Goal: Task Accomplishment & Management: Manage account settings

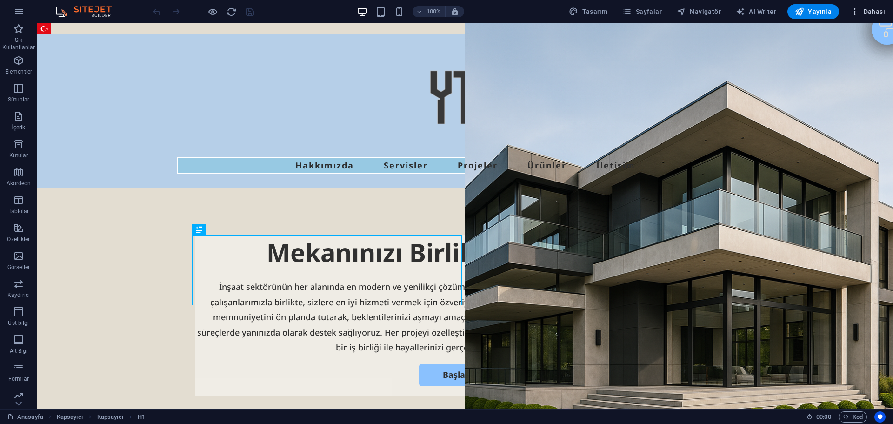
click at [872, 12] on span "Dahası" at bounding box center [868, 11] width 35 height 9
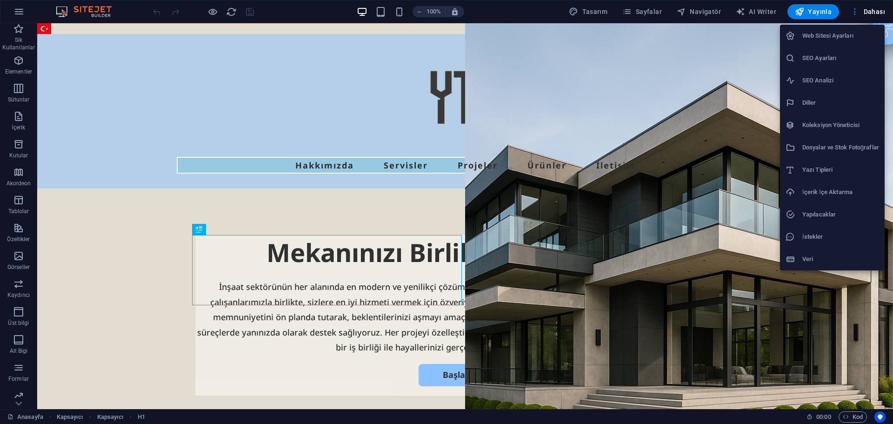
click at [826, 37] on h6 "Web Sitesi Ayarları" at bounding box center [841, 35] width 77 height 11
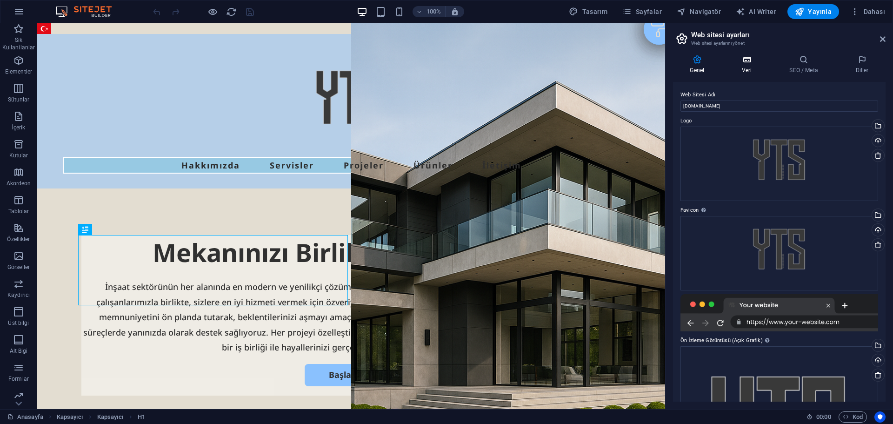
click at [740, 58] on icon at bounding box center [747, 59] width 44 height 9
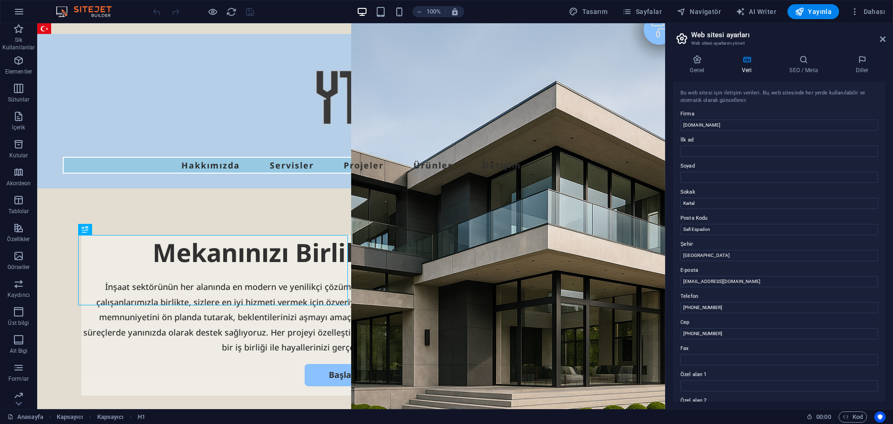
scroll to position [47, 0]
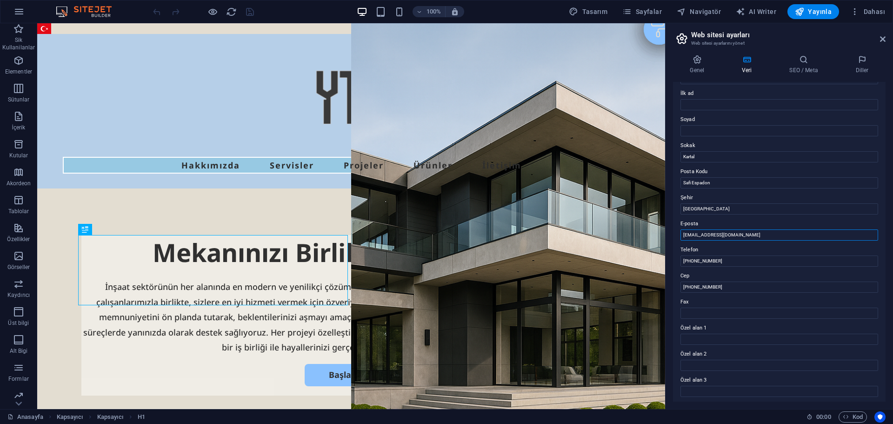
drag, startPoint x: 720, startPoint y: 231, endPoint x: 725, endPoint y: 233, distance: 5.3
click at [725, 233] on input "[EMAIL_ADDRESS][DOMAIN_NAME]" at bounding box center [780, 234] width 198 height 11
click at [732, 232] on input "[EMAIL_ADDRESS][DOMAIN_NAME]" at bounding box center [780, 234] width 198 height 11
paste input "yts"
click at [773, 235] on input "[EMAIL_ADDRESS][DOMAIN_NAME]" at bounding box center [780, 234] width 198 height 11
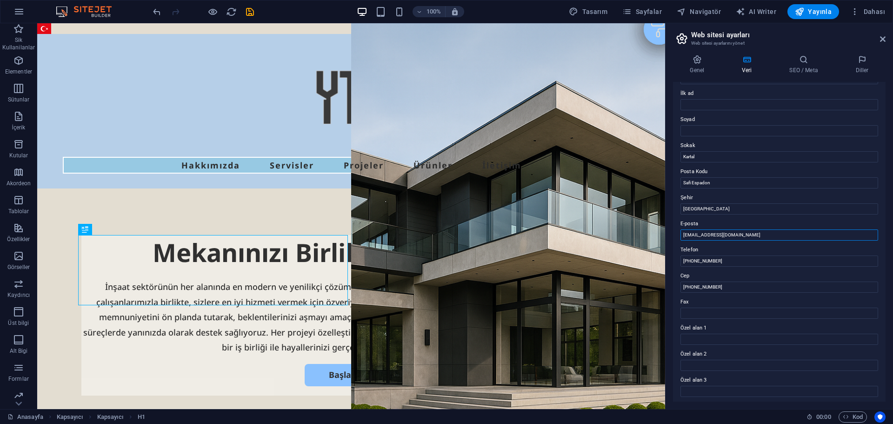
click at [772, 236] on input "[EMAIL_ADDRESS][DOMAIN_NAME]" at bounding box center [780, 234] width 198 height 11
type input "[EMAIL_ADDRESS][DOMAIN_NAME]"
click at [571, 107] on div at bounding box center [351, 103] width 577 height 108
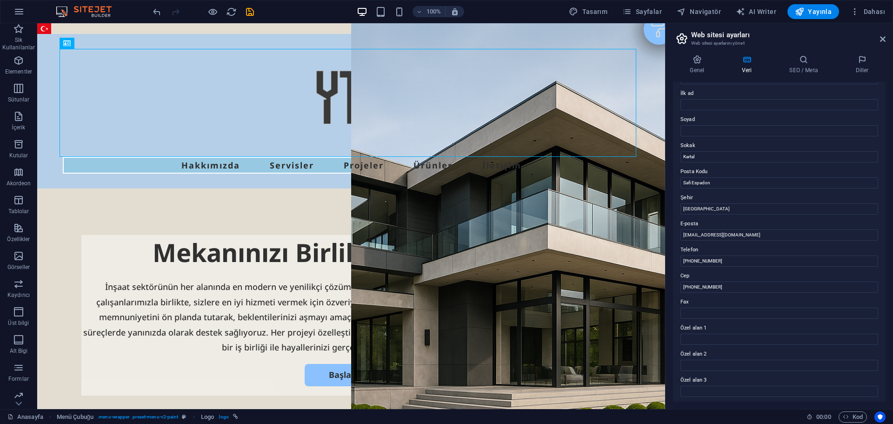
scroll to position [128, 0]
click at [700, 65] on h4 "Genel" at bounding box center [699, 65] width 52 height 20
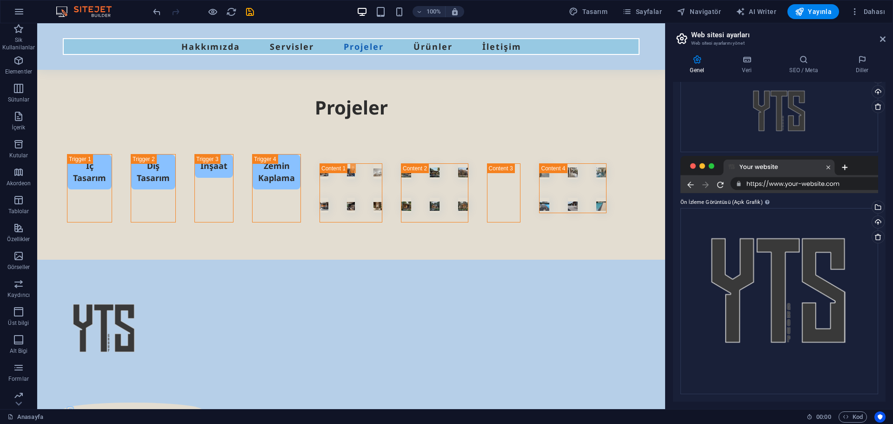
scroll to position [2824, 0]
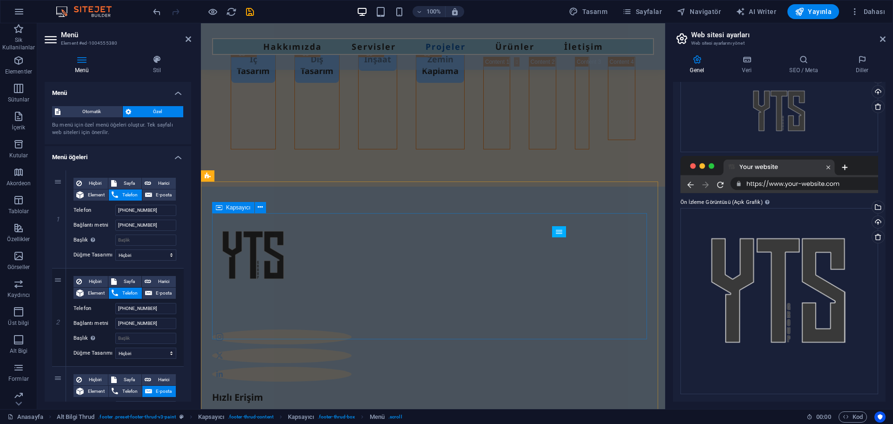
scroll to position [2630, 0]
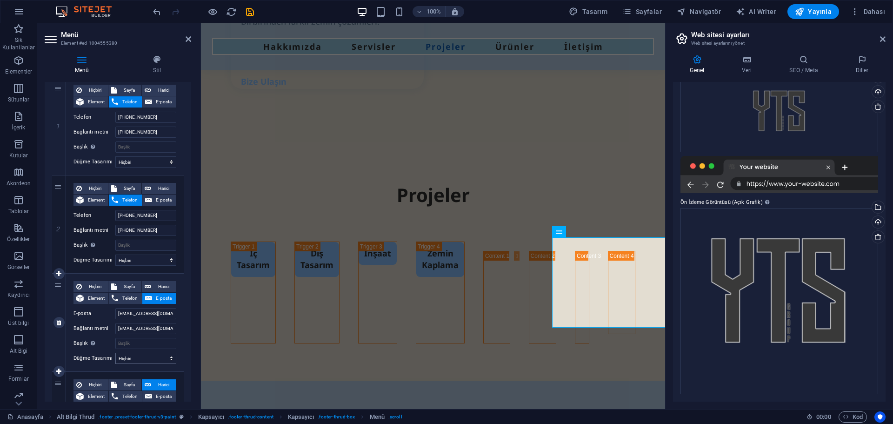
scroll to position [140, 0]
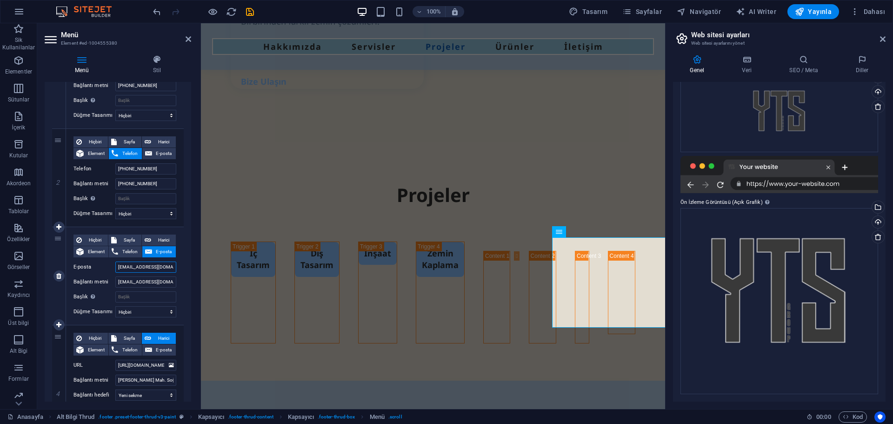
click at [146, 268] on input "[EMAIL_ADDRESS][DOMAIN_NAME]" at bounding box center [145, 267] width 61 height 11
paste input "groupyts"
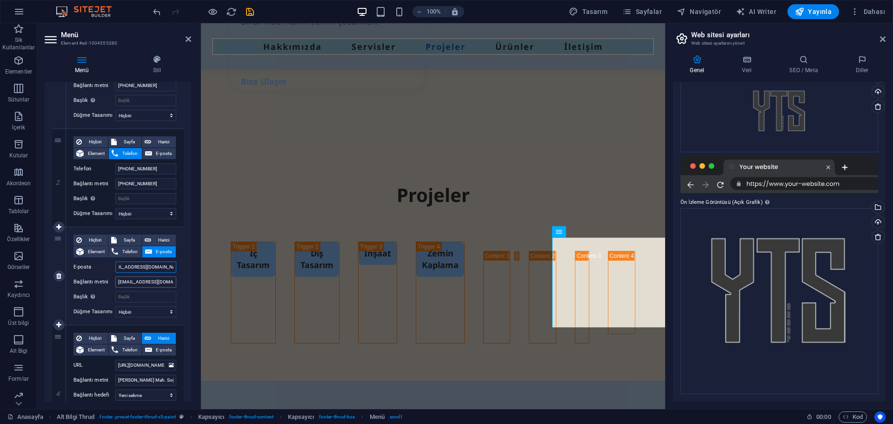
type input "[EMAIL_ADDRESS][DOMAIN_NAME]"
select select
click at [147, 283] on input "[EMAIL_ADDRESS][DOMAIN_NAME]" at bounding box center [145, 281] width 61 height 11
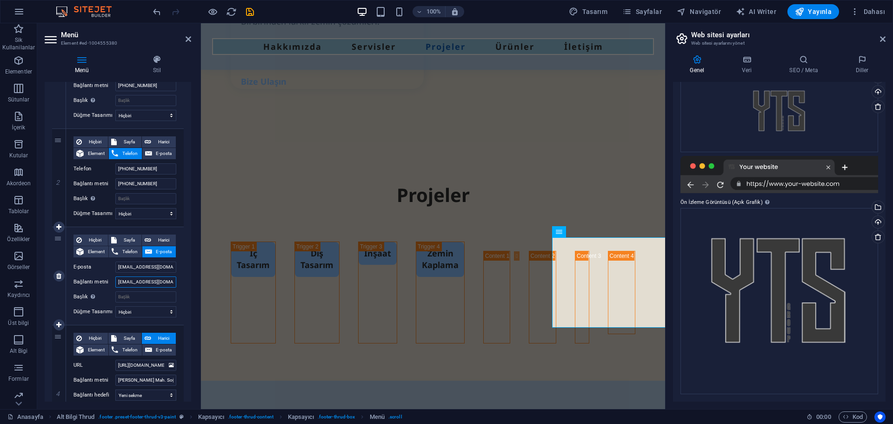
click at [147, 283] on input "[EMAIL_ADDRESS][DOMAIN_NAME]" at bounding box center [145, 281] width 61 height 11
paste input "groupyts"
type input "[EMAIL_ADDRESS][DOMAIN_NAME]"
select select
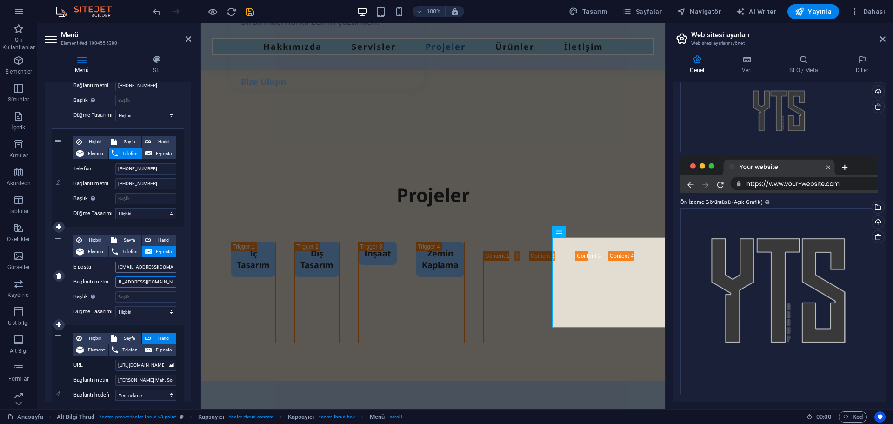
type input "[EMAIL_ADDRESS][DOMAIN_NAME]"
click at [148, 266] on input "[EMAIL_ADDRESS][DOMAIN_NAME]" at bounding box center [145, 267] width 61 height 11
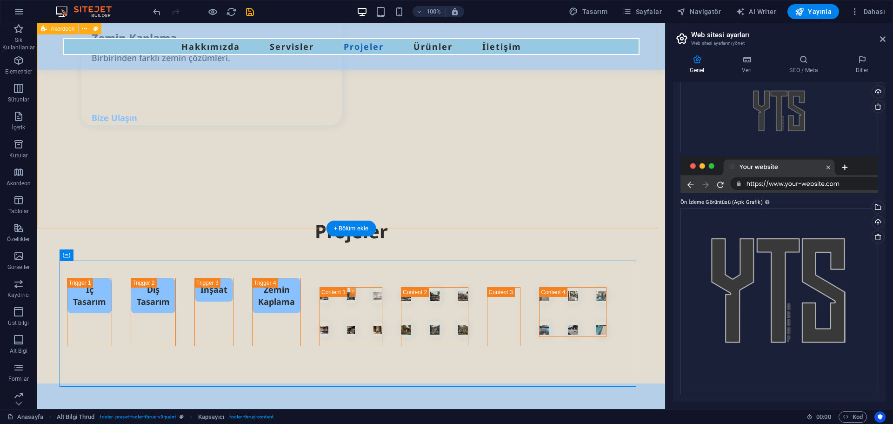
scroll to position [2824, 0]
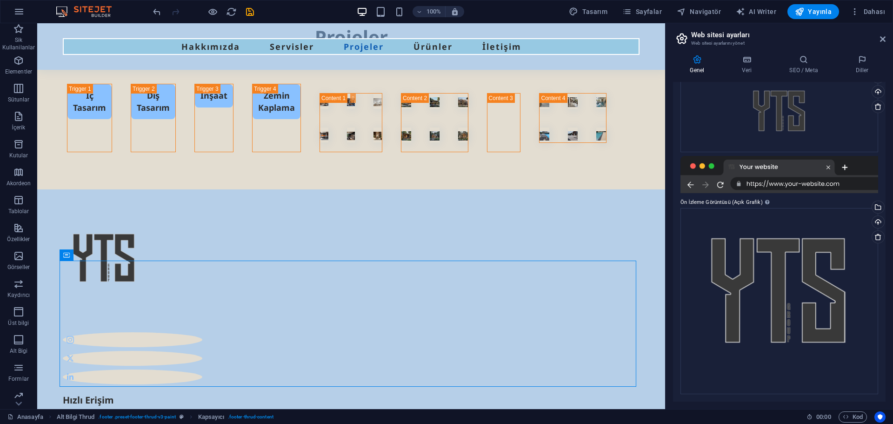
click at [706, 61] on icon at bounding box center [697, 59] width 48 height 9
click at [756, 63] on icon at bounding box center [747, 59] width 44 height 9
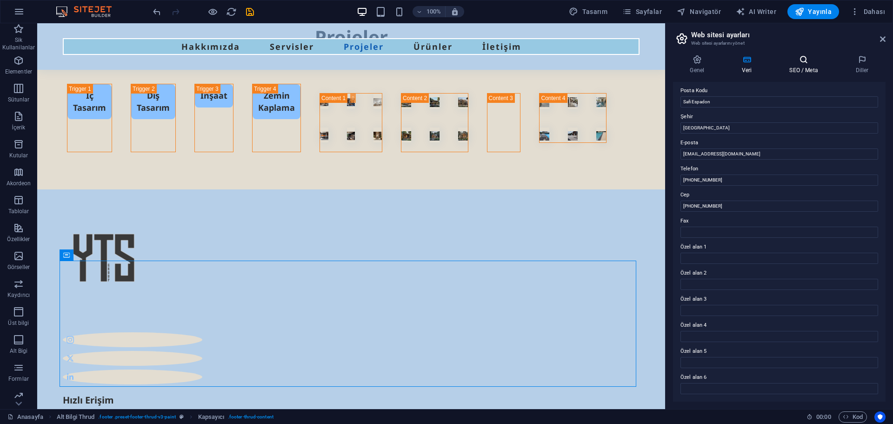
click at [795, 61] on icon at bounding box center [804, 59] width 62 height 9
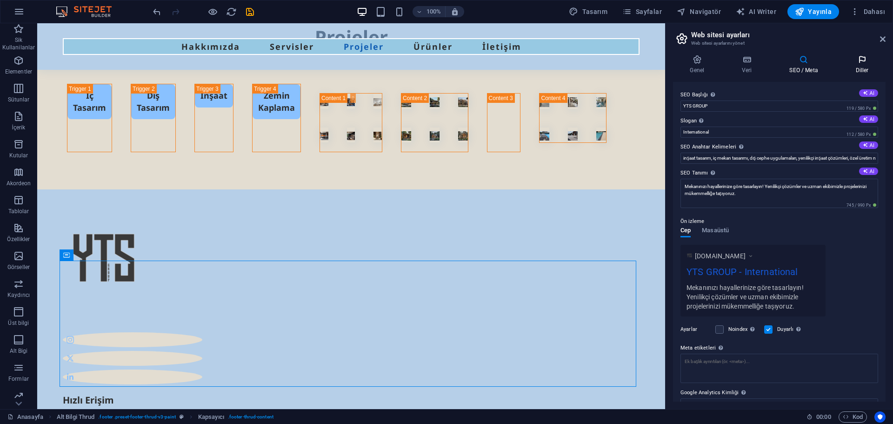
click at [856, 60] on icon at bounding box center [862, 59] width 47 height 9
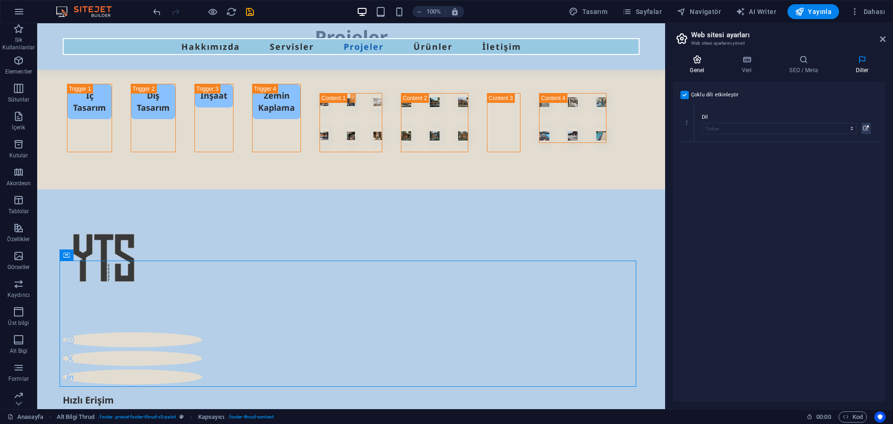
click at [702, 57] on icon at bounding box center [697, 59] width 48 height 9
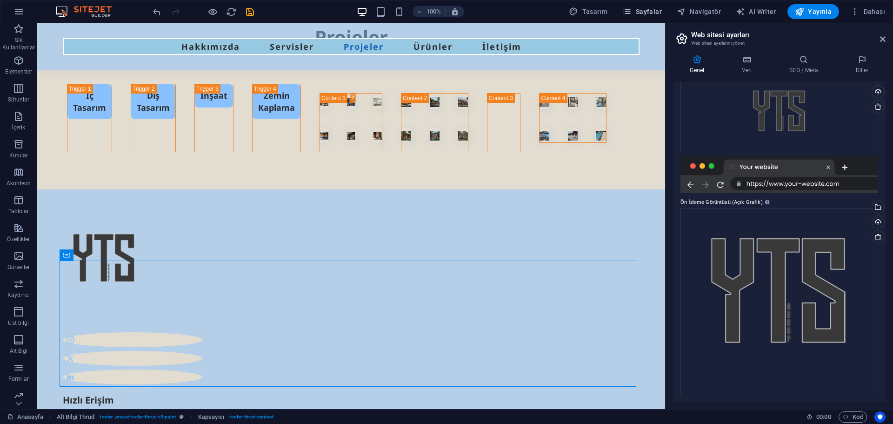
click at [665, 9] on button "Sayfalar" at bounding box center [642, 11] width 47 height 15
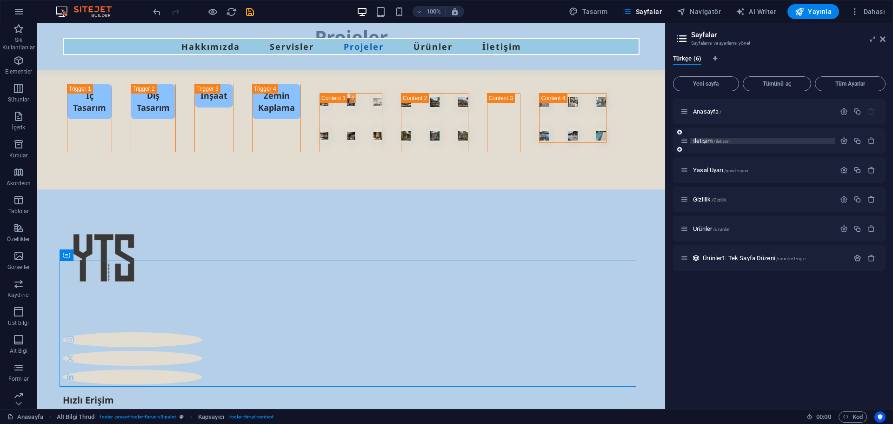
click at [709, 143] on span "İletişim /iletisim" at bounding box center [711, 140] width 37 height 7
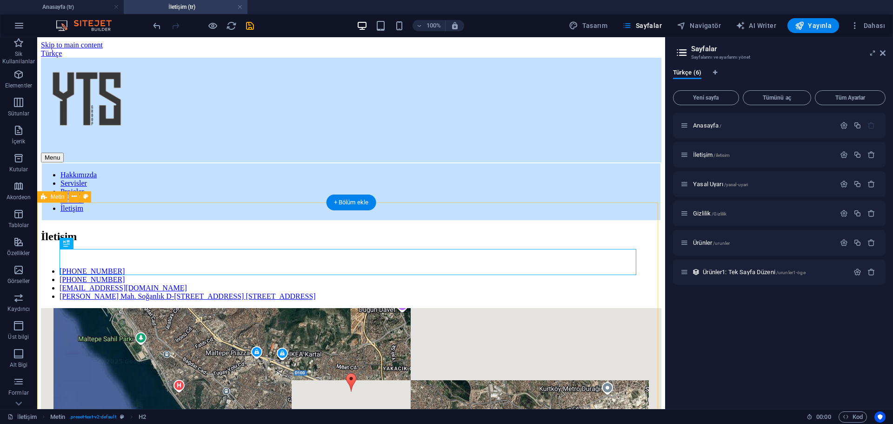
scroll to position [93, 0]
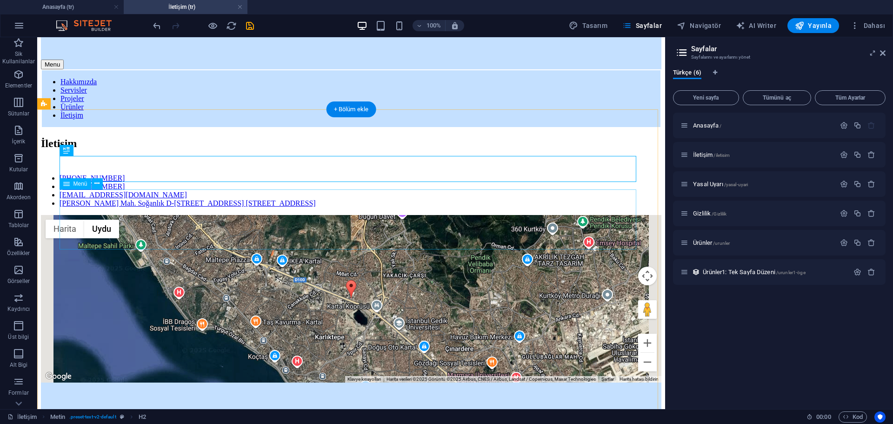
click at [175, 208] on nav "[PHONE_NUMBER] [PHONE_NUMBER] [EMAIL_ADDRESS][DOMAIN_NAME] [PERSON_NAME] Mah. S…" at bounding box center [351, 191] width 621 height 34
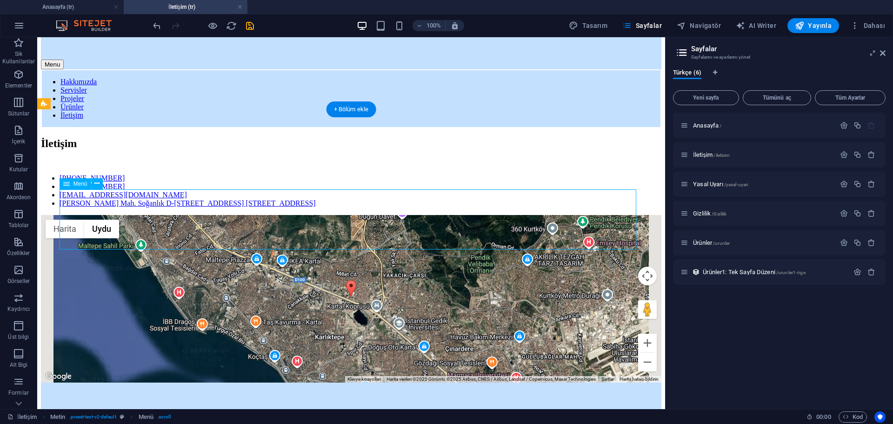
click at [175, 208] on nav "[PHONE_NUMBER] [PHONE_NUMBER] [EMAIL_ADDRESS][DOMAIN_NAME] [PERSON_NAME] Mah. S…" at bounding box center [351, 191] width 621 height 34
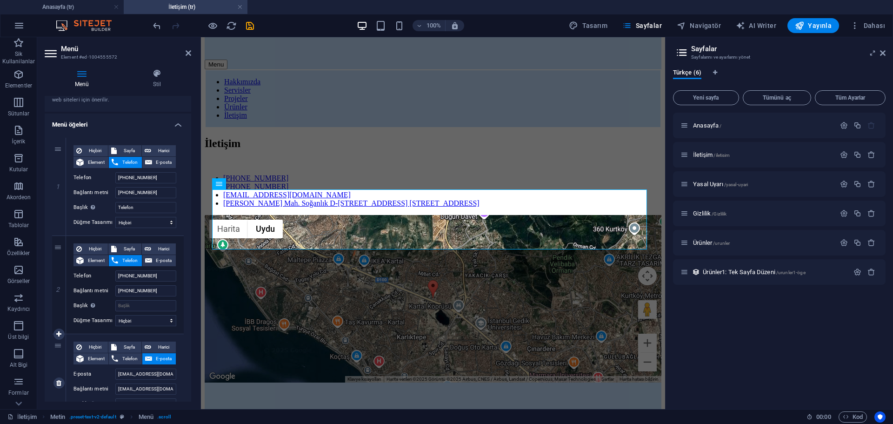
scroll to position [140, 0]
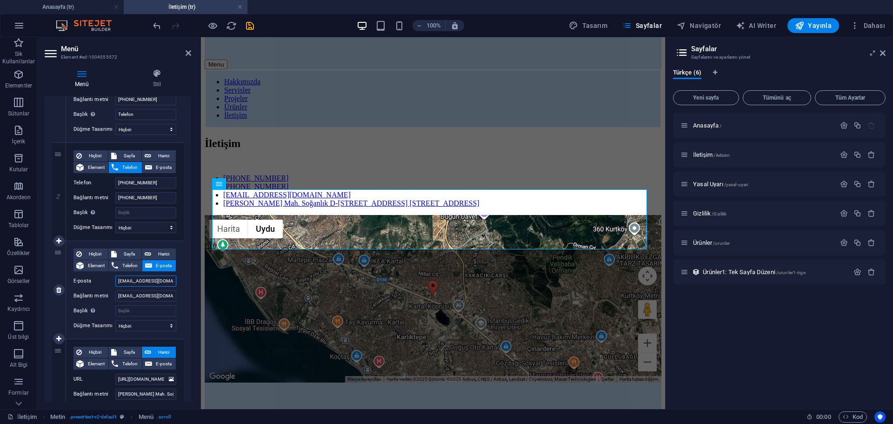
click at [146, 280] on input "[EMAIL_ADDRESS][DOMAIN_NAME]" at bounding box center [145, 280] width 61 height 11
paste input "groupyts"
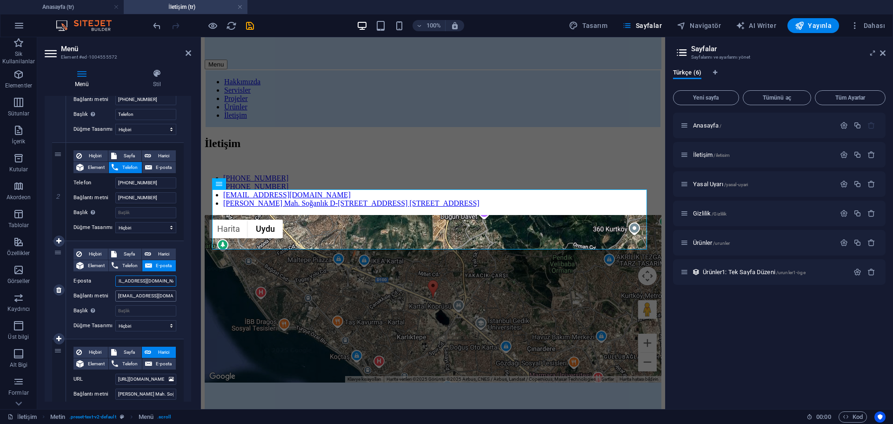
type input "[EMAIL_ADDRESS][DOMAIN_NAME]"
select select
click at [147, 296] on input "[EMAIL_ADDRESS][DOMAIN_NAME]" at bounding box center [145, 295] width 61 height 11
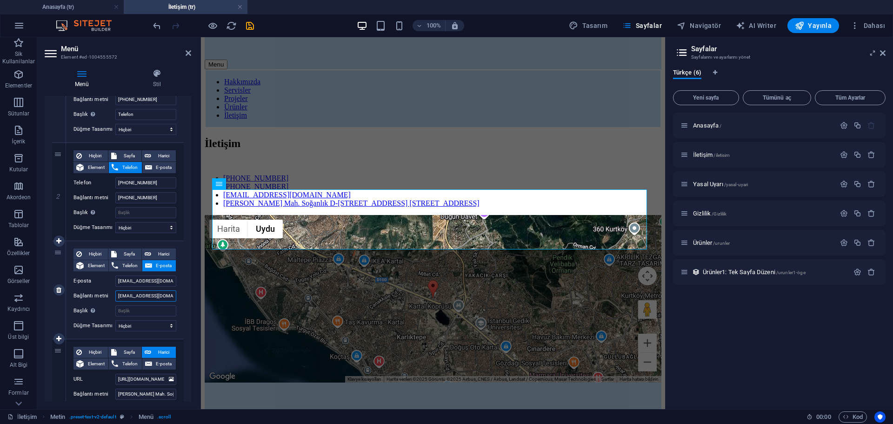
click at [147, 296] on input "[EMAIL_ADDRESS][DOMAIN_NAME]" at bounding box center [145, 295] width 61 height 11
paste input "groupyts"
type input "[EMAIL_ADDRESS][DOMAIN_NAME]"
select select
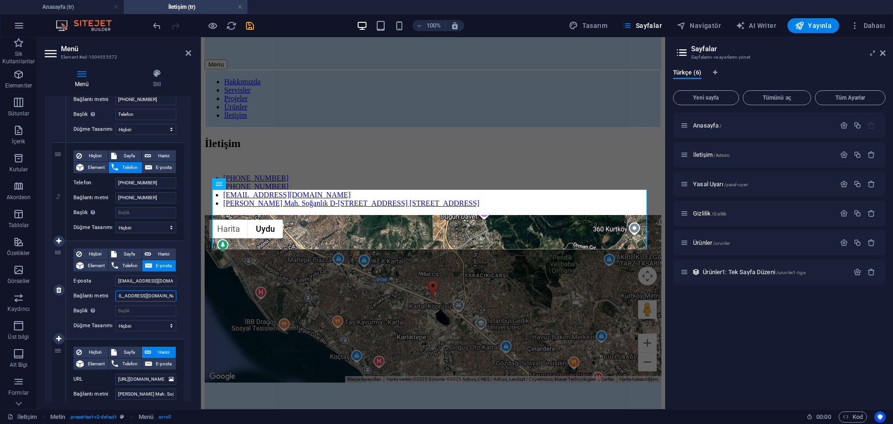
type input "[EMAIL_ADDRESS][DOMAIN_NAME]"
click at [179, 287] on div "Hiçbiri Sayfa Harici Element Telefon E-posta Sayfa Anasayfa İletişim Yasal Uyar…" at bounding box center [125, 290] width 118 height 98
click at [394, 139] on div "İletişim [PHONE_NUMBER] [PHONE_NUMBER] [EMAIL_ADDRESS][DOMAIN_NAME] [PERSON_NAM…" at bounding box center [433, 259] width 457 height 245
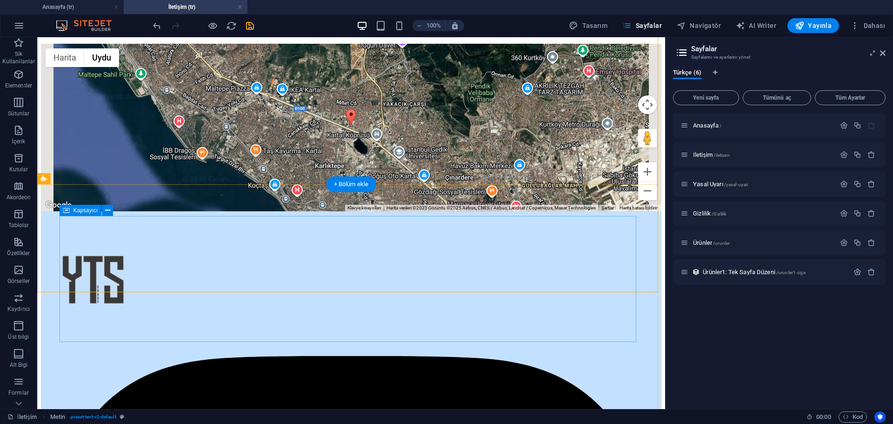
scroll to position [290, 0]
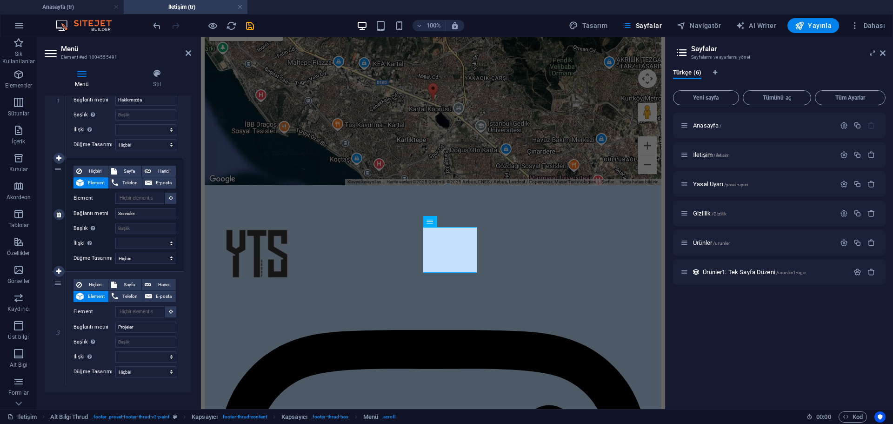
scroll to position [149, 0]
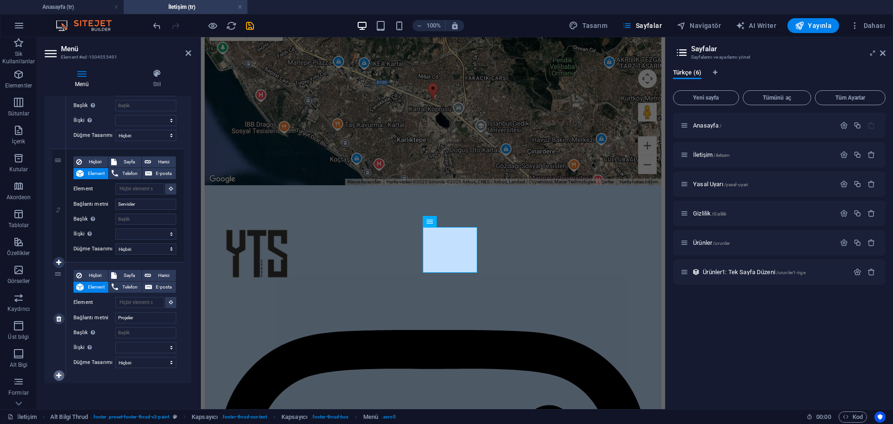
click at [60, 378] on icon at bounding box center [58, 375] width 5 height 7
select select
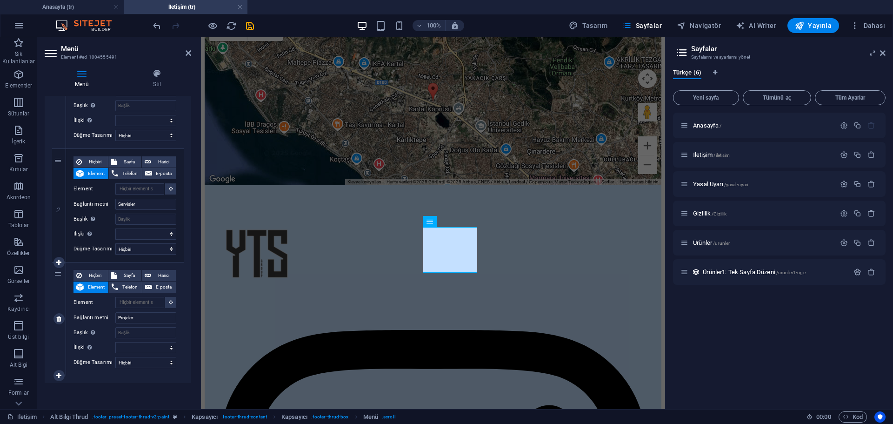
select select
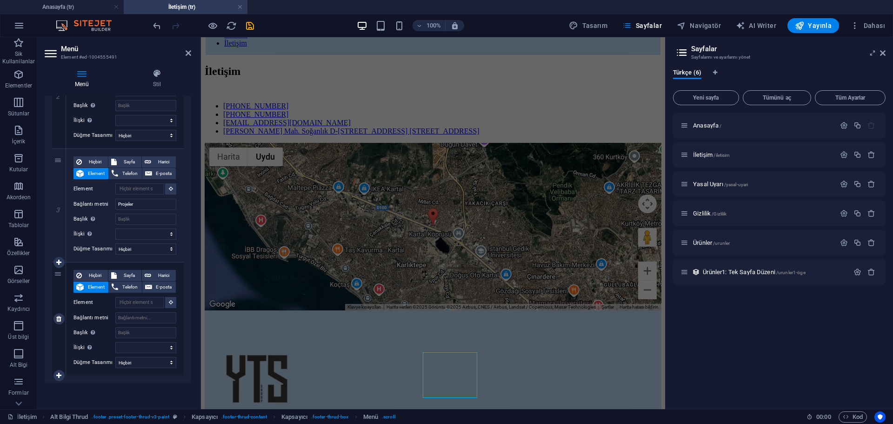
scroll to position [197, 0]
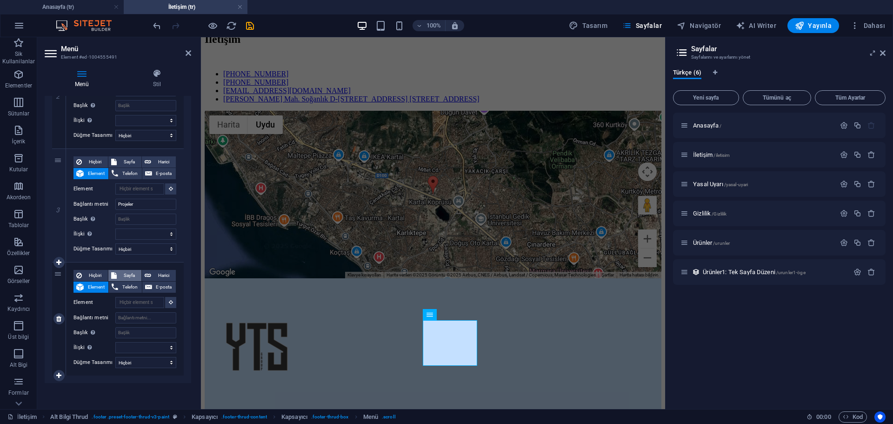
click at [120, 272] on span "Sayfa" at bounding box center [129, 275] width 19 height 11
select select
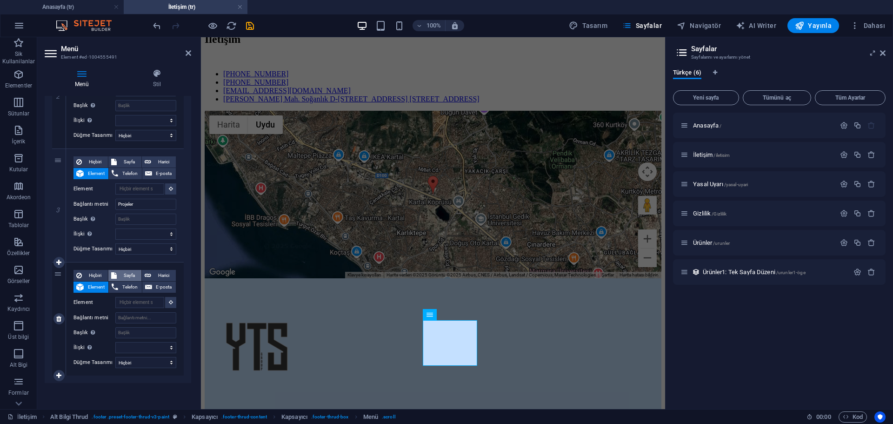
select select
click at [138, 303] on select "Anasayfa İletişim Yasal Uyarı Gizlilik Ürünler" at bounding box center [145, 302] width 61 height 11
select select "1"
click at [115, 297] on select "Anasayfa İletişim Yasal Uyarı Gizlilik Ürünler" at bounding box center [145, 302] width 61 height 11
select select
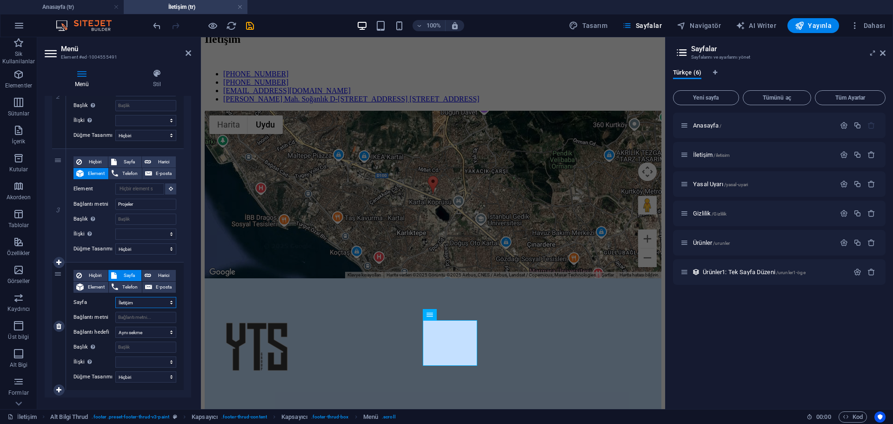
select select
click at [140, 318] on input "Bağlantı metni" at bounding box center [145, 317] width 61 height 11
select select
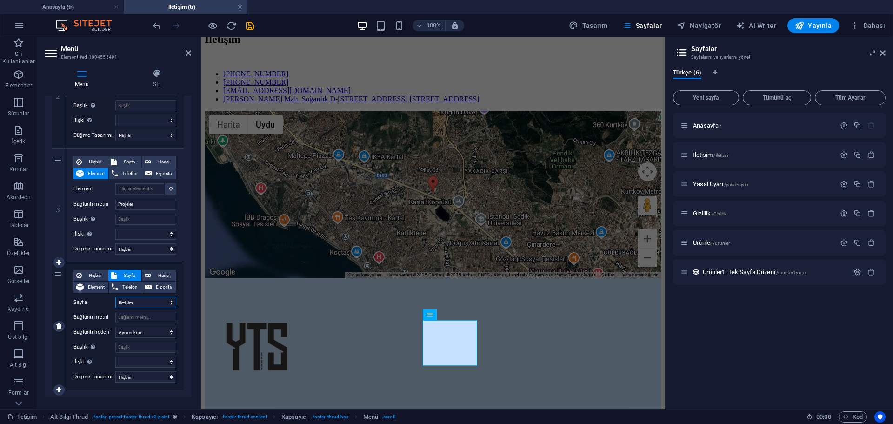
select select
type input "İletişim"
select select
click at [151, 301] on select "Anasayfa İletişim Yasal Uyarı Gizlilik Ürünler" at bounding box center [145, 302] width 61 height 11
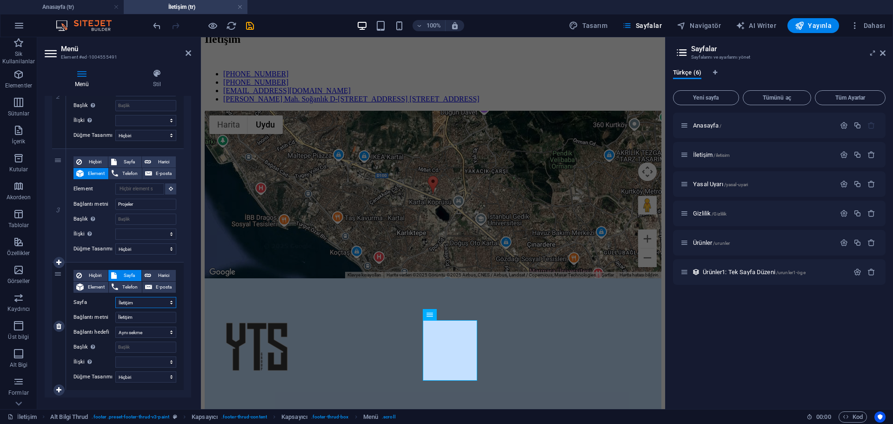
select select "4"
click at [115, 297] on select "Anasayfa İletişim Yasal Uyarı Gizlilik Ürünler" at bounding box center [145, 302] width 61 height 11
select select
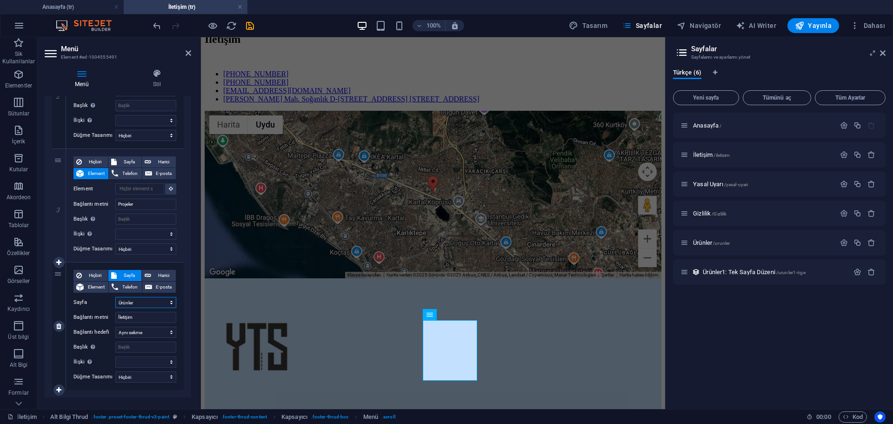
type input "Ürünler"
select select
click at [134, 320] on input "Ürünler" at bounding box center [145, 317] width 61 height 11
drag, startPoint x: 155, startPoint y: 316, endPoint x: 88, endPoint y: 317, distance: 67.5
click at [88, 317] on div "Bağlantı metni Ürünler" at bounding box center [125, 317] width 103 height 11
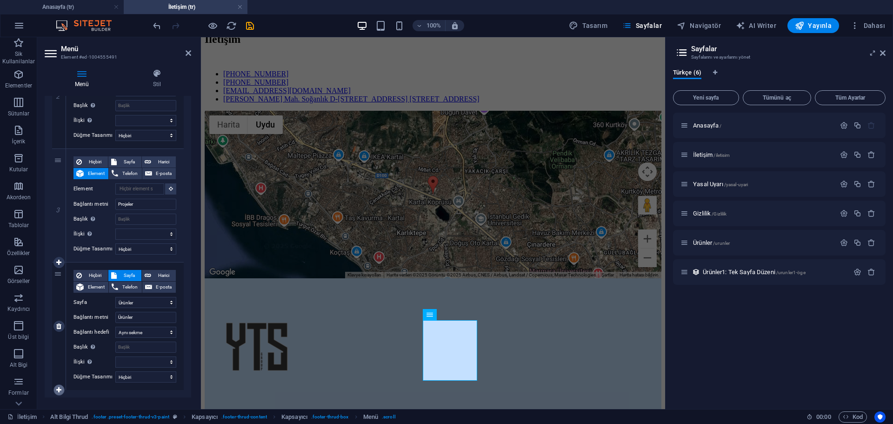
click at [57, 393] on link at bounding box center [59, 389] width 11 height 11
select select
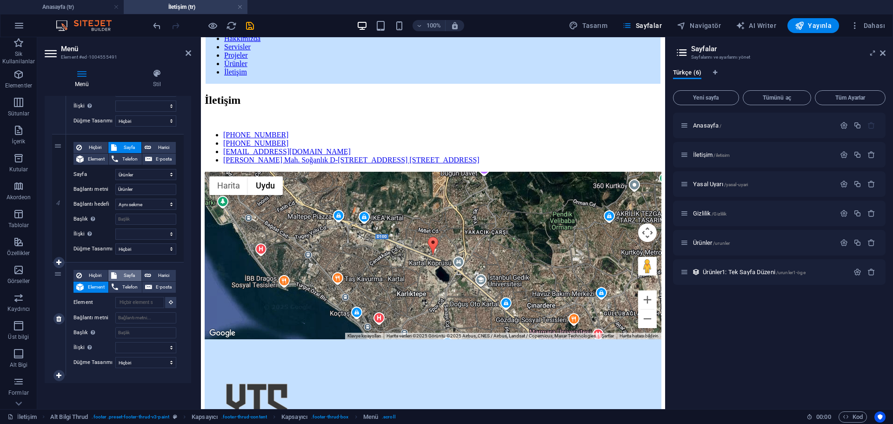
scroll to position [151, 0]
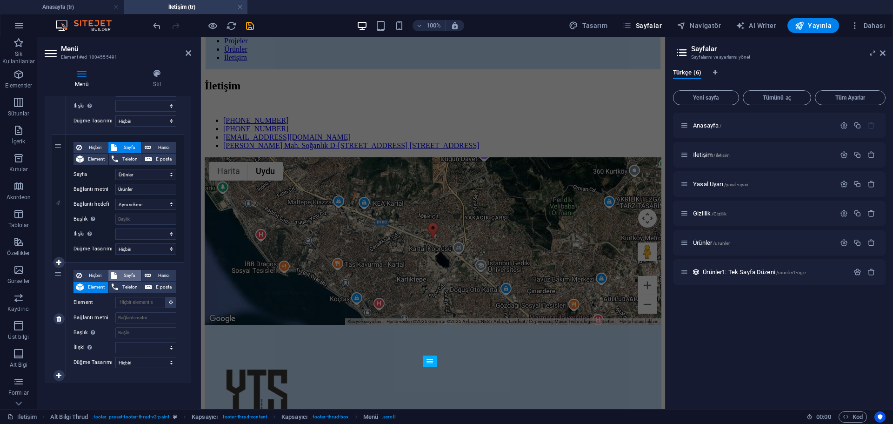
click at [125, 276] on span "Sayfa" at bounding box center [129, 275] width 19 height 11
select select
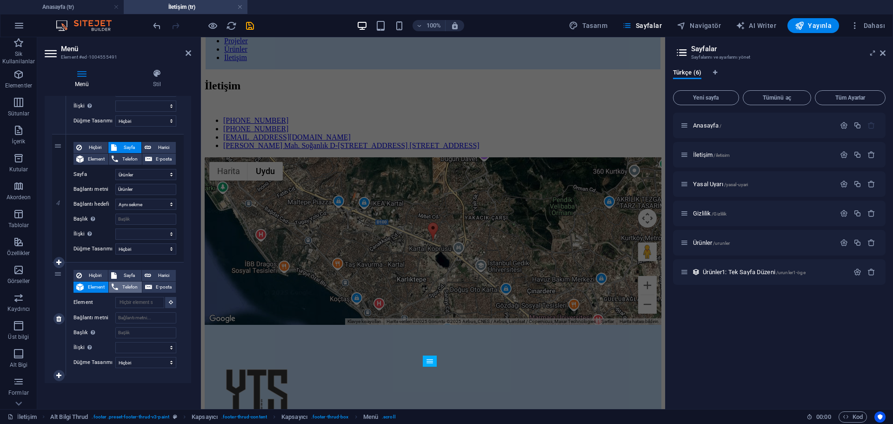
select select
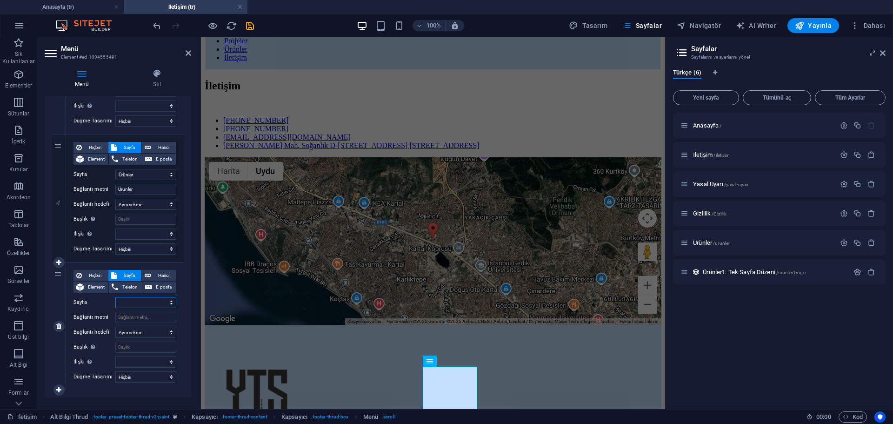
click at [137, 303] on select "Anasayfa İletişim Yasal Uyarı Gizlilik Ürünler" at bounding box center [145, 302] width 61 height 11
select select "1"
click at [115, 297] on select "Anasayfa İletişim Yasal Uyarı Gizlilik Ürünler" at bounding box center [145, 302] width 61 height 11
select select
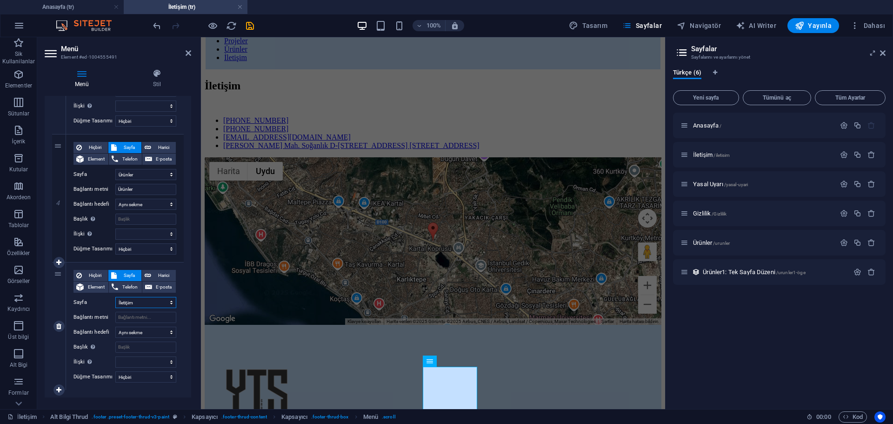
select select
click at [144, 319] on input "Bağlantı metni" at bounding box center [145, 317] width 61 height 11
type input "İletişim"
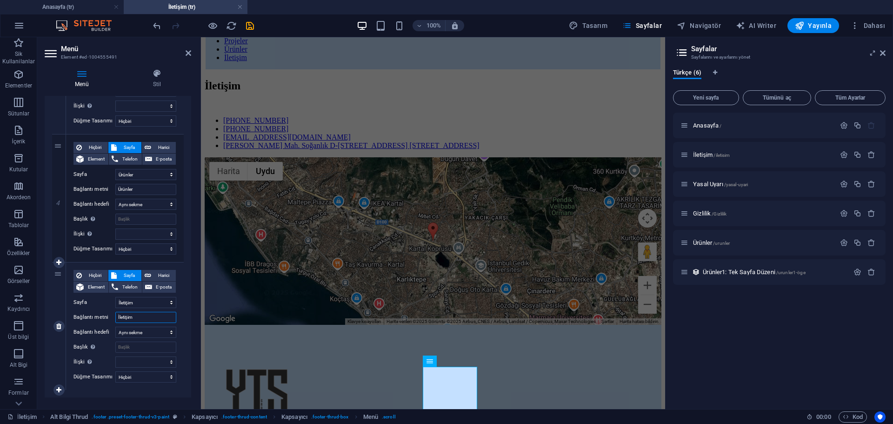
select select
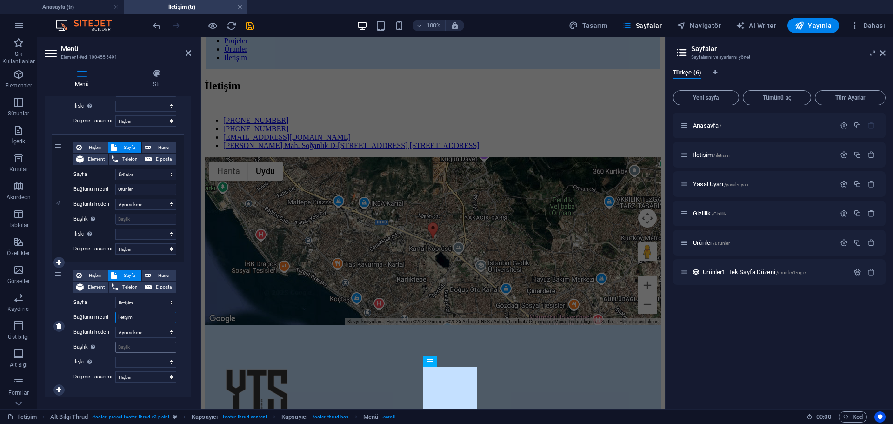
type input "İletişim"
click at [146, 348] on input "Başlık Ek bağlantı tanımının bağlantı metniyle aynı olmaması gerekir. Başlık, g…" at bounding box center [145, 347] width 61 height 11
click at [148, 315] on input "İletişim" at bounding box center [145, 317] width 61 height 11
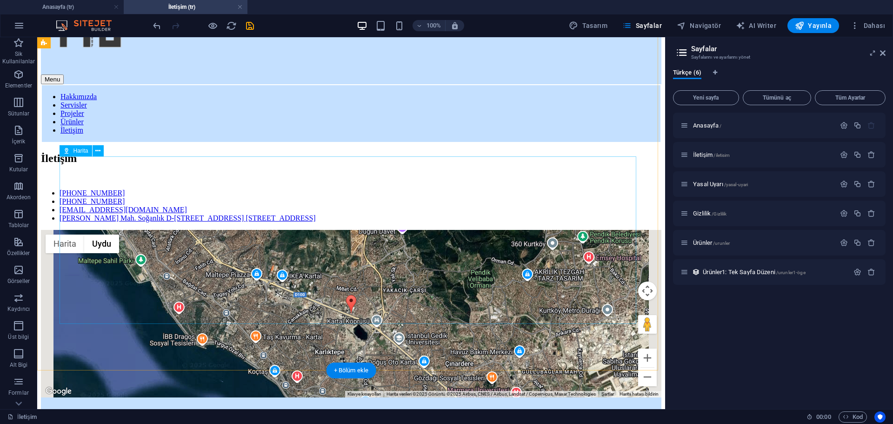
scroll to position [264, 0]
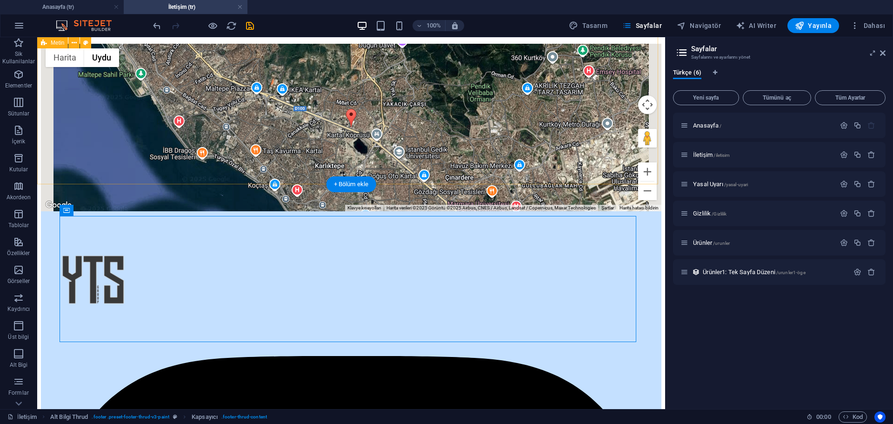
click at [480, 169] on div "İletişim [PHONE_NUMBER] [PHONE_NUMBER] [EMAIL_ADDRESS][DOMAIN_NAME] [PERSON_NAM…" at bounding box center [351, 88] width 621 height 245
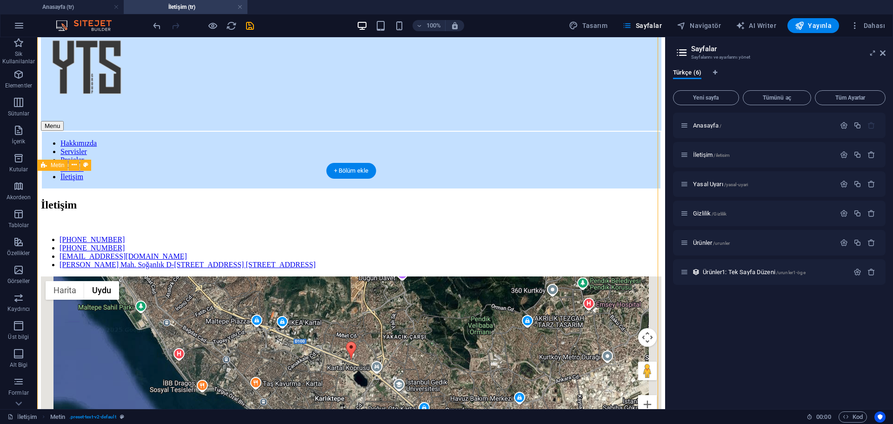
scroll to position [0, 0]
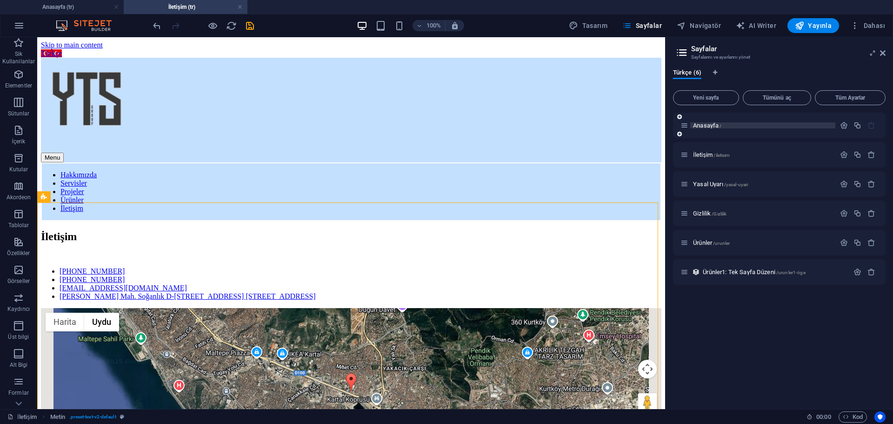
click at [709, 126] on span "Anasayfa /" at bounding box center [707, 125] width 28 height 7
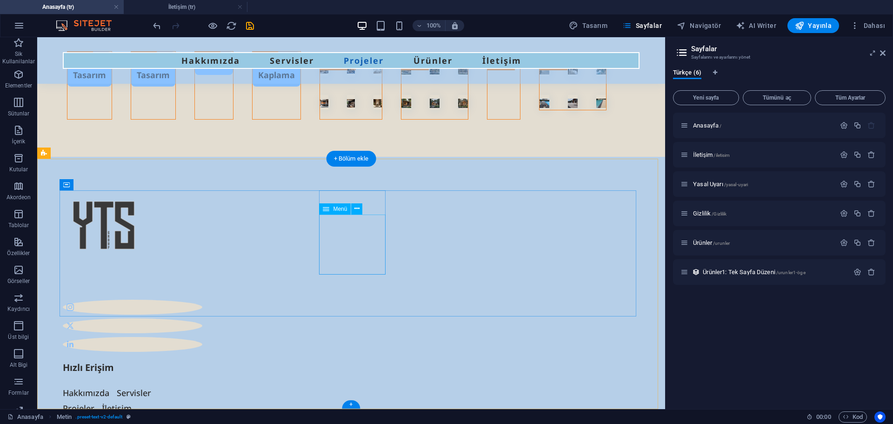
scroll to position [2908, 0]
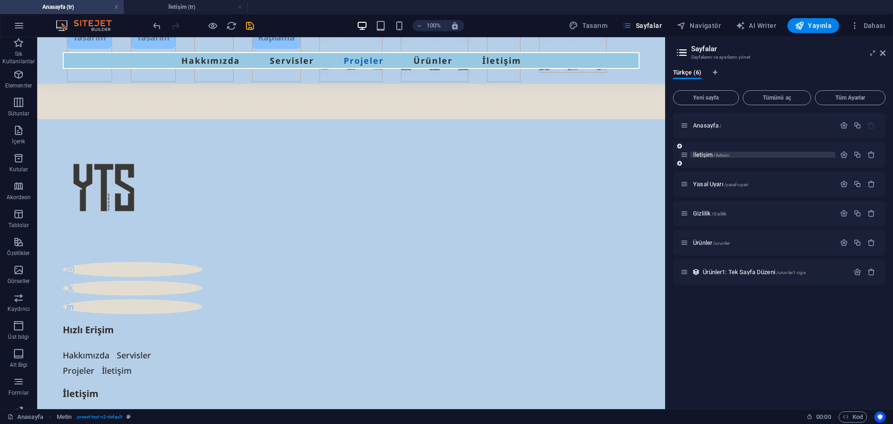
click at [706, 156] on span "İletişim /iletisim" at bounding box center [711, 154] width 37 height 7
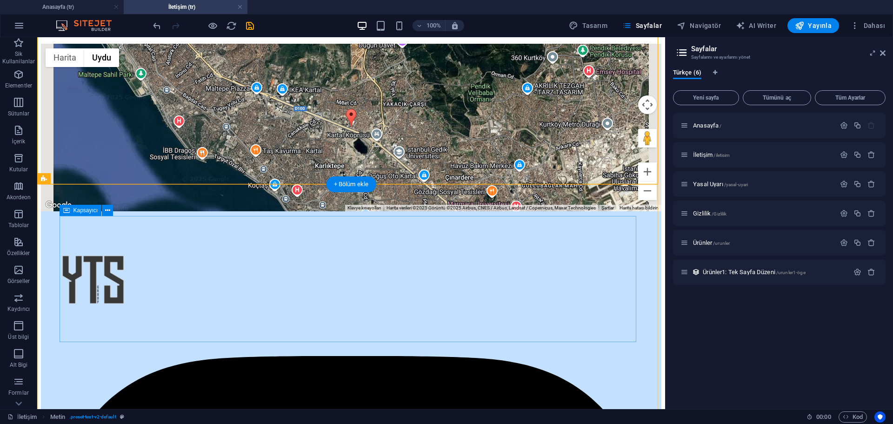
scroll to position [290, 0]
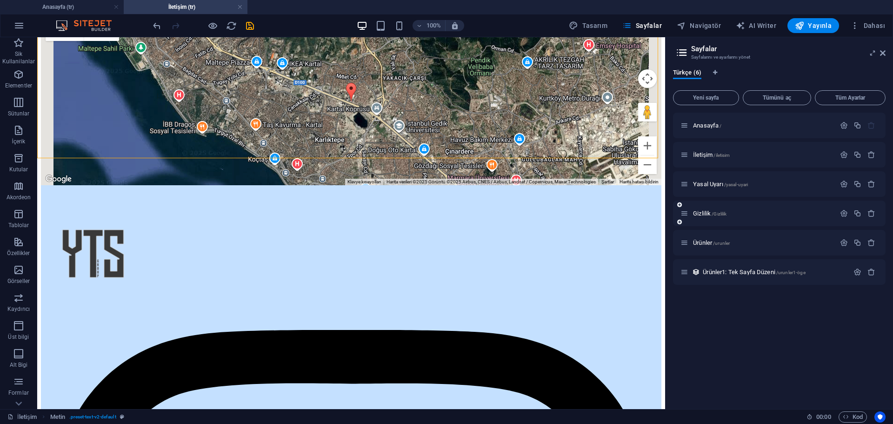
click at [708, 186] on span "Yasal Uyarı /yasal-uyari" at bounding box center [720, 184] width 55 height 7
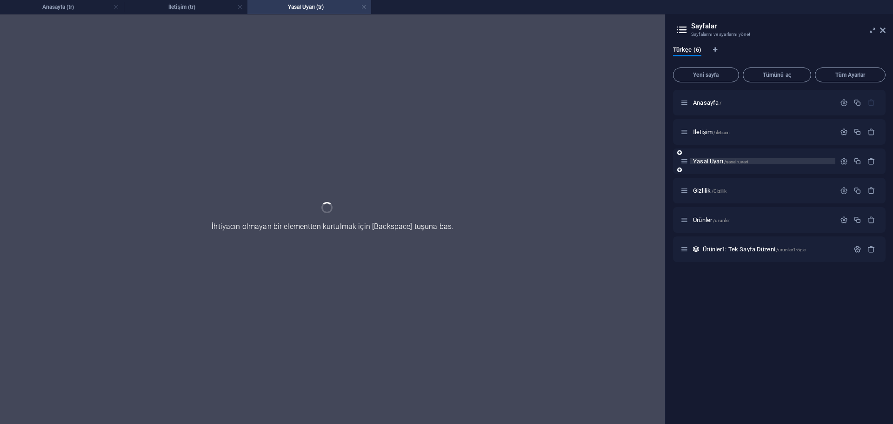
scroll to position [0, 0]
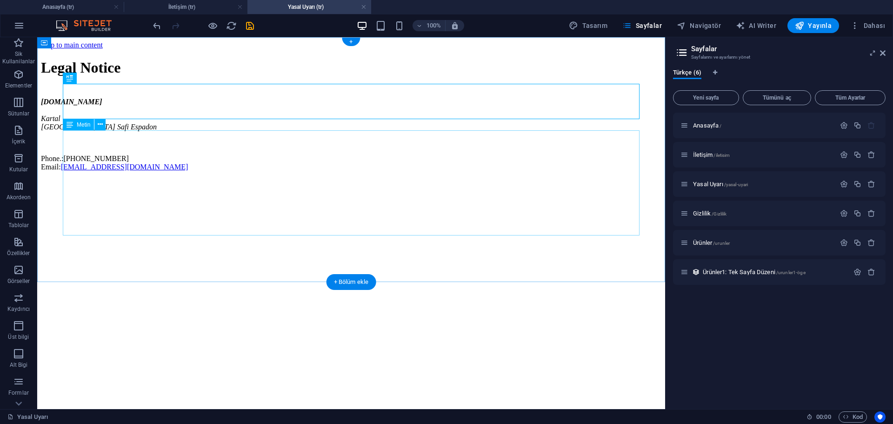
click at [148, 171] on div "[DOMAIN_NAME] Kartal İstanbul Safi Espadon Phone.: [PHONE_NUMBER] Email: [EMAIL…" at bounding box center [351, 135] width 621 height 74
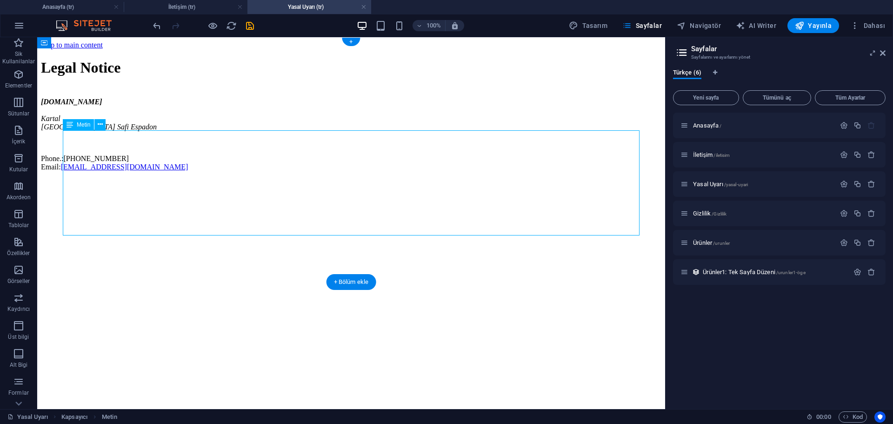
click at [138, 171] on div "[DOMAIN_NAME] Kartal İstanbul Safi Espadon Phone.: [PHONE_NUMBER] Email: [EMAIL…" at bounding box center [351, 135] width 621 height 74
click at [155, 98] on div at bounding box center [351, 92] width 621 height 11
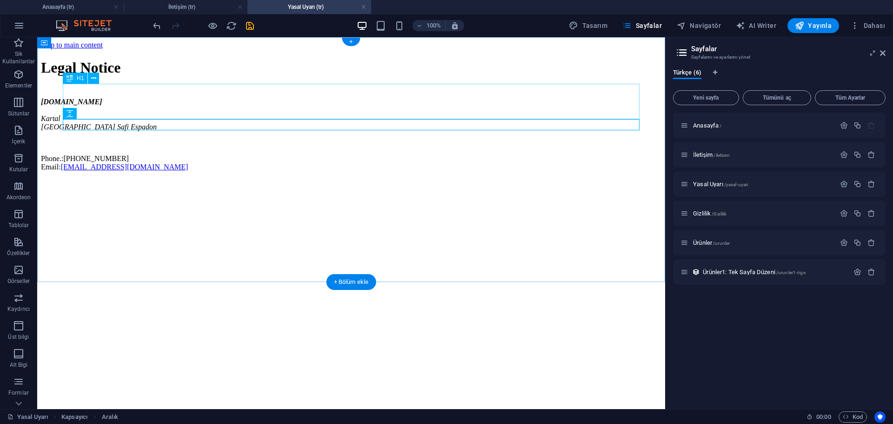
click at [174, 76] on div "Legal Notice" at bounding box center [351, 67] width 621 height 17
click at [177, 171] on div "[DOMAIN_NAME] Kartal İstanbul Safi Espadon Phone.: [PHONE_NUMBER] Email: [EMAIL…" at bounding box center [351, 135] width 621 height 74
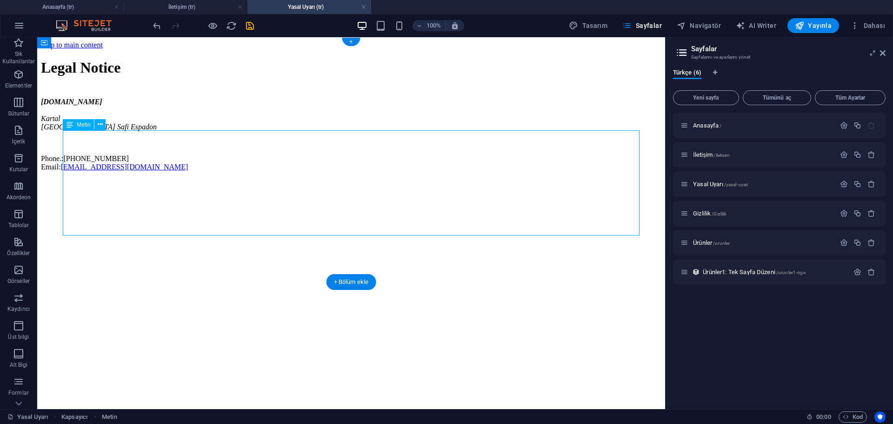
click at [176, 171] on div "[DOMAIN_NAME] Kartal İstanbul Safi Espadon Phone.: [PHONE_NUMBER] Email: [EMAIL…" at bounding box center [351, 135] width 621 height 74
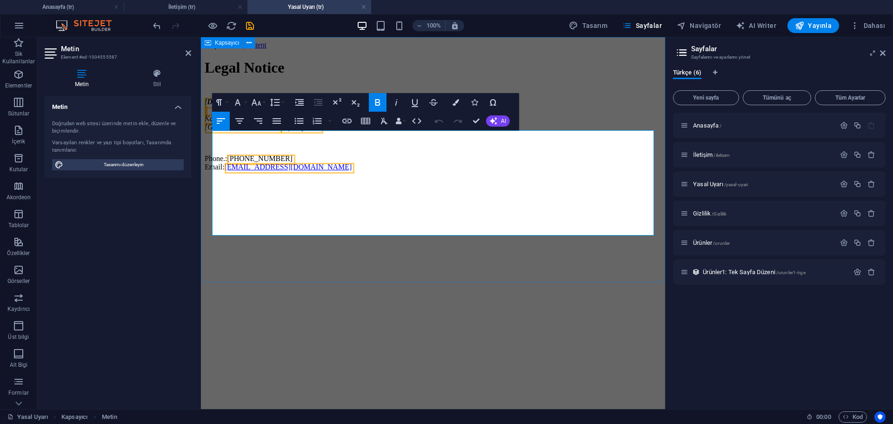
click at [346, 59] on div "Legal Notice [DOMAIN_NAME] Kartal İstanbul Safi Espadon Phone.: [PHONE_NUMBER] …" at bounding box center [433, 115] width 457 height 112
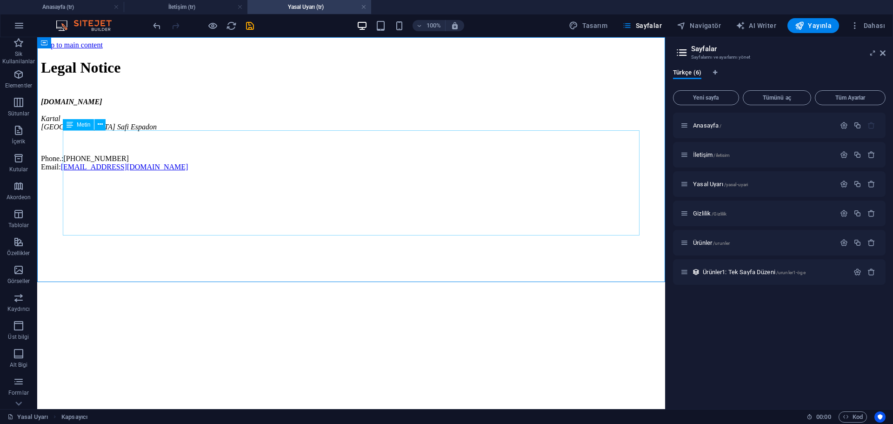
click at [84, 126] on span "Metin" at bounding box center [83, 125] width 13 height 6
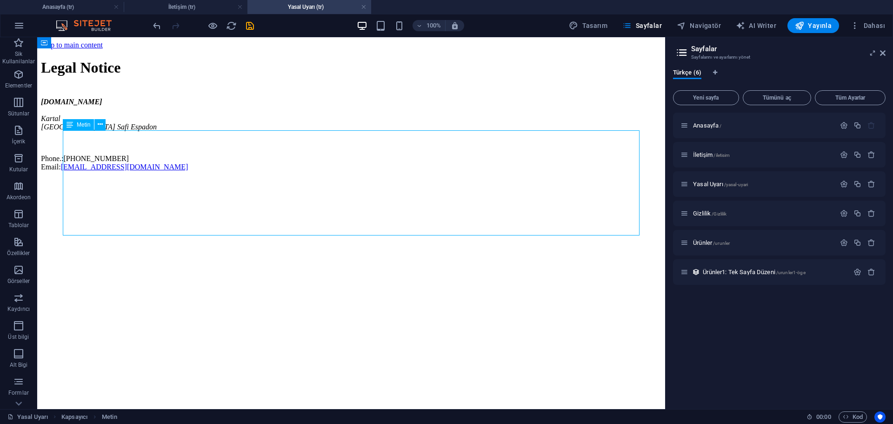
click at [84, 126] on span "Metin" at bounding box center [83, 125] width 13 height 6
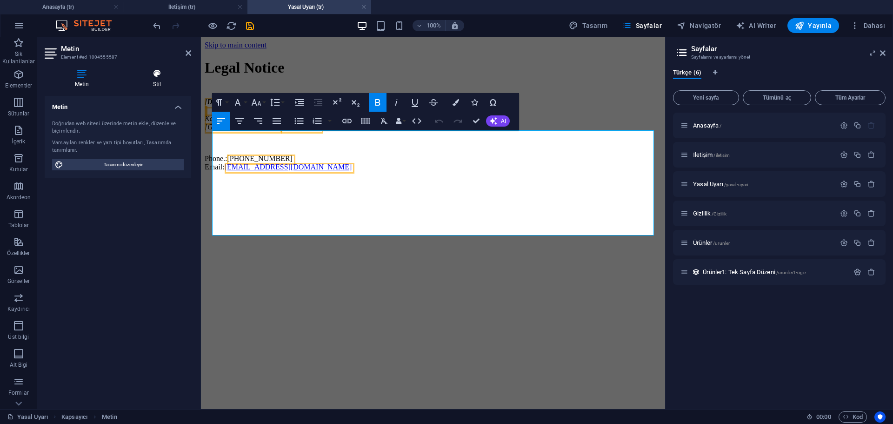
click at [168, 85] on h4 "Stil" at bounding box center [157, 79] width 68 height 20
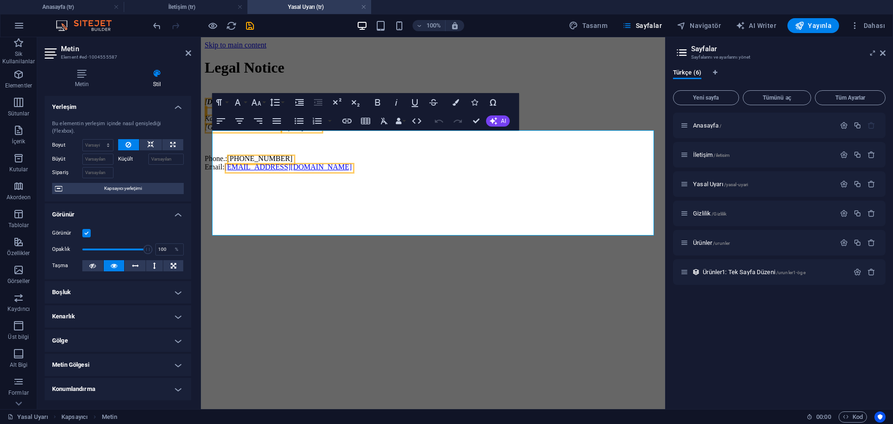
scroll to position [95, 0]
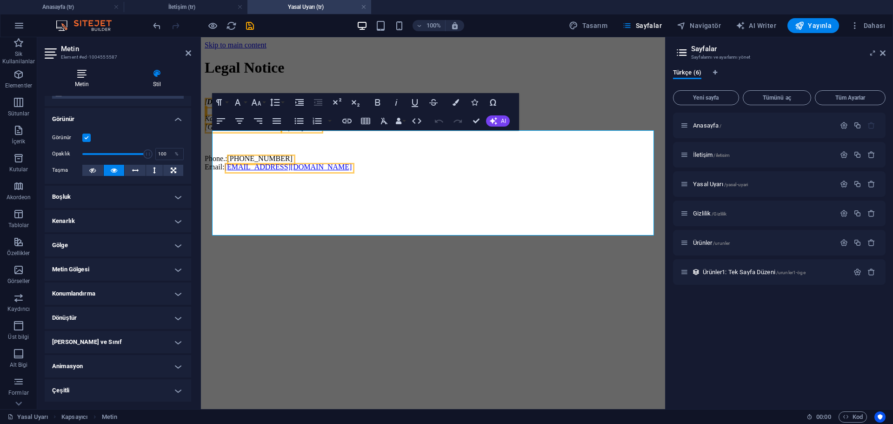
click at [70, 78] on h4 "Metin" at bounding box center [84, 79] width 78 height 20
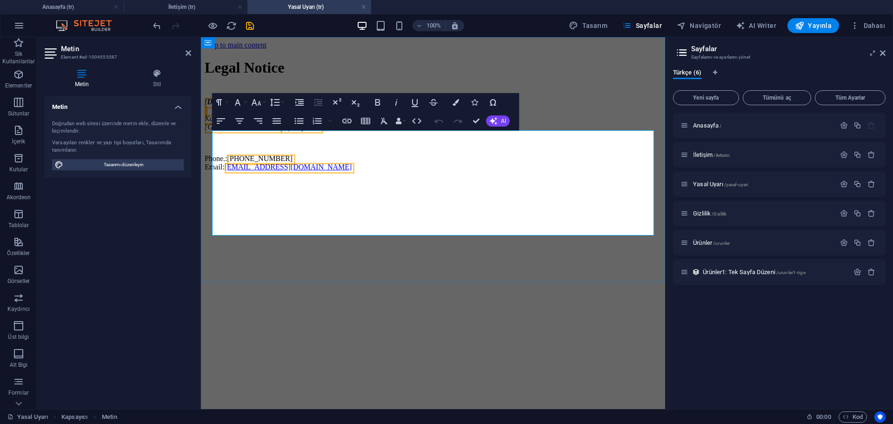
click at [448, 147] on p at bounding box center [433, 143] width 457 height 8
click at [406, 171] on div "Legal Notice [DOMAIN_NAME] Kartal İstanbul Safi Espadon Phone.: [PHONE_NUMBER] …" at bounding box center [433, 115] width 457 height 112
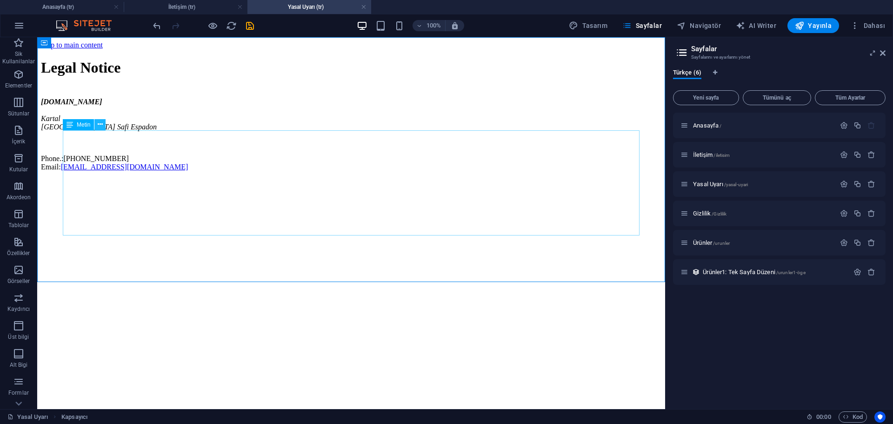
click at [98, 122] on icon at bounding box center [100, 125] width 5 height 10
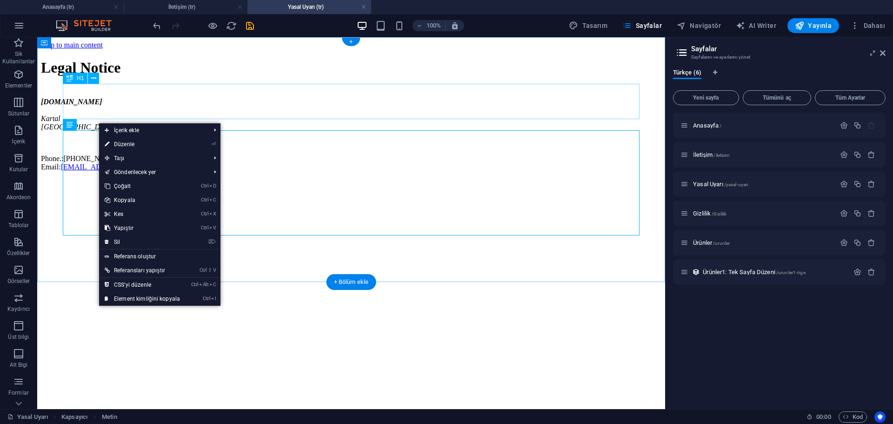
click at [265, 76] on div "Legal Notice" at bounding box center [351, 67] width 621 height 17
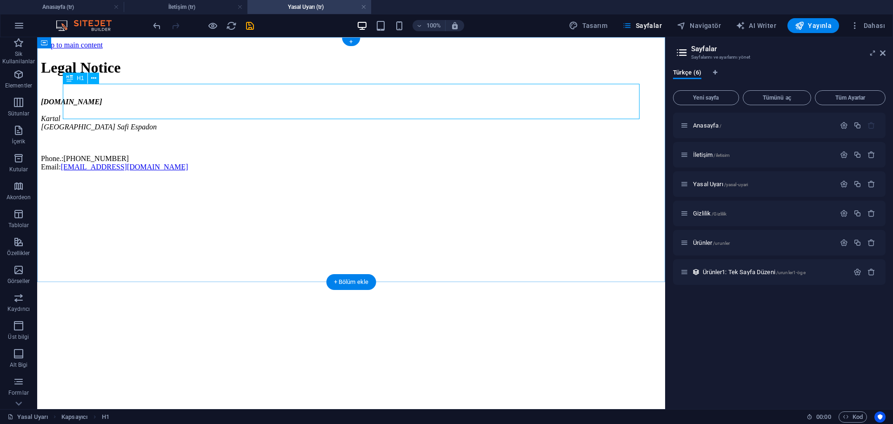
click at [159, 76] on div "Legal Notice" at bounding box center [351, 67] width 621 height 17
click at [725, 272] on span "Ürünler1: Tek Sayfa Düzeni /urunler1-öge" at bounding box center [754, 271] width 102 height 7
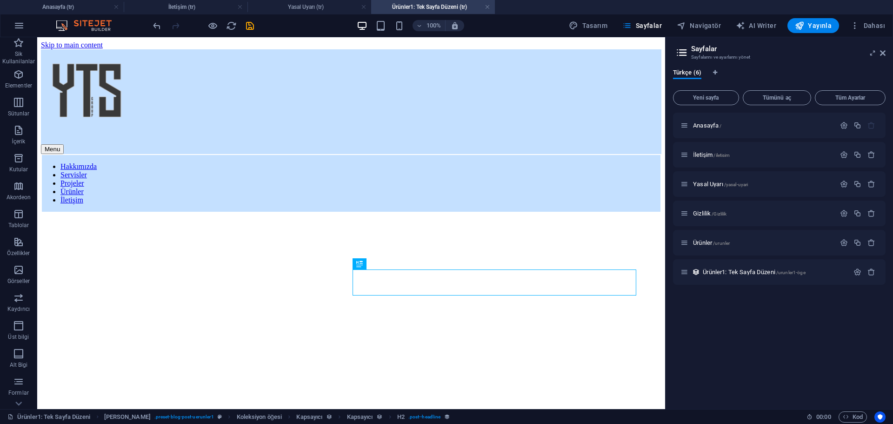
scroll to position [0, 0]
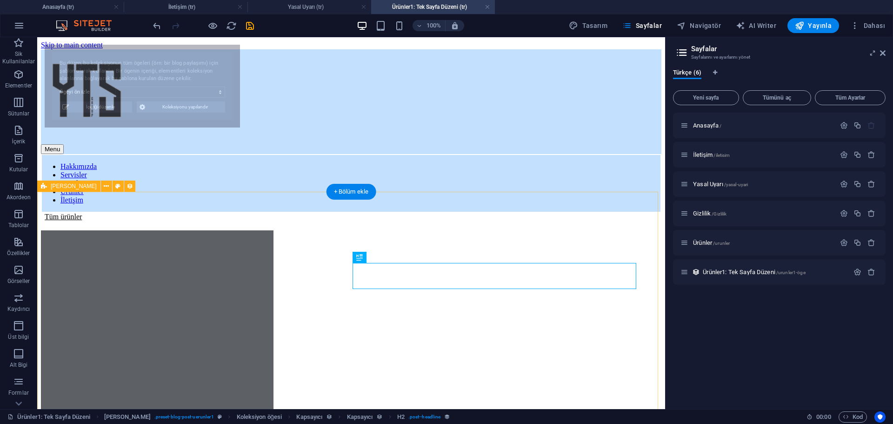
select select "68de889d87953f0aec014324"
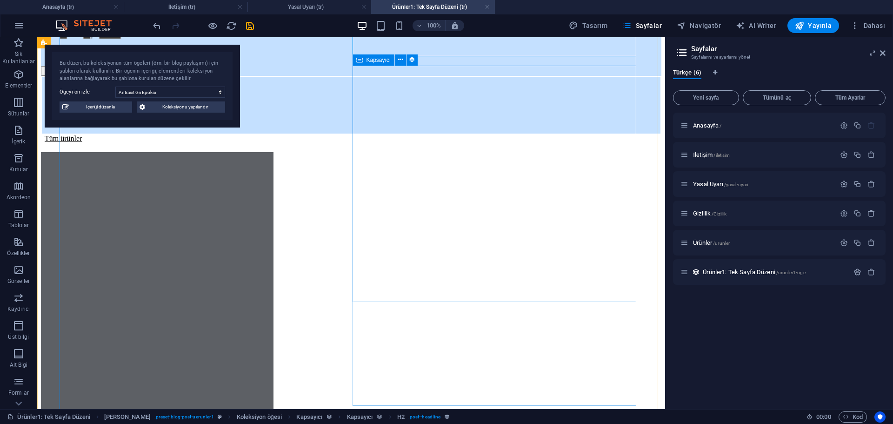
scroll to position [171, 0]
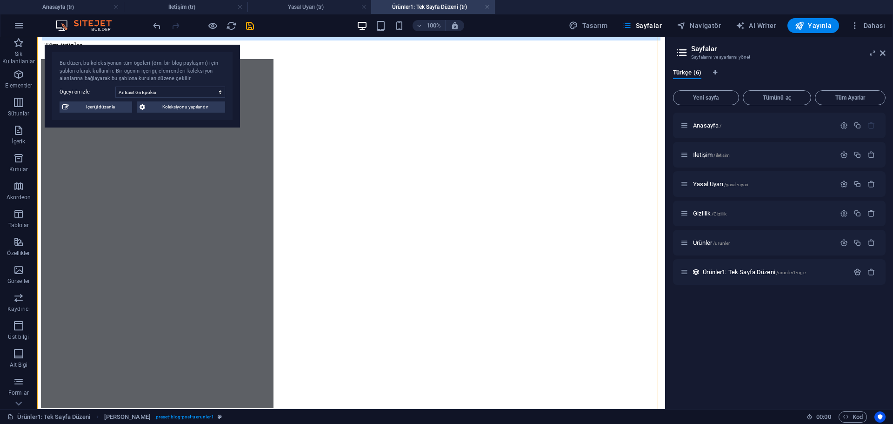
drag, startPoint x: 409, startPoint y: 272, endPoint x: 403, endPoint y: 291, distance: 19.9
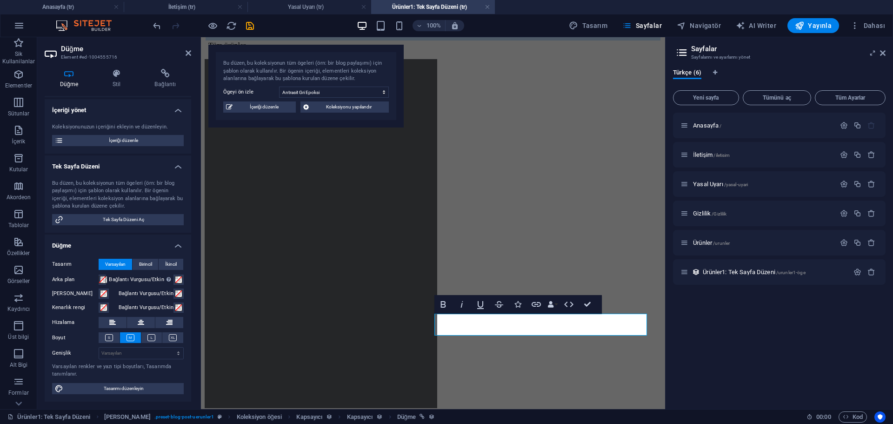
scroll to position [0, 0]
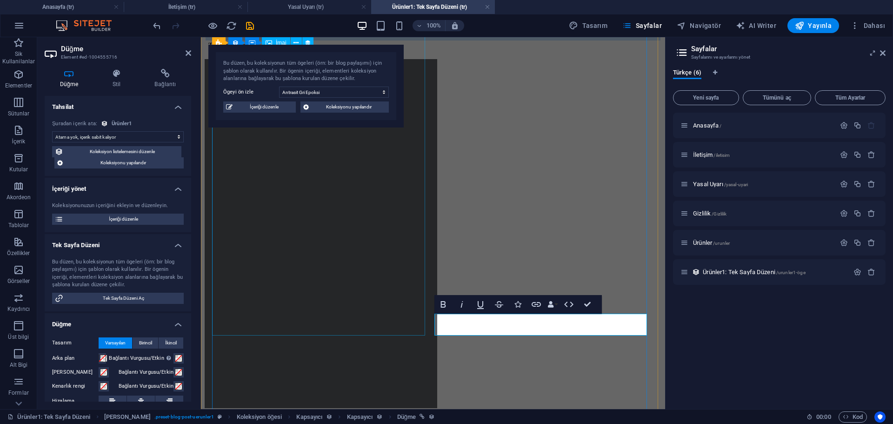
click at [347, 189] on figure at bounding box center [433, 234] width 457 height 351
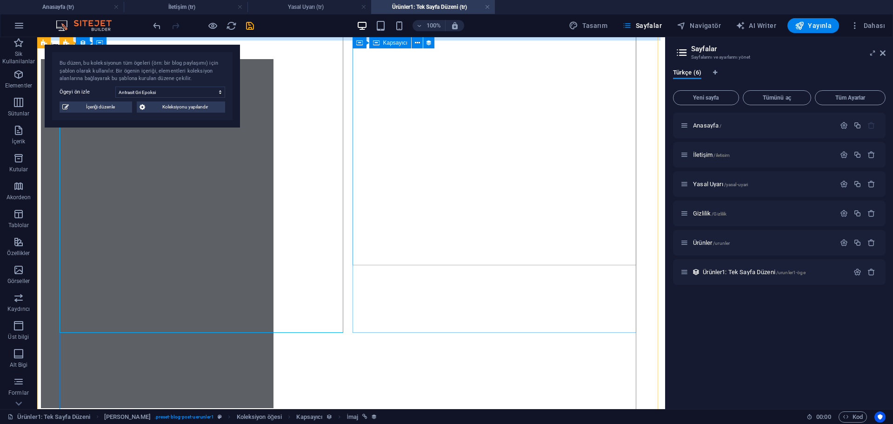
scroll to position [78, 0]
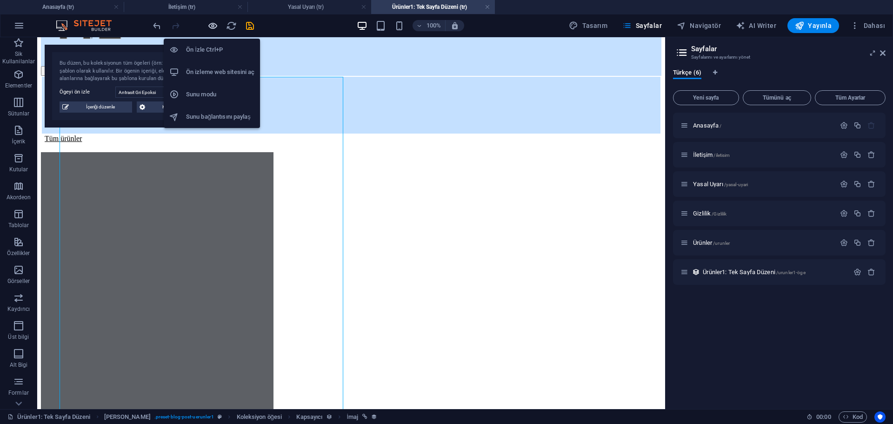
click at [209, 28] on icon "button" at bounding box center [213, 25] width 11 height 11
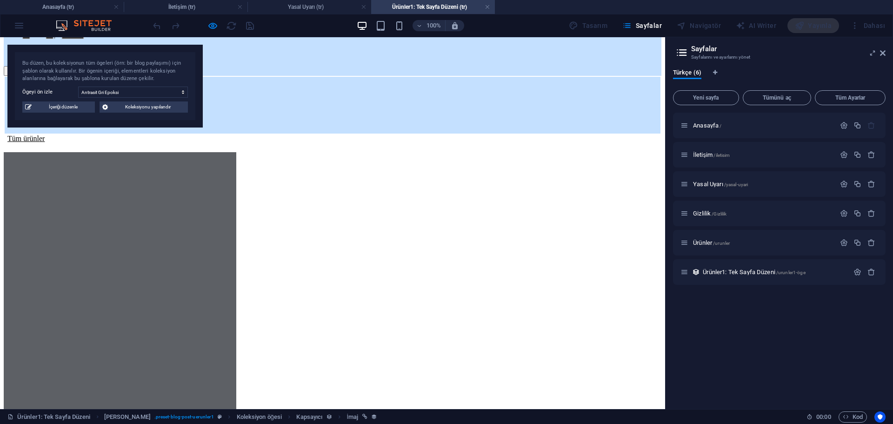
scroll to position [171, 0]
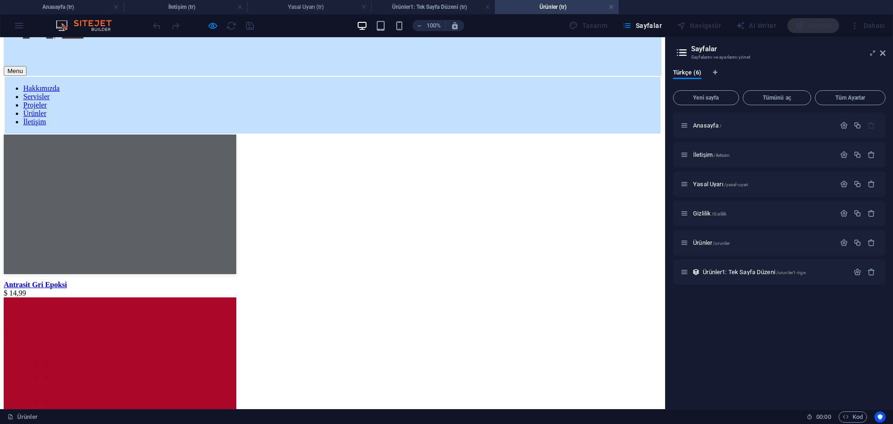
scroll to position [0, 0]
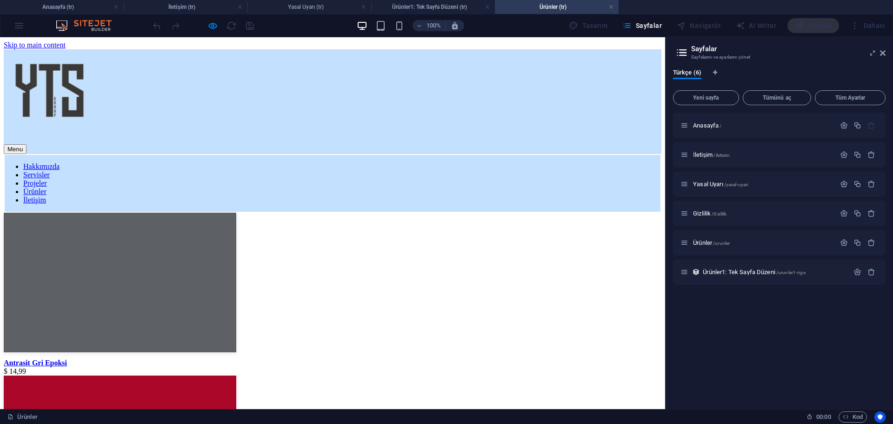
click at [407, 164] on nav "Hakkımızda Servisler Projeler Ürünler İletişim" at bounding box center [333, 183] width 658 height 59
click at [404, 133] on div at bounding box center [333, 96] width 658 height 95
click at [728, 272] on span "Ürünler1: Tek Sayfa Düzeni /urunler1-öge" at bounding box center [754, 271] width 102 height 7
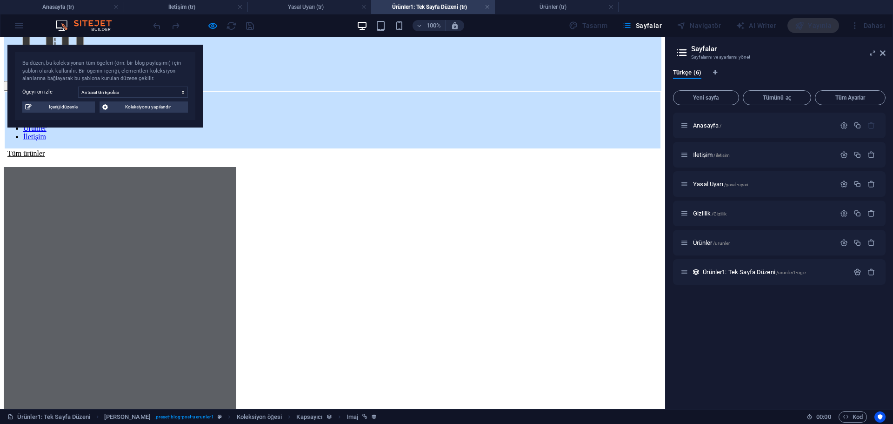
scroll to position [203, 0]
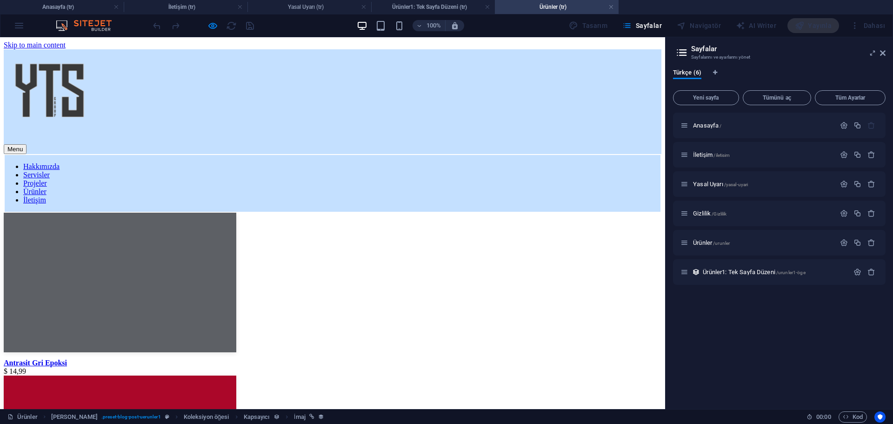
click at [207, 26] on div at bounding box center [203, 25] width 104 height 15
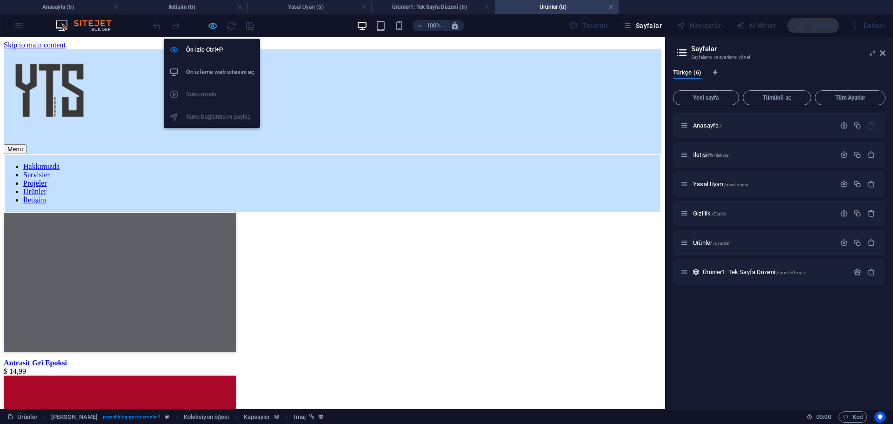
click at [210, 27] on icon "button" at bounding box center [213, 25] width 11 height 11
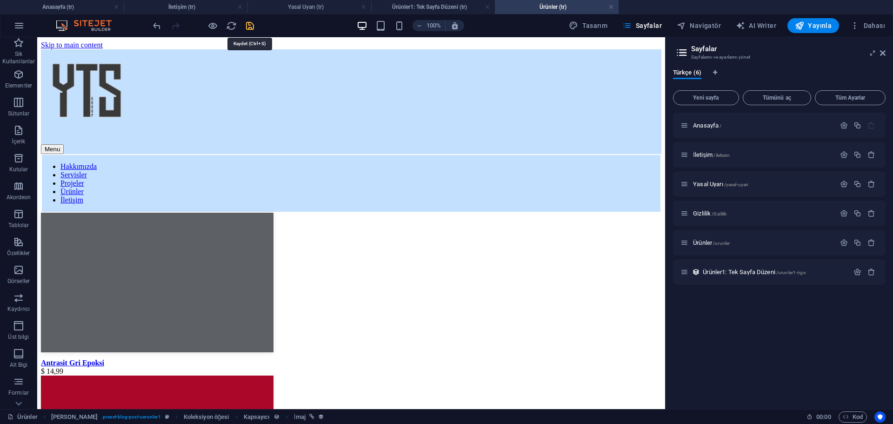
click at [251, 27] on icon "save" at bounding box center [250, 25] width 11 height 11
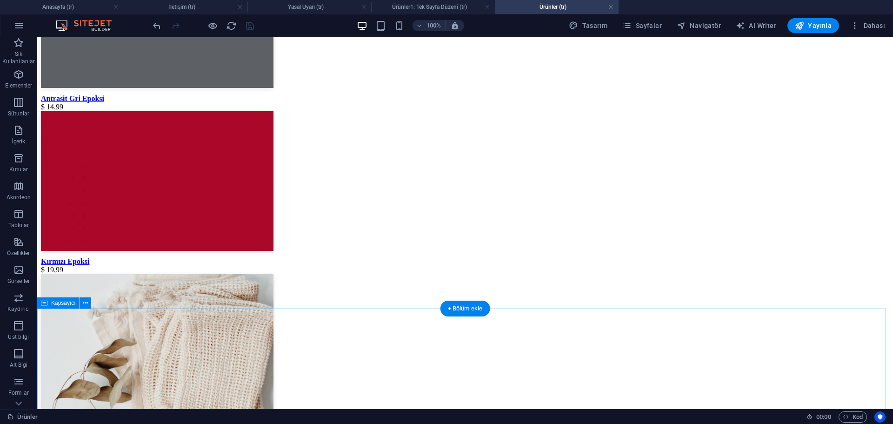
scroll to position [311, 0]
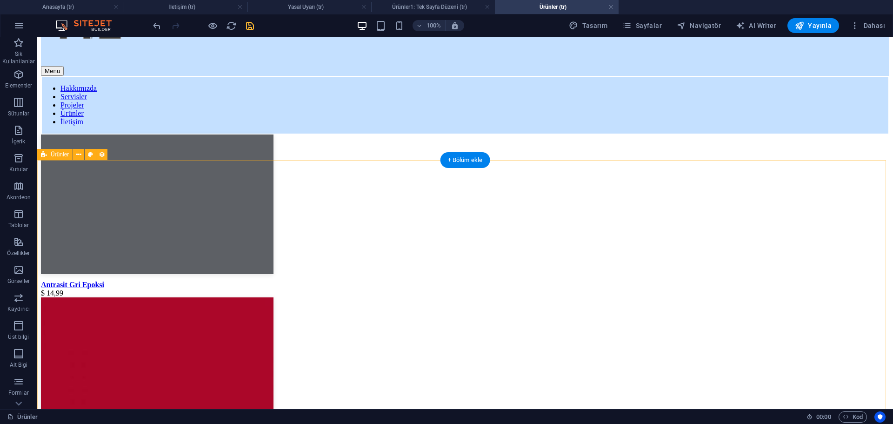
scroll to position [32, 0]
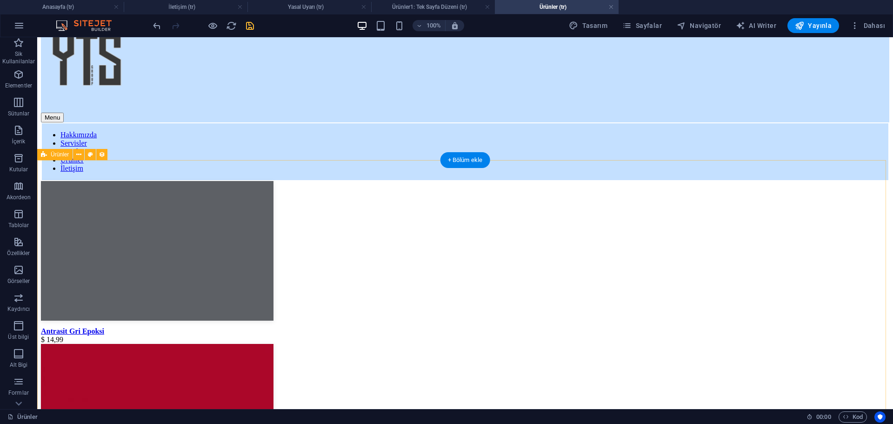
select select "68d3d687b67dd8034f0789ea"
select select "createdAt_DESC"
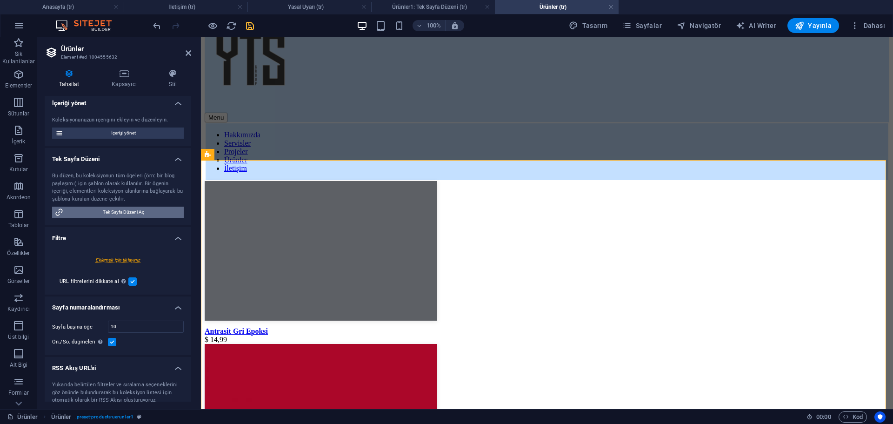
scroll to position [0, 0]
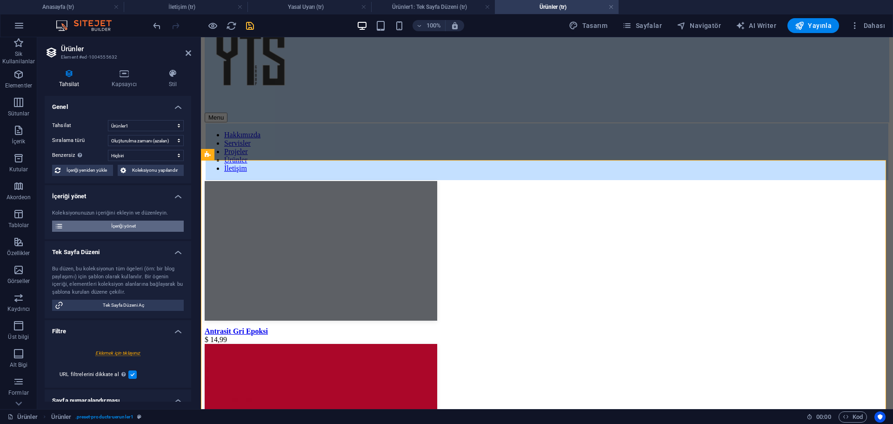
click at [128, 228] on span "İçeriği yönet" at bounding box center [123, 226] width 115 height 11
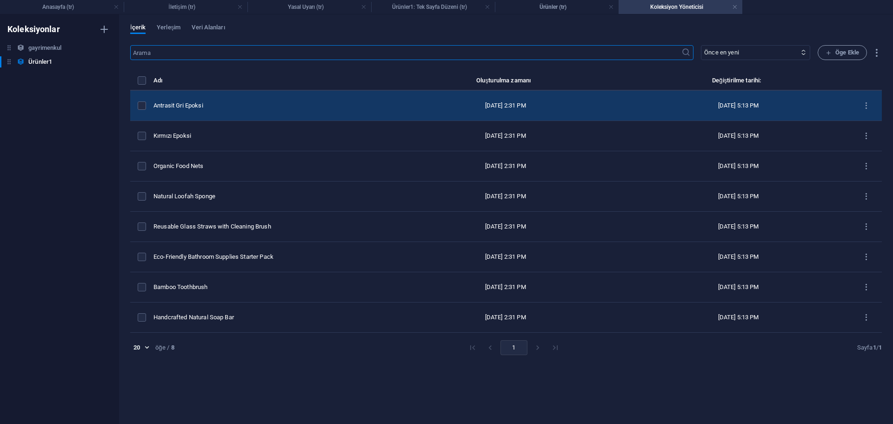
click at [275, 113] on td "Antrasit Gri Epoksi" at bounding box center [269, 106] width 231 height 30
select select "Out of stock"
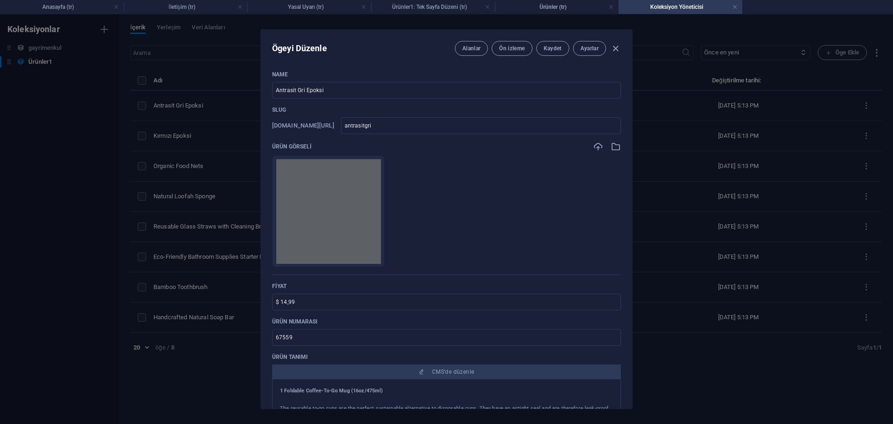
click at [712, 168] on div "Ögeyi Düzenle Alanlar Ön izleme Kaydet Ayarlar Name Antrasit Gri Epoksi ​ Slug …" at bounding box center [446, 218] width 893 height 409
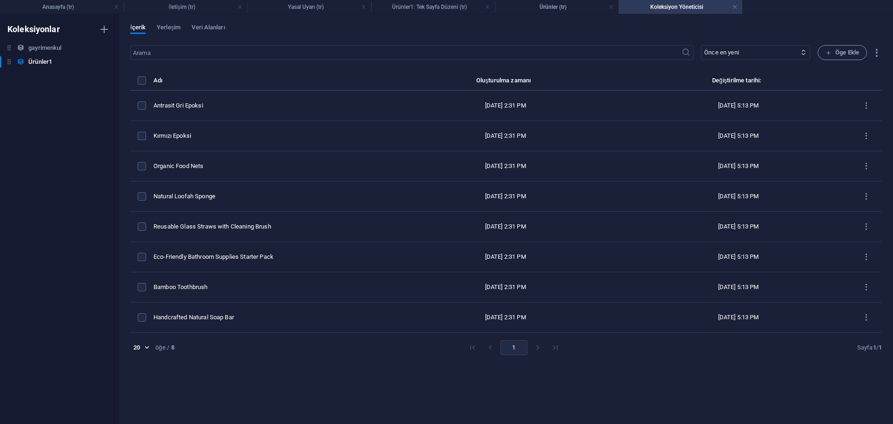
type input "antrasitgri"
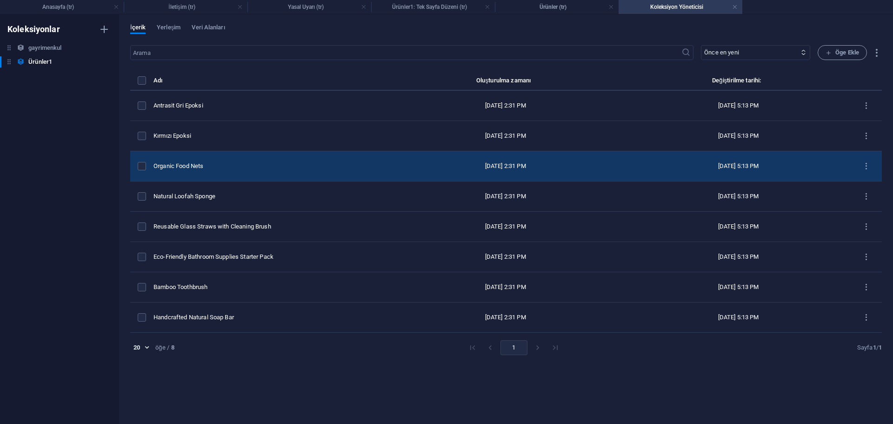
click at [209, 165] on div "Organic Food Nets" at bounding box center [266, 166] width 224 height 8
select select "Out of stock"
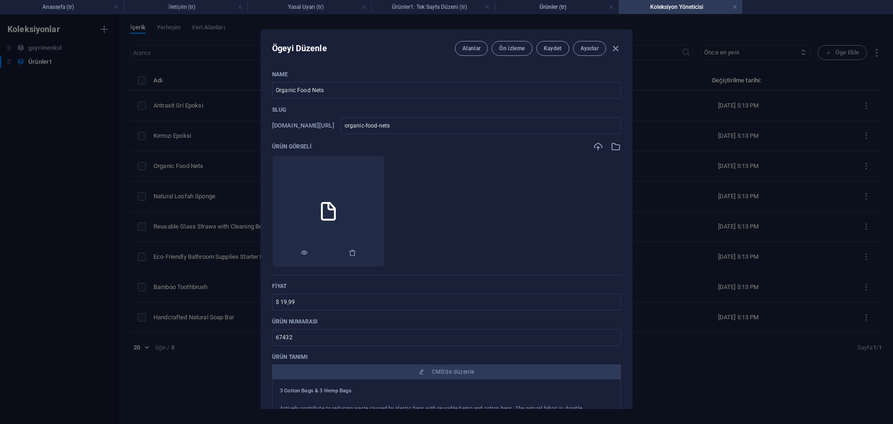
click at [361, 195] on li at bounding box center [328, 211] width 113 height 112
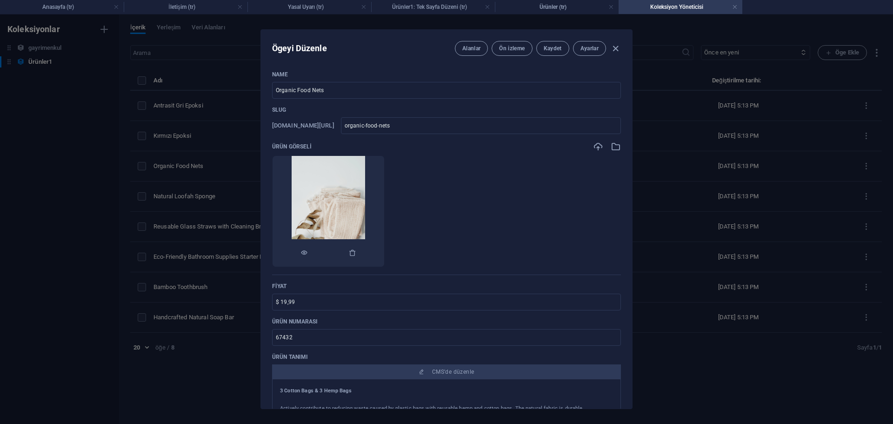
click at [353, 215] on img at bounding box center [329, 211] width 74 height 111
click at [366, 208] on img at bounding box center [329, 211] width 74 height 111
click at [385, 193] on li at bounding box center [328, 211] width 113 height 112
click at [614, 149] on icon "button" at bounding box center [616, 146] width 10 height 10
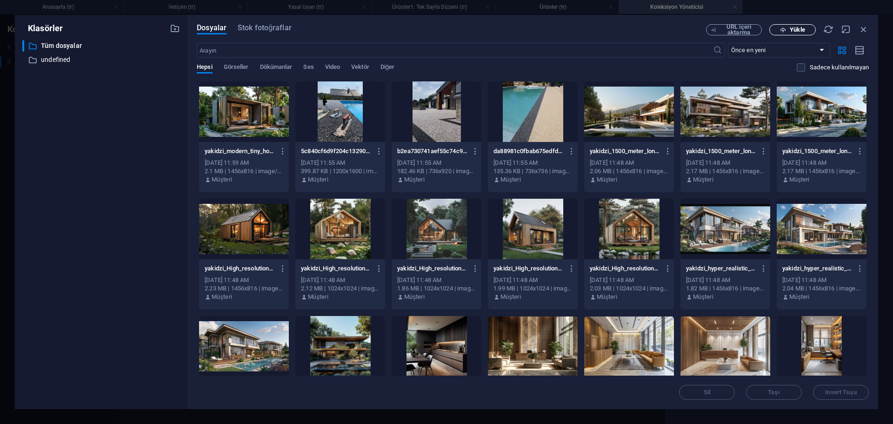
click at [806, 27] on span "Yükle" at bounding box center [793, 30] width 38 height 6
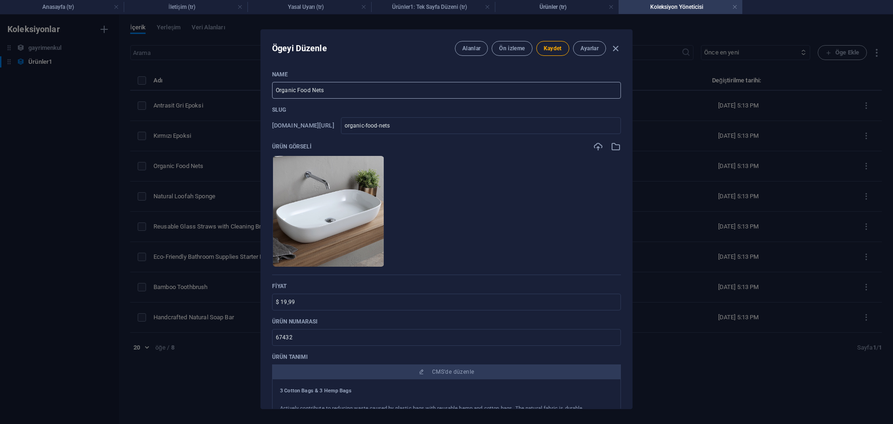
click at [328, 92] on input "Organic Food Nets" at bounding box center [446, 90] width 349 height 17
type input "B"
type input "b"
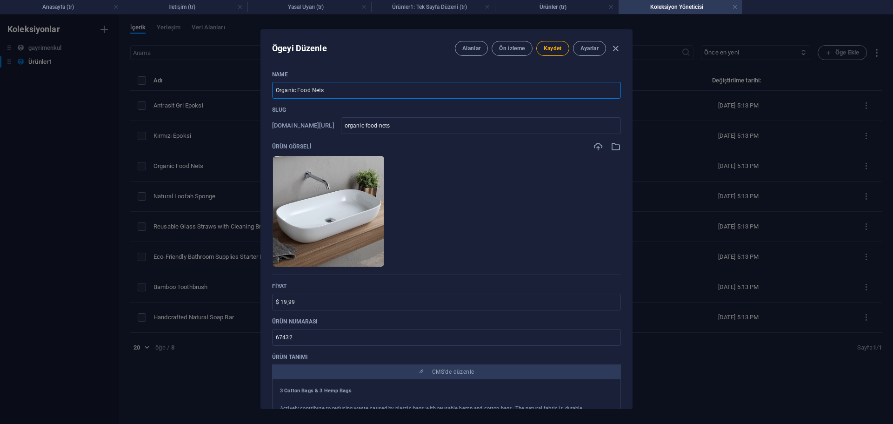
type input "b"
type input "Be"
type input "be"
type input "[PERSON_NAME]"
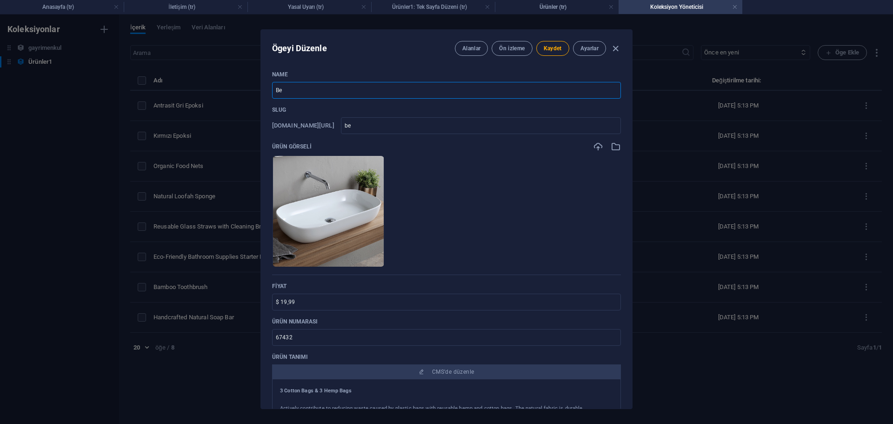
type input "bey"
type input "Beya"
type input "beya"
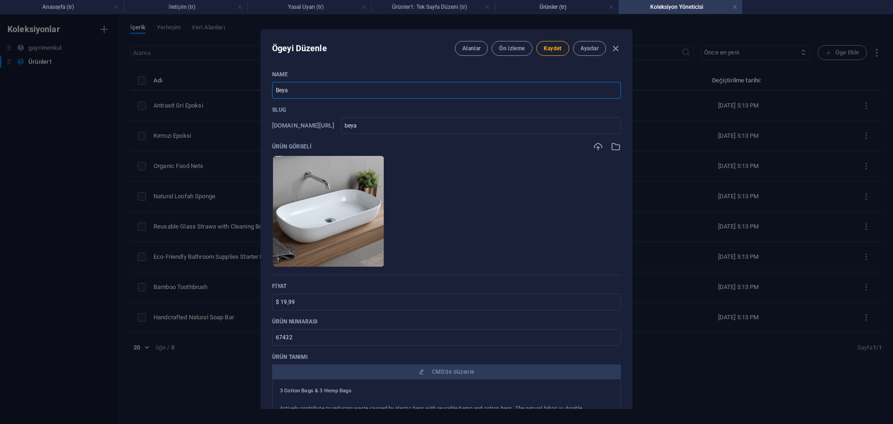
type input "[MEDICAL_DATA]"
type input "[MEDICAL_DATA] L"
type input "[MEDICAL_DATA]-l"
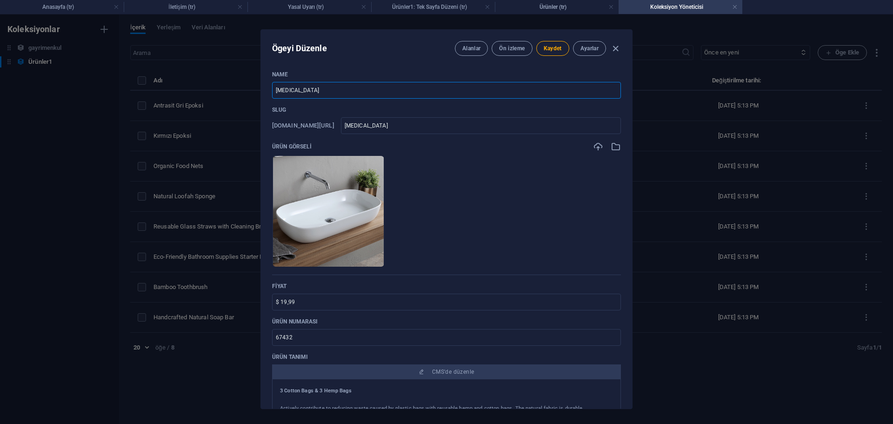
type input "[MEDICAL_DATA]-l"
type input "[MEDICAL_DATA] La"
type input "[MEDICAL_DATA]-la"
type input "[MEDICAL_DATA] Lav"
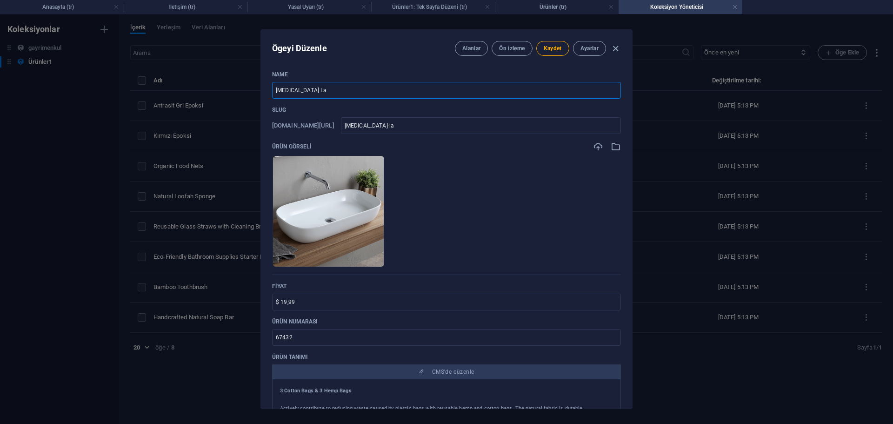
type input "[MEDICAL_DATA]-lav"
type input "[MEDICAL_DATA] Lava"
type input "[MEDICAL_DATA]-lava"
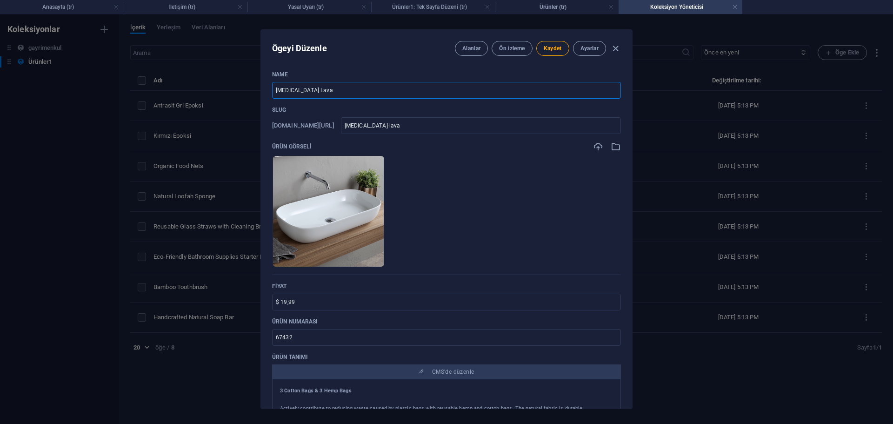
type input "[MEDICAL_DATA] Lavab"
type input "[MEDICAL_DATA]-lavab"
type input "[MEDICAL_DATA] Lavabo"
type input "[MEDICAL_DATA]-lavabo"
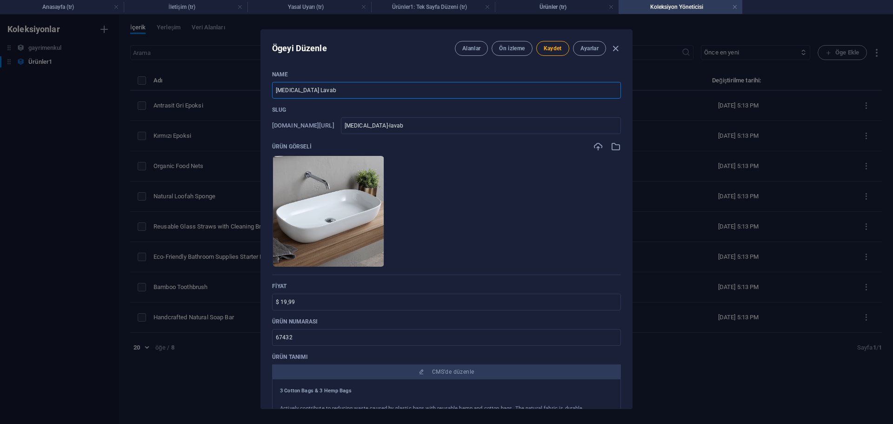
type input "[MEDICAL_DATA]-lavabo"
type input "[MEDICAL_DATA] Lavabo"
click at [321, 309] on input "$ 19,99" at bounding box center [446, 302] width 349 height 17
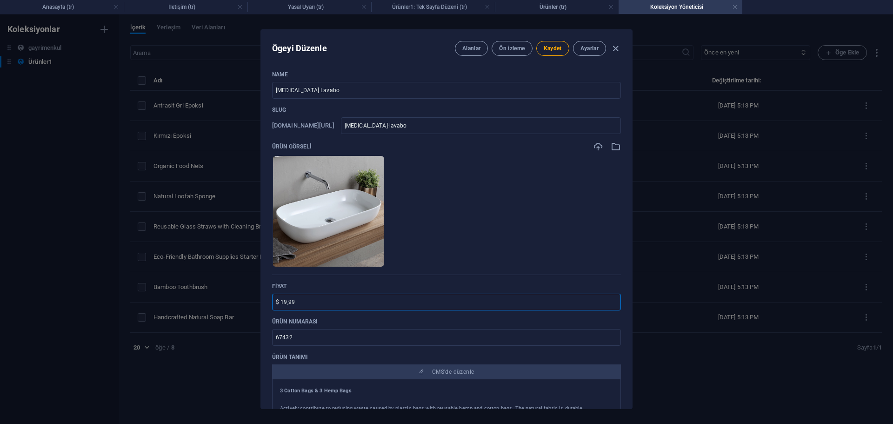
type input "*"
type input "0"
click at [362, 286] on p "Fiyat" at bounding box center [446, 285] width 349 height 7
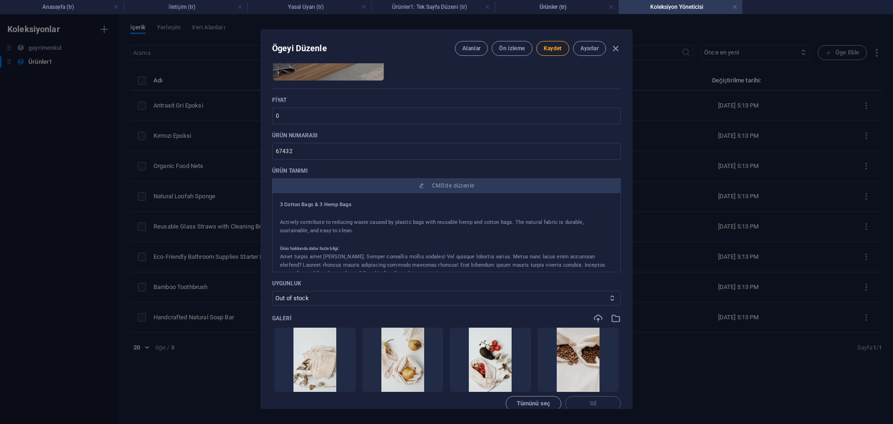
scroll to position [140, 0]
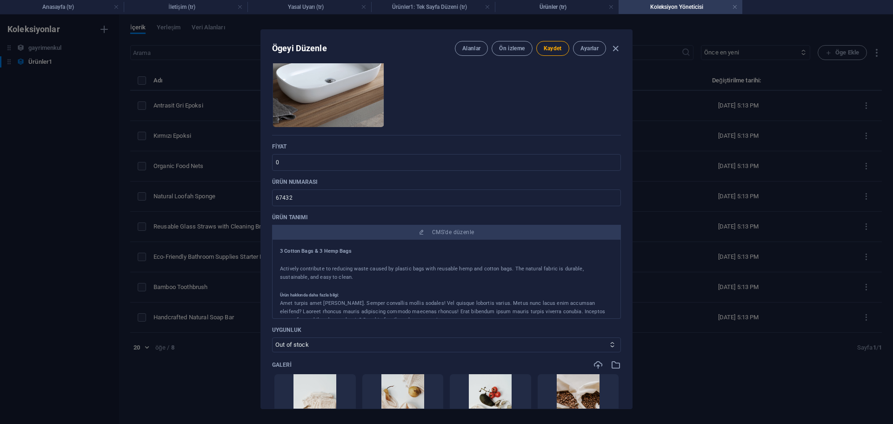
click at [412, 271] on p "Actively contribute to reducing waste caused by plastic bags with reusable hemp…" at bounding box center [446, 273] width 333 height 17
click at [404, 297] on h5 "Ürün hakkında daha fazla bilgi:" at bounding box center [446, 295] width 333 height 8
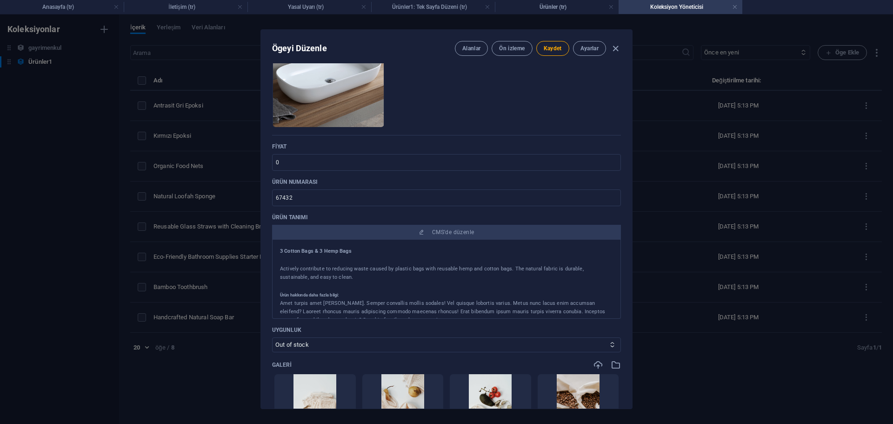
click at [405, 301] on div "Amet turpis amet [PERSON_NAME]. Semper convallis mollis sodales! Vel quisque lo…" at bounding box center [446, 311] width 333 height 25
click at [405, 302] on div "Amet turpis amet [PERSON_NAME]. Semper convallis mollis sodales! Vel quisque lo…" at bounding box center [446, 311] width 333 height 25
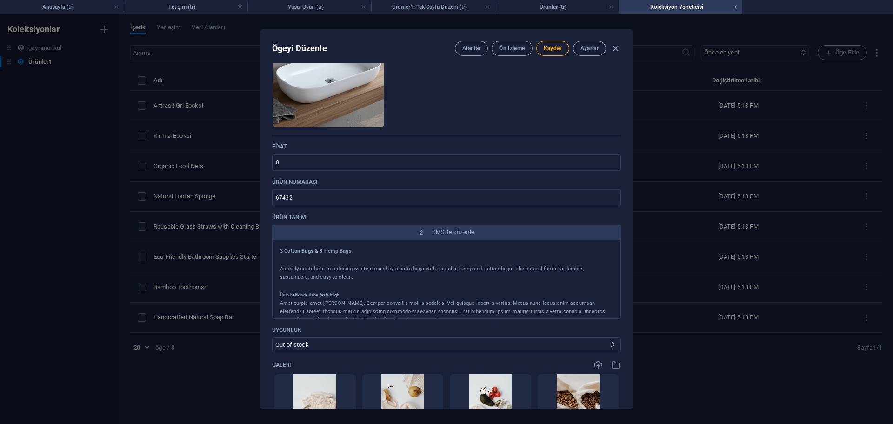
click at [443, 300] on div "Amet turpis amet [PERSON_NAME]. Semper convallis mollis sodales! Vel quisque lo…" at bounding box center [446, 311] width 333 height 25
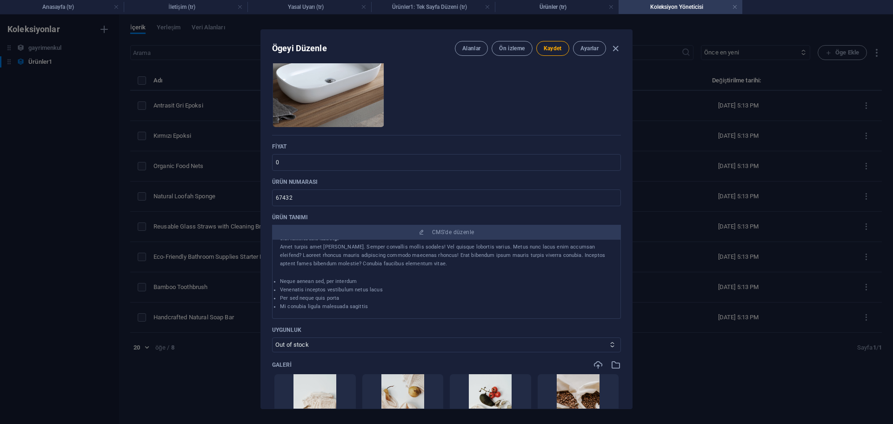
scroll to position [186, 0]
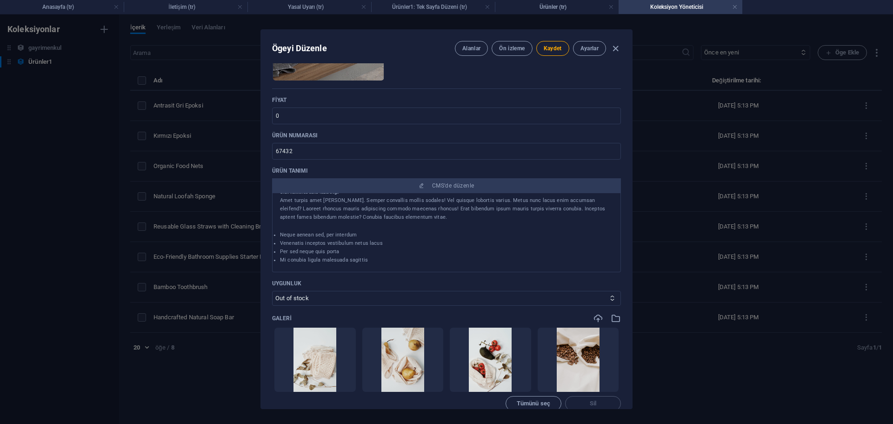
click at [421, 265] on div "3 Cotton Bags & 3 Hemp Bags Actively contribute to reducing waste caused by pla…" at bounding box center [446, 232] width 349 height 79
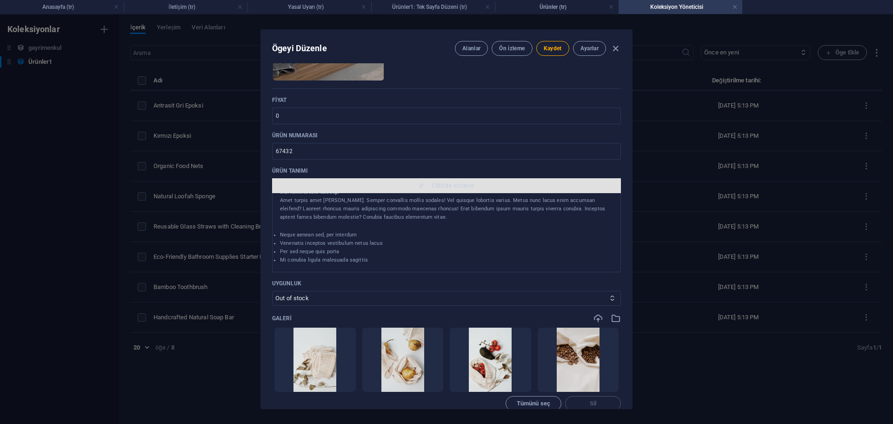
click at [455, 181] on button "CMS'de düzenle" at bounding box center [446, 185] width 349 height 15
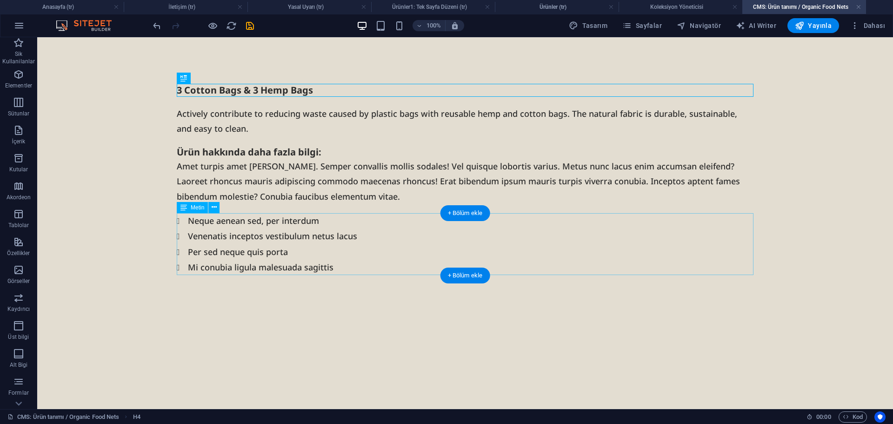
scroll to position [0, 0]
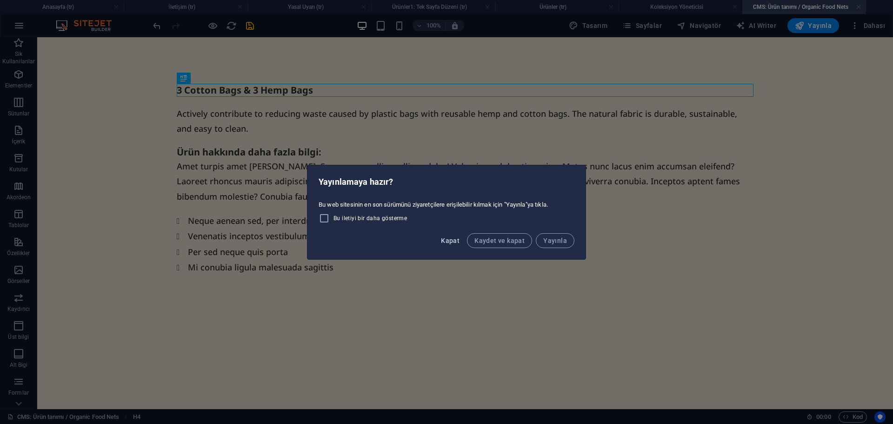
click at [454, 240] on span "Kapat" at bounding box center [450, 240] width 19 height 7
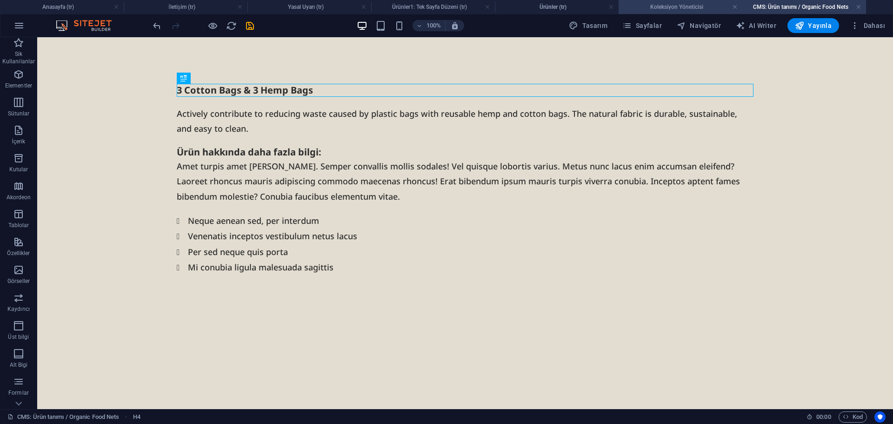
click at [690, 7] on h4 "Koleksiyon Yöneticisi" at bounding box center [681, 7] width 124 height 10
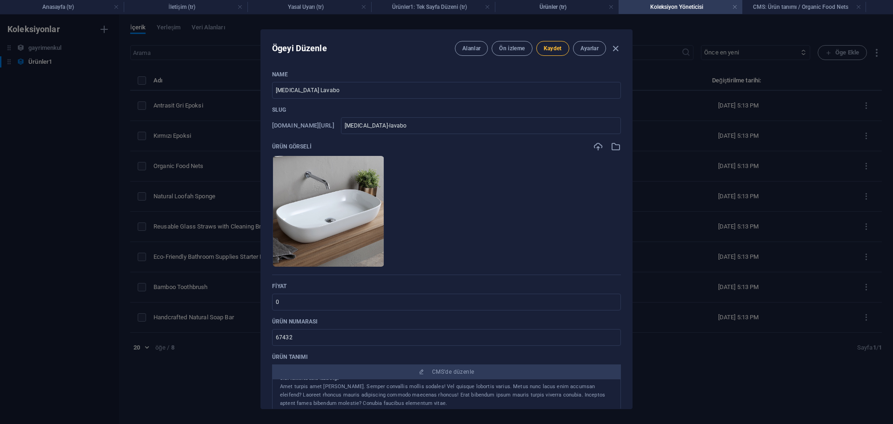
click at [553, 46] on span "Kaydet" at bounding box center [553, 48] width 18 height 7
click at [618, 49] on icon "button" at bounding box center [616, 48] width 11 height 11
type input "[MEDICAL_DATA]-lavabo"
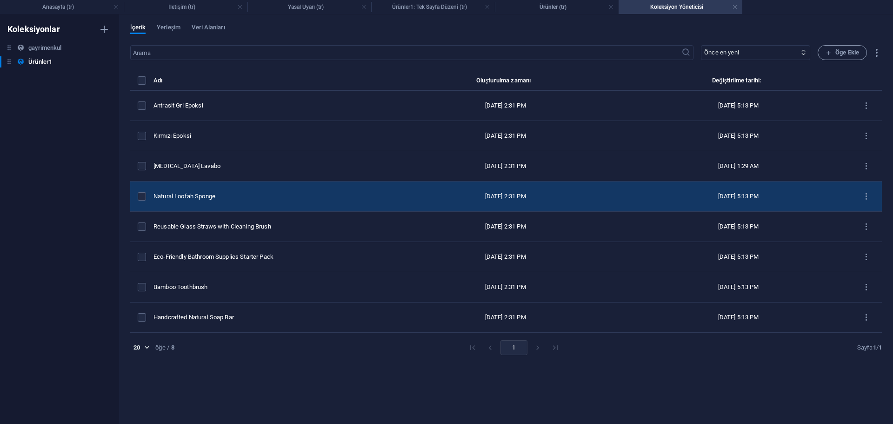
click at [225, 195] on div "Natural Loofah Sponge" at bounding box center [266, 196] width 224 height 8
select select "In stock"
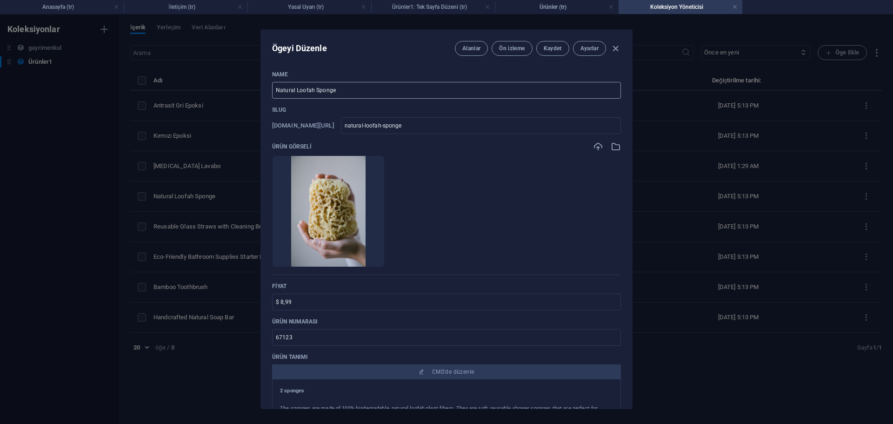
click at [354, 92] on input "Natural Loofah Sponge" at bounding box center [446, 90] width 349 height 17
type input "S"
type input "s"
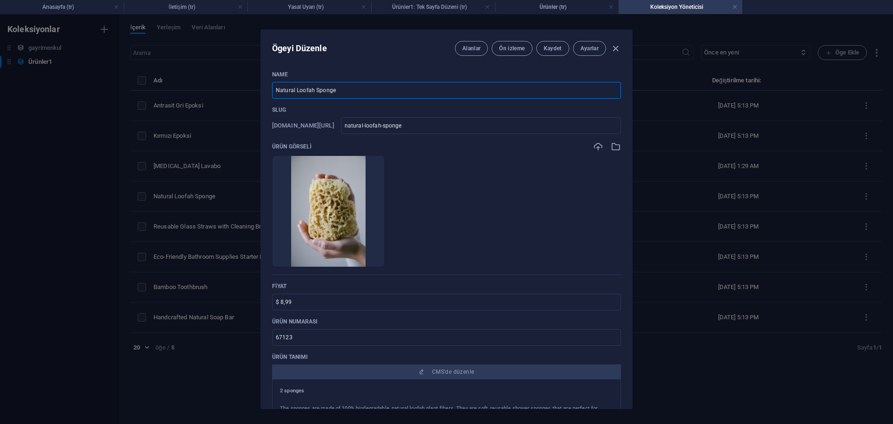
type input "s"
type input "Si"
type input "si"
type input "Siy"
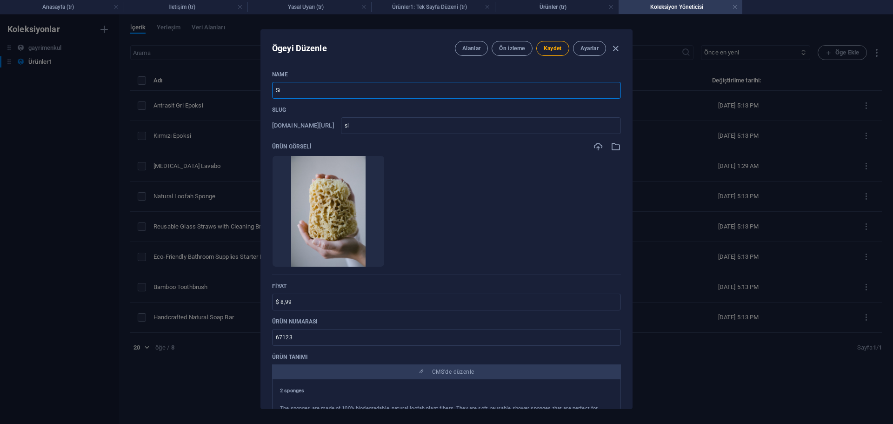
type input "siy"
type input "Si"
type input "si"
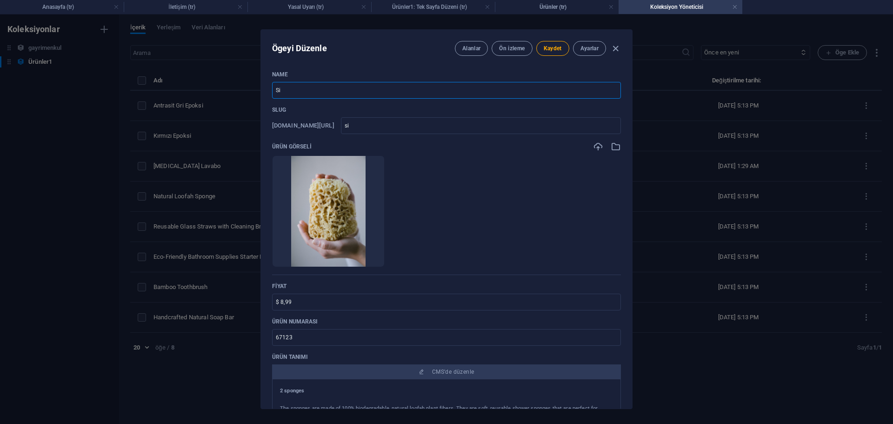
type input "S"
type input "s"
type input "M"
type input "m"
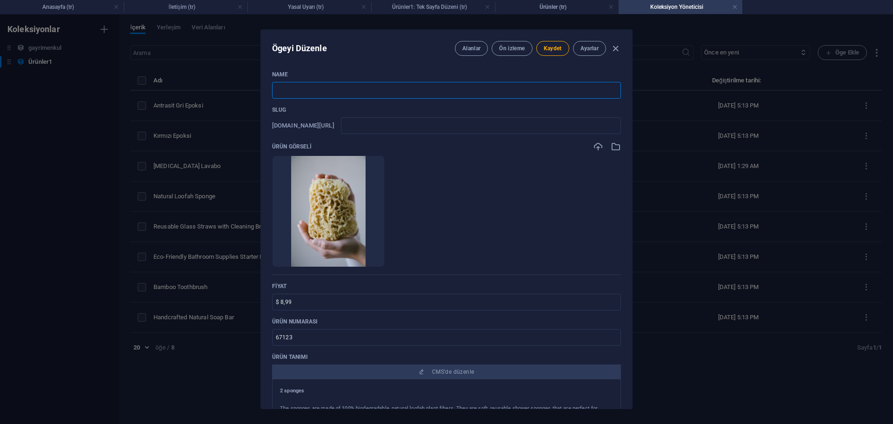
type input "m"
type input "MA"
type input "ma"
type input "MAt"
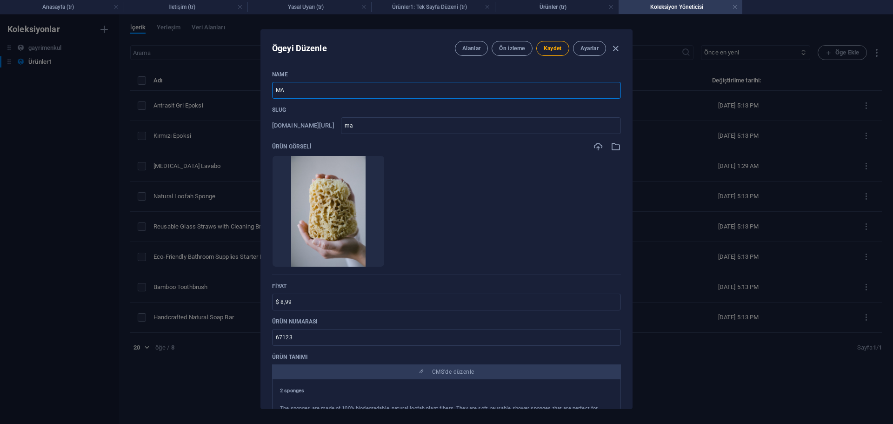
type input "mat"
type input "MAt s"
type input "mat-s"
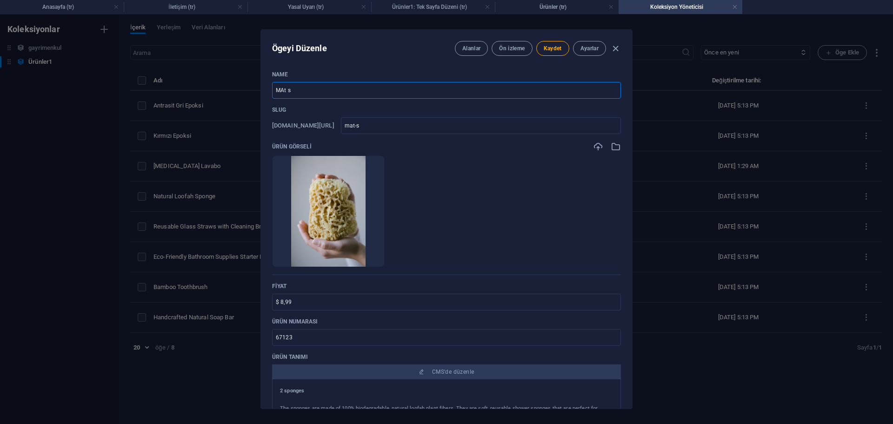
type input "MAt si"
type input "mat-si"
type input "MAt s"
type input "mat-s"
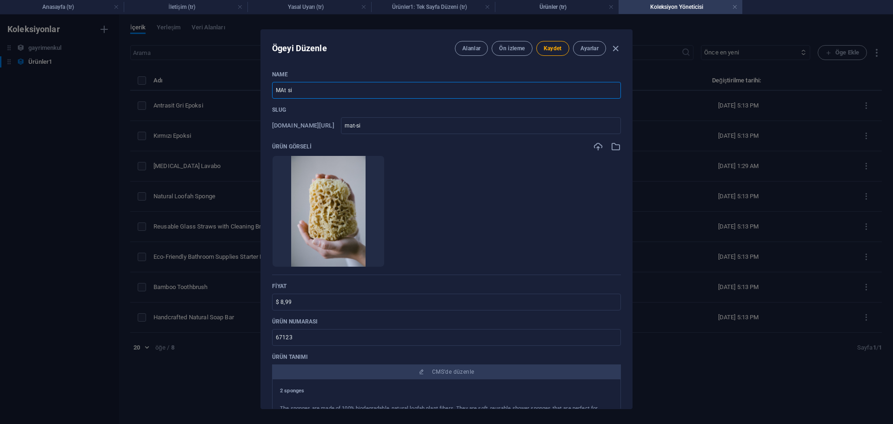
type input "mat-s"
type input "MAt"
type input "mat"
type input "MA"
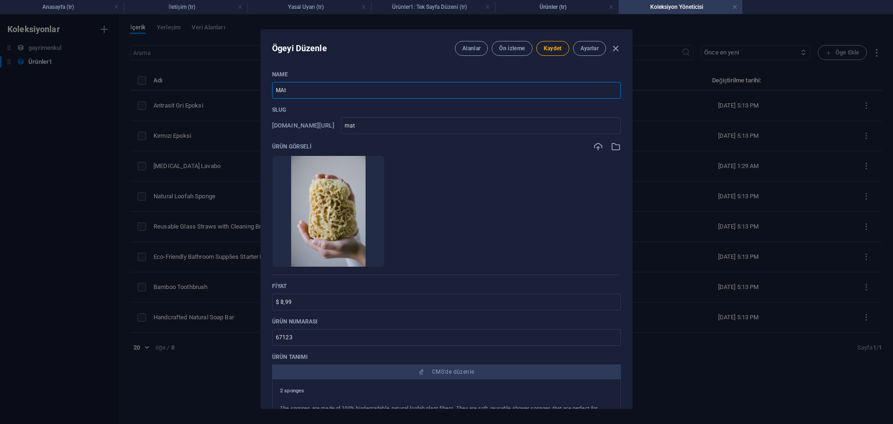
type input "ma"
type input "MAa"
type input "maa"
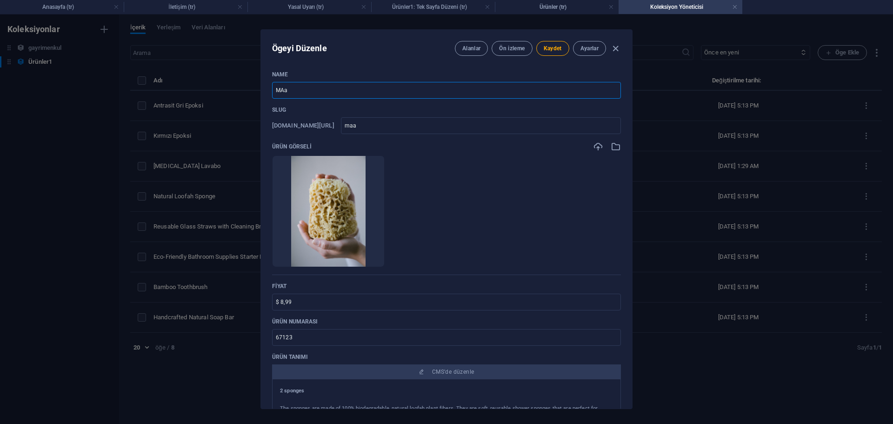
type input "MA"
type input "ma"
type input "M"
type input "m"
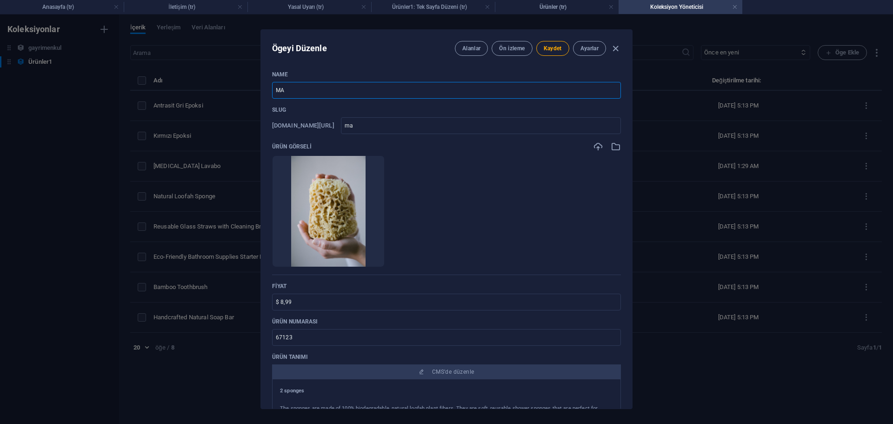
type input "m"
type input "Ma"
type input "ma"
type input "Mat"
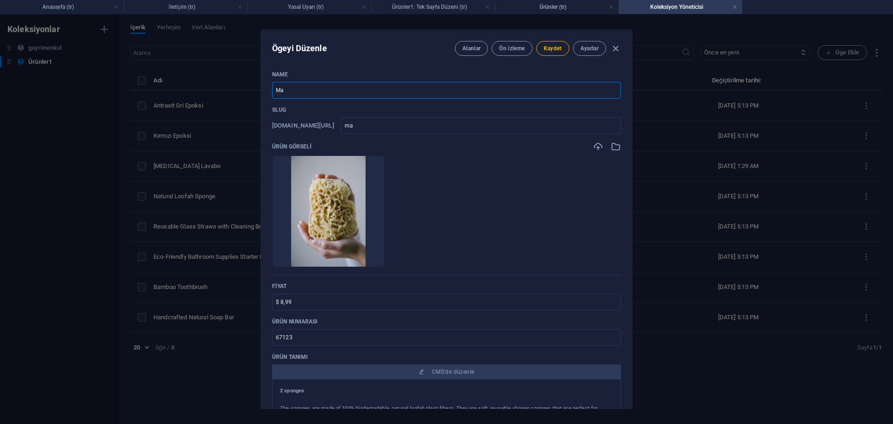
type input "mat"
type input "[PERSON_NAME]"
type input "mat-s"
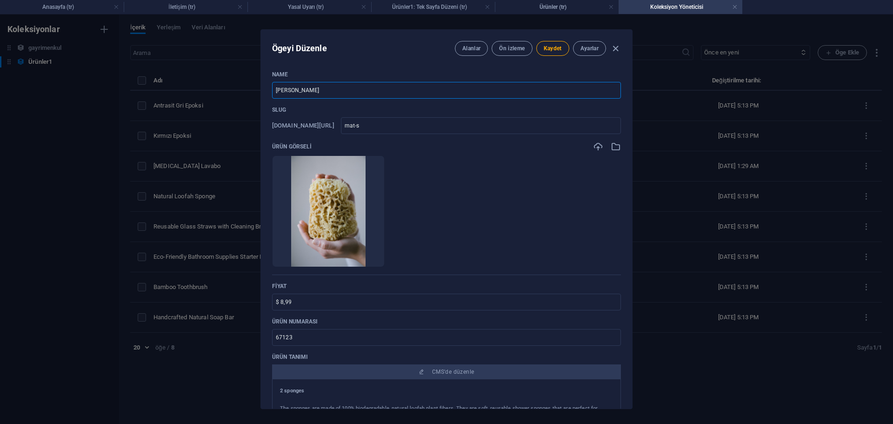
type input "[PERSON_NAME]"
type input "mat-si"
type input "[PERSON_NAME]"
type input "mat-siy"
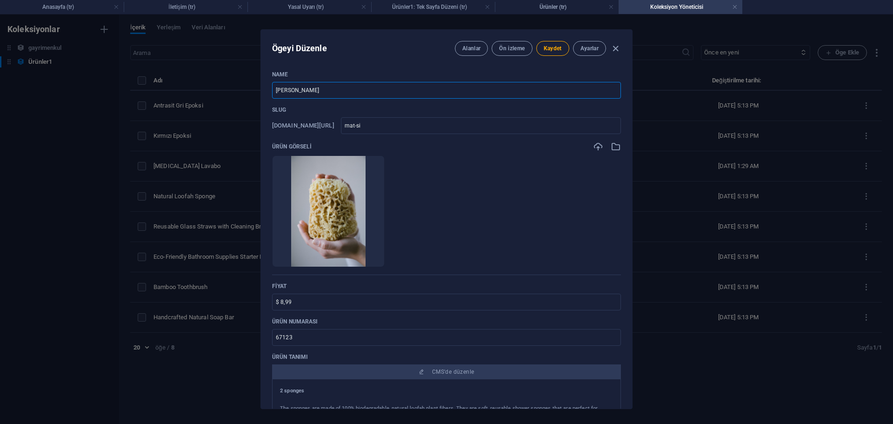
type input "mat-siy"
type input "[PERSON_NAME]"
type input "mat-siya"
type input "[PERSON_NAME]"
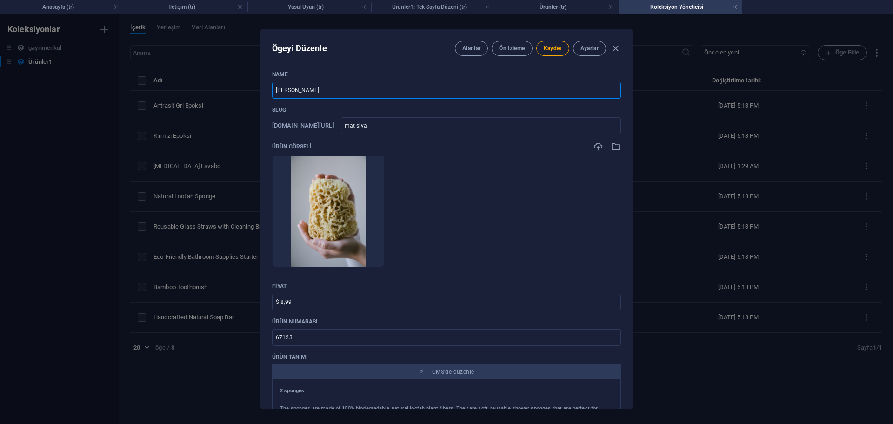
type input "mat-siyah"
type input "Mat Siyah L"
type input "mat-siyah-l"
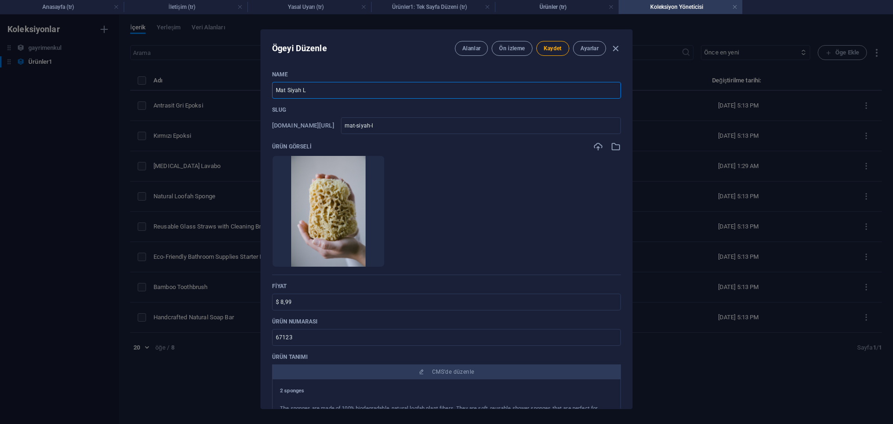
type input "Mat Siyah La"
type input "mat-siyah-la"
type input "Mat Siyah Lav"
type input "mat-siyah-lav"
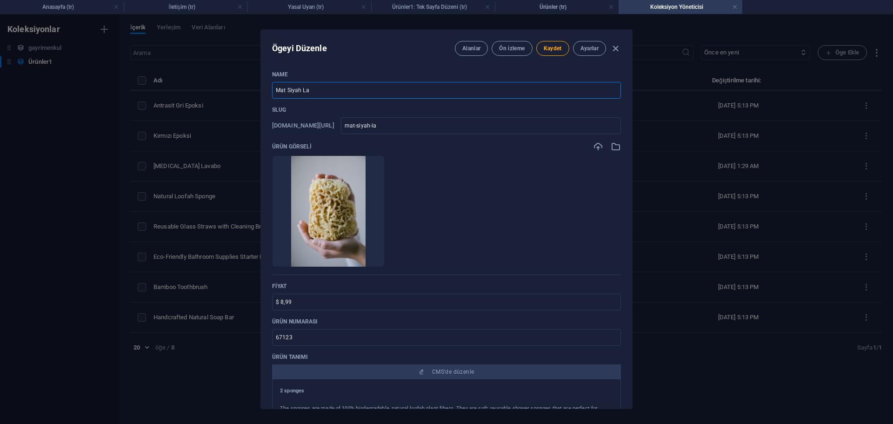
type input "mat-siyah-lav"
type input "Mat Siyah Lava"
type input "mat-siyah-lava"
type input "Mat Siyah Lavab"
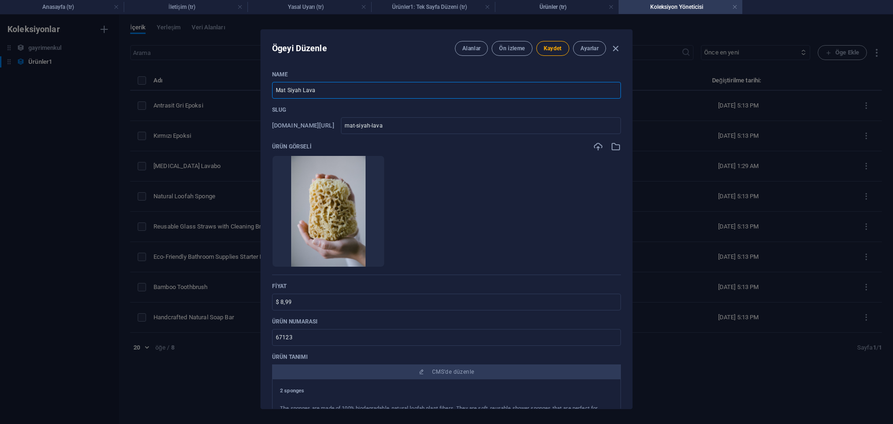
type input "mat-siyah-lavab"
type input "[PERSON_NAME]"
type input "mat-siyah-lavabo"
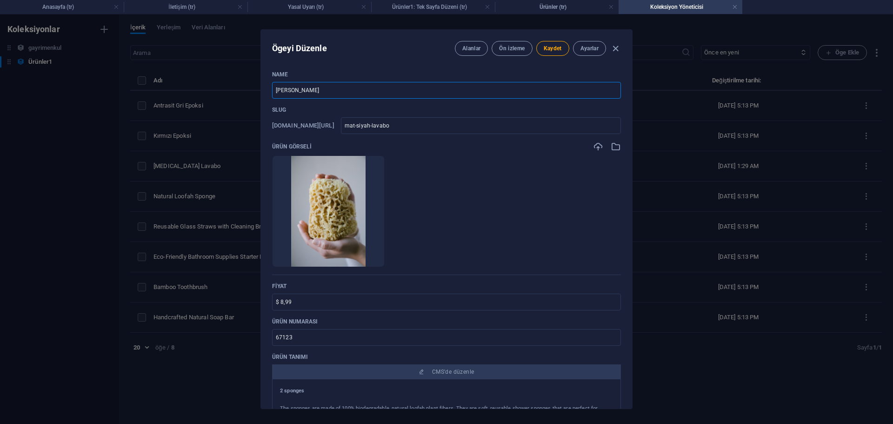
type input "[PERSON_NAME]"
click at [509, 195] on ul "Anında yüklemek için dosyaları buraya bırakın" at bounding box center [446, 211] width 349 height 112
click at [612, 145] on icon "button" at bounding box center [616, 146] width 10 height 10
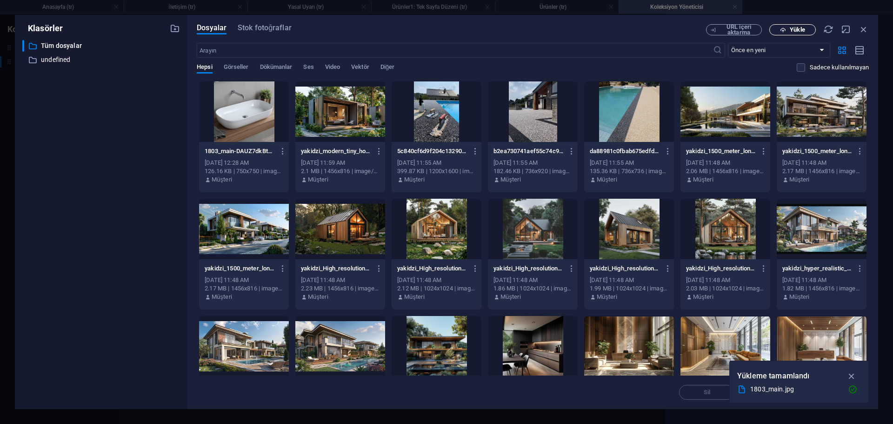
click at [805, 33] on span "Yükle" at bounding box center [797, 30] width 15 height 6
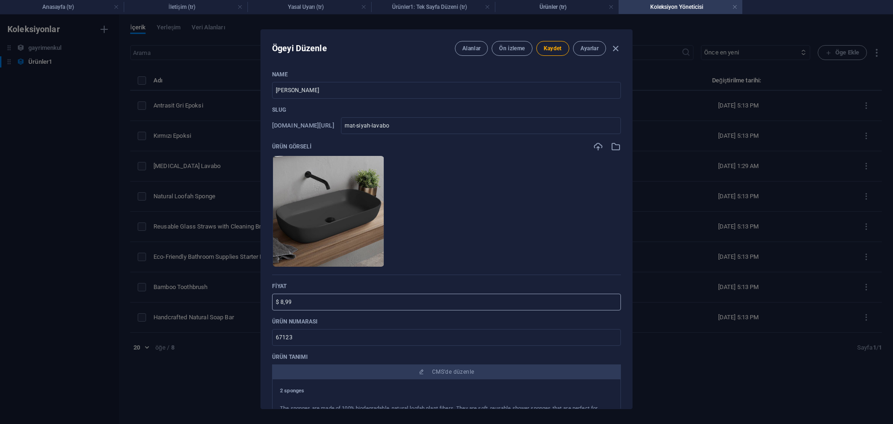
scroll to position [93, 0]
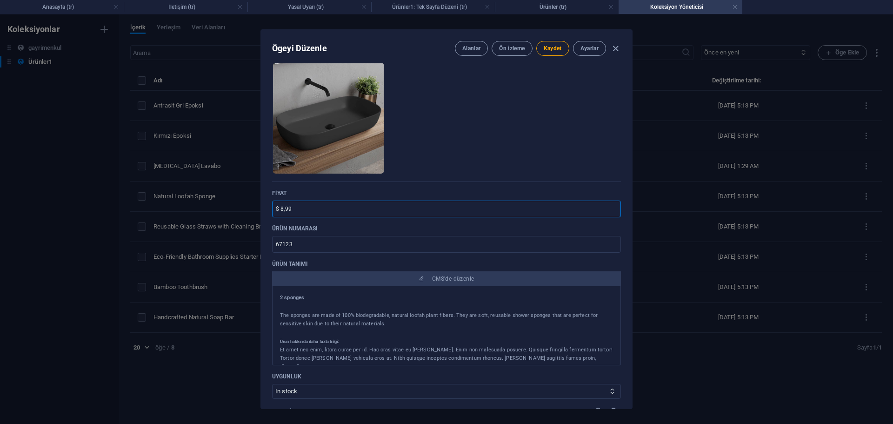
drag, startPoint x: 351, startPoint y: 213, endPoint x: 181, endPoint y: 209, distance: 170.4
click at [181, 209] on div "Ögeyi Düzenle Alanlar Ön izleme Kaydet Ayarlar Name Mat Siyah Lavabo ​ Slug [DO…" at bounding box center [446, 218] width 893 height 409
type input "0"
click at [552, 54] on button "Kaydet" at bounding box center [553, 48] width 33 height 15
click at [716, 112] on div "Ögeyi Düzenle Alanlar Ön izleme Kaydet Ayarlar Name Mat Siyah Lavabo ​ Slug [DO…" at bounding box center [446, 218] width 893 height 409
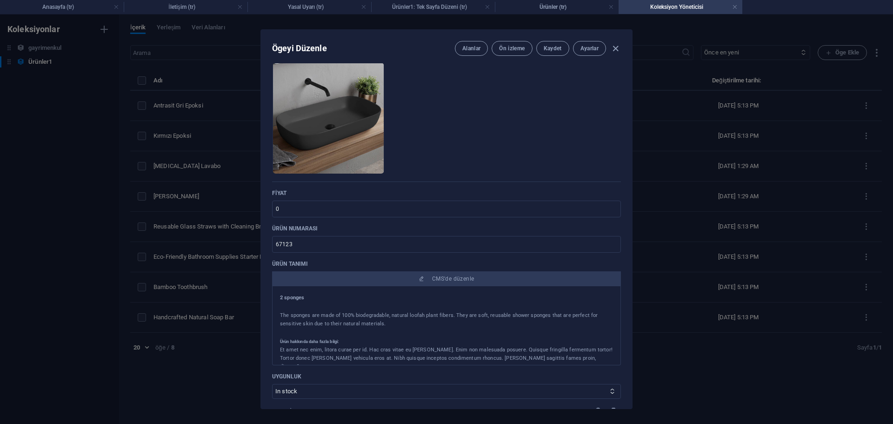
type input "mat-siyah-lavabo"
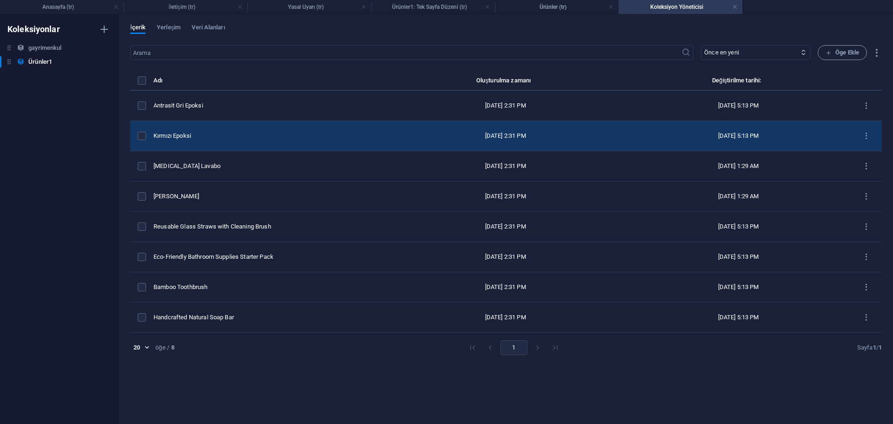
click at [242, 137] on div "Kırmızı Epoksi" at bounding box center [266, 136] width 224 height 8
select select "In stock"
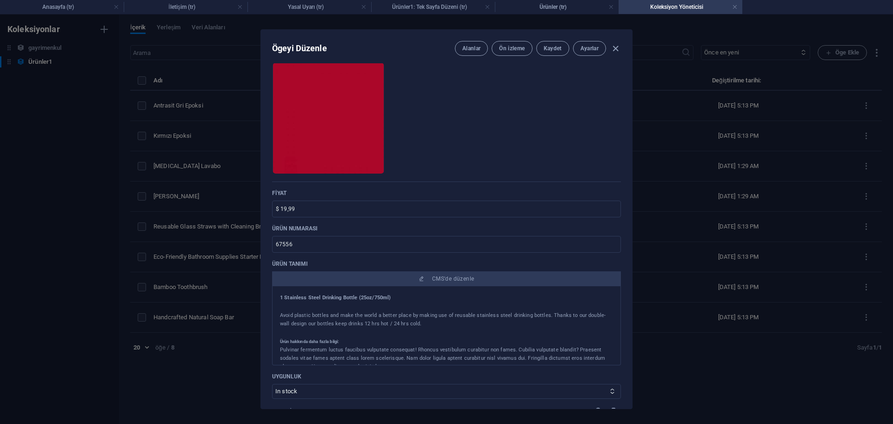
click at [220, 208] on div "Ögeyi Düzenle Alanlar Ön izleme Kaydet Ayarlar Name Kırmızı Epoksi ​ Slug [DOMA…" at bounding box center [446, 218] width 893 height 409
type input "0"
click at [701, 195] on div "Ögeyi Düzenle Alanlar Ön izleme Kaydet Ayarlar Name Kırmızı Epoksi ​ Slug [DOMA…" at bounding box center [446, 218] width 893 height 409
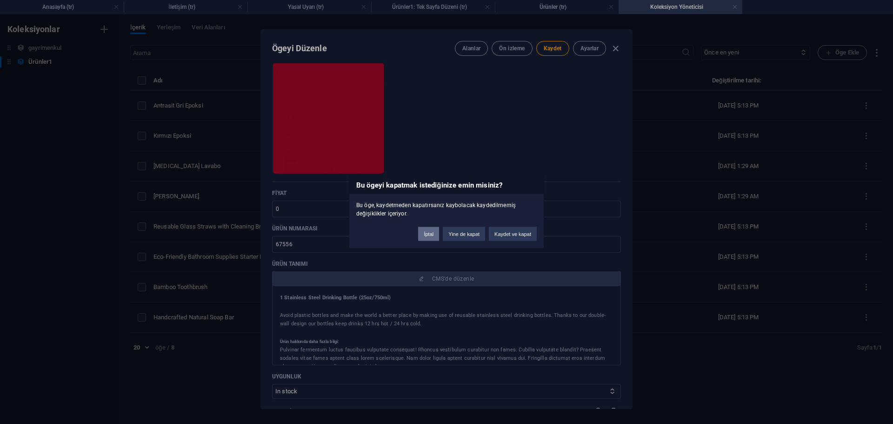
click at [427, 233] on button "İptal" at bounding box center [428, 234] width 21 height 14
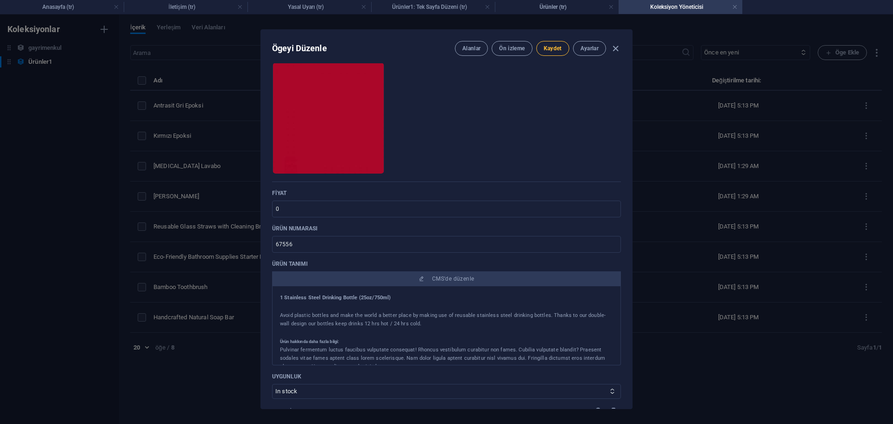
click at [553, 52] on span "Kaydet" at bounding box center [553, 48] width 18 height 7
click at [221, 117] on div "Ögeyi Düzenle Alanlar Ön izleme Kaydet Ayarlar Name Kırmızı Epoksi ​ Slug [DOMA…" at bounding box center [446, 218] width 893 height 409
type input "k-rm-z-epoksi"
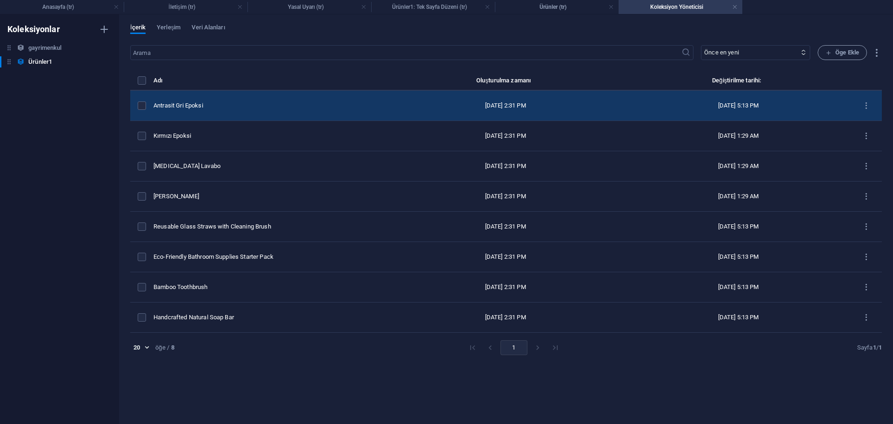
click at [255, 102] on div "Antrasit Gri Epoksi" at bounding box center [266, 105] width 224 height 8
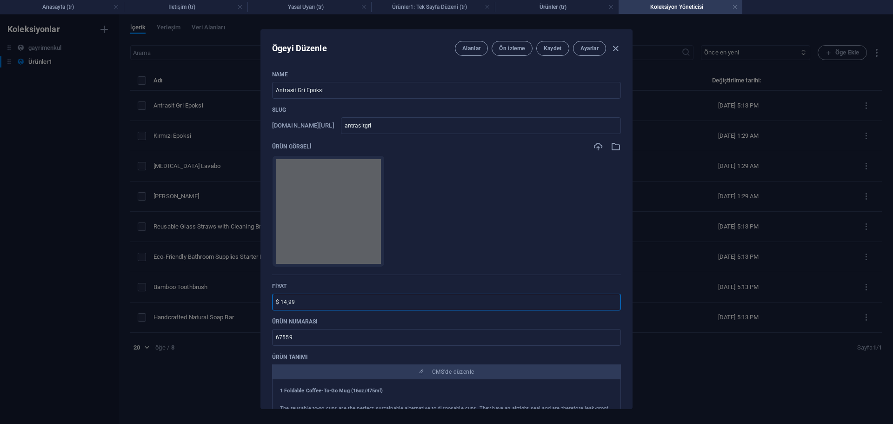
drag, startPoint x: 275, startPoint y: 294, endPoint x: 245, endPoint y: 293, distance: 30.3
click at [252, 296] on div "Ögeyi Düzenle Alanlar Ön izleme Kaydet Ayarlar Name Antrasit Gri Epoksi ​ Slug …" at bounding box center [446, 218] width 893 height 409
click at [549, 45] on span "Kaydet" at bounding box center [553, 48] width 18 height 7
click at [708, 143] on div "Ögeyi Düzenle Alanlar Ön izleme Kaydet Ayarlar Name Antrasit Gri Epoksi ​ Slug …" at bounding box center [446, 218] width 893 height 409
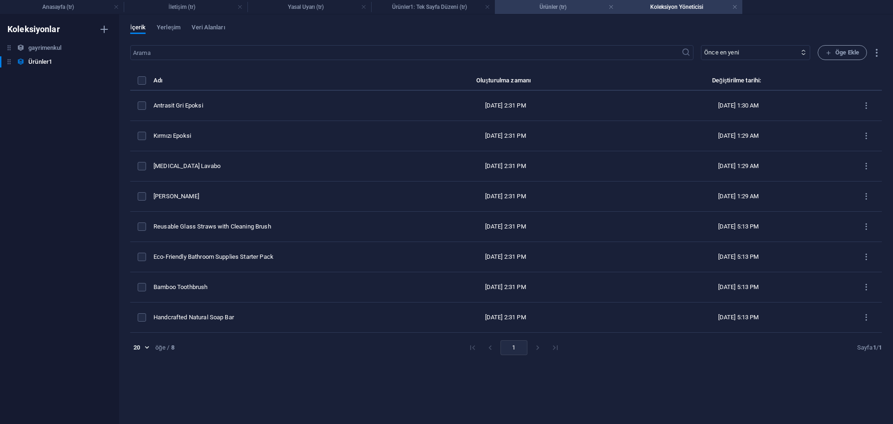
click at [548, 10] on h4 "Ürünler (tr)" at bounding box center [557, 7] width 124 height 10
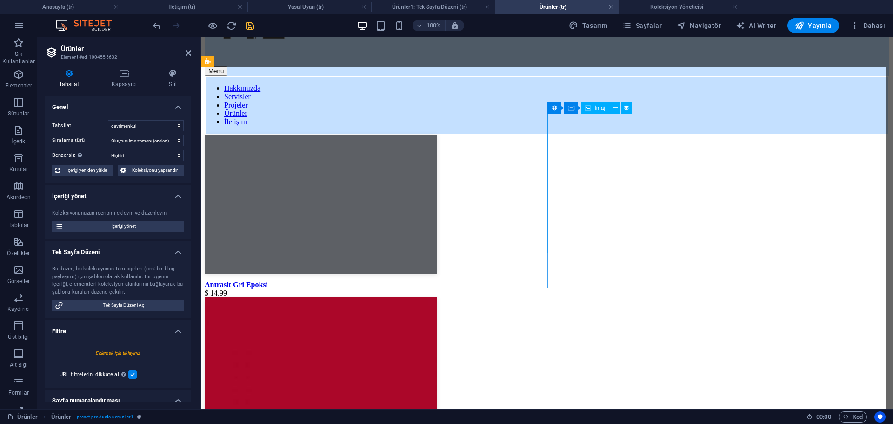
scroll to position [125, 0]
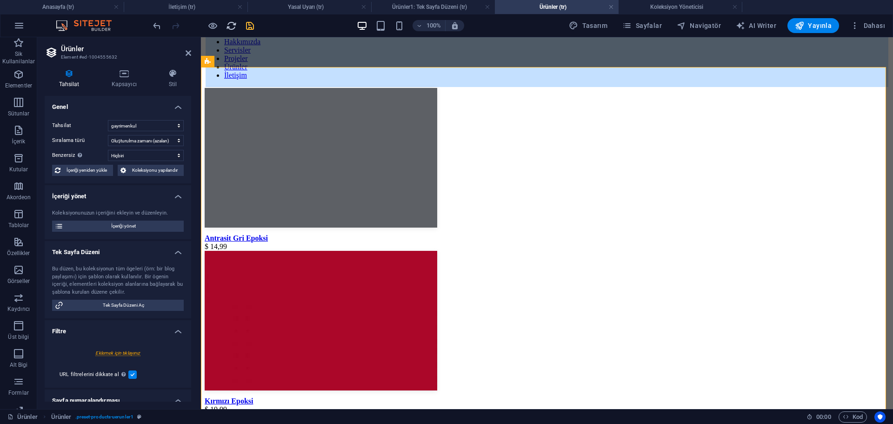
click at [231, 30] on icon "reload" at bounding box center [231, 25] width 11 height 11
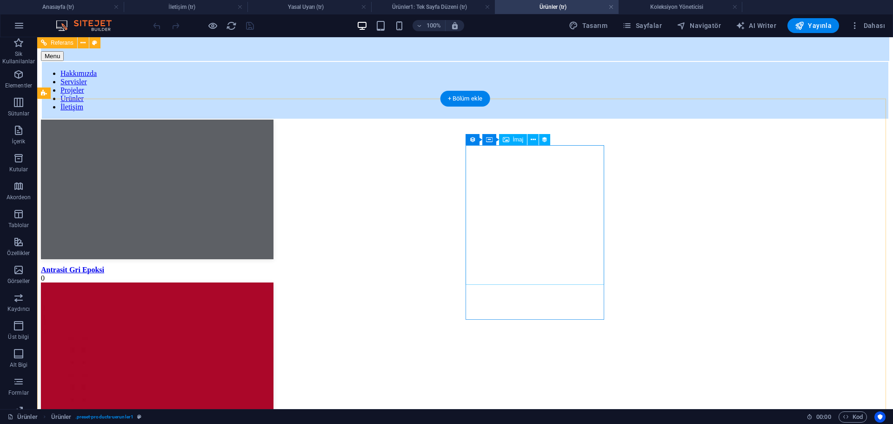
scroll to position [140, 0]
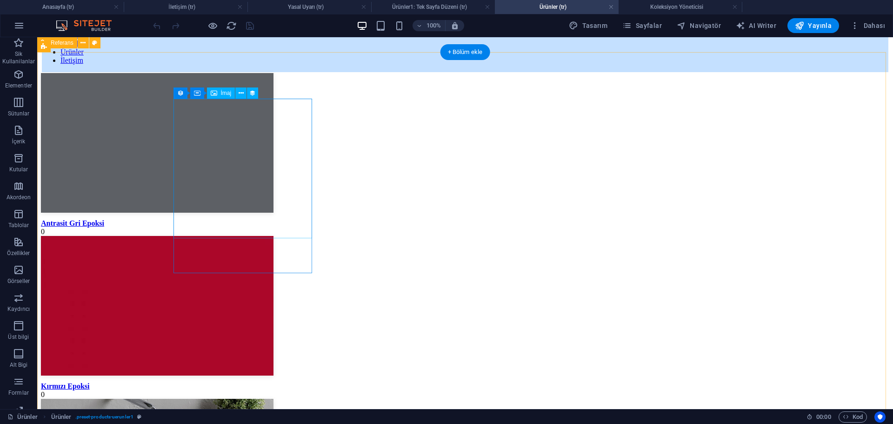
click at [267, 195] on figure at bounding box center [465, 143] width 849 height 141
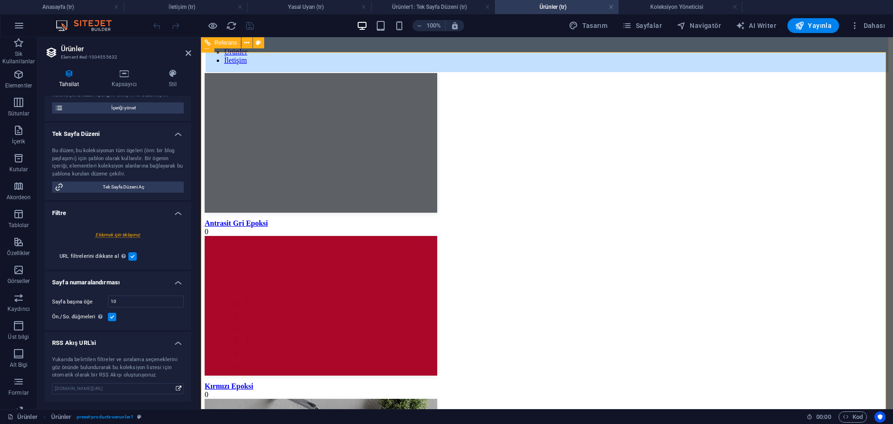
scroll to position [25, 0]
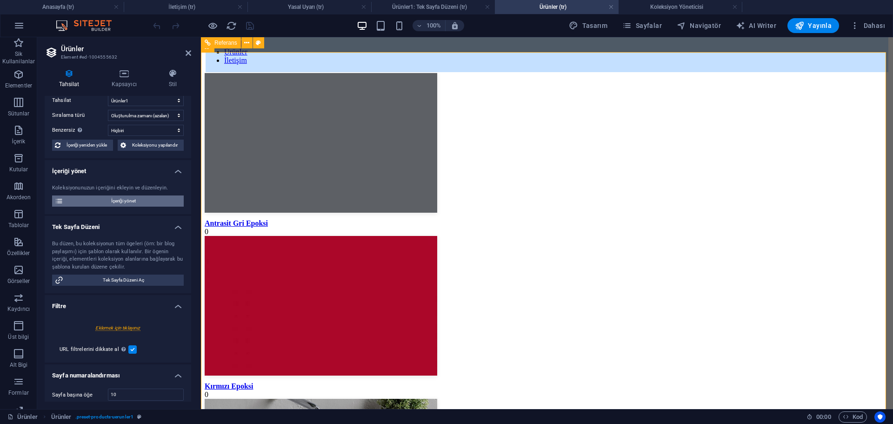
click at [127, 204] on span "İçeriği yönet" at bounding box center [123, 200] width 115 height 11
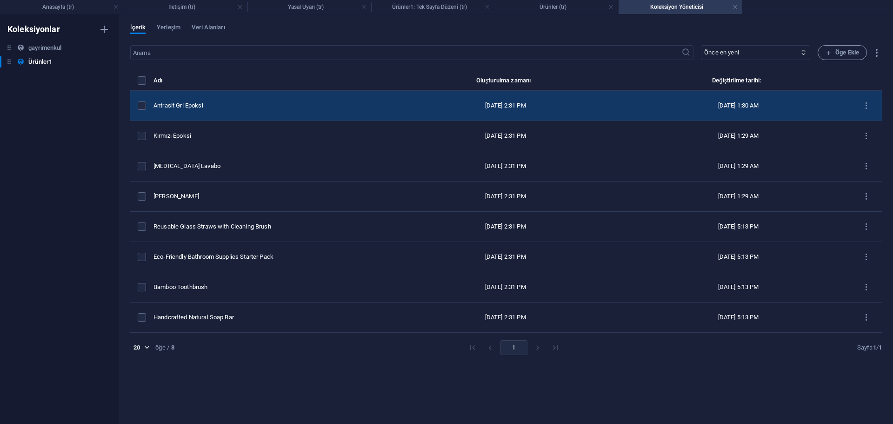
click at [723, 105] on div "[DATE] 1:30 AM" at bounding box center [738, 105] width 209 height 8
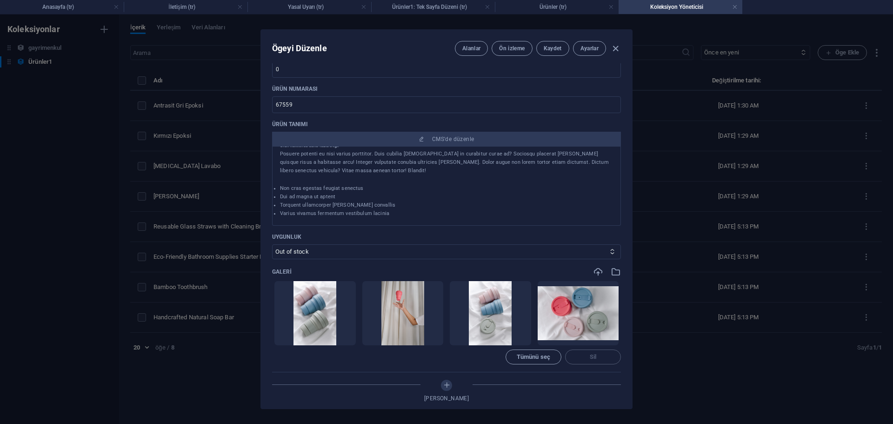
scroll to position [279, 0]
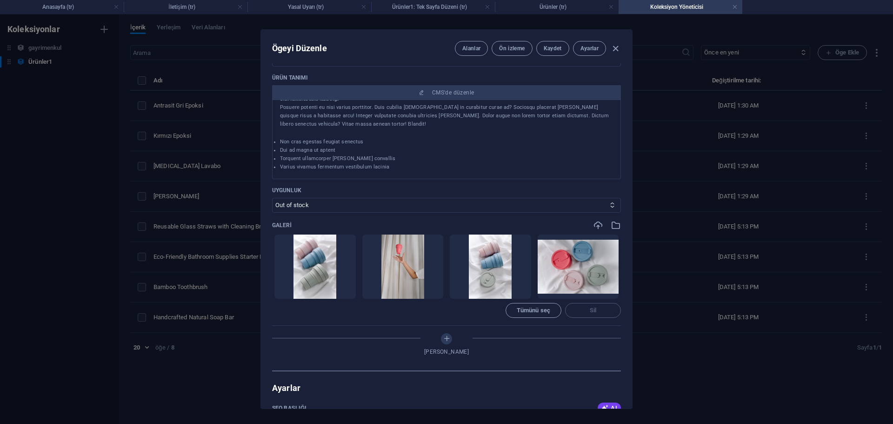
click at [705, 209] on div "Ögeyi Düzenle Alanlar Ön izleme Kaydet Ayarlar Name Antrasit Gri Epoksi ​ Slug …" at bounding box center [446, 218] width 893 height 409
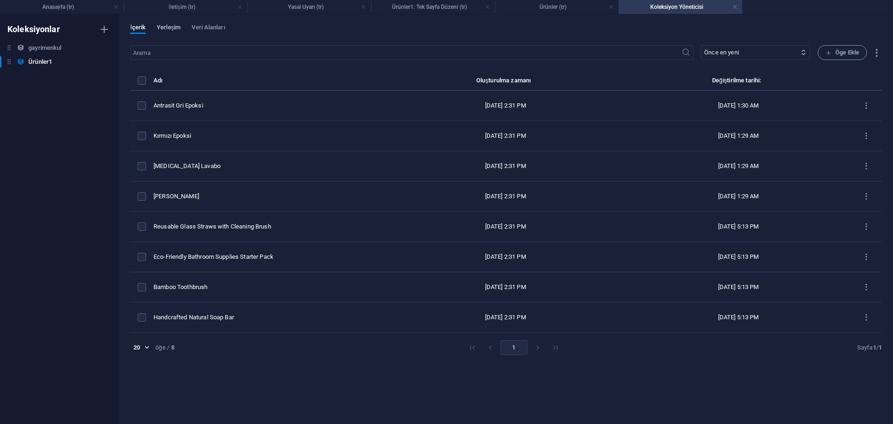
click at [165, 34] on button "Yerleşim" at bounding box center [169, 29] width 24 height 10
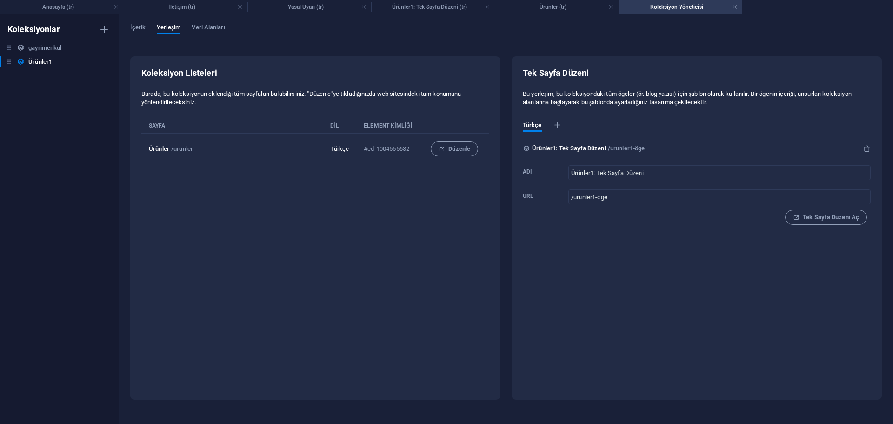
click at [685, 31] on div "İçerik Yerleşim Veri Alanları" at bounding box center [506, 33] width 752 height 18
click at [693, 27] on div "İçerik Yerleşim Veri Alanları" at bounding box center [506, 33] width 752 height 18
click at [140, 25] on span "İçerik" at bounding box center [137, 28] width 15 height 13
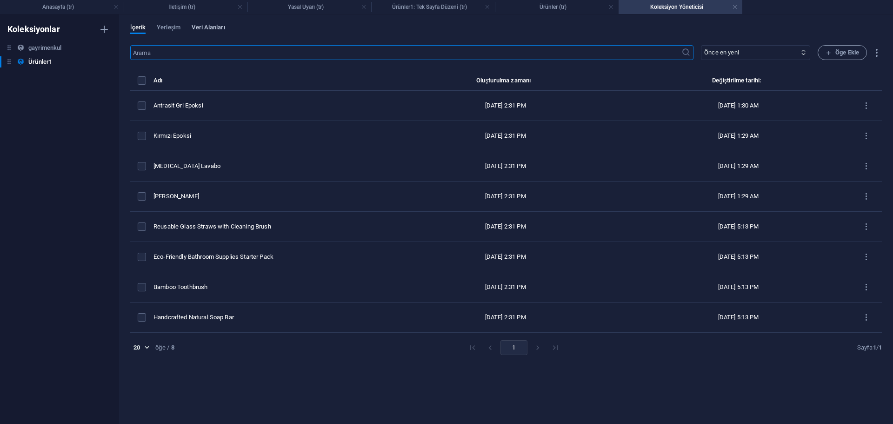
click at [216, 27] on span "Veri Alanları" at bounding box center [208, 28] width 33 height 13
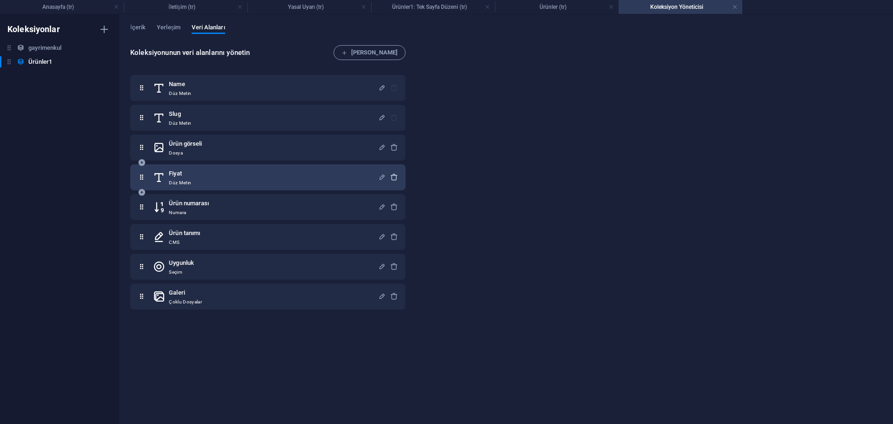
click at [395, 178] on icon "button" at bounding box center [394, 177] width 8 height 8
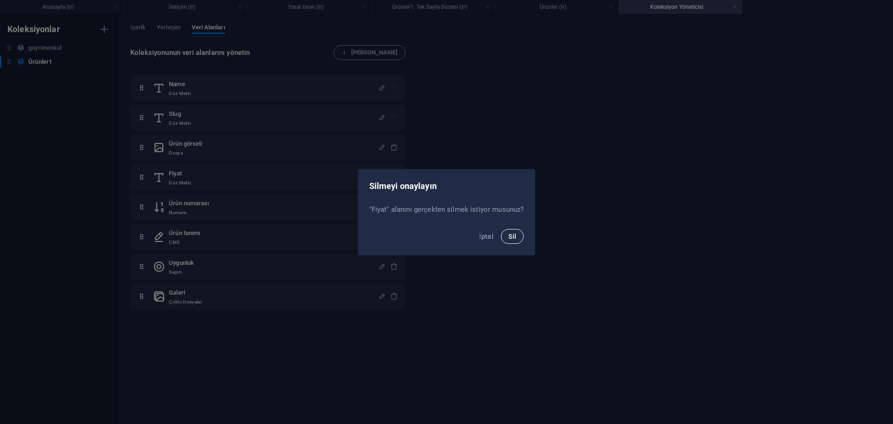
click at [510, 240] on button "Sil" at bounding box center [512, 236] width 23 height 15
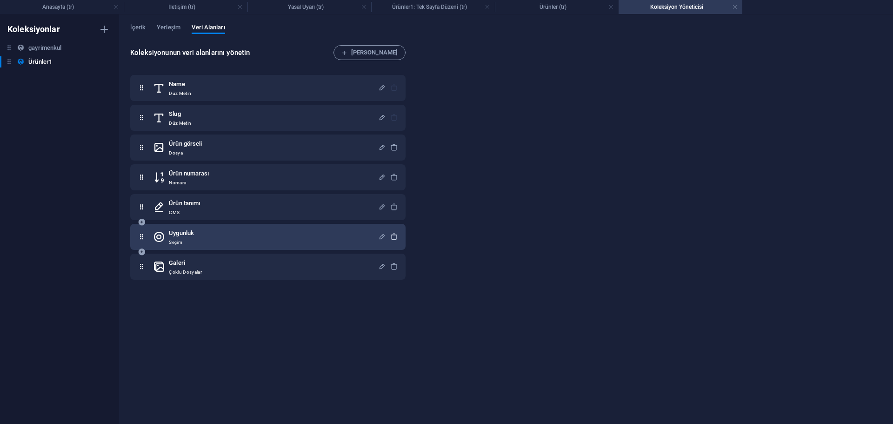
click at [394, 237] on icon "button" at bounding box center [394, 237] width 8 height 8
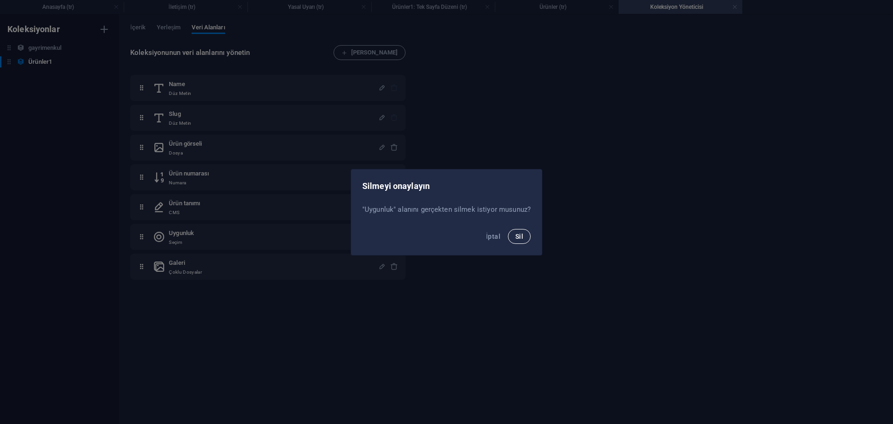
click at [520, 237] on span "Sil" at bounding box center [520, 236] width 8 height 7
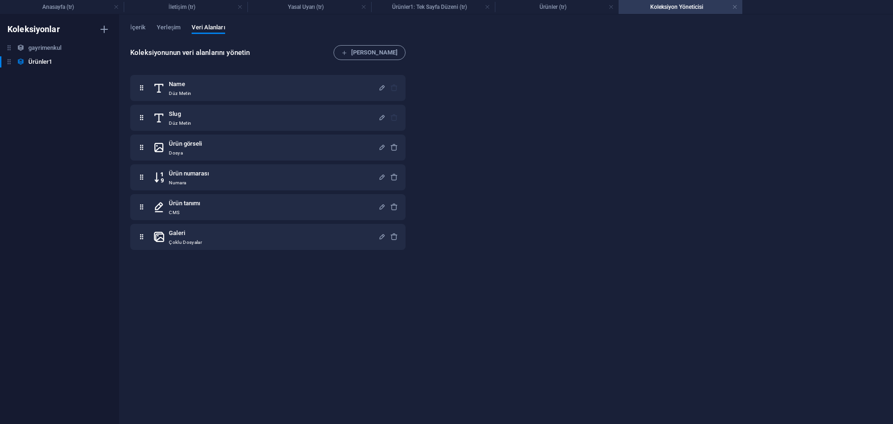
click at [494, 195] on div "Koleksiyonunun veri alanlarını yönetin [PERSON_NAME] Name Düz Metin Slug Düz Me…" at bounding box center [506, 229] width 752 height 369
click at [485, 144] on div "Koleksiyonunun veri alanlarını yönetin [PERSON_NAME] Name Düz Metin Slug Düz Me…" at bounding box center [506, 229] width 752 height 369
click at [571, 6] on h4 "Ürünler (tr)" at bounding box center [557, 7] width 124 height 10
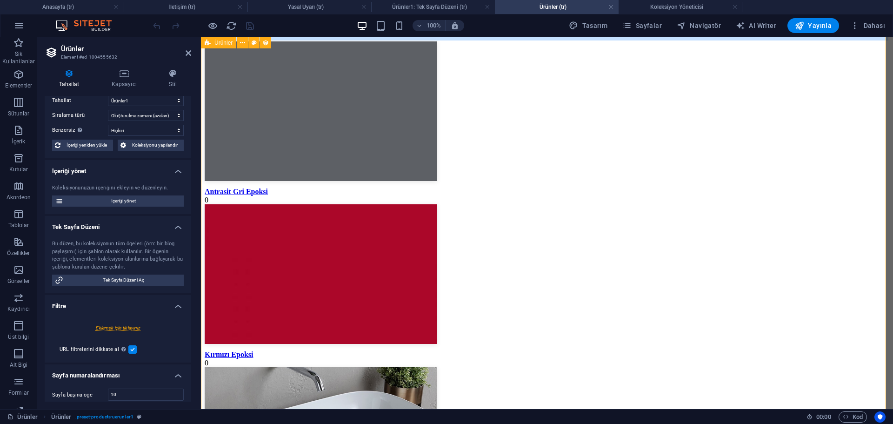
scroll to position [78, 0]
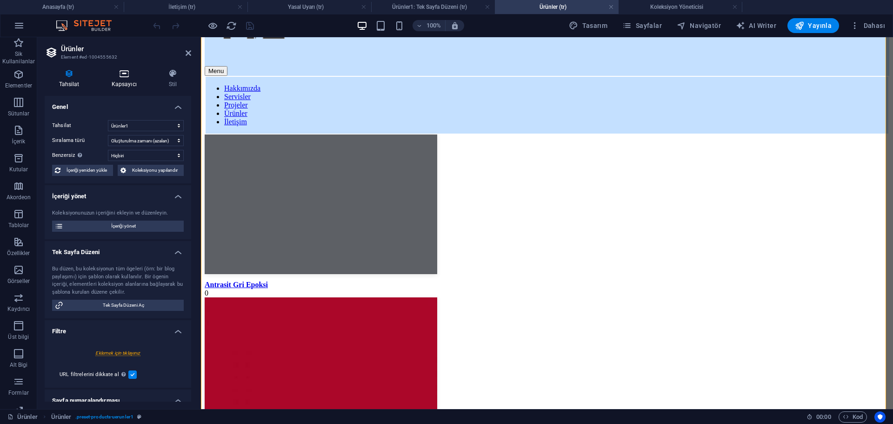
click at [116, 85] on h4 "Kapsayıcı" at bounding box center [125, 79] width 57 height 20
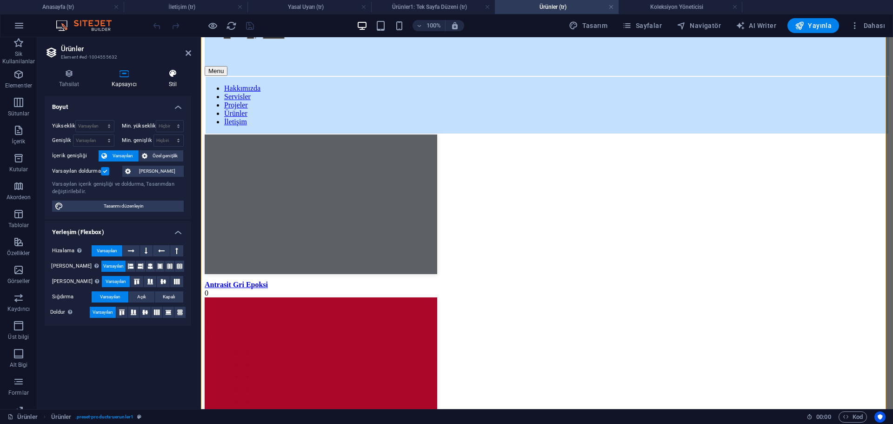
click at [174, 73] on icon at bounding box center [172, 73] width 37 height 9
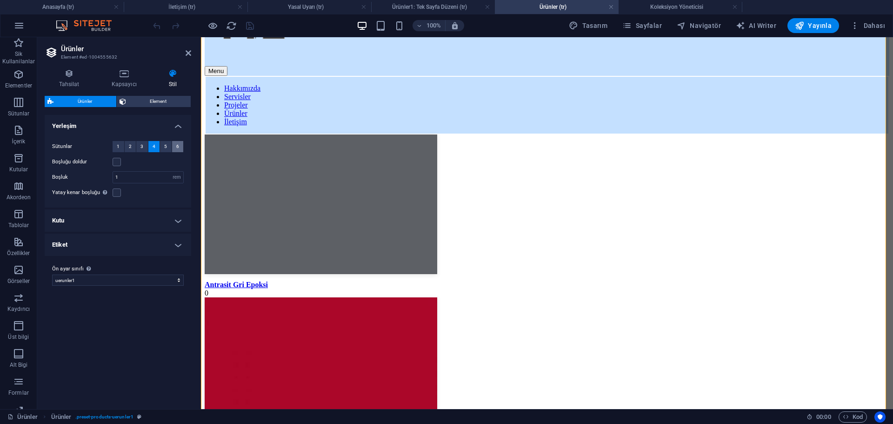
click at [176, 146] on span "6" at bounding box center [177, 146] width 3 height 11
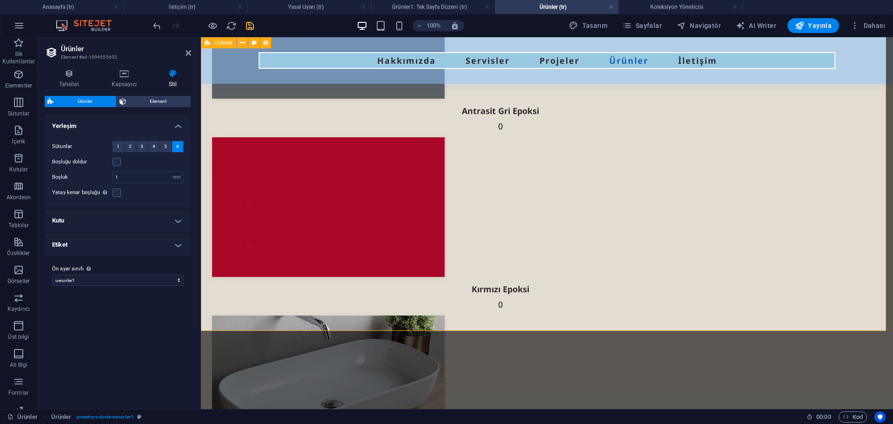
scroll to position [125, 0]
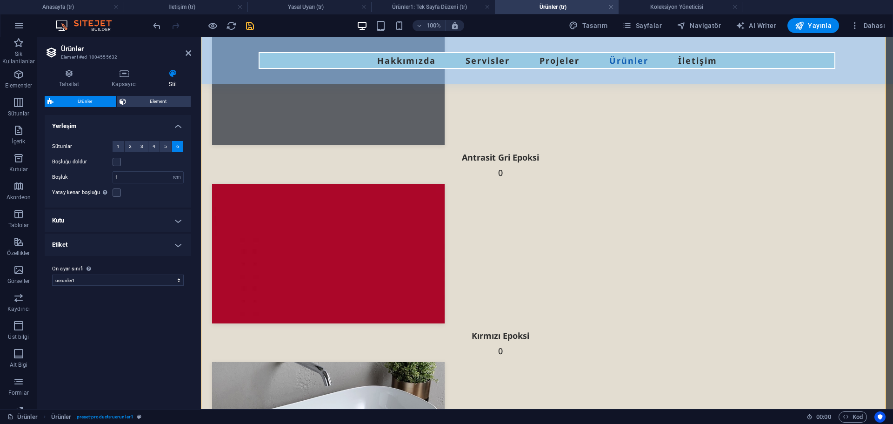
click at [158, 168] on div "Sütunlar 1 2 3 4 5 6 Boşluğu doldur Boşluk 1 px rem % vw vh Yatay kenar boşluğu…" at bounding box center [118, 170] width 150 height 76
click at [125, 217] on h4 "Kutu" at bounding box center [118, 220] width 147 height 22
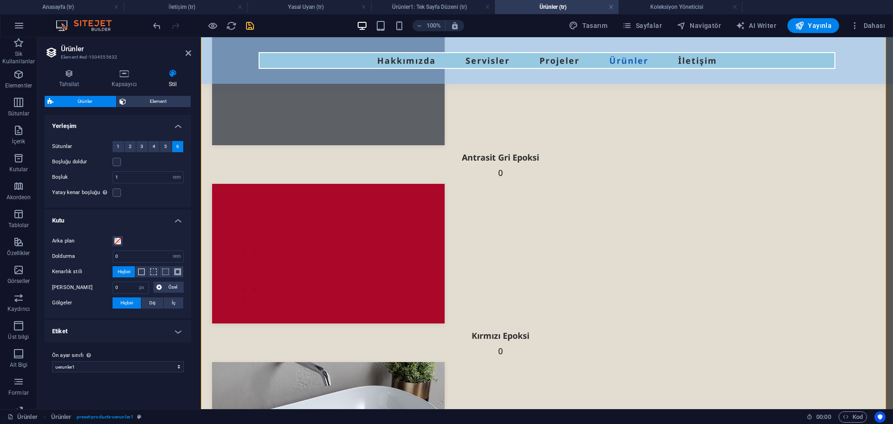
click at [142, 333] on h4 "Etiket" at bounding box center [118, 331] width 147 height 22
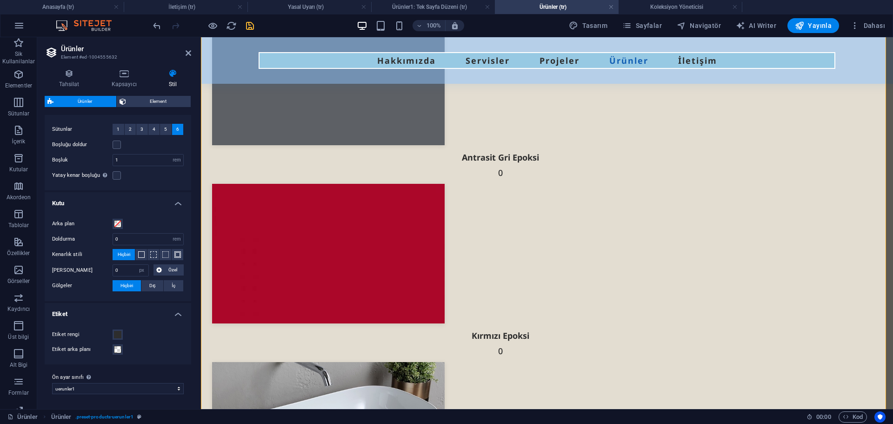
scroll to position [0, 0]
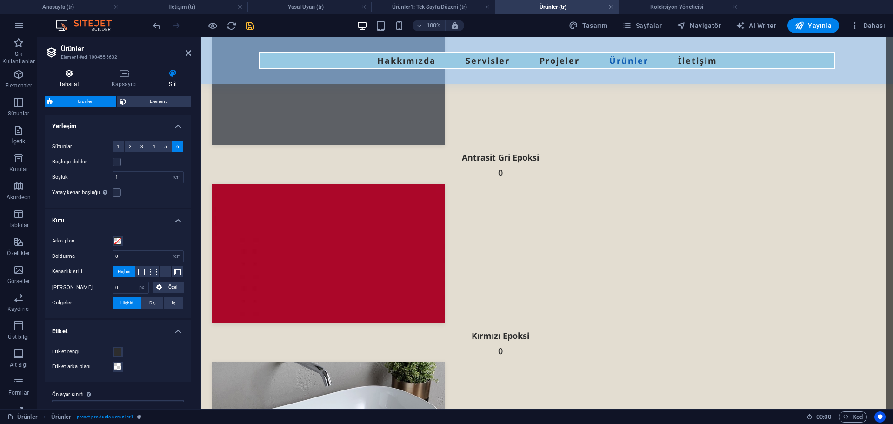
click at [74, 81] on h4 "Tahsilat" at bounding box center [71, 79] width 53 height 20
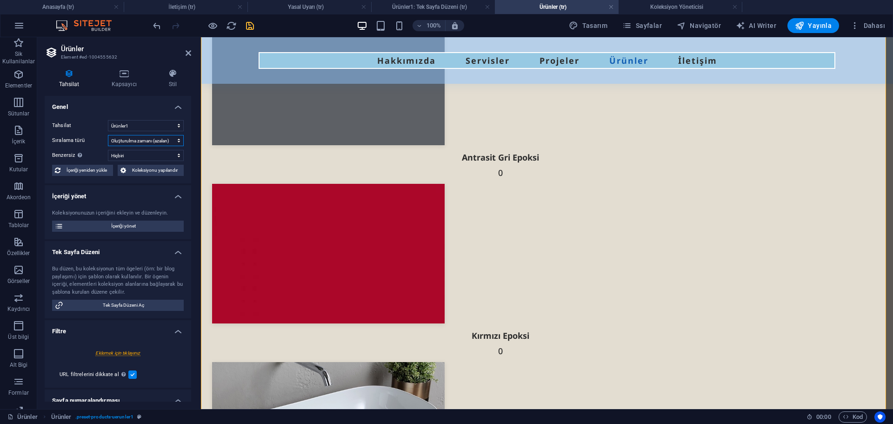
click at [136, 137] on select "Oluşturulma zamanı ([PERSON_NAME]) Oluşturulma zamanı (azalan) Güncellenme zama…" at bounding box center [146, 140] width 76 height 11
click at [134, 154] on select "Hiçbiri Name Slug Ürün görseli Fiyat Ürün numarası Ürün tanımı Uygunluk Galeri" at bounding box center [146, 155] width 76 height 11
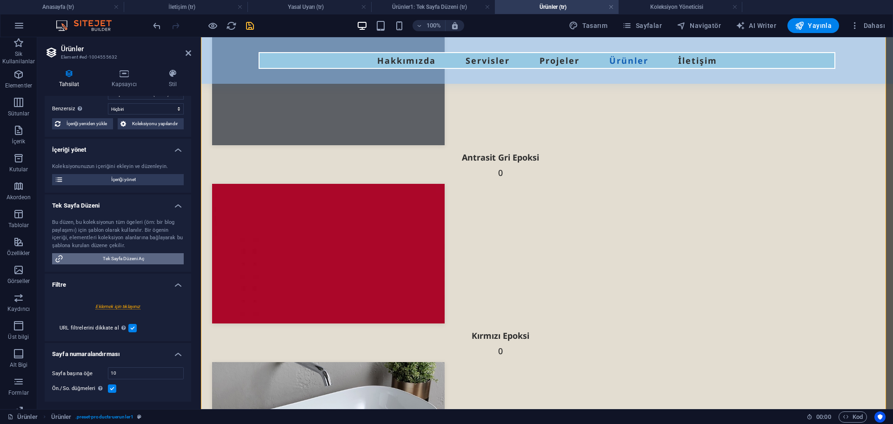
click at [123, 257] on span "Tek Sayfa Düzeni Aç" at bounding box center [123, 258] width 115 height 11
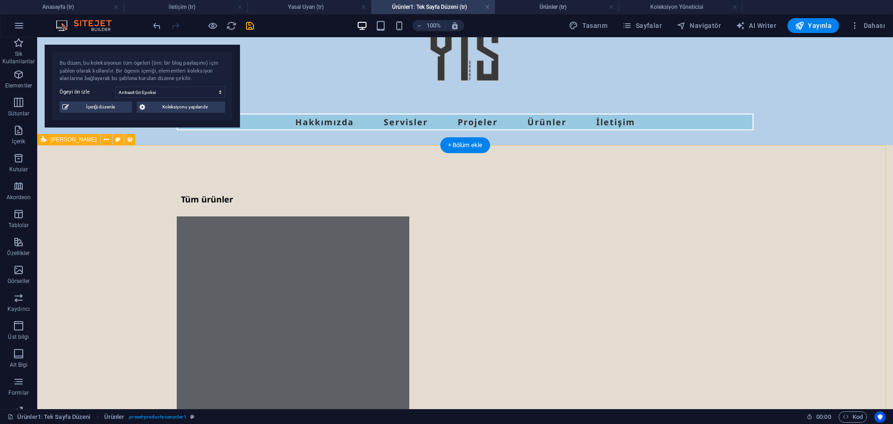
scroll to position [93, 0]
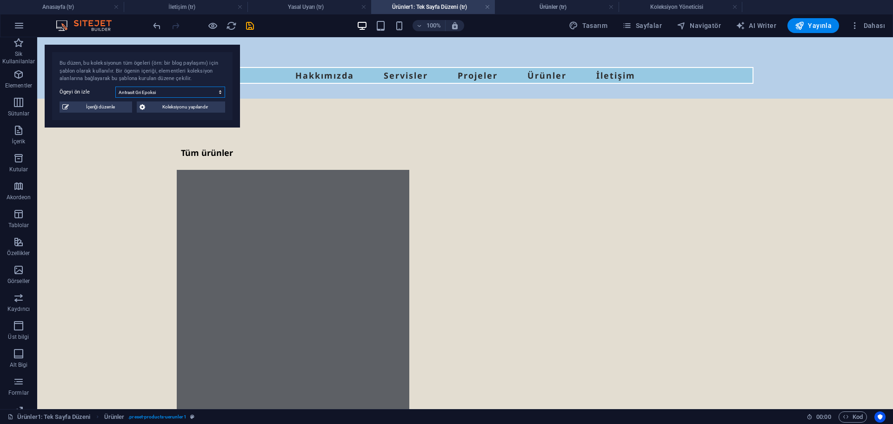
click at [160, 97] on select "Antrasit Gri Epoksi Kırmızı Epoksi Organic Food Nets Natural Loofah Sponge Reus…" at bounding box center [170, 92] width 110 height 11
click at [105, 107] on span "İçeriği düzenle" at bounding box center [101, 106] width 58 height 11
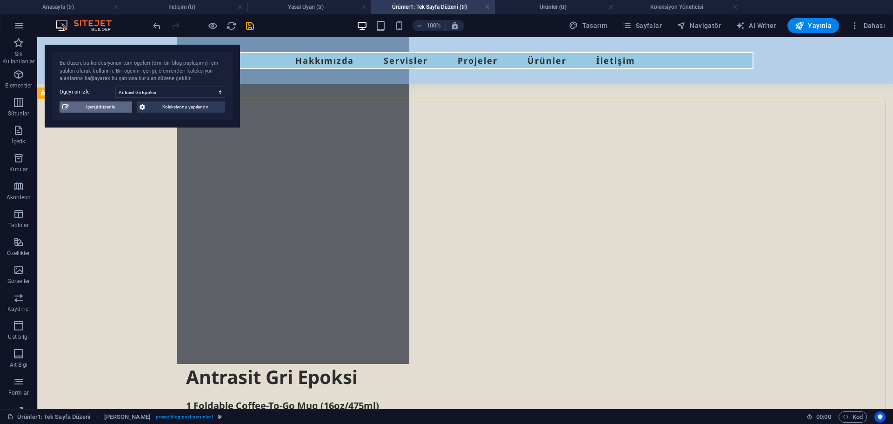
scroll to position [0, 0]
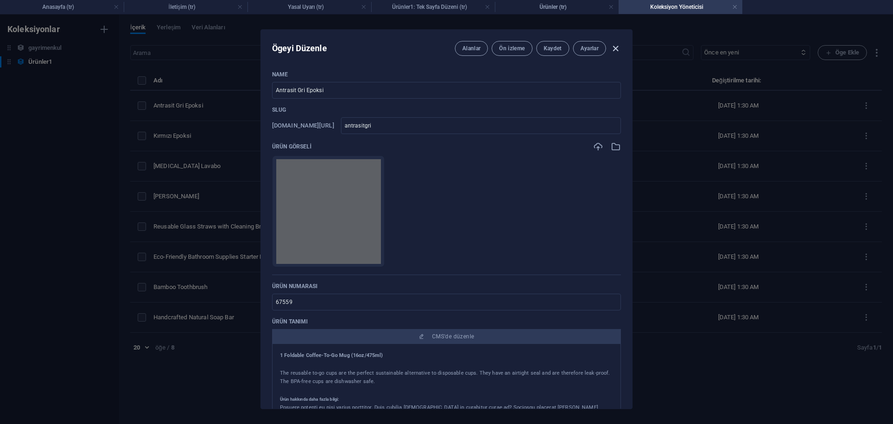
click at [616, 45] on icon "button" at bounding box center [616, 48] width 11 height 11
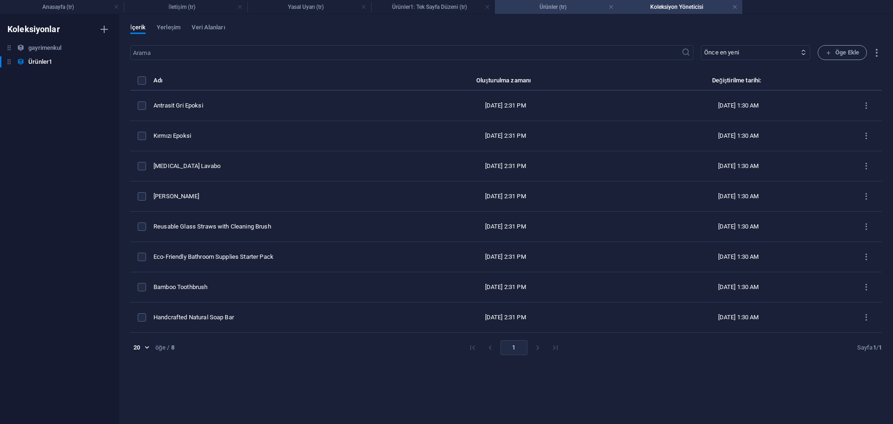
click at [558, 10] on h4 "Ürünler (tr)" at bounding box center [557, 7] width 124 height 10
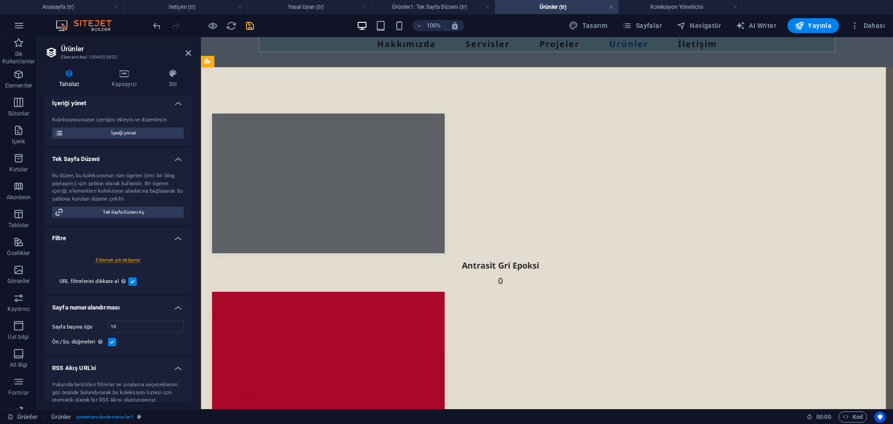
scroll to position [118, 0]
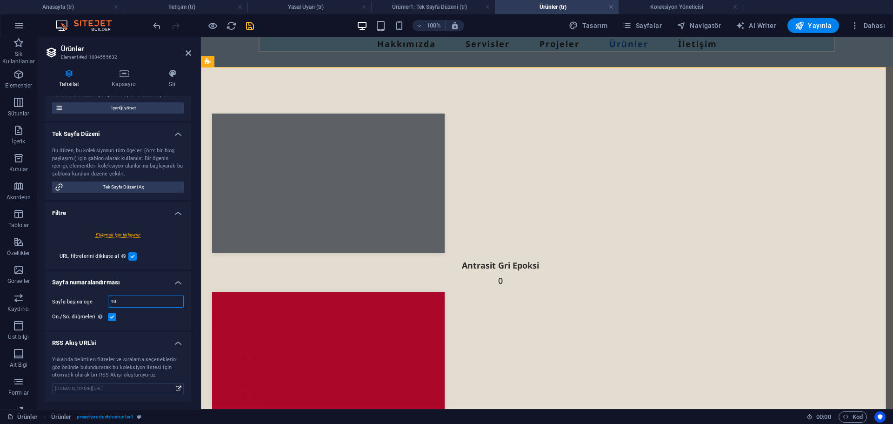
drag, startPoint x: 127, startPoint y: 301, endPoint x: 94, endPoint y: 302, distance: 33.0
click at [94, 302] on div "Sayfa başına öğe 10" at bounding box center [118, 301] width 132 height 12
click at [144, 304] on input "12" at bounding box center [145, 301] width 75 height 11
drag, startPoint x: 117, startPoint y: 305, endPoint x: 94, endPoint y: 306, distance: 23.3
click at [94, 306] on div "Sayfa başına öğe 10" at bounding box center [118, 301] width 132 height 12
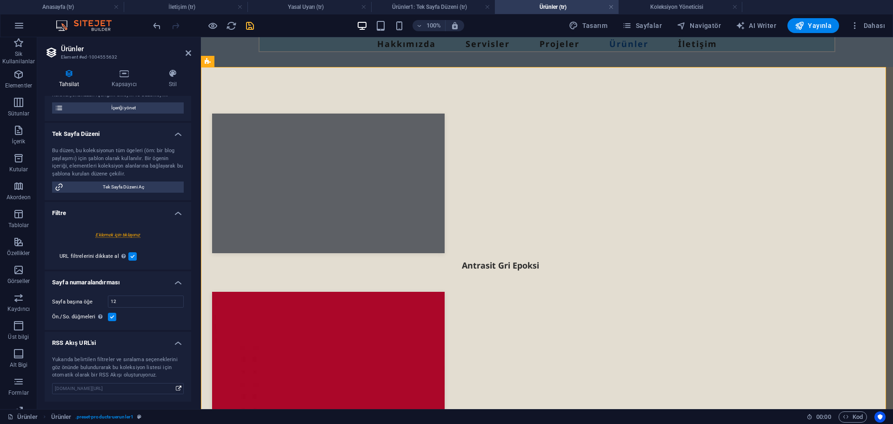
click at [185, 296] on div "Sayfa başına öğe 12 Ön./So. düğmeleri Bu seçenek işaretlenmiş olsa bile sayfa b…" at bounding box center [118, 309] width 147 height 42
click at [139, 317] on div "Ön./So. düğmeleri Bu seçenek işaretlenmiş olsa bile sayfa başına görüntülenecek…" at bounding box center [118, 316] width 132 height 11
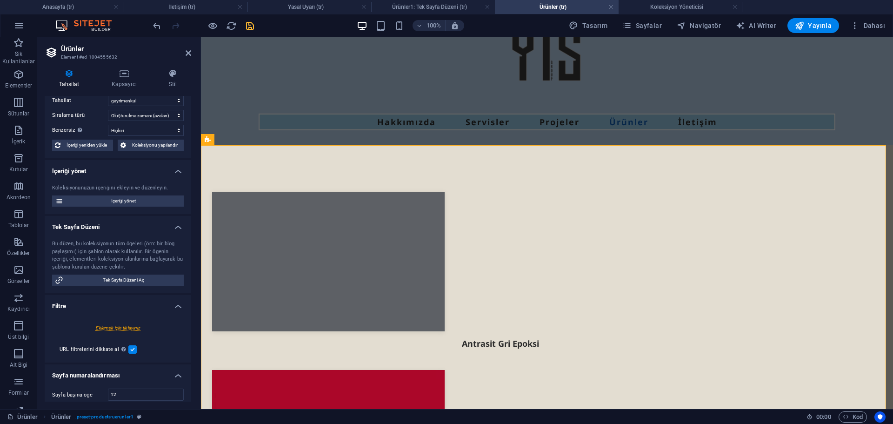
scroll to position [0, 0]
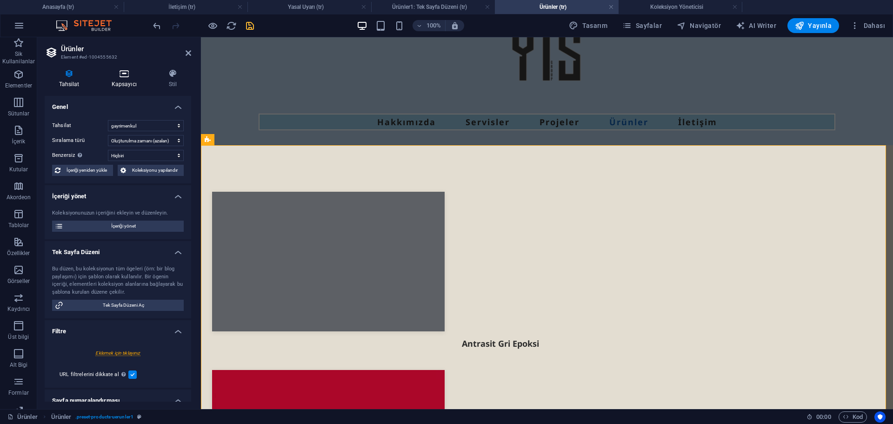
click at [131, 79] on h4 "Kapsayıcı" at bounding box center [125, 79] width 57 height 20
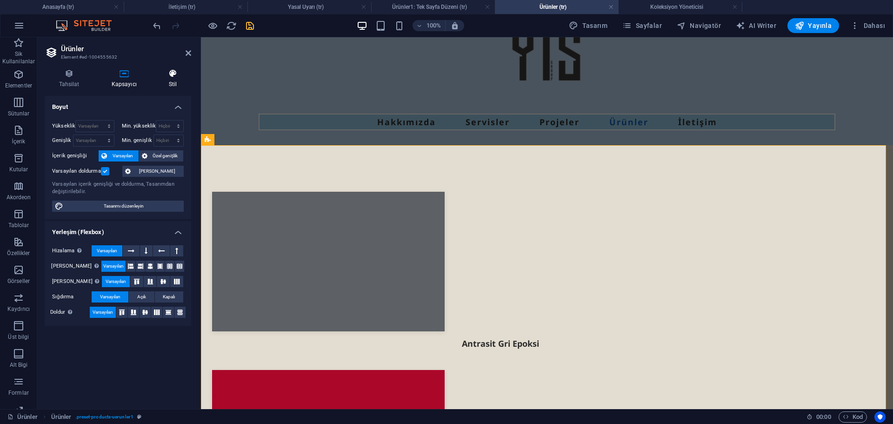
click at [168, 75] on icon at bounding box center [172, 73] width 37 height 9
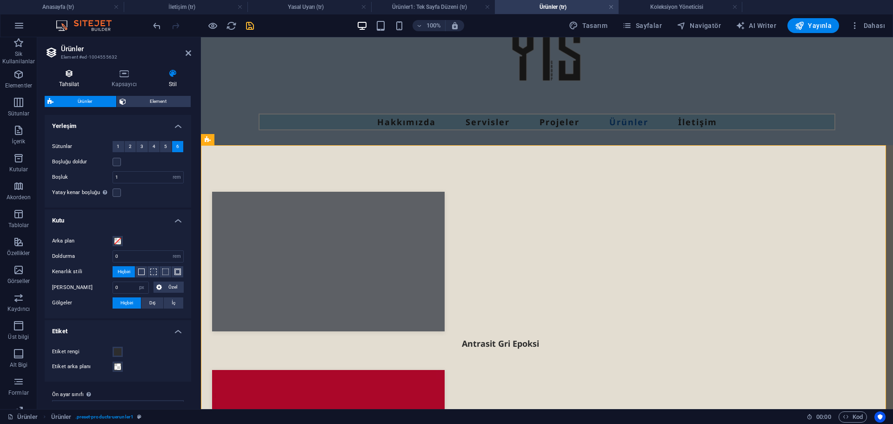
click at [76, 73] on icon at bounding box center [69, 73] width 49 height 9
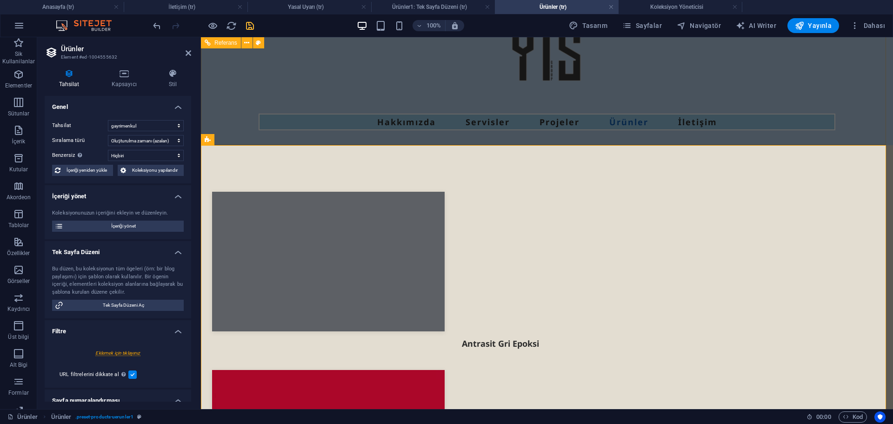
click at [369, 90] on div at bounding box center [547, 60] width 577 height 108
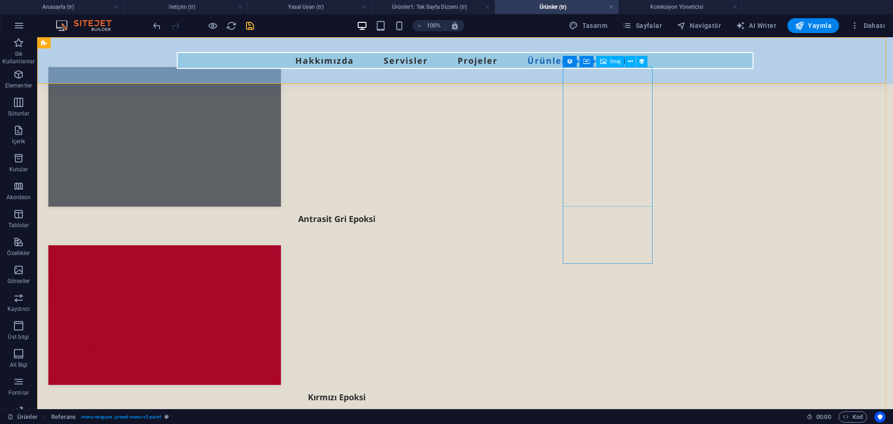
scroll to position [17, 0]
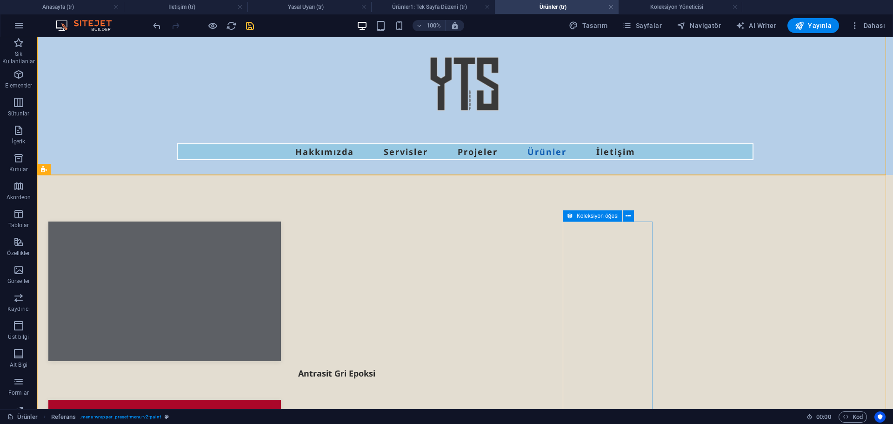
click at [572, 217] on icon at bounding box center [570, 215] width 7 height 11
click at [571, 217] on icon at bounding box center [570, 215] width 7 height 11
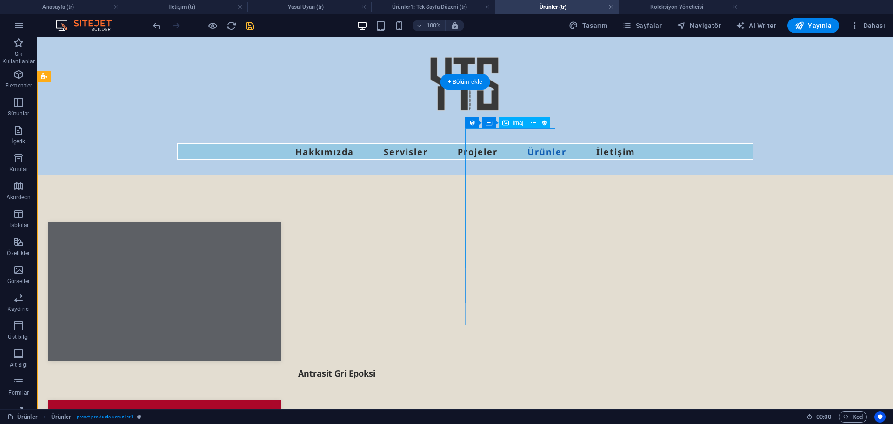
scroll to position [110, 0]
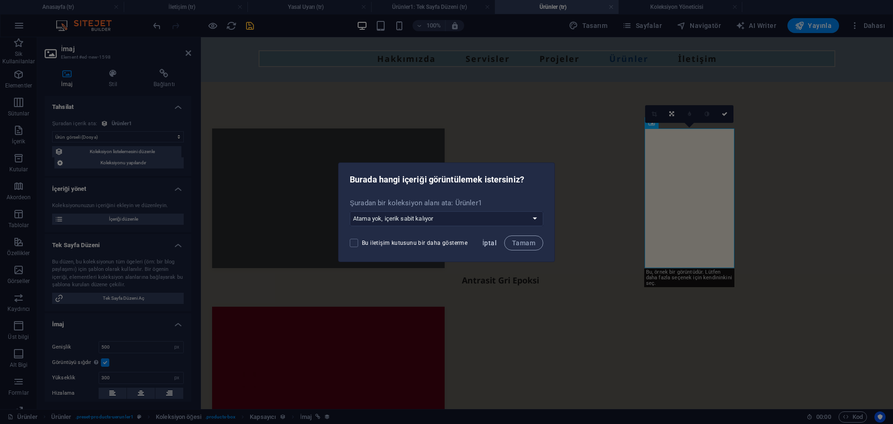
click at [489, 242] on span "İptal" at bounding box center [490, 242] width 14 height 7
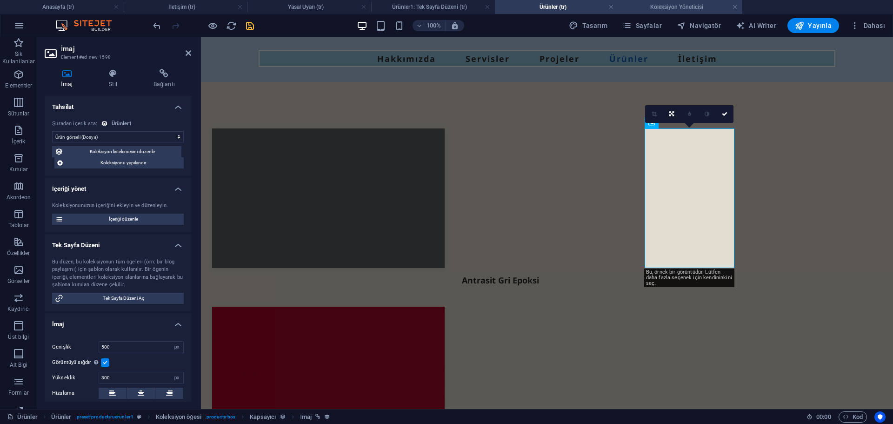
click at [683, 7] on h4 "Koleksiyon Yöneticisi" at bounding box center [681, 7] width 124 height 10
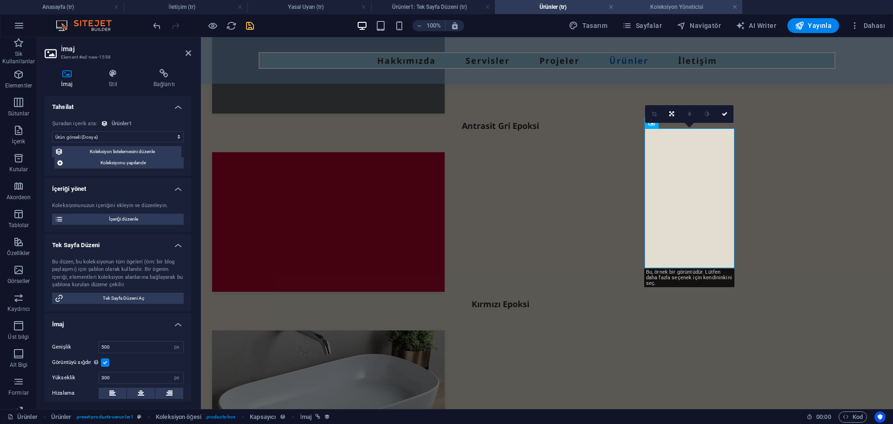
scroll to position [0, 0]
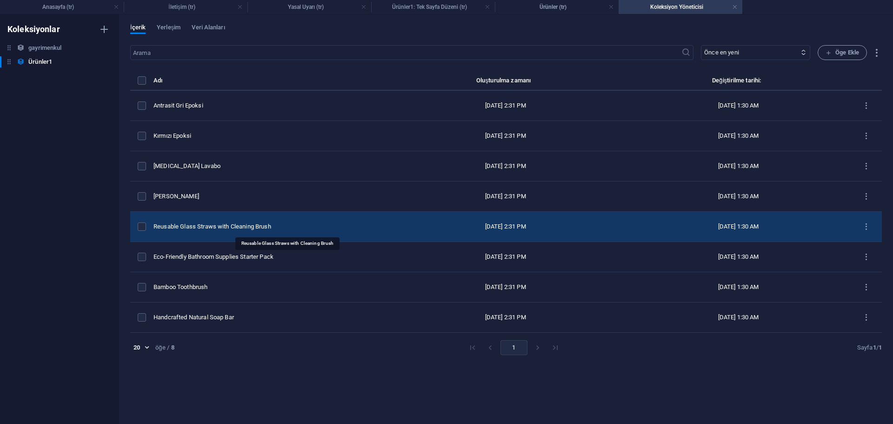
click at [212, 223] on div "Reusable Glass Straws with Cleaning Brush" at bounding box center [266, 226] width 224 height 8
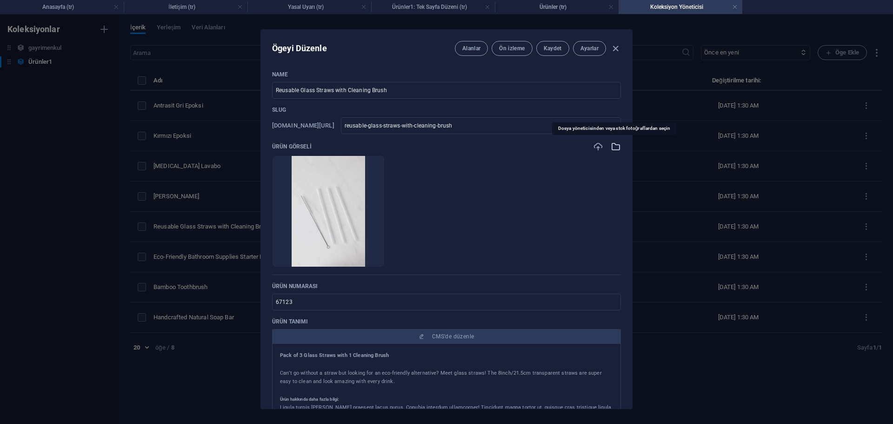
click at [616, 148] on icon "button" at bounding box center [616, 146] width 10 height 10
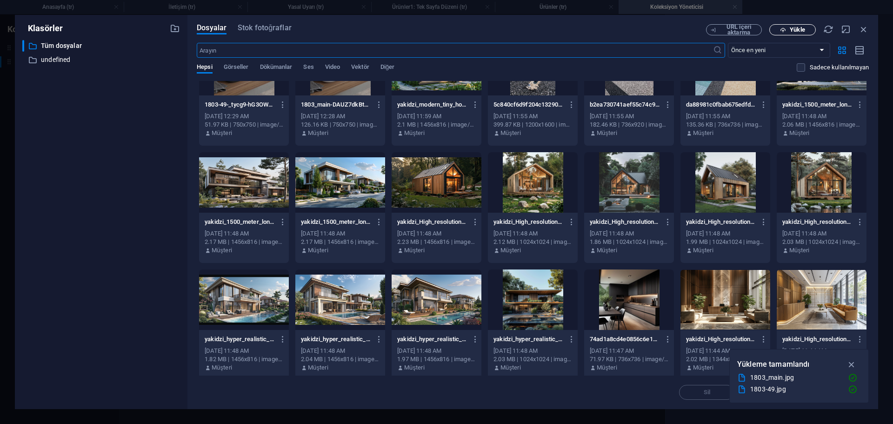
scroll to position [93, 0]
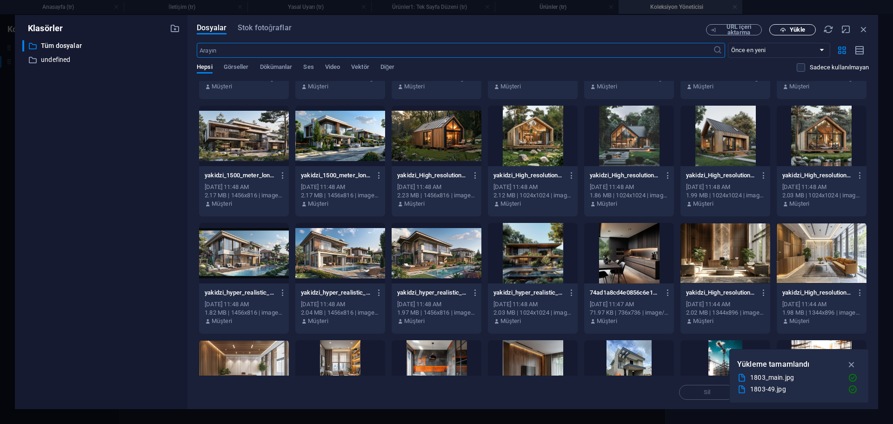
click at [795, 27] on span "Yükle" at bounding box center [797, 30] width 15 height 6
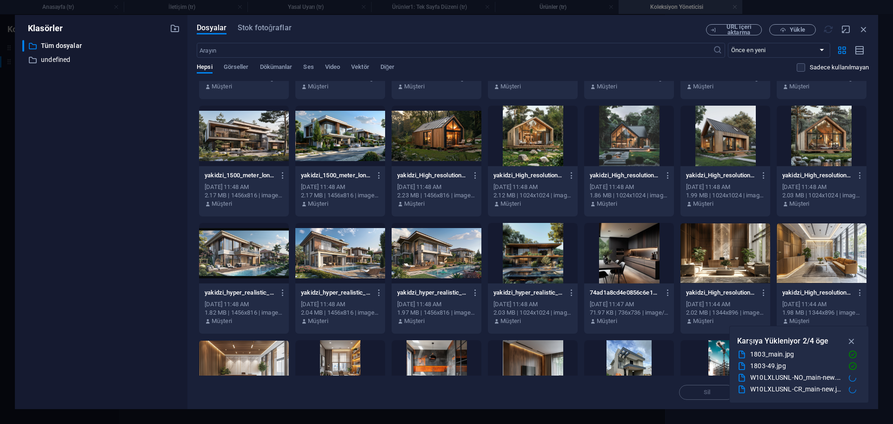
scroll to position [326, 0]
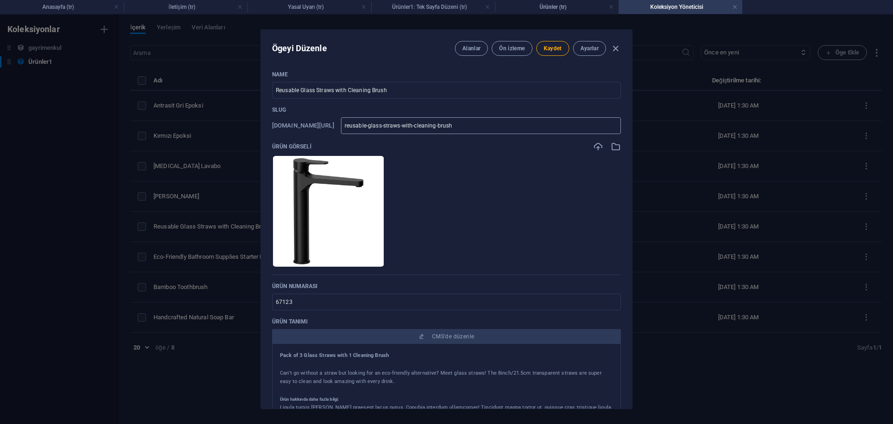
click at [495, 128] on input "reusable-glass-straws-with-cleaning-brush" at bounding box center [481, 125] width 280 height 17
drag, startPoint x: 407, startPoint y: 126, endPoint x: 309, endPoint y: 116, distance: 98.2
click at [312, 118] on div "[DOMAIN_NAME][URL] siyat ​" at bounding box center [446, 125] width 349 height 17
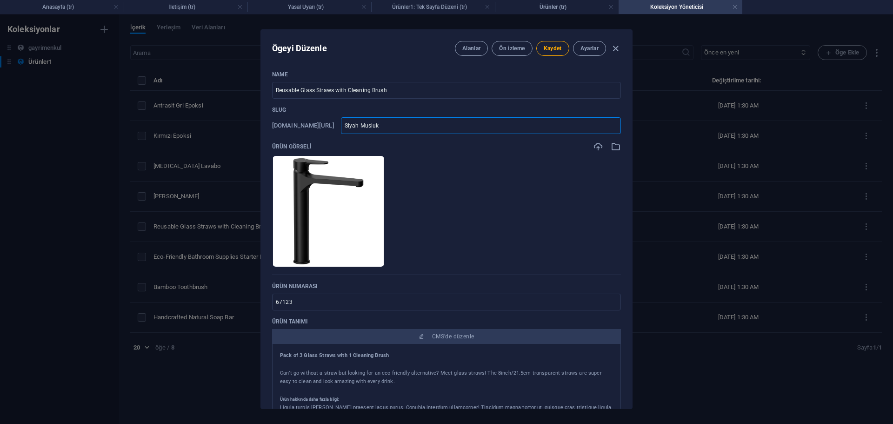
drag, startPoint x: 425, startPoint y: 127, endPoint x: 308, endPoint y: 122, distance: 117.8
click at [308, 122] on div "[DOMAIN_NAME][URL] Siyah Musluk ​" at bounding box center [446, 125] width 349 height 17
click at [387, 108] on p "Slug" at bounding box center [446, 109] width 349 height 7
click at [390, 92] on input "Reusable Glass Straws with Cleaning Brush" at bounding box center [446, 90] width 349 height 17
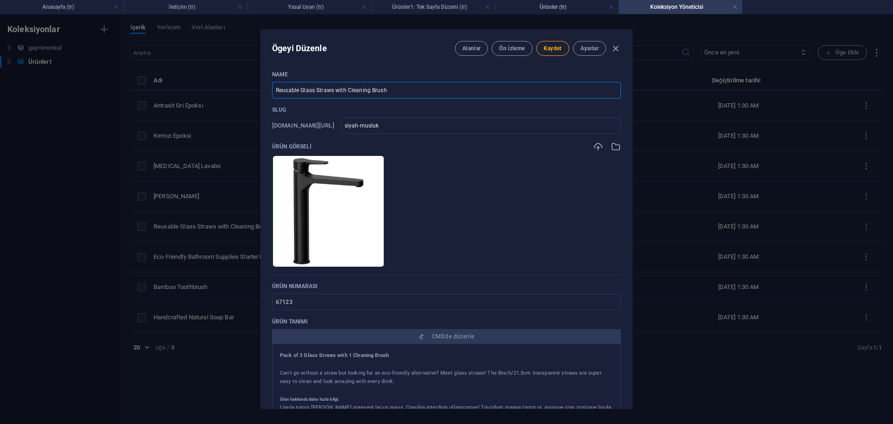
click at [390, 92] on input "Reusable Glass Straws with Cleaning Brush" at bounding box center [446, 90] width 349 height 17
paste input "Siyah Musluk"
click at [357, 110] on p "Slug" at bounding box center [446, 109] width 349 height 7
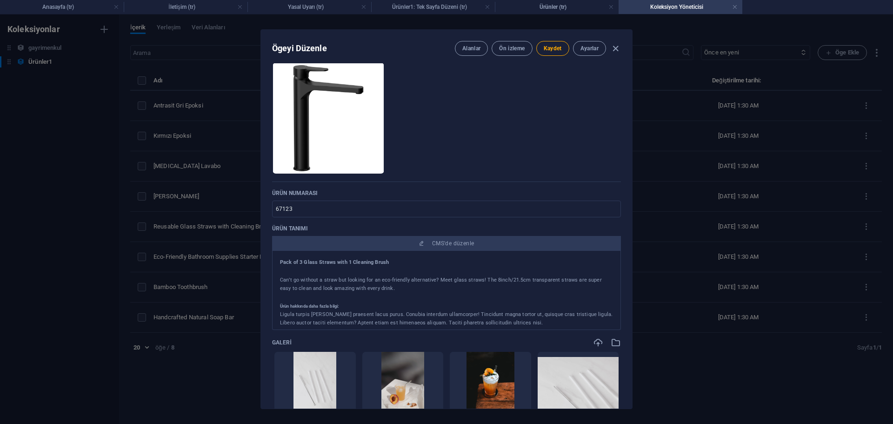
scroll to position [0, 0]
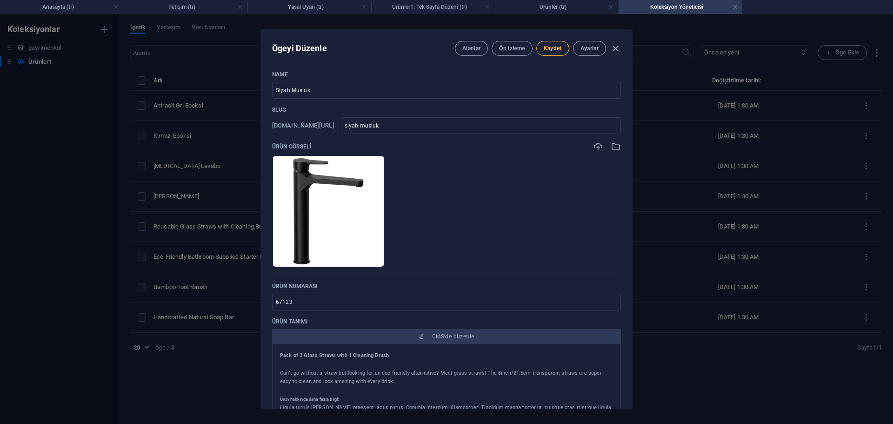
click at [555, 47] on span "Kaydet" at bounding box center [553, 48] width 18 height 7
click at [681, 208] on div "Ögeyi Düzenle Alanlar Ön izleme Kaydet Ayarlar Name Siyah Musluk ​ Slug [DOMAIN…" at bounding box center [446, 218] width 893 height 409
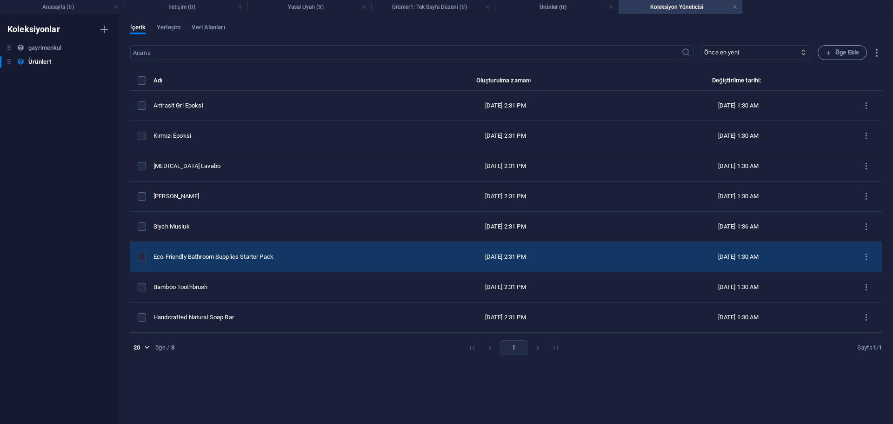
click at [242, 251] on td "Eco-Friendly Bathroom Supplies Starter Pack" at bounding box center [269, 257] width 231 height 30
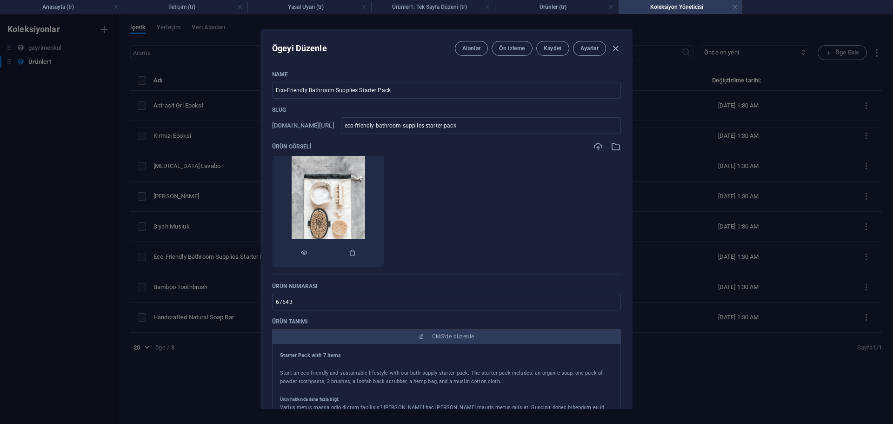
click at [366, 193] on img at bounding box center [329, 211] width 74 height 111
click at [598, 147] on icon "button" at bounding box center [598, 146] width 10 height 10
click at [613, 146] on icon "button" at bounding box center [616, 146] width 10 height 10
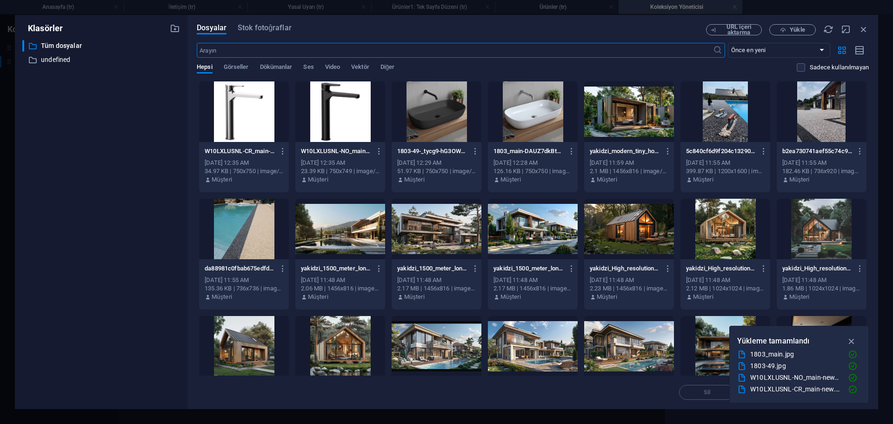
click at [230, 105] on div at bounding box center [244, 111] width 90 height 60
click at [230, 105] on div "1" at bounding box center [244, 111] width 90 height 60
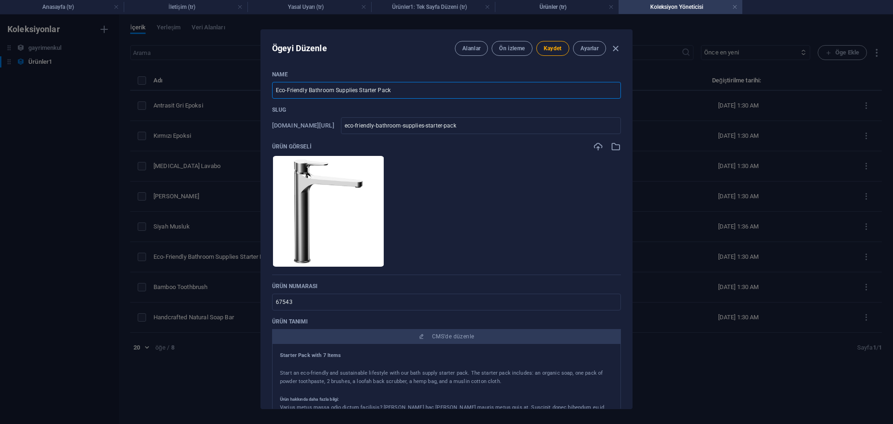
drag, startPoint x: 266, startPoint y: 86, endPoint x: 97, endPoint y: 78, distance: 168.6
click at [97, 78] on div "Ögeyi Düzenle Alanlar Ön izleme Kaydet Ayarlar Name Eco-Friendly Bathroom Suppl…" at bounding box center [446, 218] width 893 height 409
paste input "Siyah Muslu"
drag, startPoint x: 289, startPoint y: 94, endPoint x: 222, endPoint y: 98, distance: 67.2
click at [226, 97] on div "Ögeyi Düzenle Alanlar Ön izleme Kaydet Ayarlar Name Siyah Musluk ​ Slug [DOMAIN…" at bounding box center [446, 218] width 893 height 409
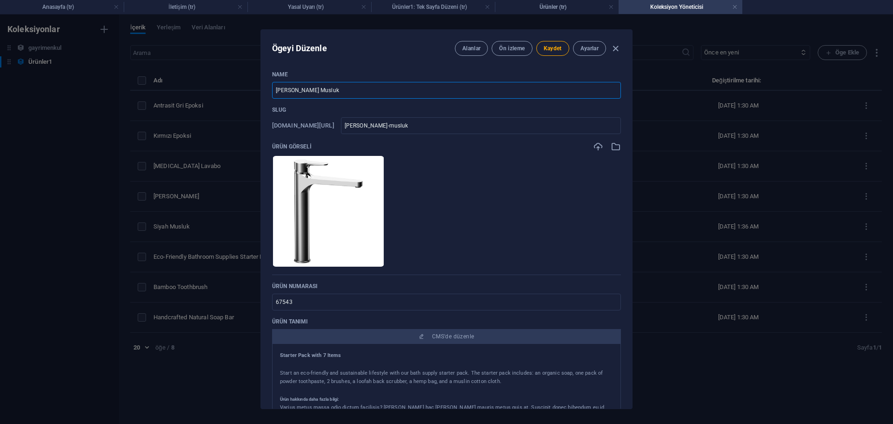
click at [567, 190] on ul "Anında yüklemek için dosyaları buraya bırakın" at bounding box center [446, 211] width 349 height 112
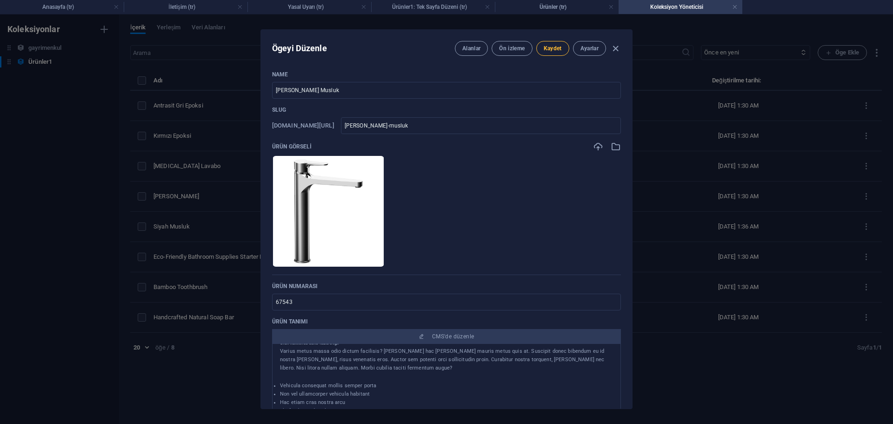
click at [548, 47] on span "Kaydet" at bounding box center [553, 48] width 18 height 7
click at [561, 54] on button "Kaydet" at bounding box center [553, 48] width 33 height 15
click at [738, 215] on div "Ögeyi Düzenle Alanlar Ön izleme Kaydet Ayarlar Name [PERSON_NAME] Musluk ​ Slug…" at bounding box center [446, 218] width 893 height 409
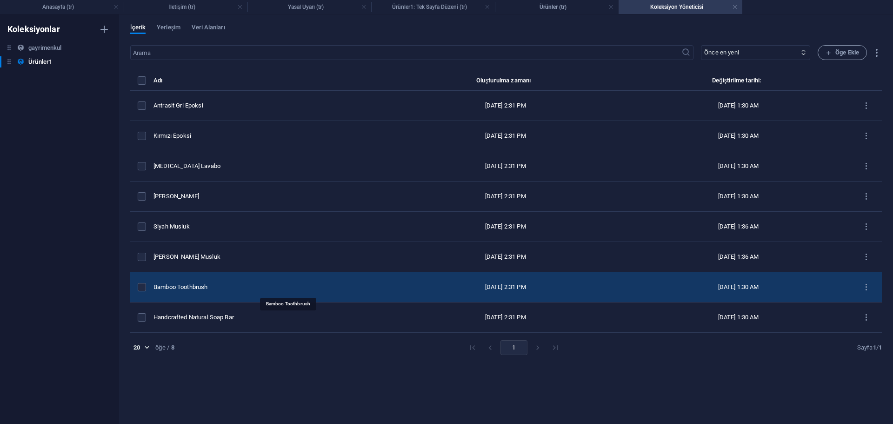
click at [251, 289] on div "Bamboo Toothbrush" at bounding box center [266, 287] width 224 height 8
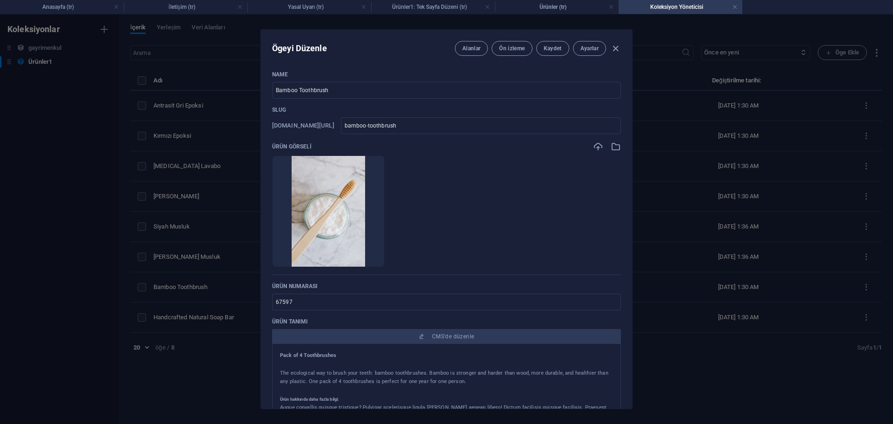
click at [214, 267] on div "Ögeyi Düzenle Alanlar Ön izleme Kaydet Ayarlar Name Bamboo Toothbrush ​ Slug [D…" at bounding box center [446, 218] width 893 height 409
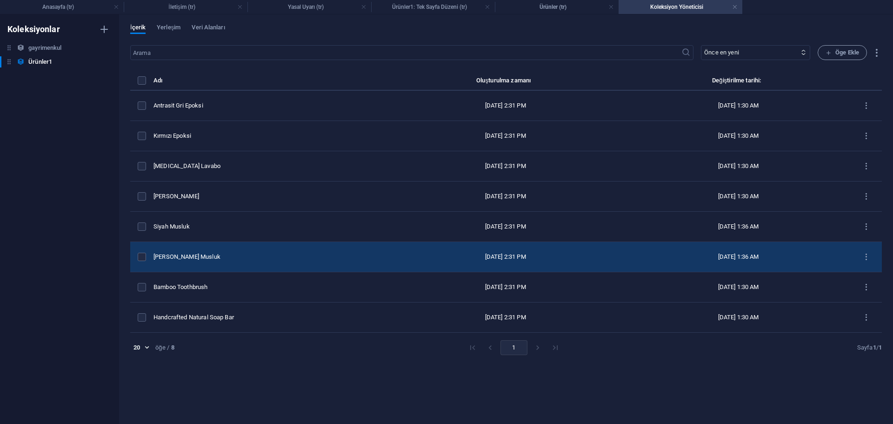
drag, startPoint x: 232, startPoint y: 254, endPoint x: 243, endPoint y: 251, distance: 11.0
click at [243, 251] on td "[PERSON_NAME] Musluk" at bounding box center [269, 257] width 231 height 30
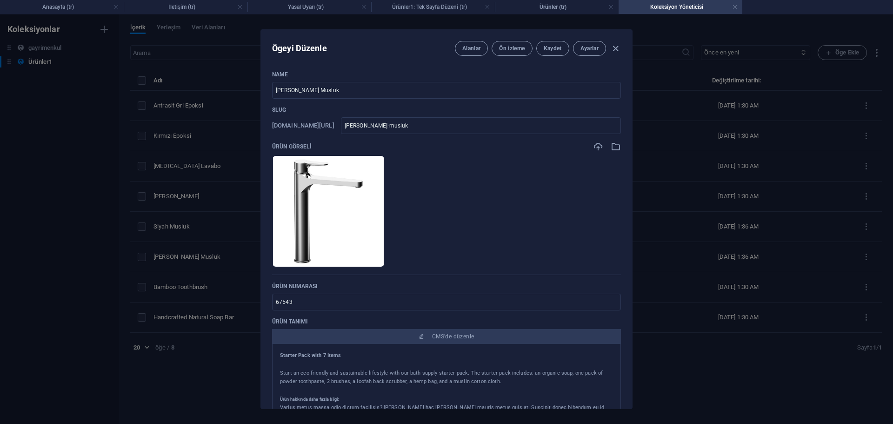
click at [242, 251] on div "Ögeyi Düzenle Alanlar Ön izleme Kaydet Ayarlar Name [PERSON_NAME] Musluk ​ Slug…" at bounding box center [446, 218] width 893 height 409
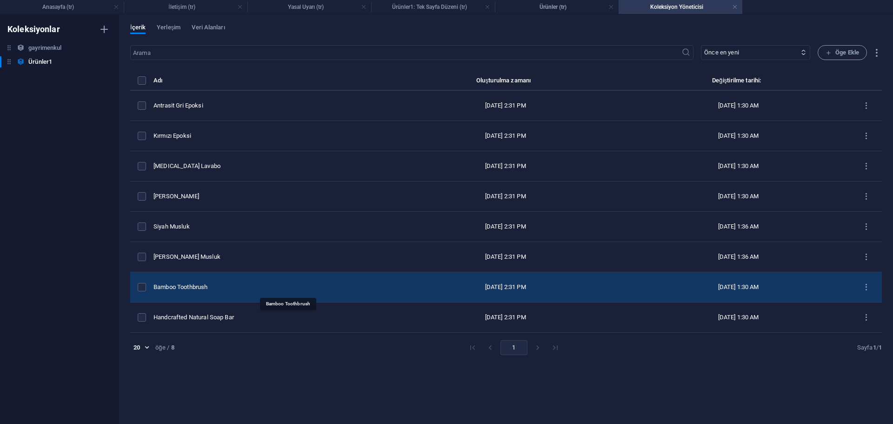
click at [249, 290] on div "Bamboo Toothbrush" at bounding box center [266, 287] width 224 height 8
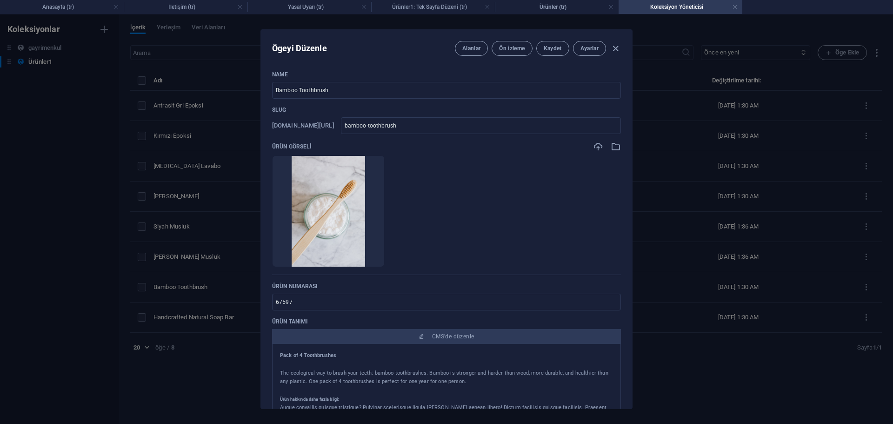
click at [498, 181] on ul "Anında yüklemek için dosyaları buraya bırakın" at bounding box center [446, 211] width 349 height 112
click at [694, 194] on div "Ögeyi Düzenle Alanlar Ön izleme Kaydet Ayarlar Name Bamboo Toothbrush ​ Slug [D…" at bounding box center [446, 218] width 893 height 409
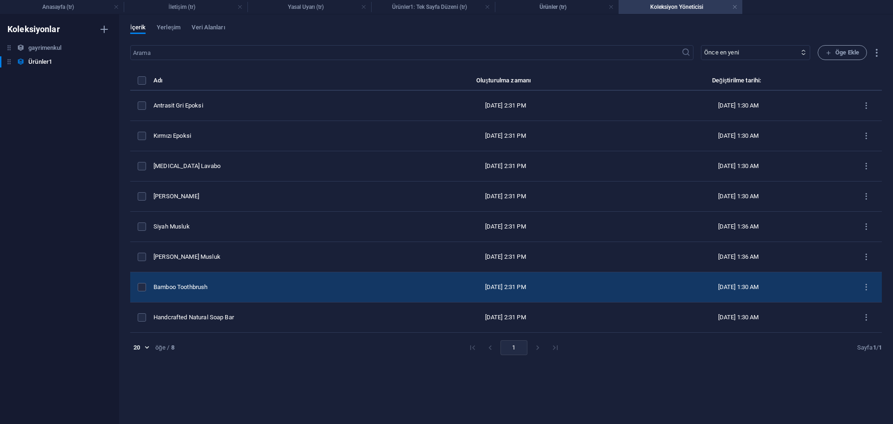
click at [202, 282] on td "Bamboo Toothbrush" at bounding box center [269, 287] width 231 height 30
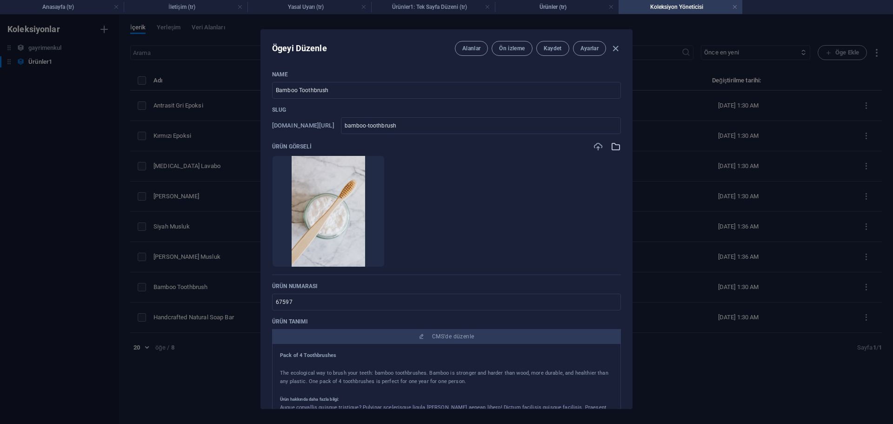
click at [612, 145] on icon "button" at bounding box center [616, 146] width 10 height 10
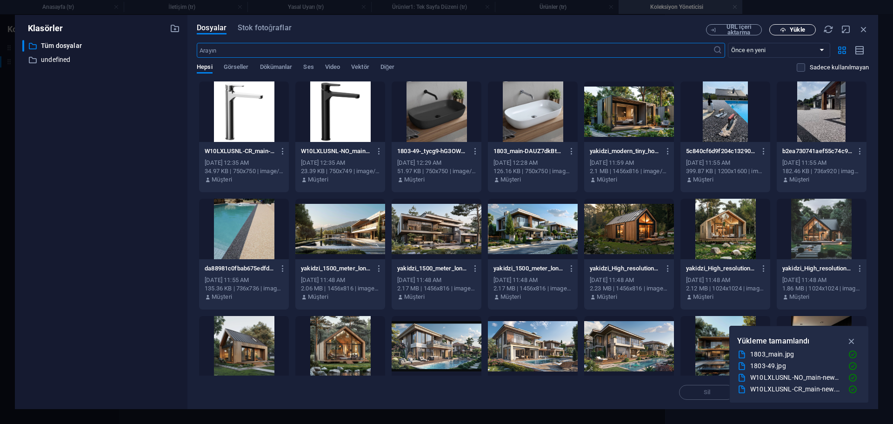
click at [785, 31] on icon "button" at bounding box center [783, 30] width 6 height 6
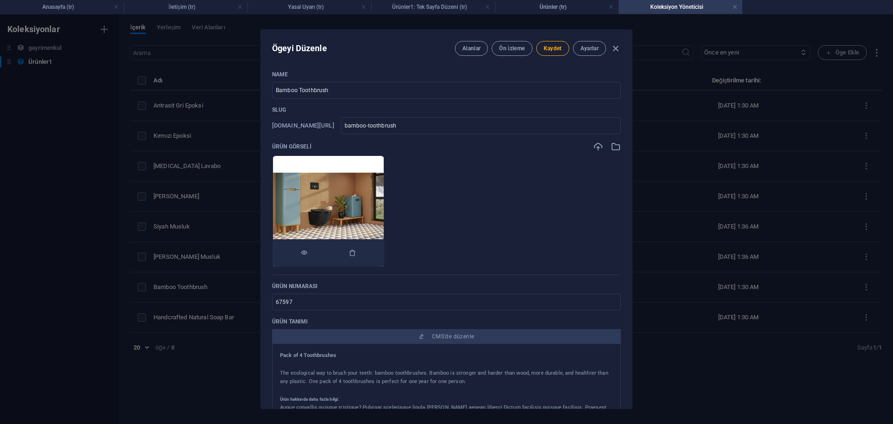
click at [354, 187] on img at bounding box center [328, 211] width 111 height 111
click at [615, 149] on icon "button" at bounding box center [616, 146] width 10 height 10
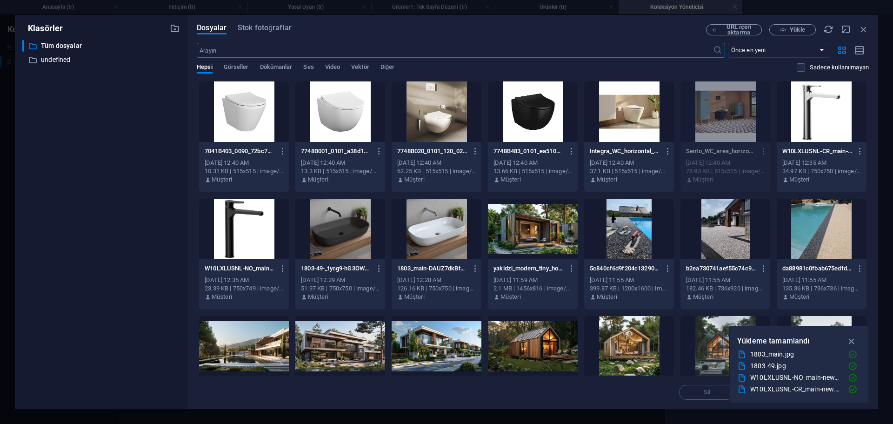
click at [271, 118] on div at bounding box center [244, 111] width 90 height 60
click at [271, 118] on div "1" at bounding box center [244, 111] width 90 height 60
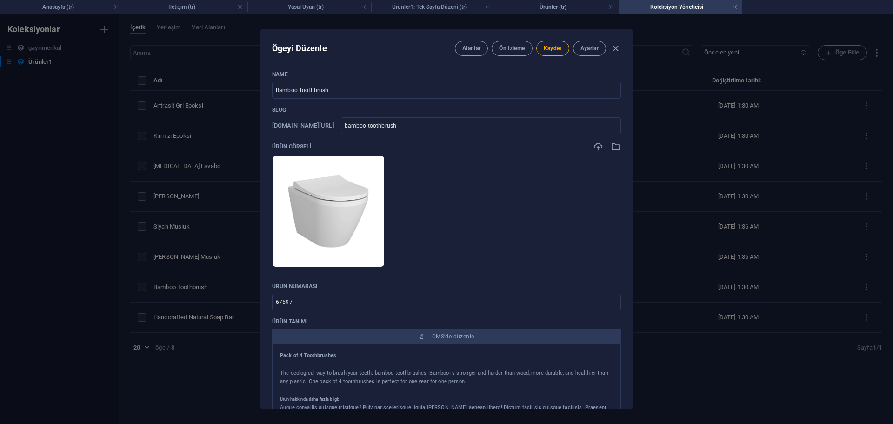
click at [494, 192] on ul "Anında yüklemek için dosyaları buraya bırakın" at bounding box center [446, 211] width 349 height 112
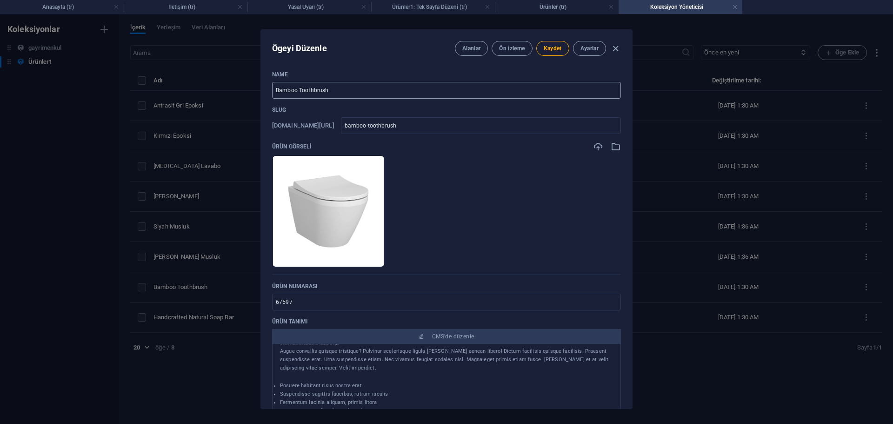
click at [363, 90] on input "Bamboo Toothbrush" at bounding box center [446, 90] width 349 height 17
click at [363, 88] on input "Bamboo Toothbrush" at bounding box center [446, 90] width 349 height 17
click at [400, 127] on input "[MEDICAL_DATA]-klozet" at bounding box center [481, 125] width 280 height 17
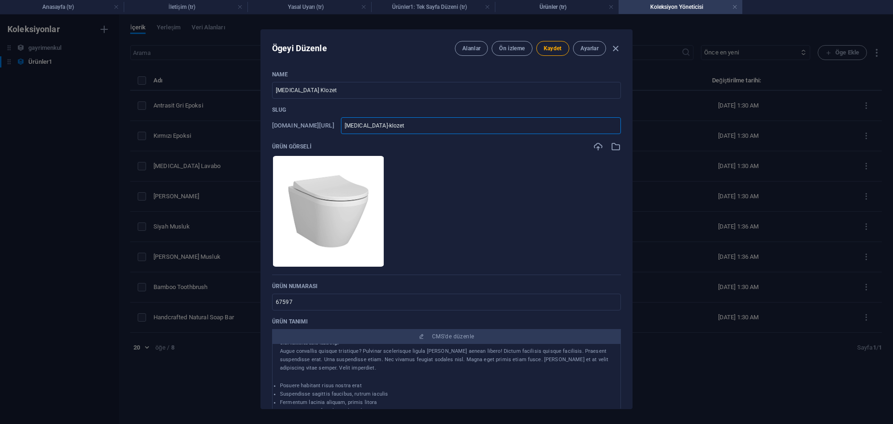
click at [497, 198] on ul "Anında yüklemek için dosyaları buraya bırakın" at bounding box center [446, 211] width 349 height 112
click at [550, 44] on button "Kaydet" at bounding box center [553, 48] width 33 height 15
click at [318, 91] on input "[MEDICAL_DATA] Klozet" at bounding box center [446, 90] width 349 height 17
click at [292, 92] on input "[MEDICAL_DATA] Klozet" at bounding box center [446, 90] width 349 height 17
click at [526, 174] on ul "Anında yüklemek için dosyaları buraya bırakın" at bounding box center [446, 211] width 349 height 112
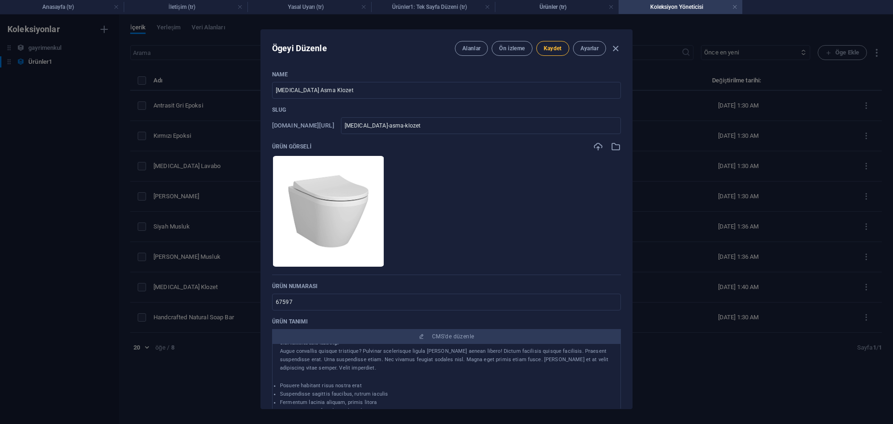
click at [555, 51] on span "Kaydet" at bounding box center [553, 48] width 18 height 7
click at [347, 94] on input "[MEDICAL_DATA] Asma Klozet" at bounding box center [446, 90] width 349 height 17
click at [419, 89] on input "[MEDICAL_DATA] Asma Klozet" at bounding box center [446, 90] width 349 height 17
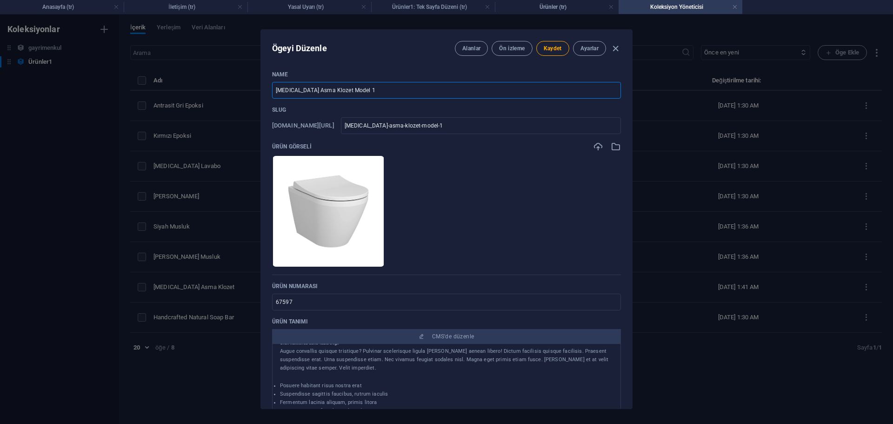
click at [420, 89] on input "[MEDICAL_DATA] Asma Klozet Model 1" at bounding box center [446, 90] width 349 height 17
click at [544, 47] on span "Kaydet" at bounding box center [553, 48] width 18 height 7
click at [372, 91] on input "[MEDICAL_DATA] Asma Klozet Model 1" at bounding box center [446, 90] width 349 height 17
click at [373, 91] on input "[MEDICAL_DATA] Asma Klozet Model 1" at bounding box center [446, 90] width 349 height 17
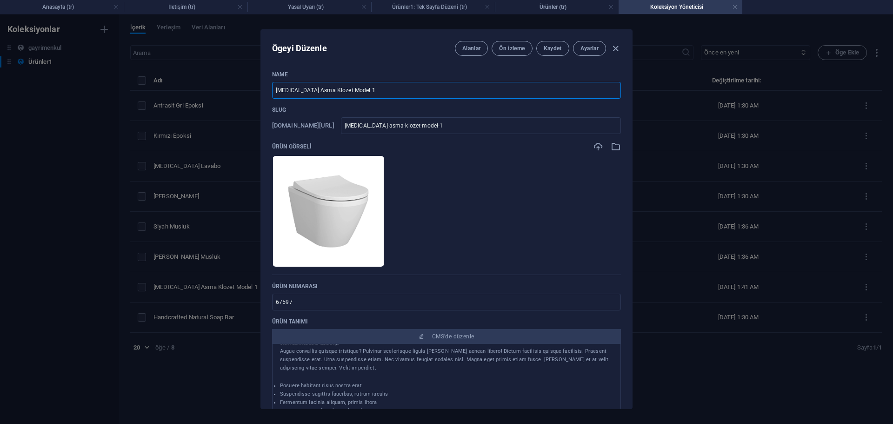
click at [713, 221] on div "Ögeyi Düzenle Alanlar Ön izleme Kaydet Ayarlar Name [MEDICAL_DATA] Asma Klozet …" at bounding box center [446, 218] width 893 height 409
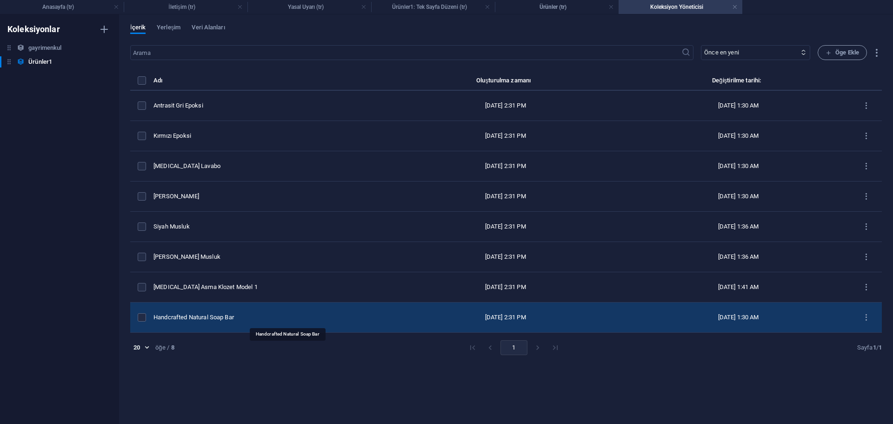
click at [255, 321] on div "Handcrafted Natural Soap Bar" at bounding box center [266, 317] width 224 height 8
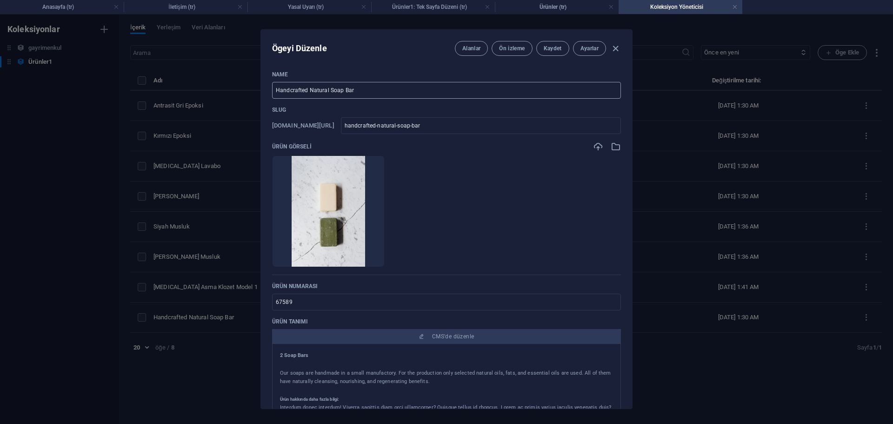
click at [359, 88] on input "Handcrafted Natural Soap Bar" at bounding box center [446, 90] width 349 height 17
paste input "[MEDICAL_DATA] Asma Klozet Model 1"
click at [492, 232] on ul "Anında yüklemek için dosyaları buraya bırakın" at bounding box center [446, 211] width 349 height 112
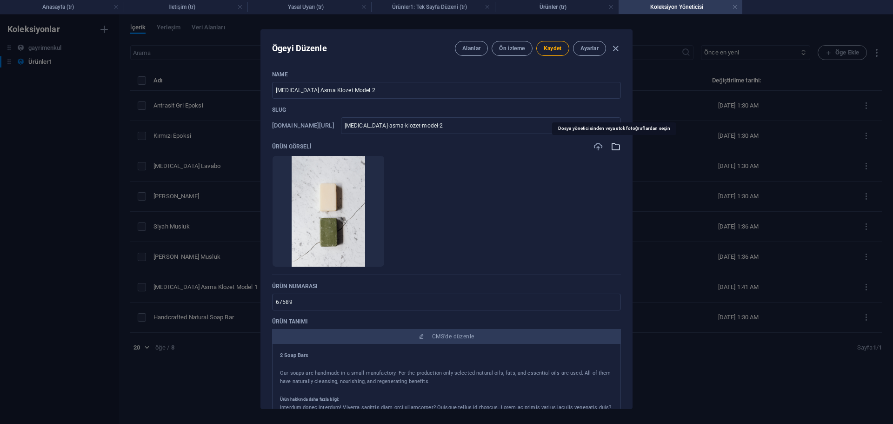
click at [613, 149] on icon "button" at bounding box center [616, 146] width 10 height 10
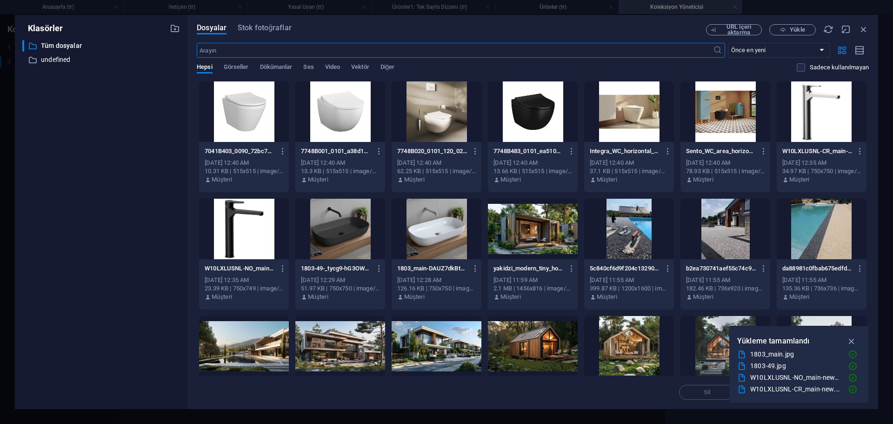
click at [337, 116] on div at bounding box center [340, 111] width 90 height 60
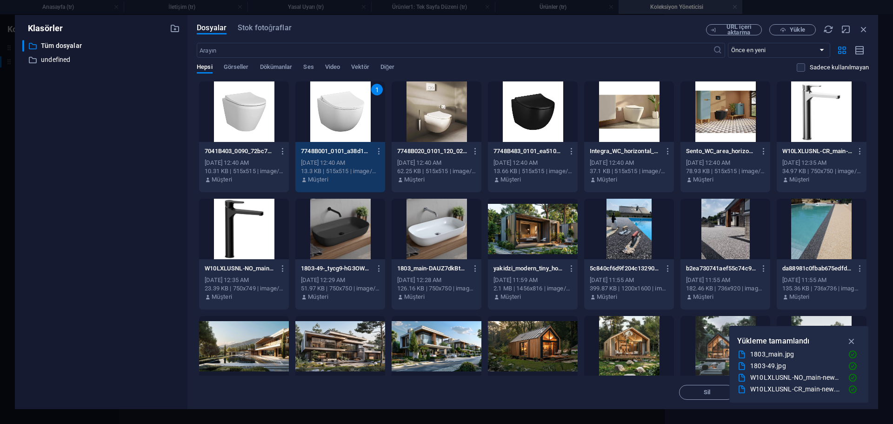
click at [337, 116] on div "1" at bounding box center [340, 111] width 90 height 60
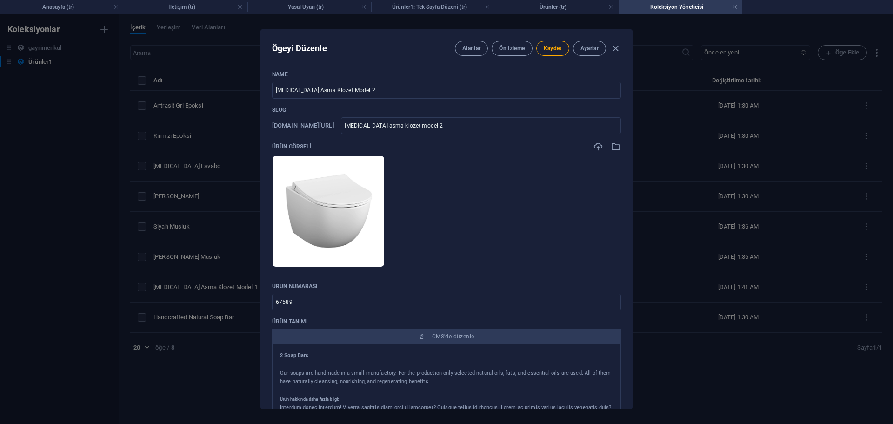
click at [577, 206] on ul "Anında yüklemek için dosyaları buraya bırakın" at bounding box center [446, 211] width 349 height 112
click at [557, 49] on span "Kaydet" at bounding box center [553, 48] width 18 height 7
click at [715, 214] on div "Ögeyi Düzenle Alanlar Ön izleme Kaydet Ayarlar Name [MEDICAL_DATA] Asma Klozet …" at bounding box center [446, 218] width 893 height 409
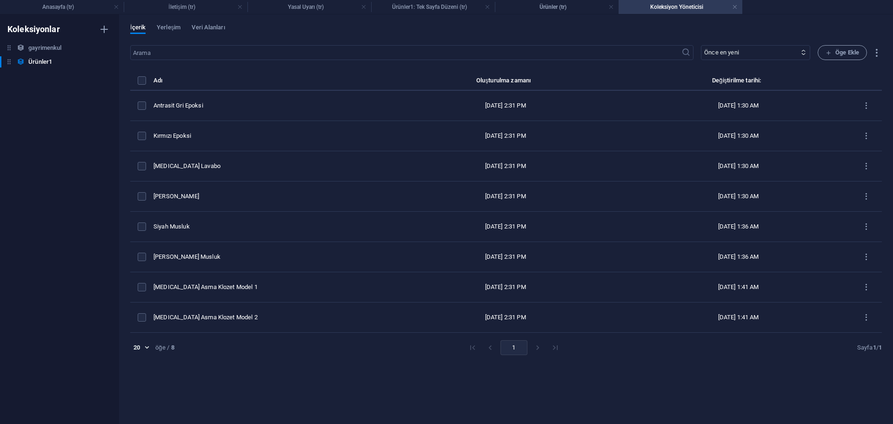
click at [536, 347] on li "pagination navigation" at bounding box center [538, 347] width 18 height 15
click at [842, 53] on span "Öge Ekle" at bounding box center [843, 52] width 34 height 11
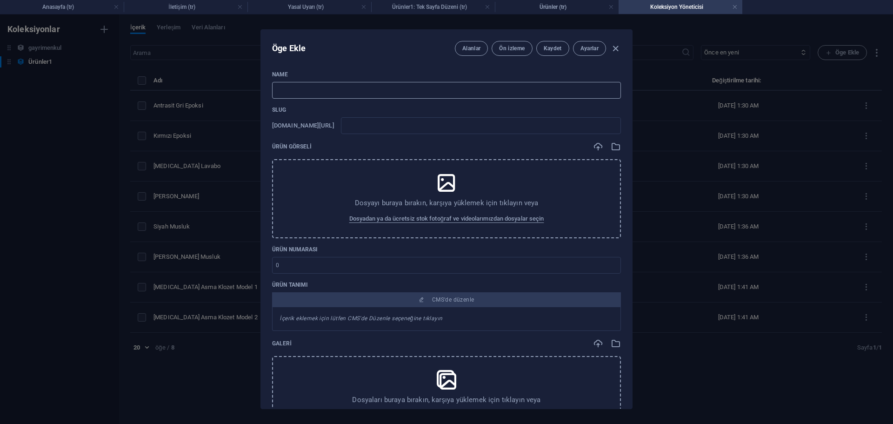
click at [324, 88] on input "text" at bounding box center [446, 90] width 349 height 17
paste input "[MEDICAL_DATA] Asma Klozet Model 1"
drag, startPoint x: 291, startPoint y: 91, endPoint x: 199, endPoint y: 97, distance: 92.3
click at [201, 96] on div "Öge Ekle Alanlar Ön izleme Kaydet Ayarlar Name [MEDICAL_DATA] Asma Klozet Model…" at bounding box center [446, 218] width 893 height 409
click at [457, 188] on icon at bounding box center [446, 182] width 23 height 23
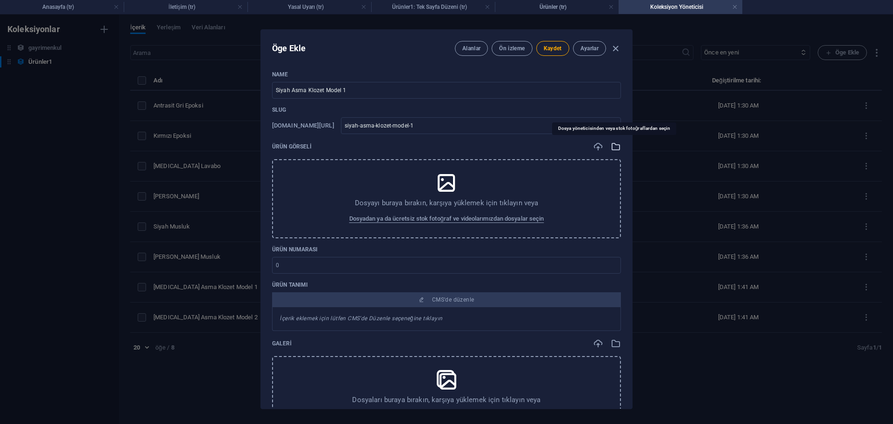
click at [618, 142] on icon "button" at bounding box center [616, 146] width 10 height 10
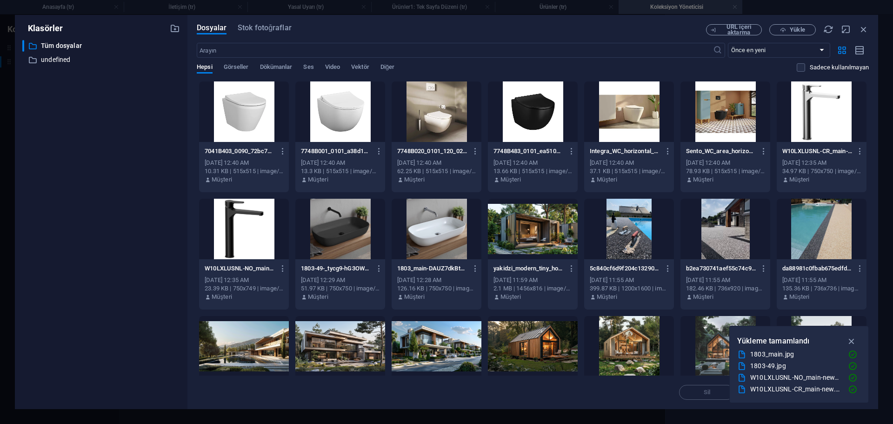
click at [543, 106] on div at bounding box center [533, 111] width 90 height 60
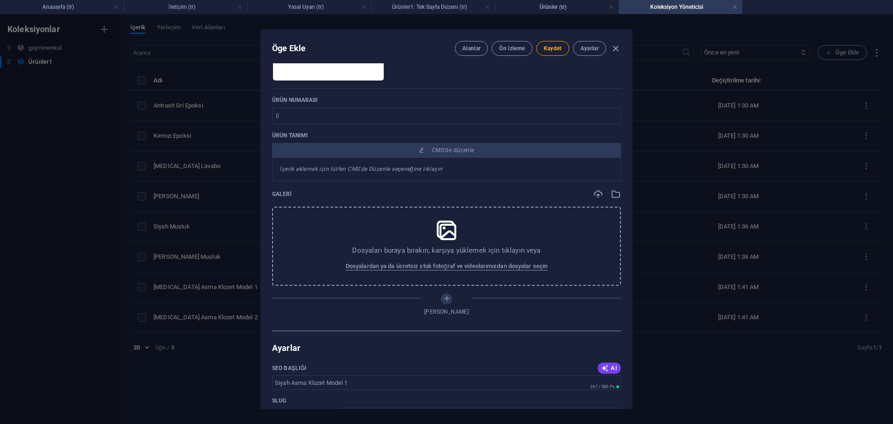
scroll to position [233, 0]
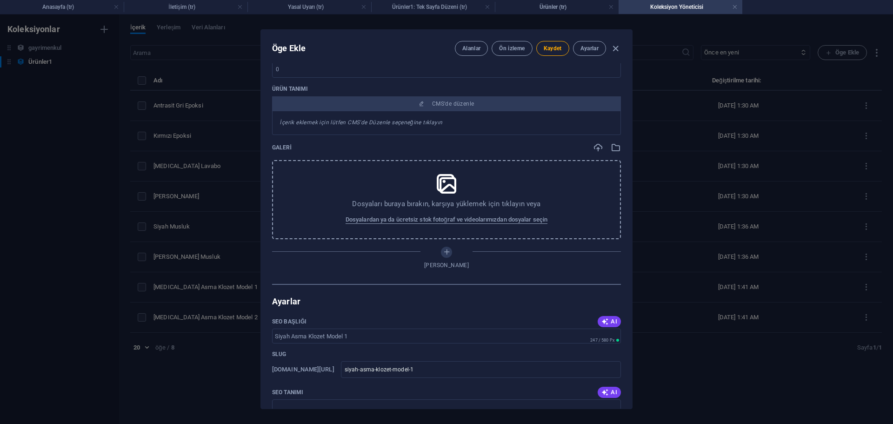
click at [455, 195] on icon at bounding box center [446, 183] width 23 height 23
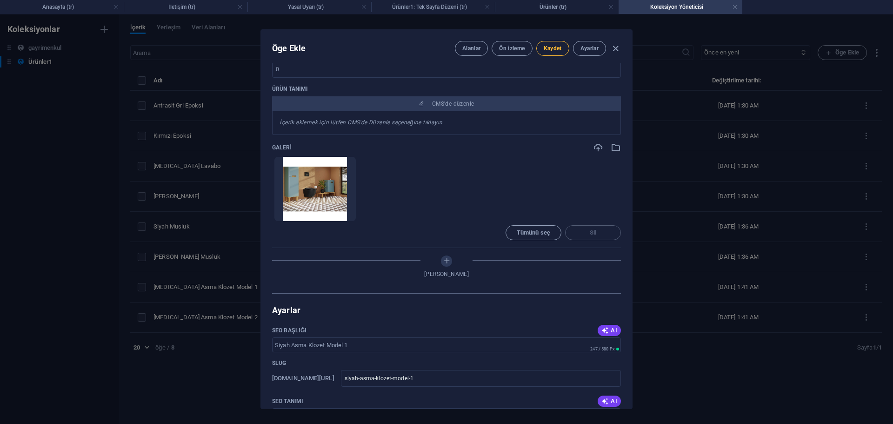
click at [545, 45] on span "Kaydet" at bounding box center [553, 48] width 18 height 7
click at [702, 134] on div "Ögeyi Düzenle Alanlar Ön izleme Kaydet Ayarlar Name Siyah Asma Klozet Model 1 ​…" at bounding box center [446, 218] width 893 height 409
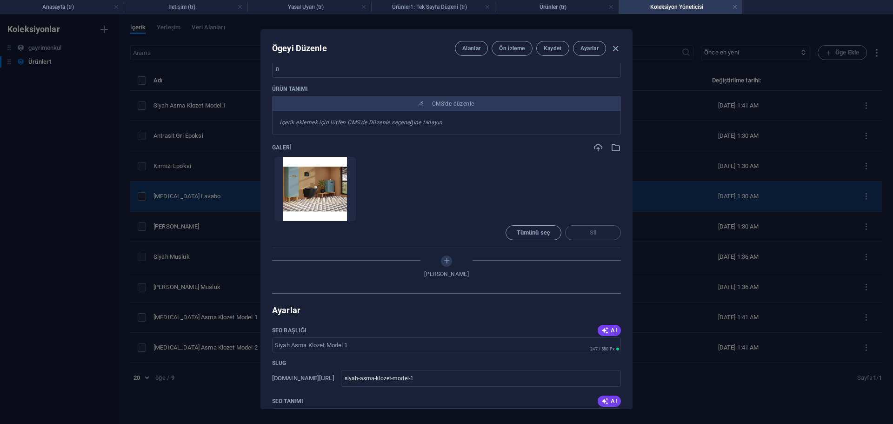
scroll to position [196, 0]
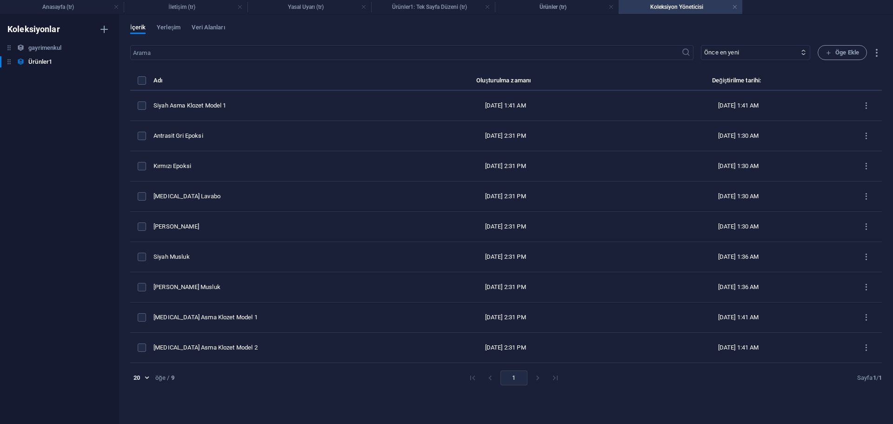
click at [533, 378] on li "pagination navigation" at bounding box center [538, 377] width 18 height 15
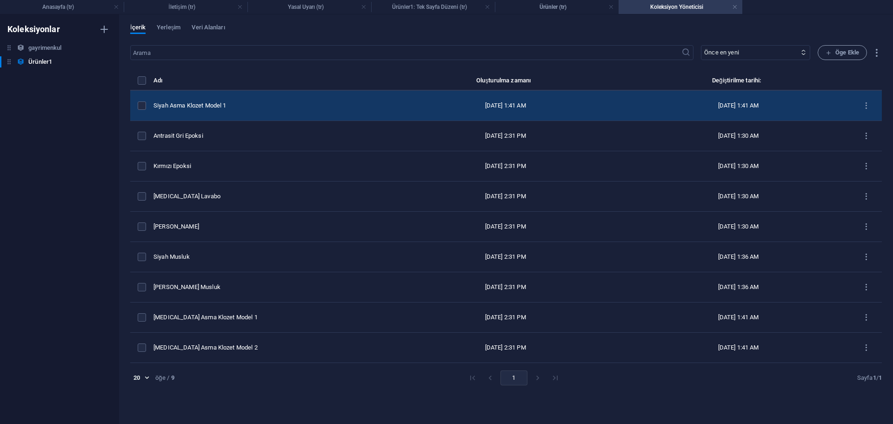
click at [286, 102] on div "Siyah Asma Klozet Model 1" at bounding box center [266, 105] width 224 height 8
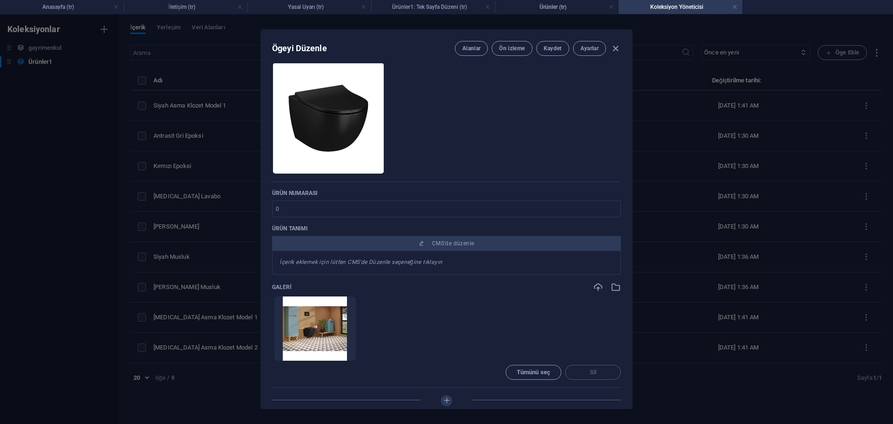
scroll to position [140, 0]
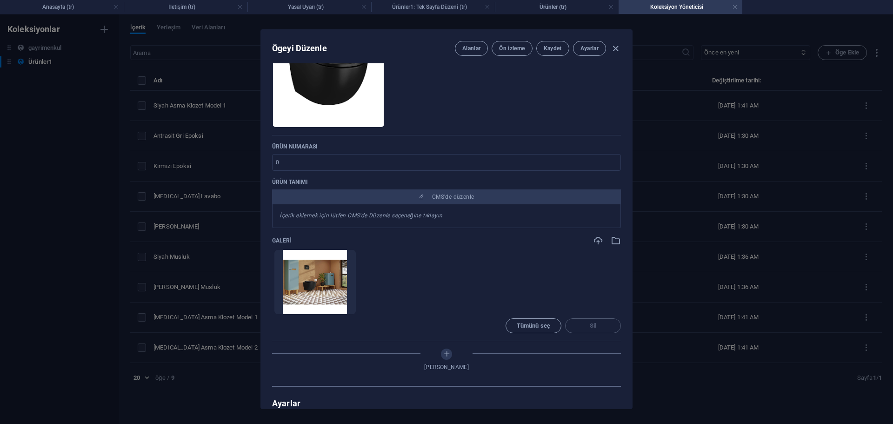
click at [710, 300] on div "Ögeyi Düzenle Alanlar Ön izleme Kaydet Ayarlar Name Siyah Asma Klozet Model 1 ​…" at bounding box center [446, 218] width 893 height 409
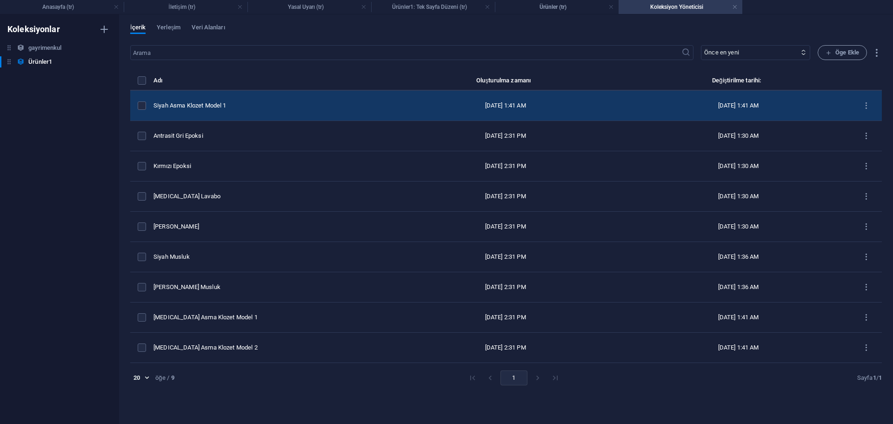
click at [276, 109] on div "Siyah Asma Klozet Model 1" at bounding box center [266, 105] width 224 height 8
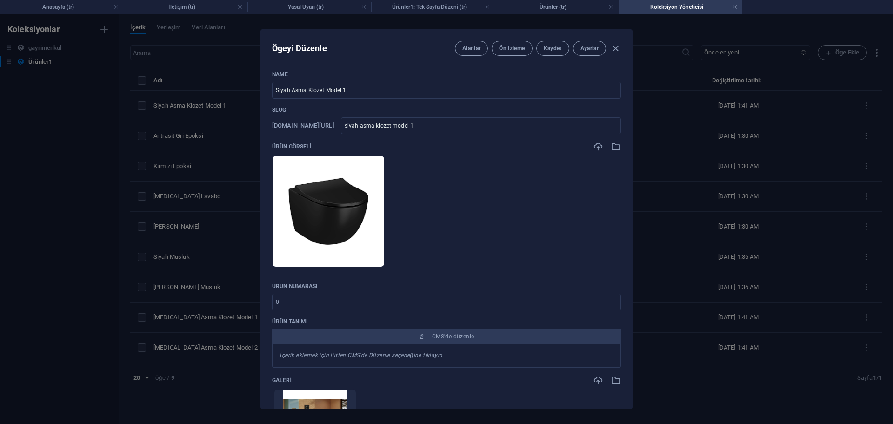
click at [701, 126] on div "Ögeyi Düzenle Alanlar Ön izleme Kaydet Ayarlar Name Siyah Asma Klozet Model 1 ​…" at bounding box center [446, 218] width 893 height 409
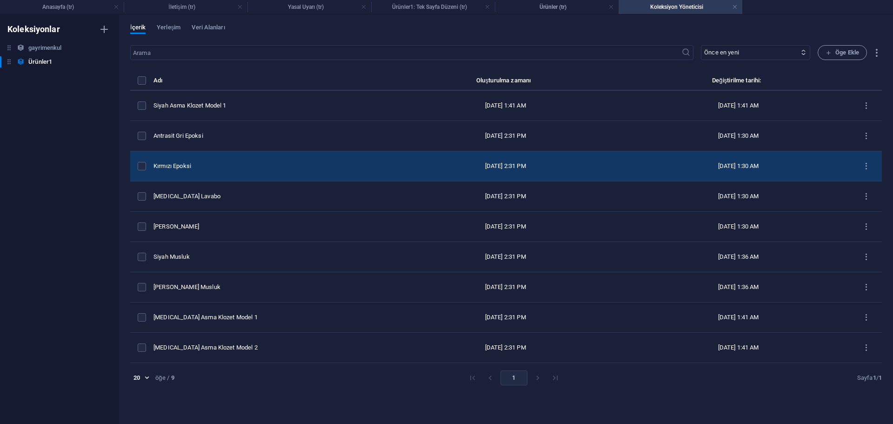
drag, startPoint x: 839, startPoint y: 101, endPoint x: 664, endPoint y: 166, distance: 186.1
click at [764, 311] on tbody "Siyah Asma Klozet Model [DATE] 3, 2025 1:41 AM [DATE] 1:41 AM Antrasit Gri Epok…" at bounding box center [506, 227] width 752 height 272
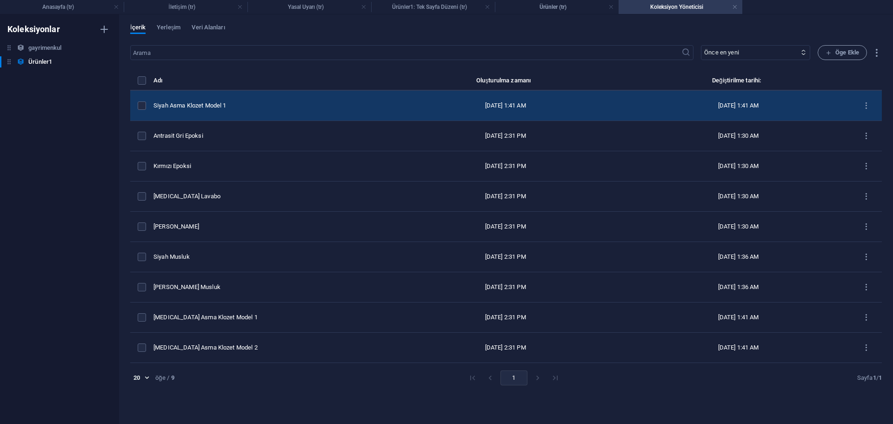
click at [665, 104] on div "[DATE] 1:41 AM" at bounding box center [738, 105] width 209 height 8
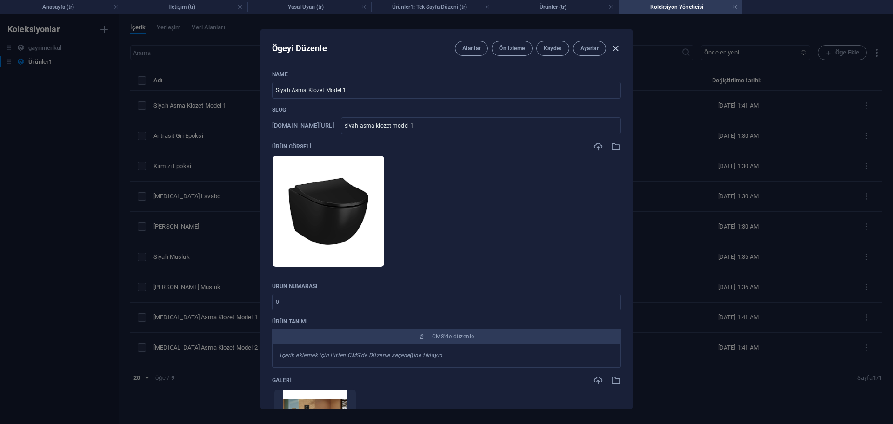
click at [616, 47] on icon "button" at bounding box center [616, 48] width 11 height 11
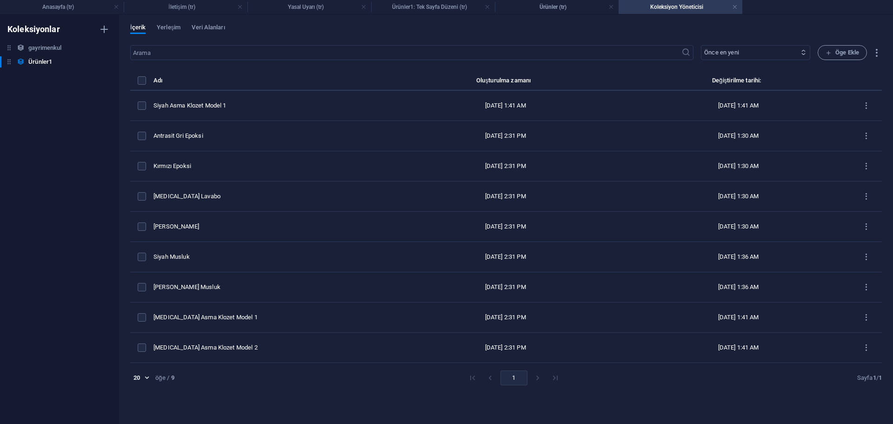
click at [736, 54] on select "Önce en yeni Önce en eski Son düzenlenme Name ([PERSON_NAME]) Name (azalan) Slu…" at bounding box center [755, 52] width 109 height 15
click at [727, 45] on select "Önce en yeni Önce en eski Son düzenlenme Name ([PERSON_NAME]) Name (azalan) Slu…" at bounding box center [755, 52] width 109 height 15
click at [752, 49] on select "Önce en yeni Önce en eski Son düzenlenme Name ([PERSON_NAME]) Name (azalan) Slu…" at bounding box center [755, 52] width 109 height 15
click at [753, 51] on select "Önce en yeni Önce en eski Son düzenlenme Name ([PERSON_NAME]) Name (azalan) Slu…" at bounding box center [755, 52] width 109 height 15
click at [371, 68] on div "​ Önce en yeni Önce en eski Son düzenlenme Name ([PERSON_NAME]) Name (azalan) S…" at bounding box center [506, 229] width 752 height 369
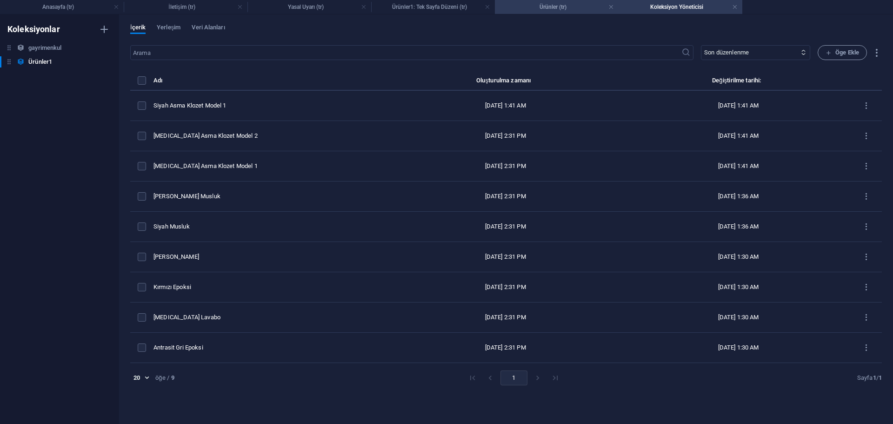
drag, startPoint x: 571, startPoint y: 5, endPoint x: 562, endPoint y: 10, distance: 10.0
click at [571, 5] on h4 "Ürünler (tr)" at bounding box center [557, 7] width 124 height 10
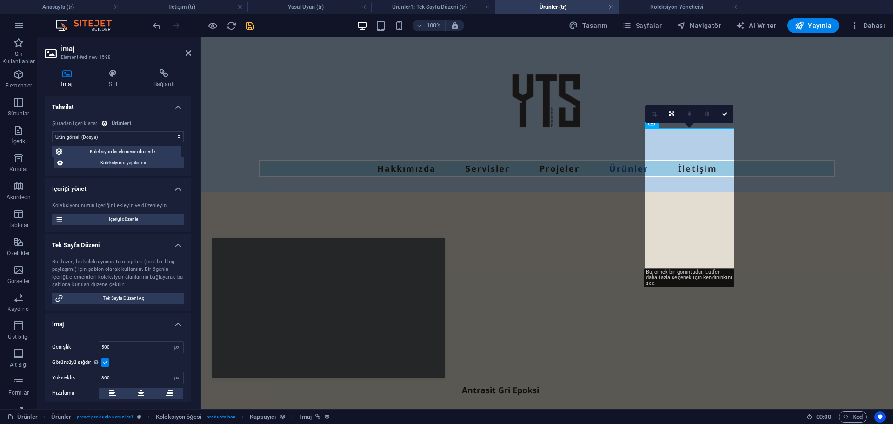
scroll to position [110, 0]
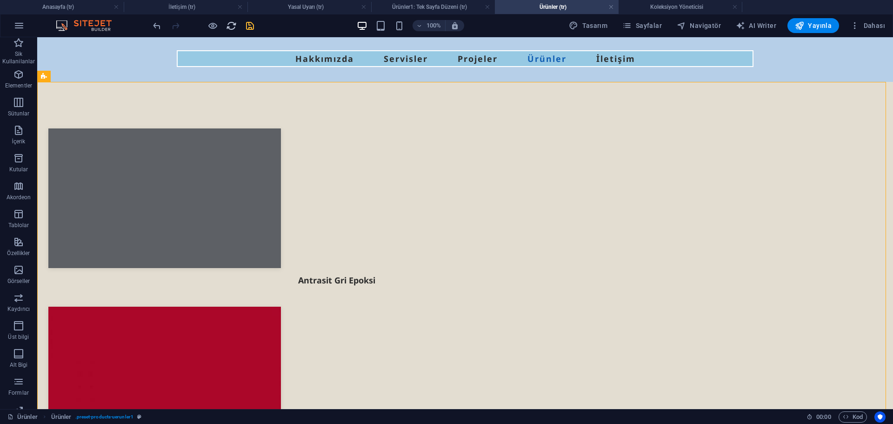
click at [231, 23] on icon "reload" at bounding box center [231, 25] width 11 height 11
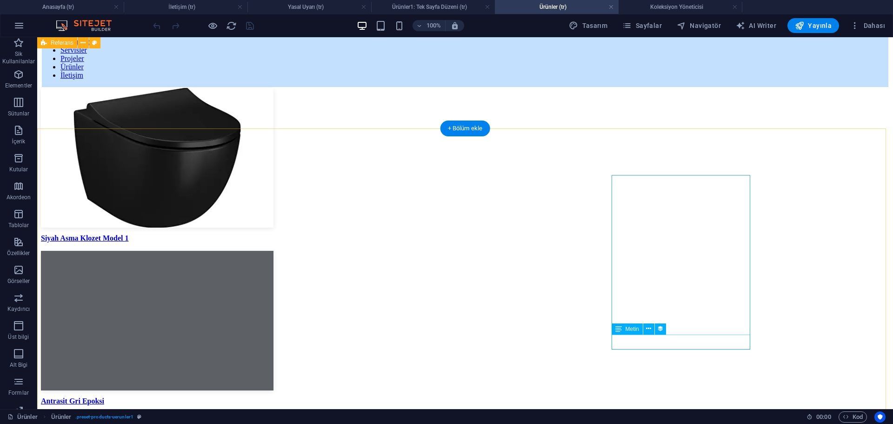
scroll to position [63, 0]
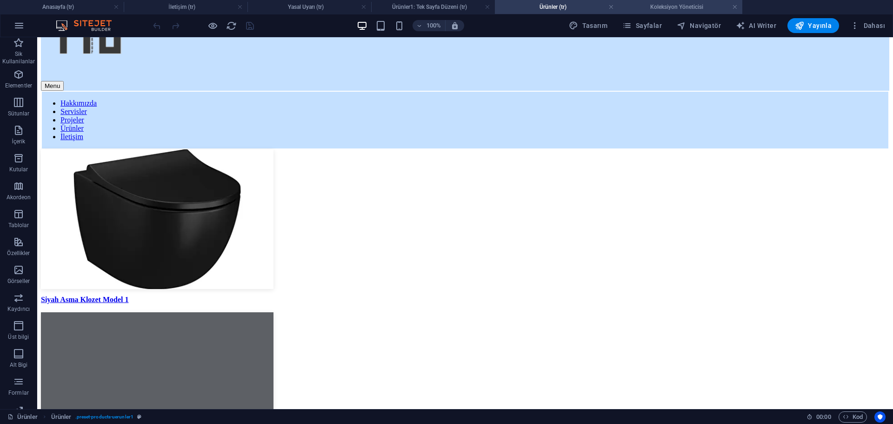
click at [665, 11] on h4 "Koleksiyon Yöneticisi" at bounding box center [681, 7] width 124 height 10
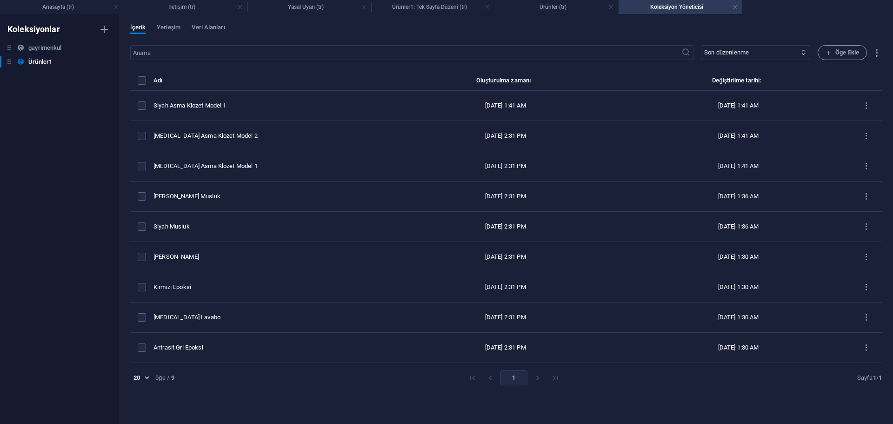
scroll to position [0, 0]
click at [781, 56] on select "Önce en yeni Önce en eski Son düzenlenme Name ([PERSON_NAME]) Name (azalan) Slu…" at bounding box center [755, 52] width 109 height 15
click at [727, 45] on select "Önce en yeni Önce en eski Son düzenlenme Name ([PERSON_NAME]) Name (azalan) Slu…" at bounding box center [755, 52] width 109 height 15
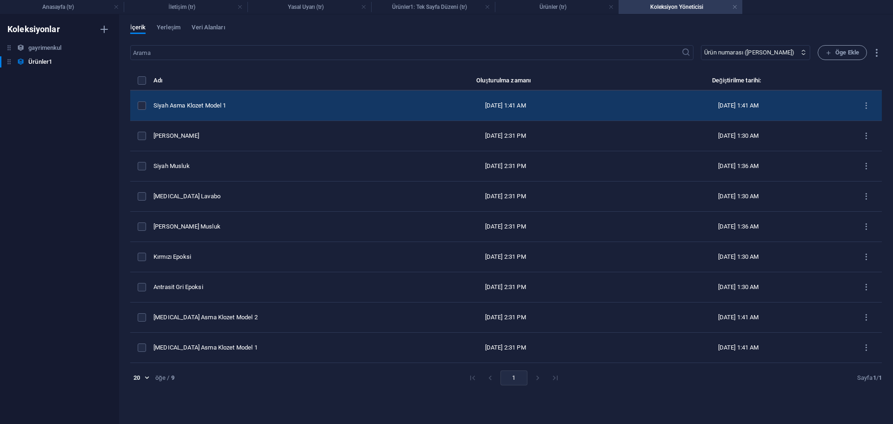
click at [341, 107] on div "Siyah Asma Klozet Model 1" at bounding box center [266, 105] width 224 height 8
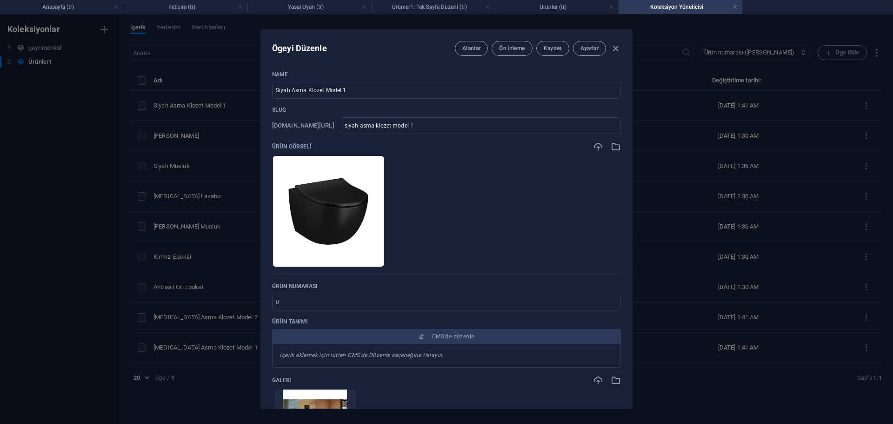
scroll to position [93, 0]
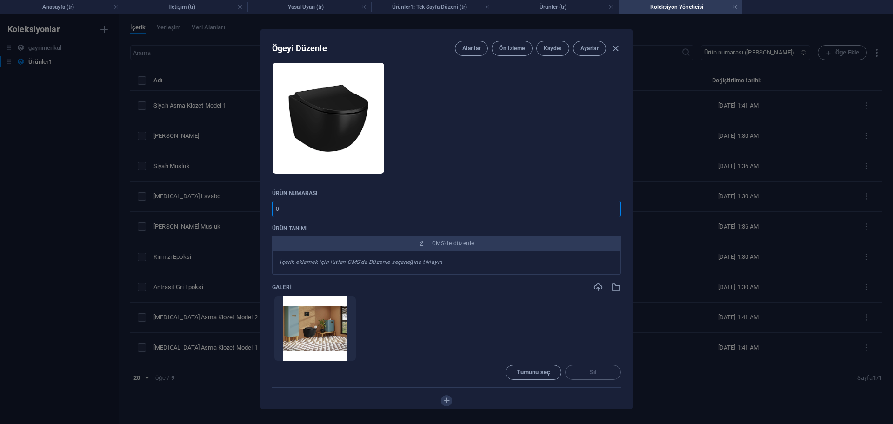
drag, startPoint x: 332, startPoint y: 209, endPoint x: 239, endPoint y: 211, distance: 93.6
click at [235, 211] on div "Ögeyi Düzenle Alanlar Ön izleme Kaydet Ayarlar Name Siyah Asma Klozet Model 1 ​…" at bounding box center [446, 218] width 893 height 409
drag, startPoint x: 337, startPoint y: 210, endPoint x: 216, endPoint y: 205, distance: 120.6
click at [220, 202] on div "Ögeyi Düzenle Alanlar Ön izleme Kaydet Ayarlar Name Siyah Asma Klozet Model 1 ​…" at bounding box center [446, 218] width 893 height 409
click at [677, 284] on div "Ögeyi Düzenle Alanlar Ön izleme Kaydet Ayarlar Name Siyah Asma Klozet Model 1 ​…" at bounding box center [446, 218] width 893 height 409
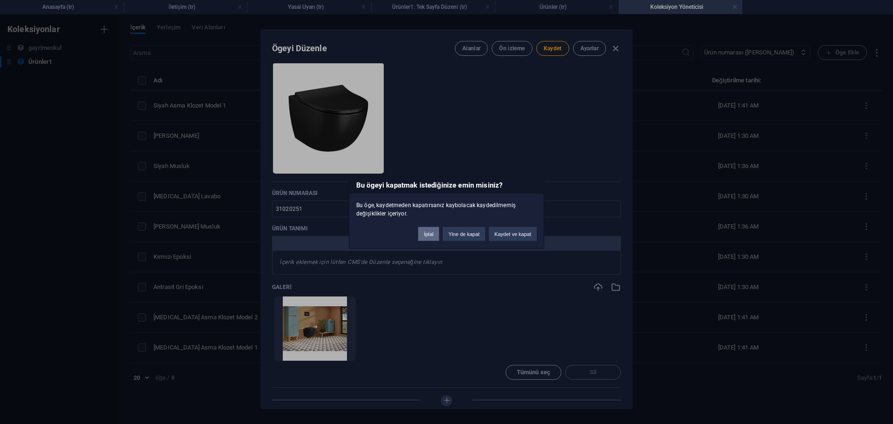
click at [428, 235] on button "İptal" at bounding box center [428, 234] width 21 height 14
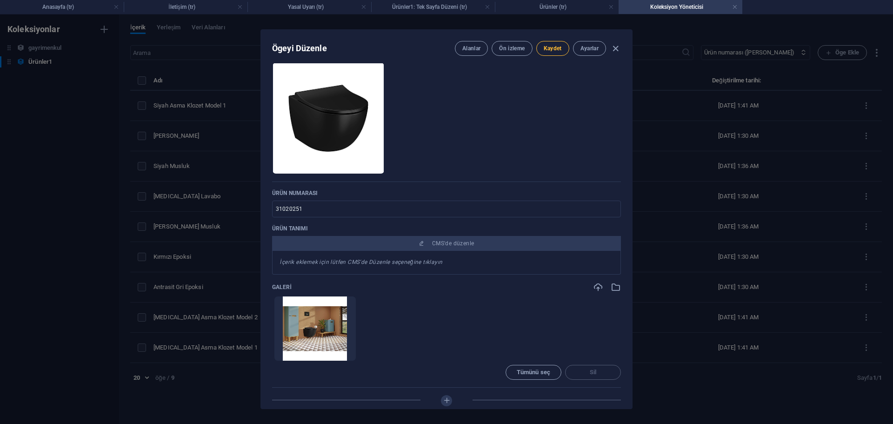
click at [546, 50] on span "Kaydet" at bounding box center [553, 48] width 18 height 7
click at [685, 149] on div "Ögeyi Düzenle Alanlar Ön izleme Kaydet Ayarlar Name Siyah Asma Klozet Model 1 ​…" at bounding box center [446, 218] width 893 height 409
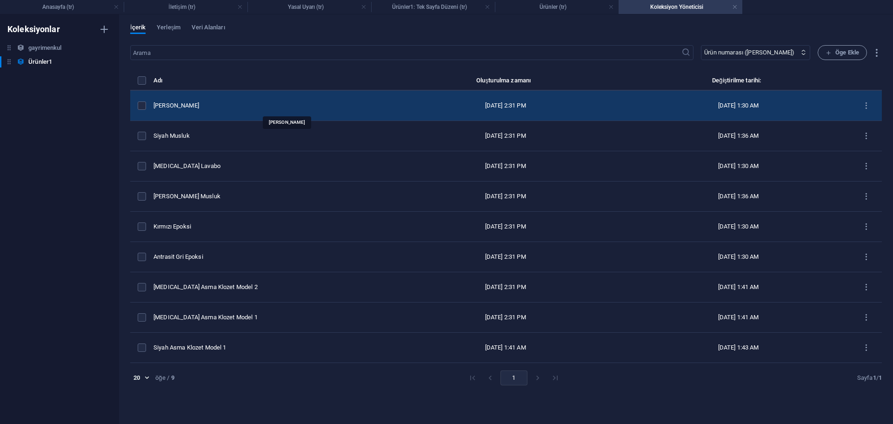
click at [269, 106] on div "[PERSON_NAME]" at bounding box center [266, 105] width 224 height 8
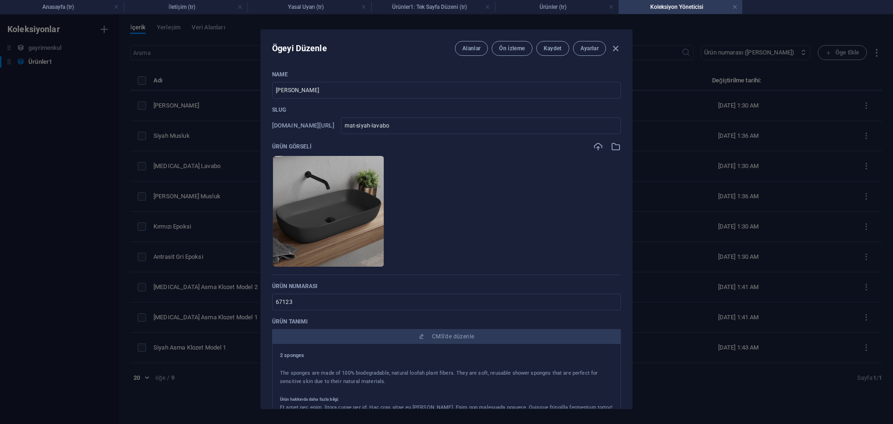
click at [666, 209] on div "Ögeyi Düzenle Alanlar Ön izleme Kaydet Ayarlar Name Mat Siyah Lavabo ​ Slug [DO…" at bounding box center [446, 218] width 893 height 409
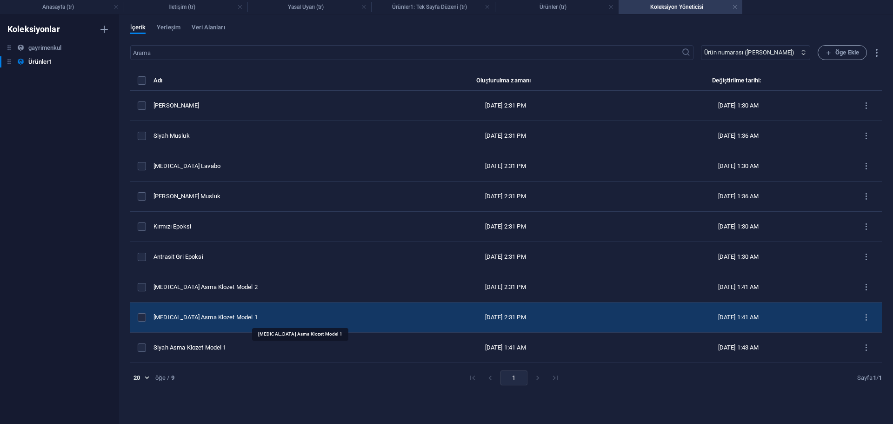
click at [281, 314] on div "[MEDICAL_DATA] Asma Klozet Model 1" at bounding box center [266, 317] width 224 height 8
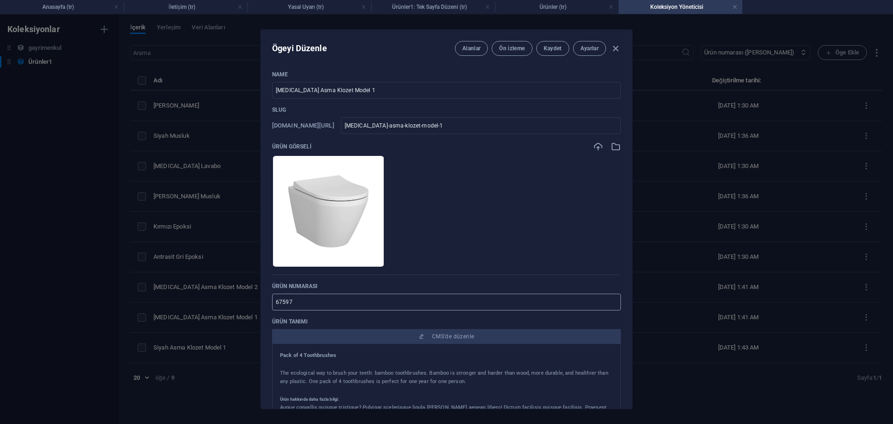
click at [339, 302] on input "67597" at bounding box center [446, 302] width 349 height 17
paste input "31020251"
drag, startPoint x: 299, startPoint y: 302, endPoint x: 361, endPoint y: 298, distance: 62.0
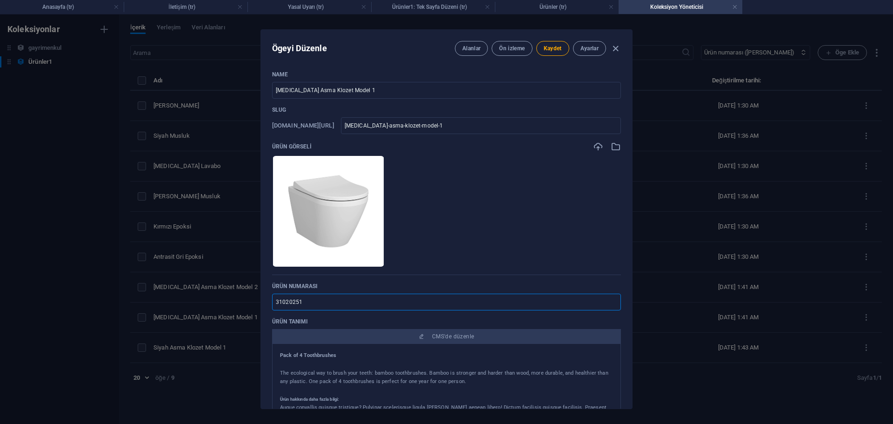
click at [342, 301] on input "31020251" at bounding box center [446, 302] width 349 height 17
click at [546, 43] on button "Kaydet" at bounding box center [553, 48] width 33 height 15
click at [710, 160] on div "Ögeyi Düzenle Alanlar Ön izleme Kaydet Ayarlar Name [MEDICAL_DATA] Asma Klozet …" at bounding box center [446, 218] width 893 height 409
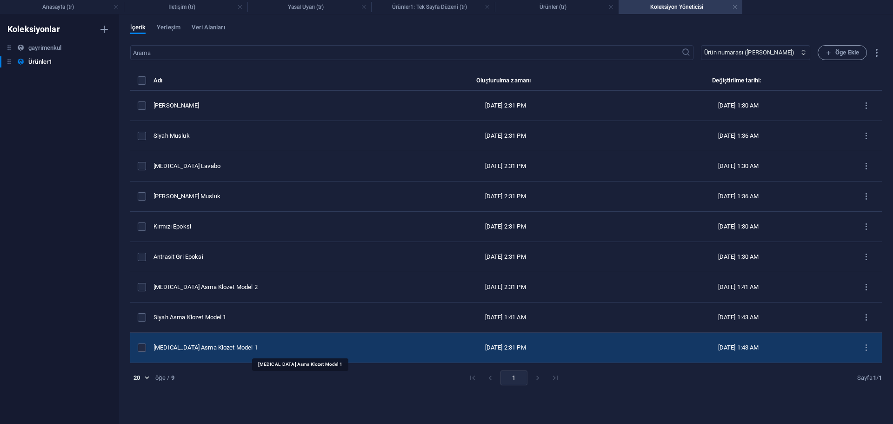
click at [265, 345] on div "[MEDICAL_DATA] Asma Klozet Model 1" at bounding box center [266, 347] width 224 height 8
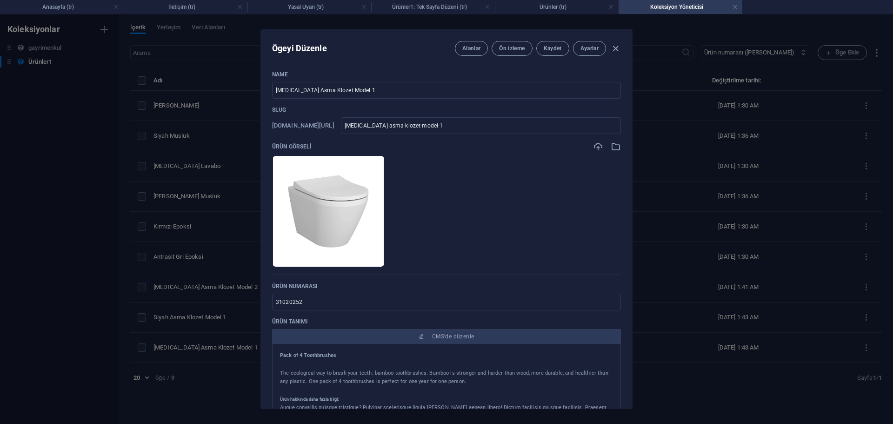
click at [714, 203] on div "Ögeyi Düzenle Alanlar Ön izleme Kaydet Ayarlar Name [MEDICAL_DATA] Asma Klozet …" at bounding box center [446, 218] width 893 height 409
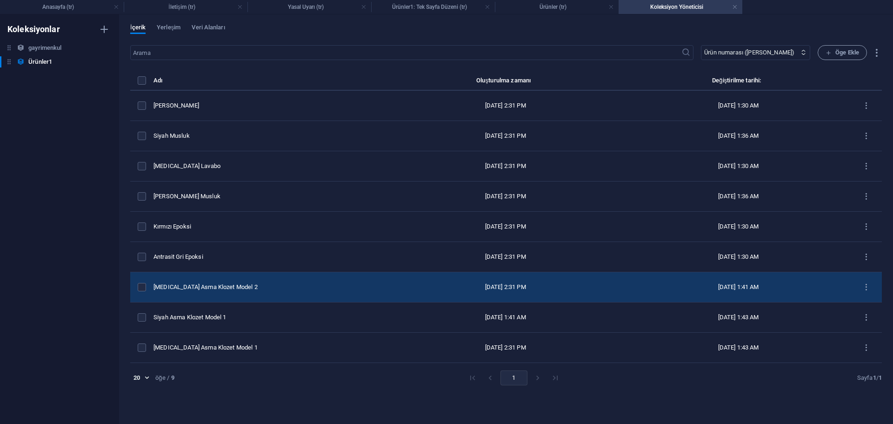
click at [253, 292] on td "[MEDICAL_DATA] Asma Klozet Model 2" at bounding box center [269, 287] width 231 height 30
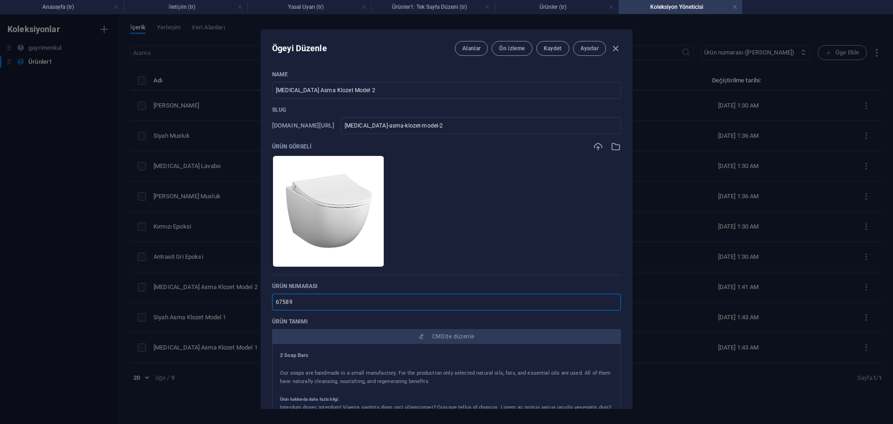
drag, startPoint x: 337, startPoint y: 303, endPoint x: 204, endPoint y: 303, distance: 133.1
click at [204, 303] on div "Ögeyi Düzenle Alanlar Ön izleme Kaydet Ayarlar Name [MEDICAL_DATA] Asma Klozet …" at bounding box center [446, 218] width 893 height 409
paste input "31020251"
click at [557, 48] on span "Kaydet" at bounding box center [553, 48] width 18 height 7
click at [735, 162] on div "Ögeyi Düzenle Alanlar Ön izleme Kaydet Ayarlar Name [MEDICAL_DATA] Asma Klozet …" at bounding box center [446, 218] width 893 height 409
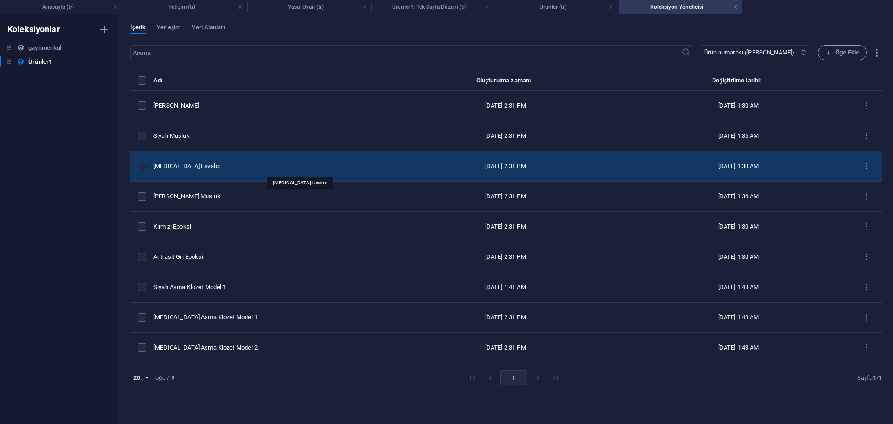
click at [235, 168] on div "[MEDICAL_DATA] Lavabo" at bounding box center [266, 166] width 224 height 8
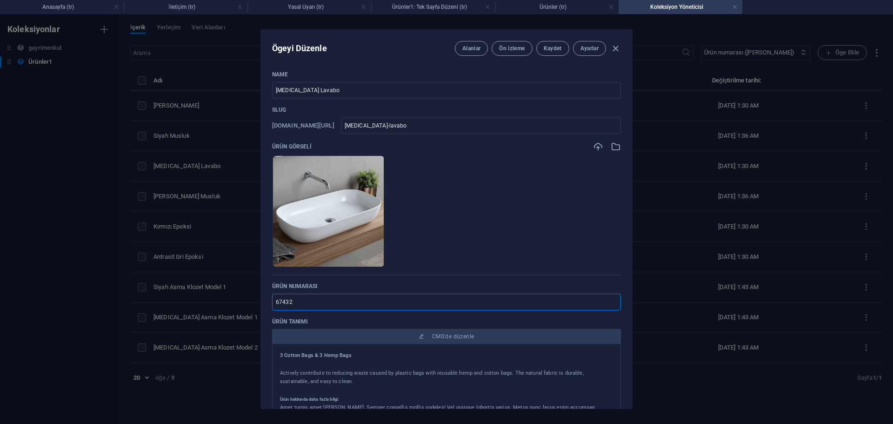
drag, startPoint x: 315, startPoint y: 301, endPoint x: 232, endPoint y: 301, distance: 83.8
click at [223, 300] on div "Ögeyi Düzenle Alanlar Ön izleme Kaydet Ayarlar Name [MEDICAL_DATA] Lavabo ​ Slu…" at bounding box center [446, 218] width 893 height 409
paste input "31020251"
click at [549, 51] on span "Kaydet" at bounding box center [553, 48] width 18 height 7
click at [712, 143] on div "Ögeyi Düzenle Alanlar Ön izleme Kaydet Ayarlar Name [MEDICAL_DATA] Lavabo ​ Slu…" at bounding box center [446, 218] width 893 height 409
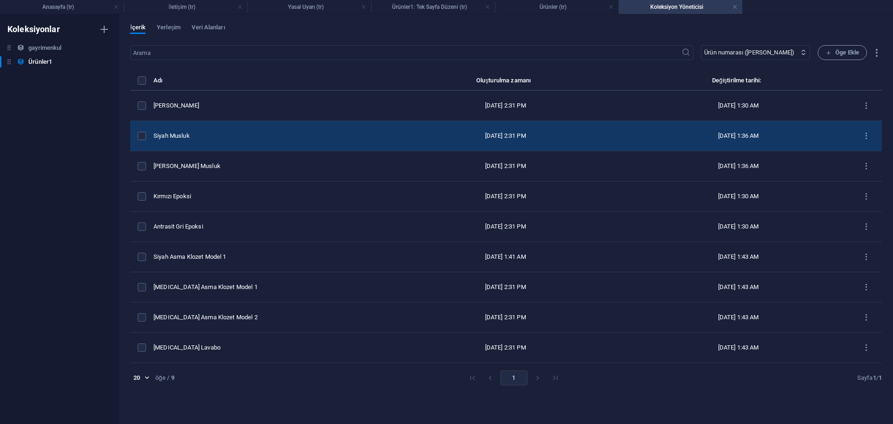
click at [218, 144] on td "Siyah Musluk" at bounding box center [269, 136] width 231 height 30
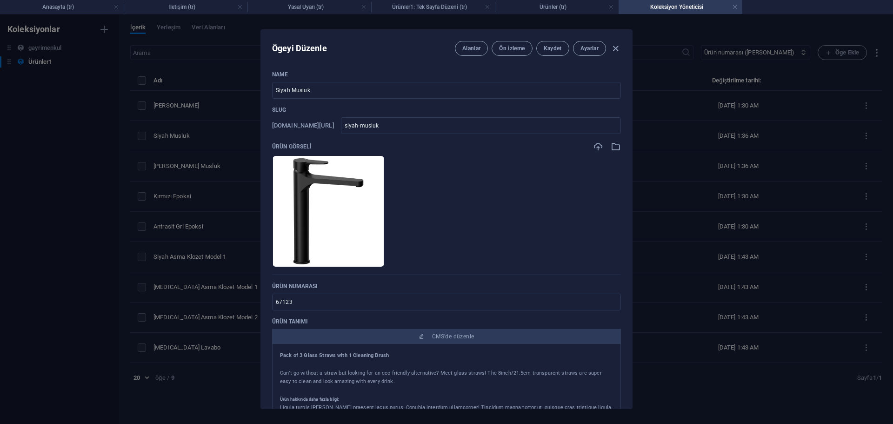
click at [703, 192] on div "Ögeyi Düzenle Alanlar Ön izleme Kaydet Ayarlar Name Siyah Musluk ​ Slug [DOMAIN…" at bounding box center [446, 218] width 893 height 409
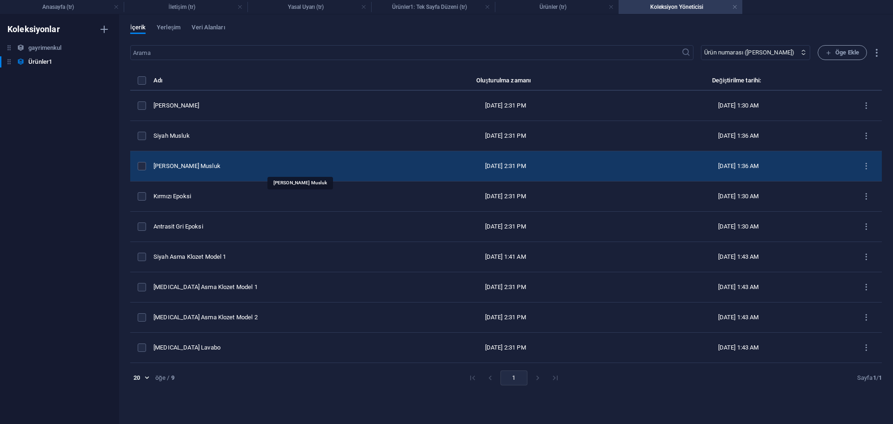
click at [234, 169] on div "[PERSON_NAME] Musluk" at bounding box center [266, 166] width 224 height 8
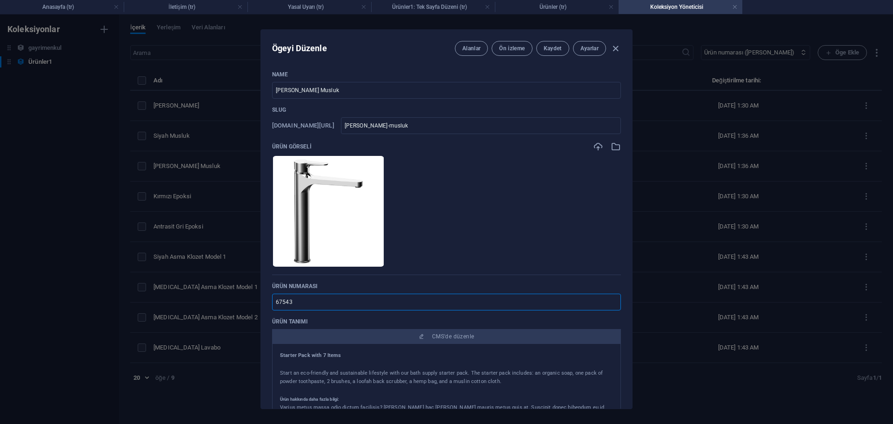
drag, startPoint x: 326, startPoint y: 301, endPoint x: 203, endPoint y: 295, distance: 123.0
click at [205, 295] on div "Ögeyi Düzenle Alanlar Ön izleme Kaydet Ayarlar Name [PERSON_NAME] Musluk ​ Slug…" at bounding box center [446, 218] width 893 height 409
paste input "31020251"
click at [298, 301] on input "31020251" at bounding box center [446, 302] width 349 height 17
click at [548, 46] on span "Kaydet" at bounding box center [553, 48] width 18 height 7
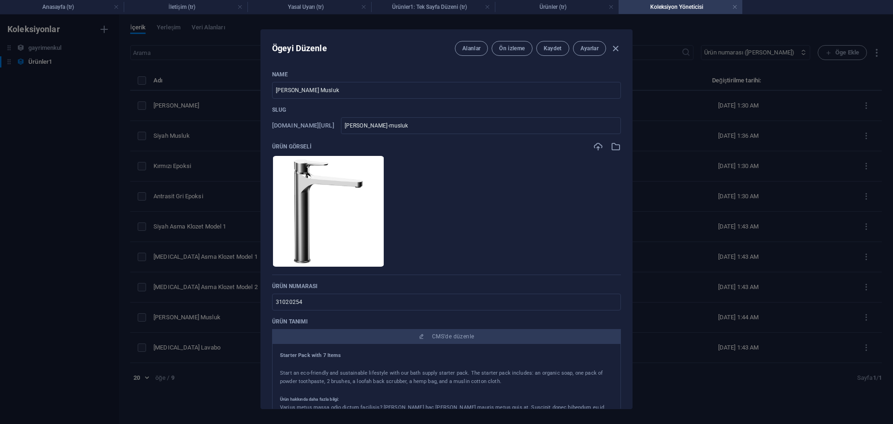
click at [695, 187] on div "Ögeyi Düzenle [PERSON_NAME] izleme Kaydet Ayarlar Name [PERSON_NAME] Musluk ​ S…" at bounding box center [446, 218] width 893 height 409
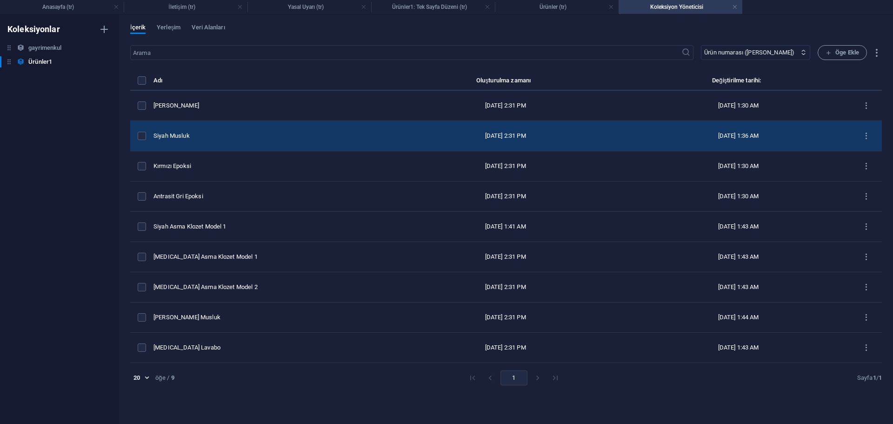
click at [239, 144] on td "Siyah Musluk" at bounding box center [269, 136] width 231 height 30
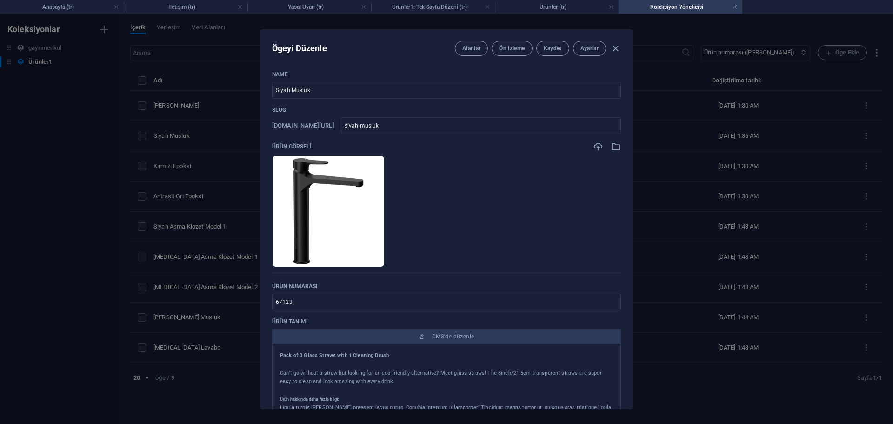
drag, startPoint x: 324, startPoint y: 301, endPoint x: 230, endPoint y: 299, distance: 94.0
click at [230, 299] on div "Ögeyi Düzenle Alanlar Ön izleme Kaydet Ayarlar Name Siyah Musluk ​ Slug [DOMAIN…" at bounding box center [446, 218] width 893 height 409
paste input "31020251"
click at [298, 303] on input "31020251" at bounding box center [446, 302] width 349 height 17
click at [546, 50] on span "Kaydet" at bounding box center [553, 48] width 18 height 7
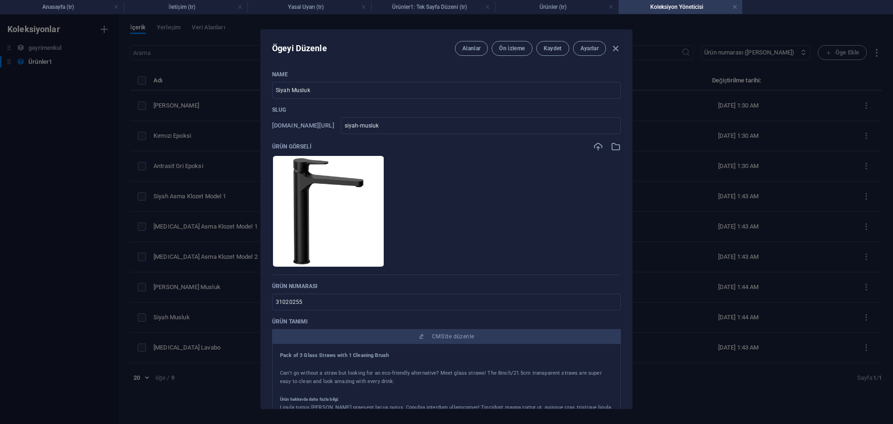
click at [729, 156] on div "Ögeyi Düzenle Alanlar Ön izleme Kaydet Ayarlar Name Siyah Musluk ​ Slug [DOMAIN…" at bounding box center [446, 218] width 893 height 409
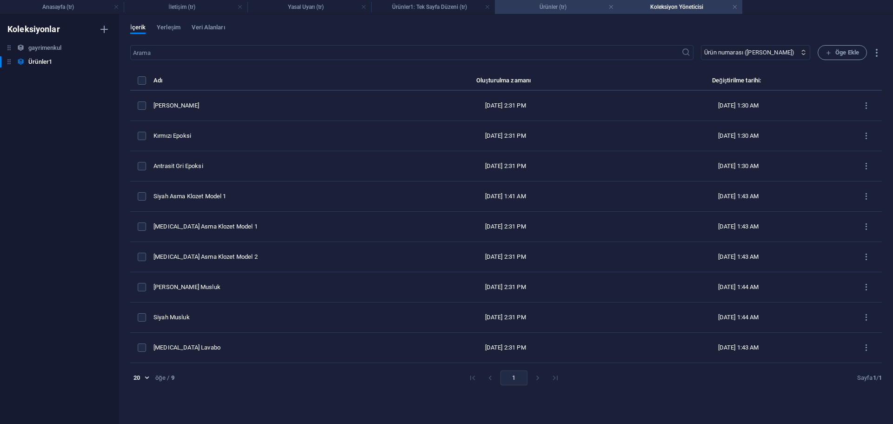
click at [530, 9] on h4 "Ürünler (tr)" at bounding box center [557, 7] width 124 height 10
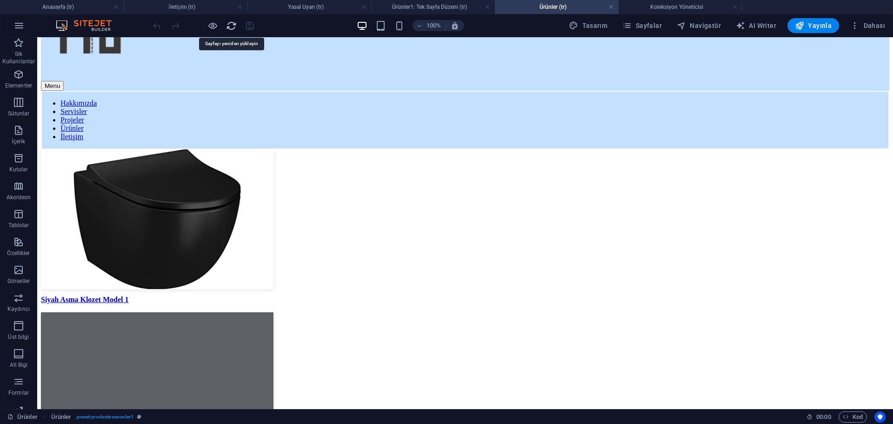
click at [235, 25] on icon "reload" at bounding box center [231, 25] width 11 height 11
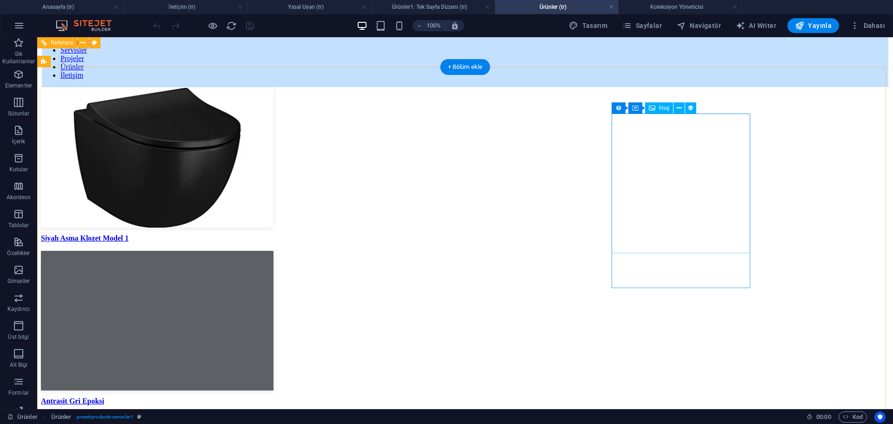
scroll to position [78, 0]
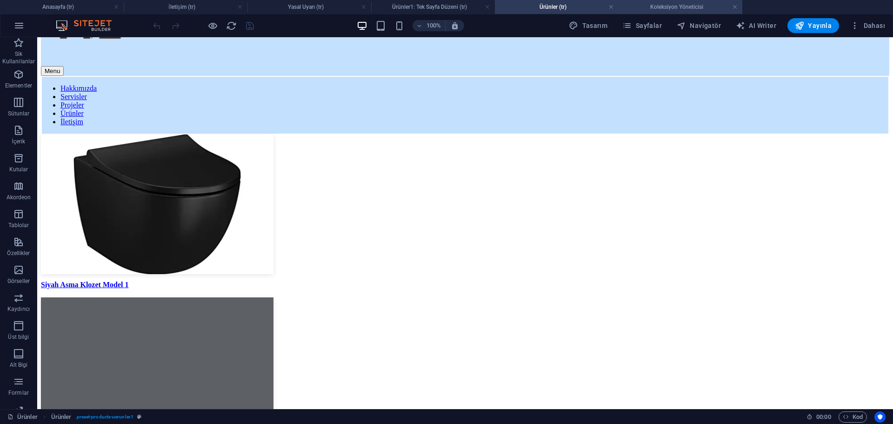
click at [684, 8] on h4 "Koleksiyon Yöneticisi" at bounding box center [681, 7] width 124 height 10
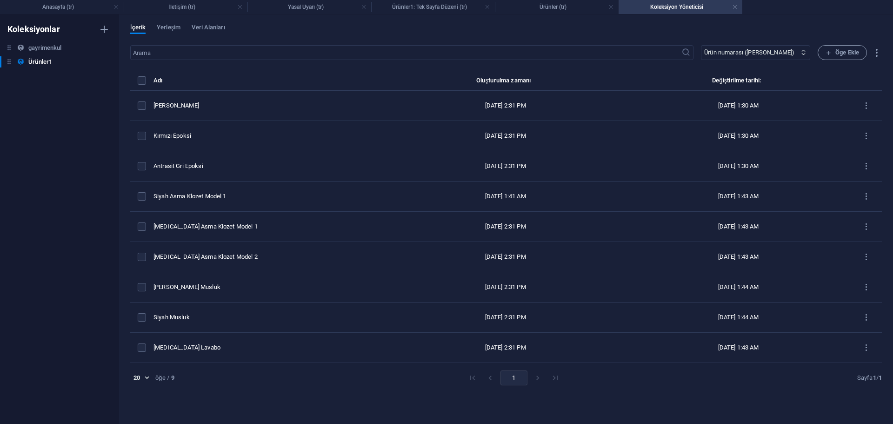
scroll to position [0, 0]
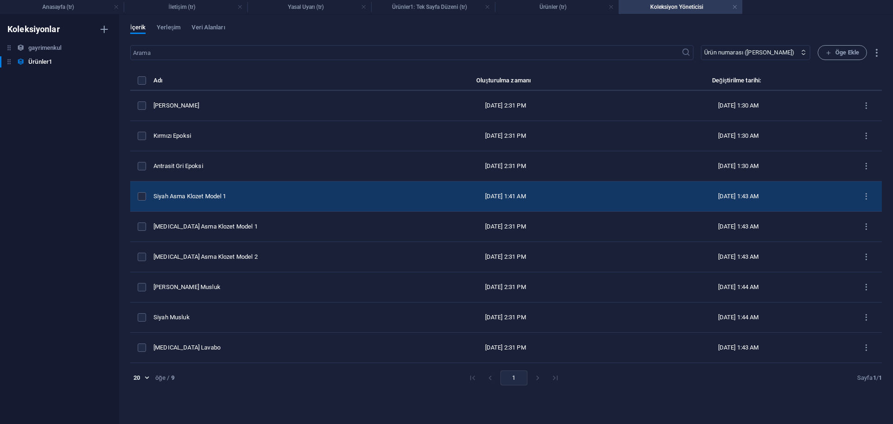
click at [272, 197] on div "Siyah Asma Klozet Model 1" at bounding box center [266, 196] width 224 height 8
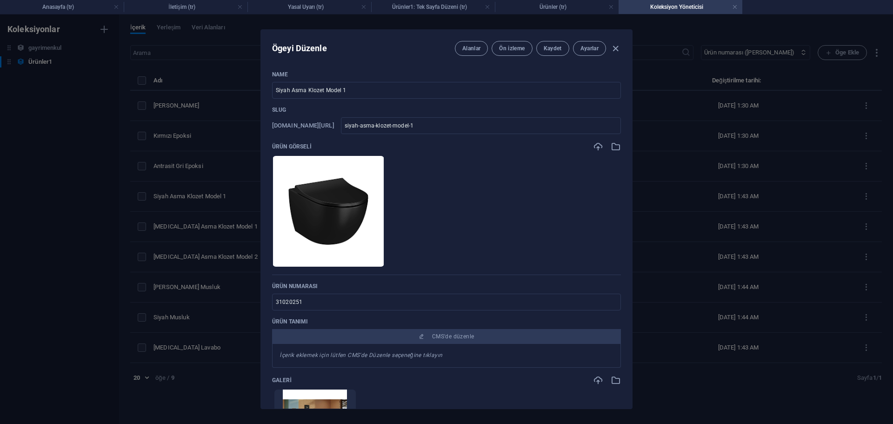
click at [718, 198] on div "Ögeyi Düzenle Alanlar Ön izleme Kaydet Ayarlar Name Siyah Asma Klozet Model 1 ​…" at bounding box center [446, 218] width 893 height 409
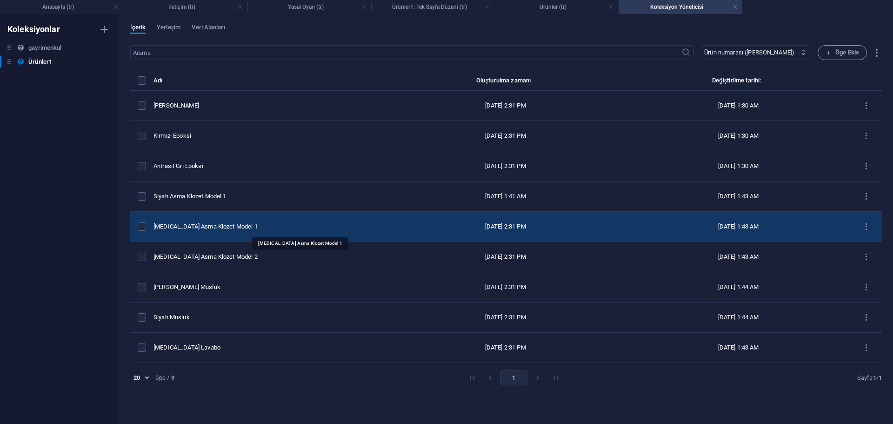
click at [298, 225] on div "[MEDICAL_DATA] Asma Klozet Model 1" at bounding box center [266, 226] width 224 height 8
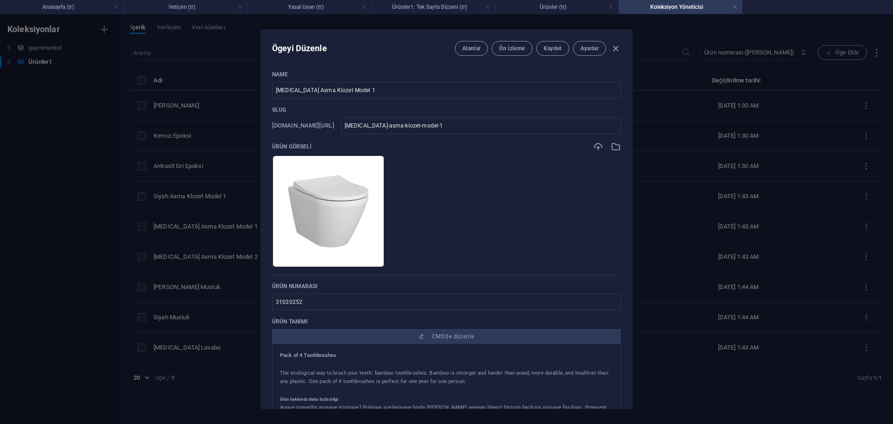
click at [734, 253] on div "Ögeyi Düzenle Alanlar Ön izleme Kaydet Ayarlar Name [MEDICAL_DATA] Asma Klozet …" at bounding box center [446, 218] width 893 height 409
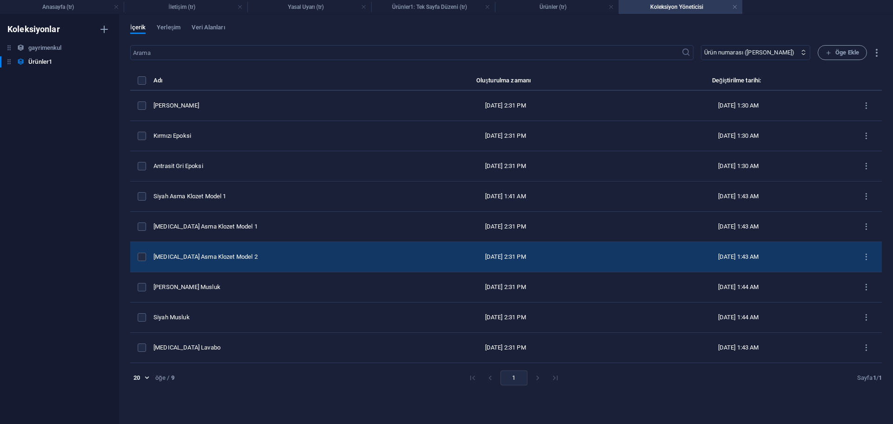
click at [325, 259] on div "[MEDICAL_DATA] Asma Klozet Model 2" at bounding box center [266, 257] width 224 height 8
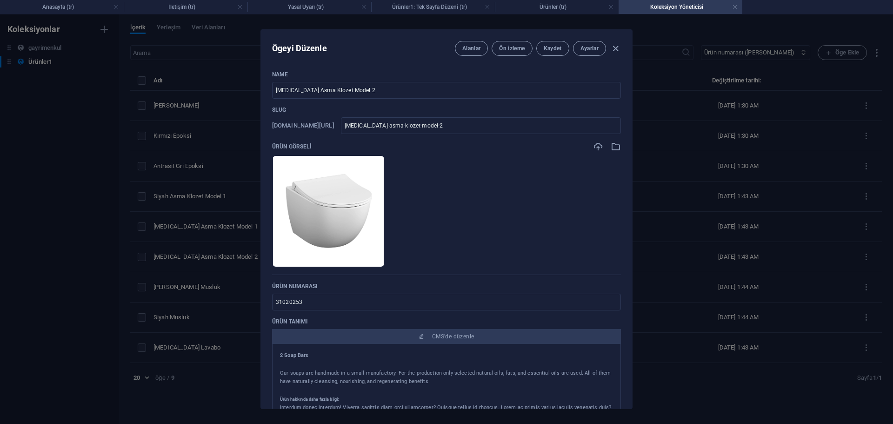
click at [710, 255] on div "Ögeyi Düzenle Alanlar Ön izleme Kaydet Ayarlar Name [MEDICAL_DATA] Asma Klozet …" at bounding box center [446, 218] width 893 height 409
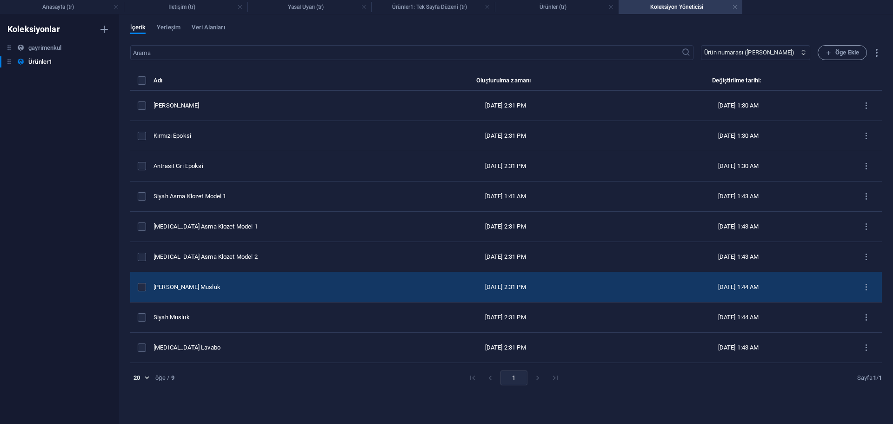
click at [309, 282] on td "[PERSON_NAME] Musluk" at bounding box center [269, 287] width 231 height 30
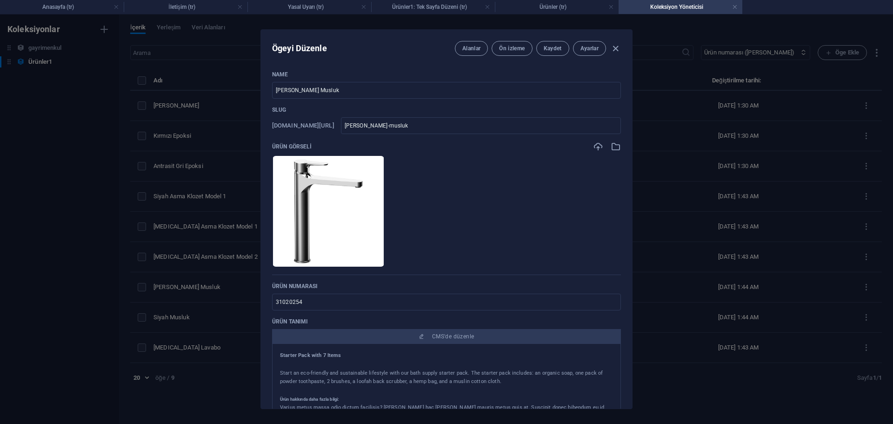
click at [727, 266] on div "Ögeyi Düzenle [PERSON_NAME] izleme Kaydet Ayarlar Name [PERSON_NAME] Musluk ​ S…" at bounding box center [446, 218] width 893 height 409
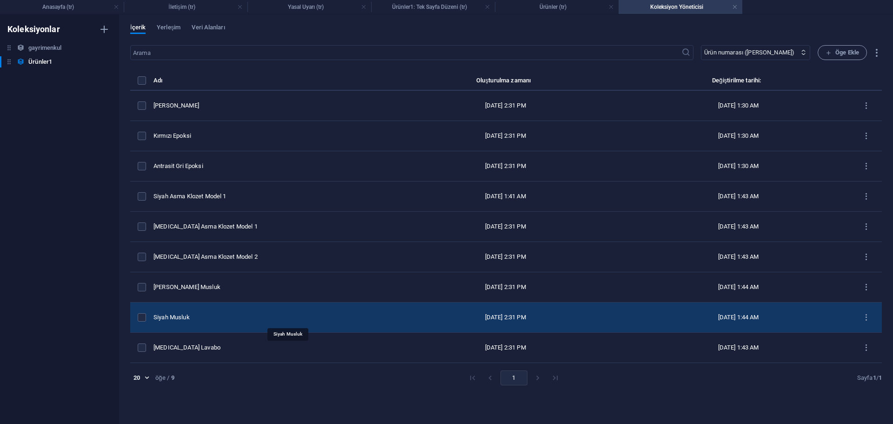
click at [369, 315] on div "Siyah Musluk" at bounding box center [266, 317] width 224 height 8
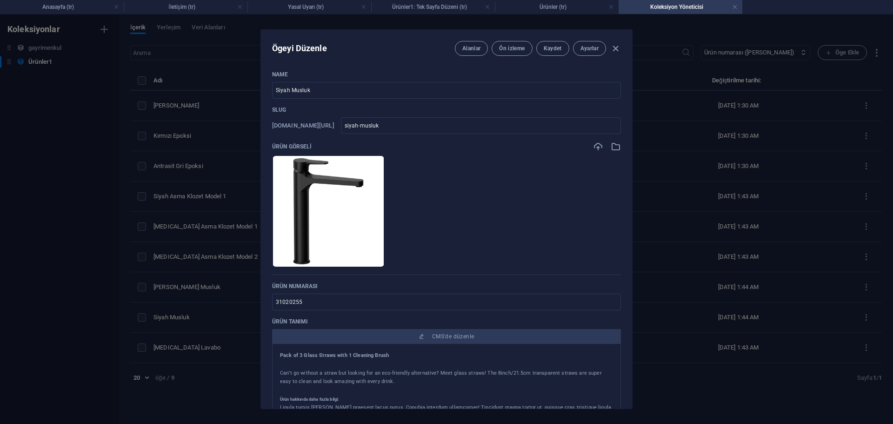
click at [708, 234] on div "Ögeyi Düzenle Alanlar Ön izleme Kaydet Ayarlar Name Siyah Musluk ​ Slug [DOMAIN…" at bounding box center [446, 218] width 893 height 409
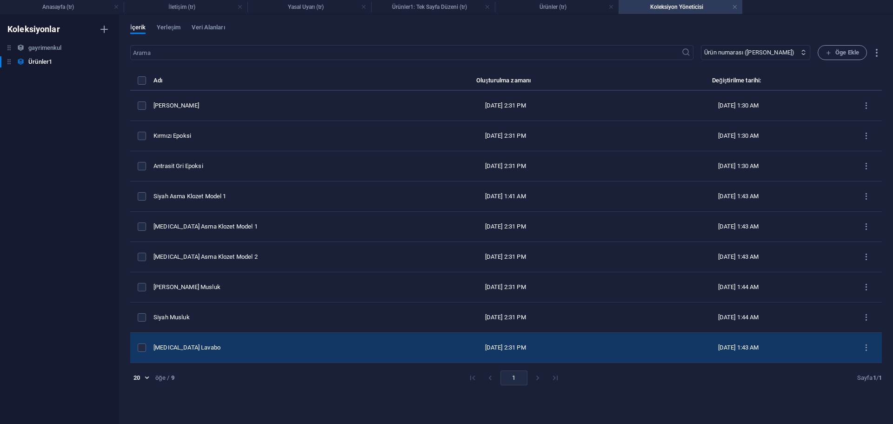
click at [262, 341] on td "[MEDICAL_DATA] Lavabo" at bounding box center [269, 348] width 231 height 30
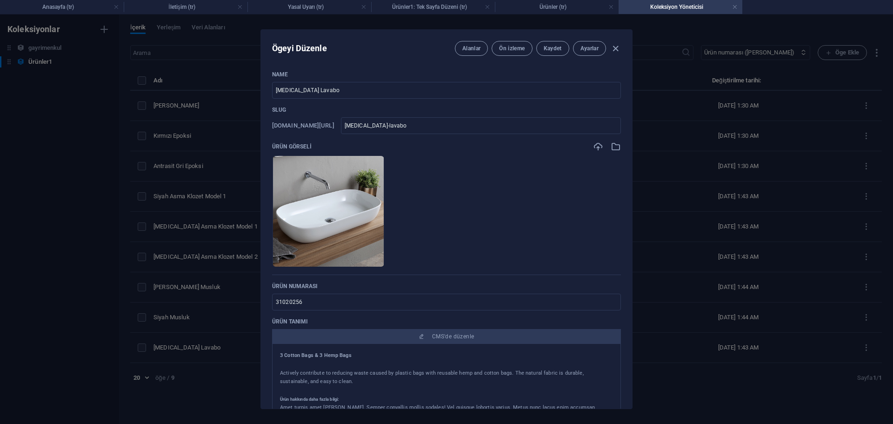
click at [708, 242] on div "Ögeyi Düzenle Alanlar Ön izleme Kaydet Ayarlar Name [MEDICAL_DATA] Lavabo ​ Slu…" at bounding box center [446, 218] width 893 height 409
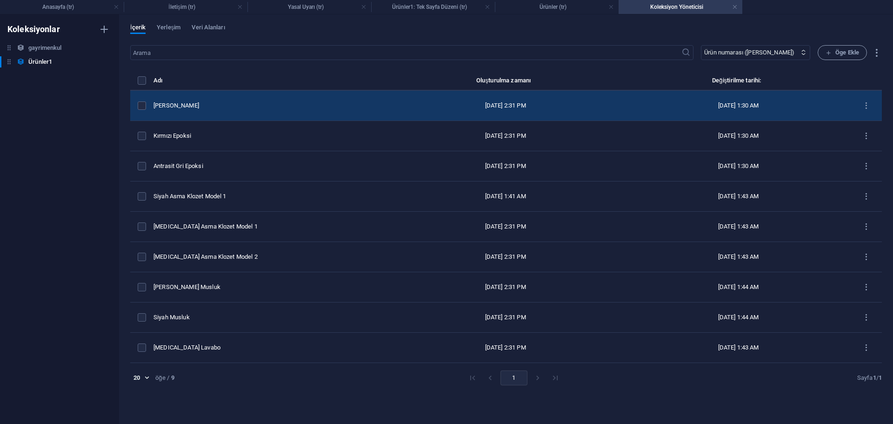
click at [246, 105] on div "[PERSON_NAME]" at bounding box center [266, 105] width 224 height 8
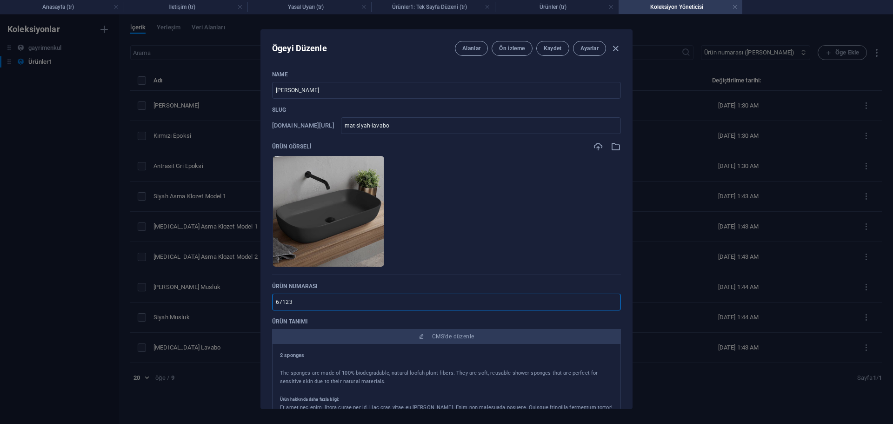
click at [349, 302] on input "67123" at bounding box center [446, 302] width 349 height 17
click at [348, 301] on input "67123" at bounding box center [446, 302] width 349 height 17
paste input "31020251"
drag, startPoint x: 298, startPoint y: 306, endPoint x: 354, endPoint y: 302, distance: 56.4
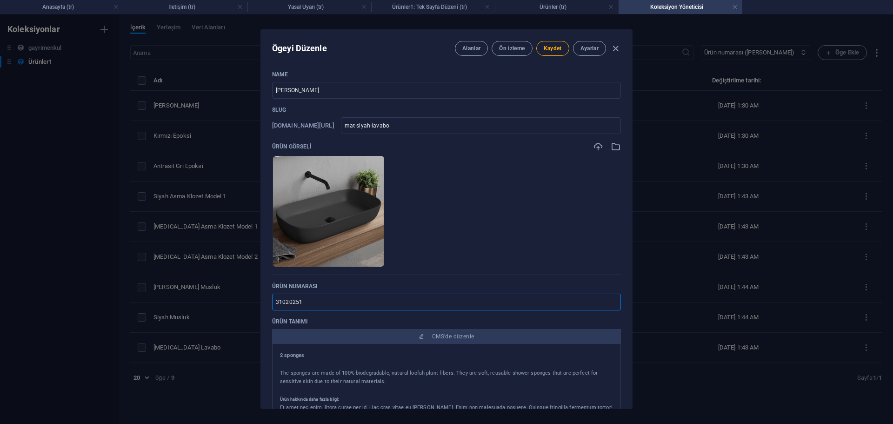
click at [353, 302] on input "31020251" at bounding box center [446, 302] width 349 height 17
click at [550, 50] on span "Kaydet" at bounding box center [553, 48] width 18 height 7
click at [734, 172] on div "Ögeyi Düzenle Alanlar Ön izleme Kaydet Ayarlar Name Mat Siyah Lavabo ​ Slug [DO…" at bounding box center [446, 218] width 893 height 409
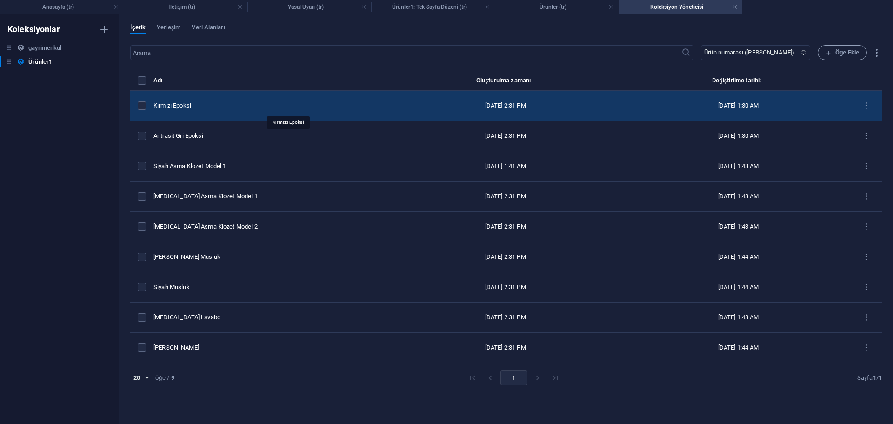
click at [226, 108] on div "Kırmızı Epoksi" at bounding box center [266, 105] width 224 height 8
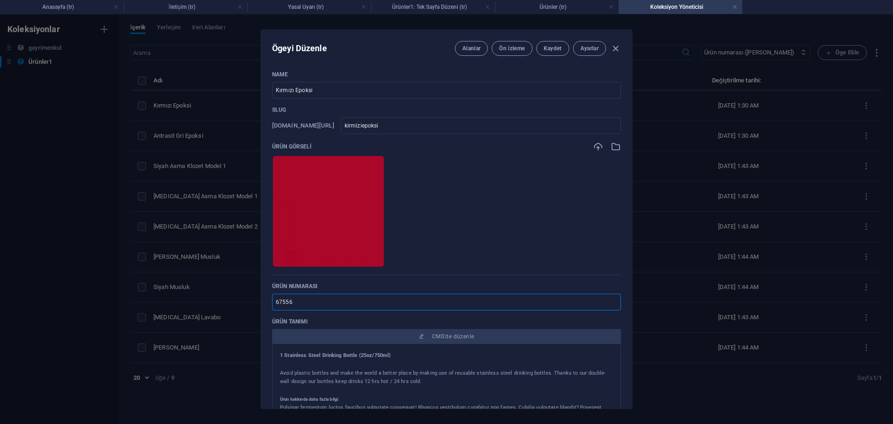
click at [296, 305] on input "67556" at bounding box center [446, 302] width 349 height 17
click at [295, 302] on input "67556" at bounding box center [446, 302] width 349 height 17
paste input "31020251"
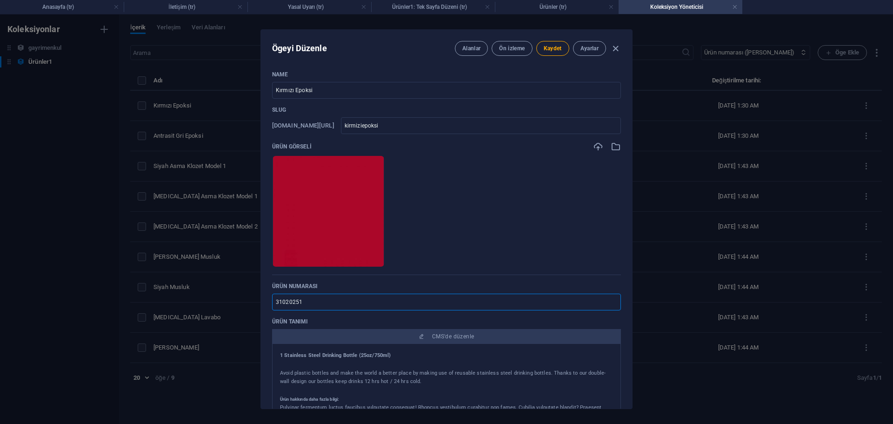
drag, startPoint x: 299, startPoint y: 301, endPoint x: 347, endPoint y: 300, distance: 47.9
click at [347, 300] on input "31020251" at bounding box center [446, 302] width 349 height 17
click at [557, 52] on button "Kaydet" at bounding box center [553, 48] width 33 height 15
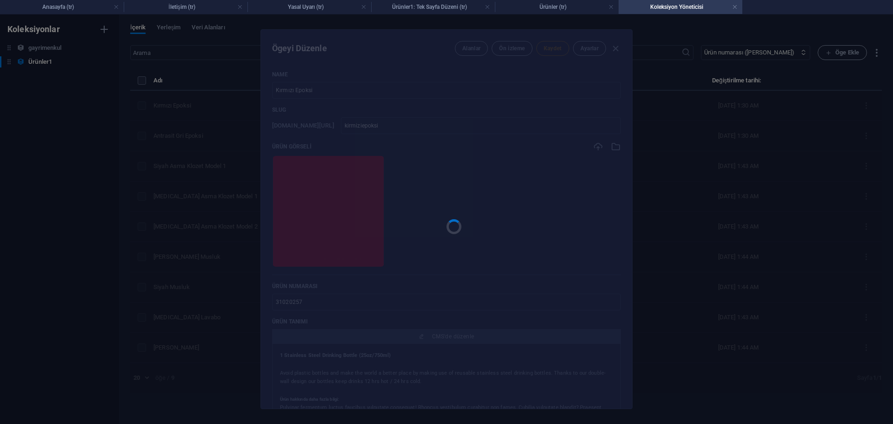
click at [732, 150] on div "Ögeyi Düzenle Alanlar Ön izleme Kaydet Ayarlar Name Kırmızı Epoksi ​ Slug [DOMA…" at bounding box center [446, 218] width 893 height 409
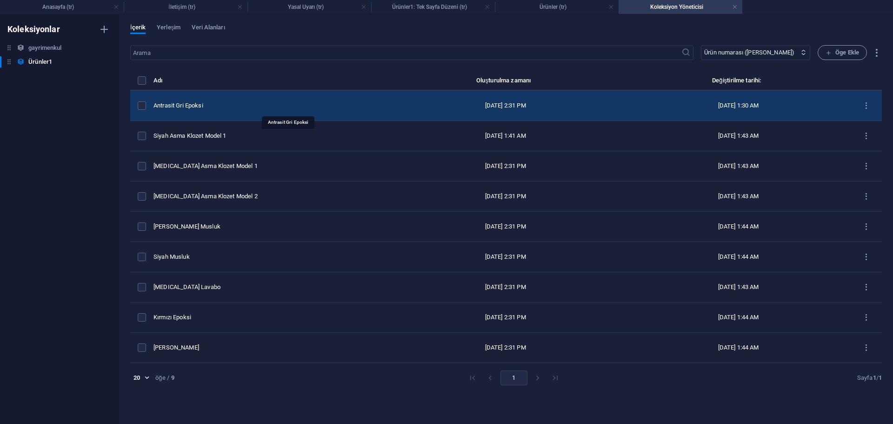
click at [228, 109] on div "Antrasit Gri Epoksi" at bounding box center [266, 105] width 224 height 8
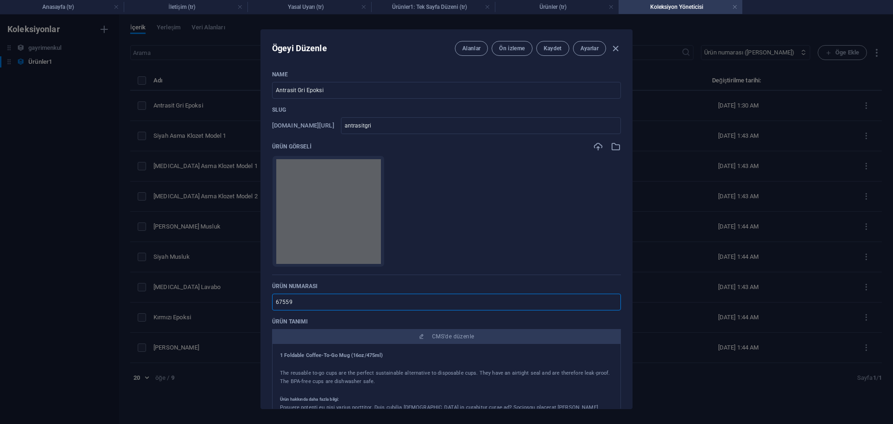
click at [329, 299] on input "67559" at bounding box center [446, 302] width 349 height 17
paste input "31020251"
drag, startPoint x: 299, startPoint y: 303, endPoint x: 364, endPoint y: 303, distance: 64.7
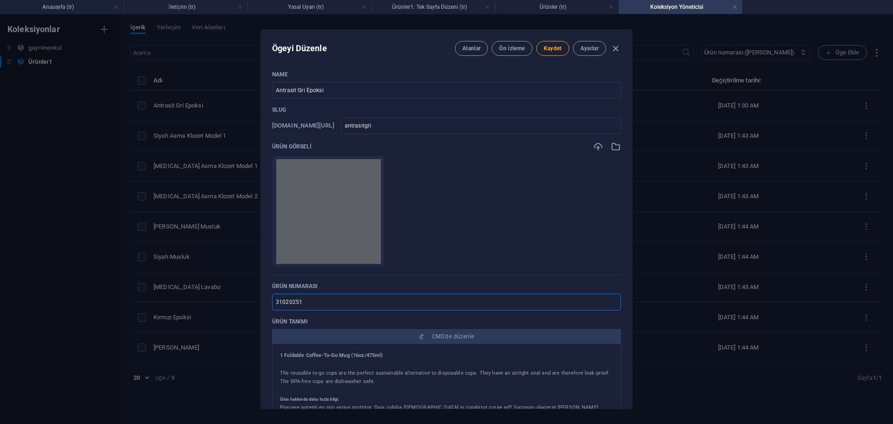
click at [360, 303] on input "31020251" at bounding box center [446, 302] width 349 height 17
click at [557, 49] on span "Kaydet" at bounding box center [553, 48] width 18 height 7
click at [703, 190] on div "Ögeyi Düzenle Alanlar Ön izleme Kaydet Ayarlar Name Antrasit Gri Epoksi ​ Slug …" at bounding box center [446, 218] width 893 height 409
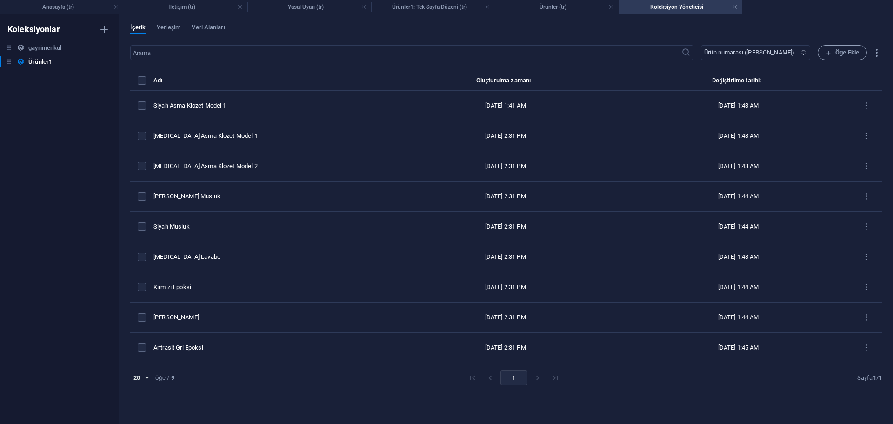
click at [773, 53] on select "Önce en yeni Önce en eski Son düzenlenme Name ([PERSON_NAME]) Name (azalan) Slu…" at bounding box center [755, 52] width 109 height 15
click at [727, 45] on select "Önce en yeni Önce en eski Son düzenlenme Name ([PERSON_NAME]) Name (azalan) Slu…" at bounding box center [755, 52] width 109 height 15
click at [157, 24] on span "Yerleşim" at bounding box center [169, 28] width 24 height 13
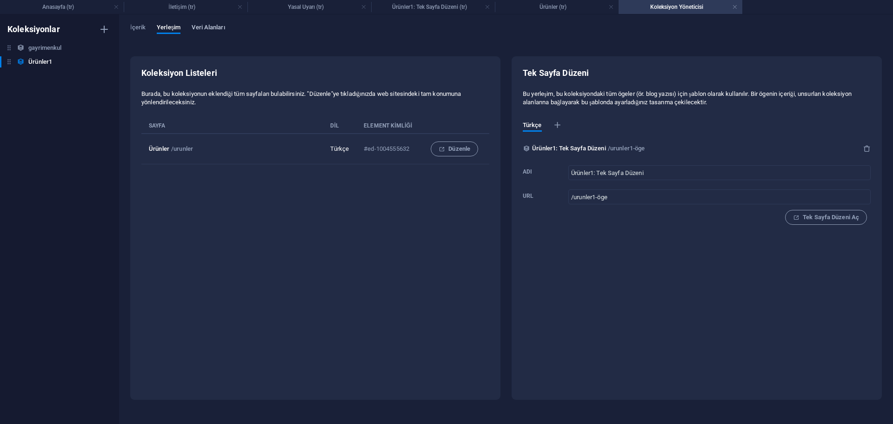
click at [209, 33] on button "Veri Alanları" at bounding box center [208, 29] width 33 height 10
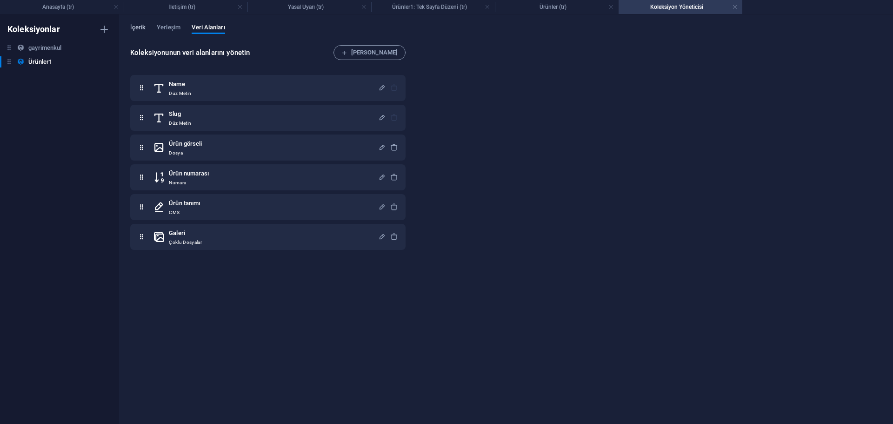
click at [131, 32] on span "İçerik" at bounding box center [137, 28] width 15 height 13
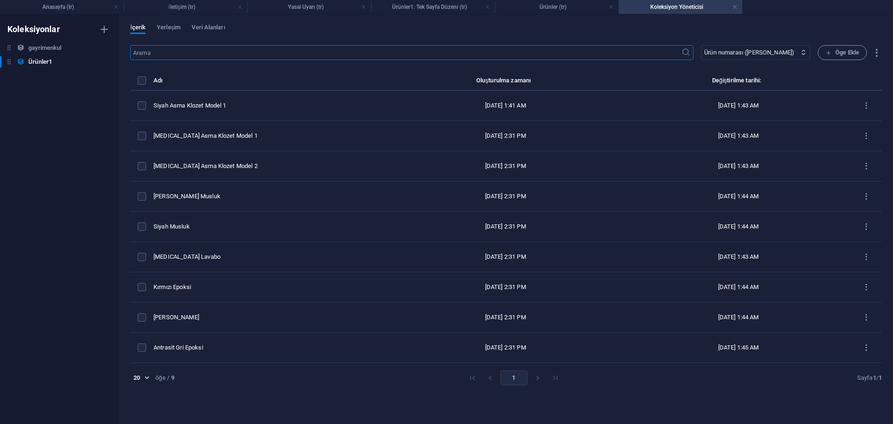
click at [532, 377] on li "pagination navigation" at bounding box center [538, 377] width 18 height 15
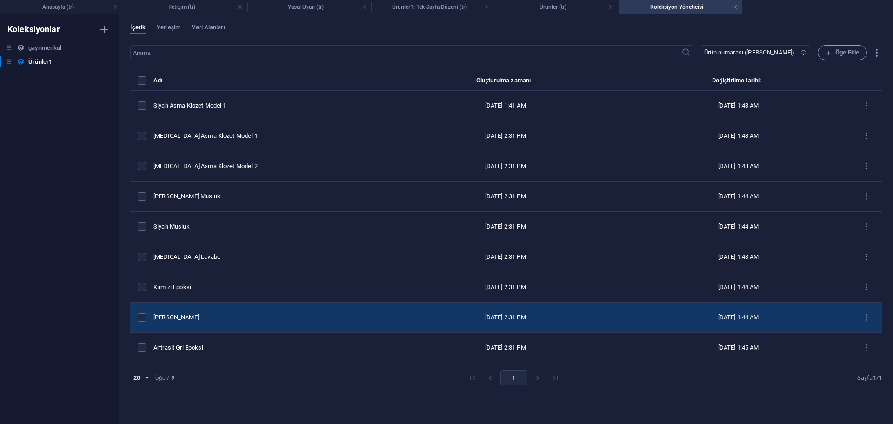
click at [250, 311] on td "[PERSON_NAME]" at bounding box center [269, 317] width 231 height 30
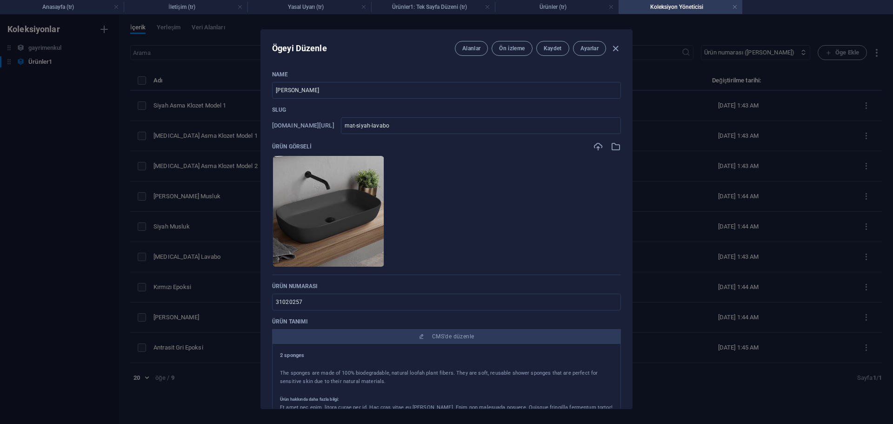
click at [668, 273] on div "Ögeyi Düzenle Alanlar Ön izleme Kaydet Ayarlar Name Mat Siyah Lavabo ​ Slug [DO…" at bounding box center [446, 218] width 893 height 409
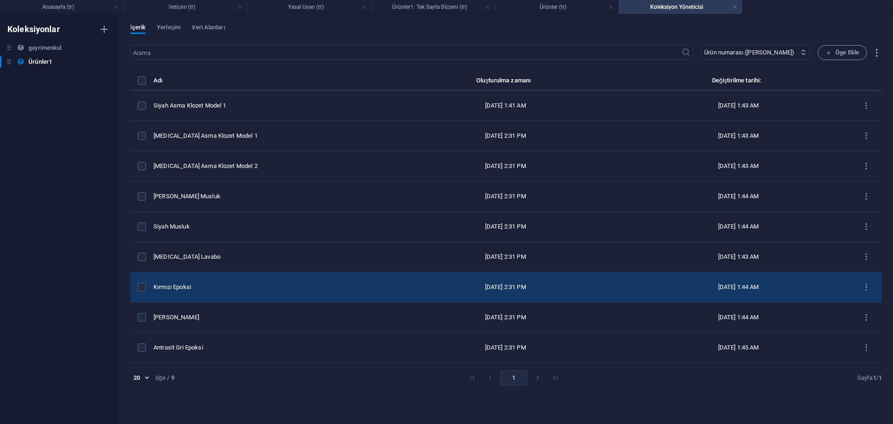
click at [275, 288] on div "Kırmızı Epoksi" at bounding box center [266, 287] width 224 height 8
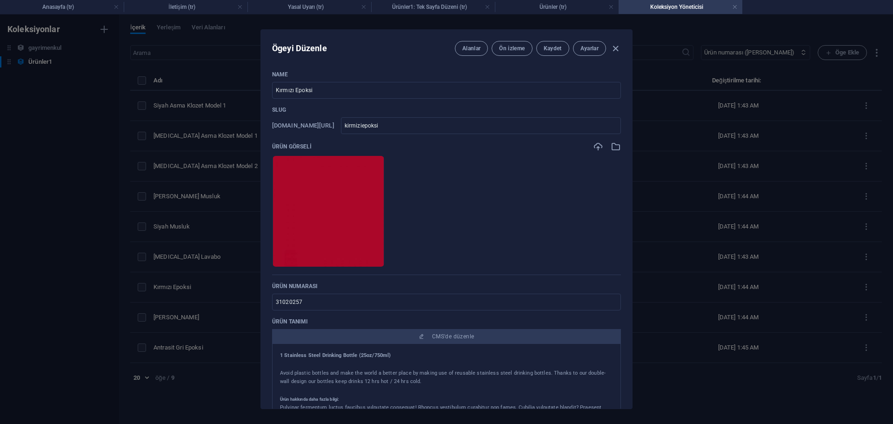
click at [669, 261] on div "Ögeyi Düzenle Alanlar Ön izleme Kaydet Ayarlar Name Kırmızı Epoksi ​ Slug [DOMA…" at bounding box center [446, 218] width 893 height 409
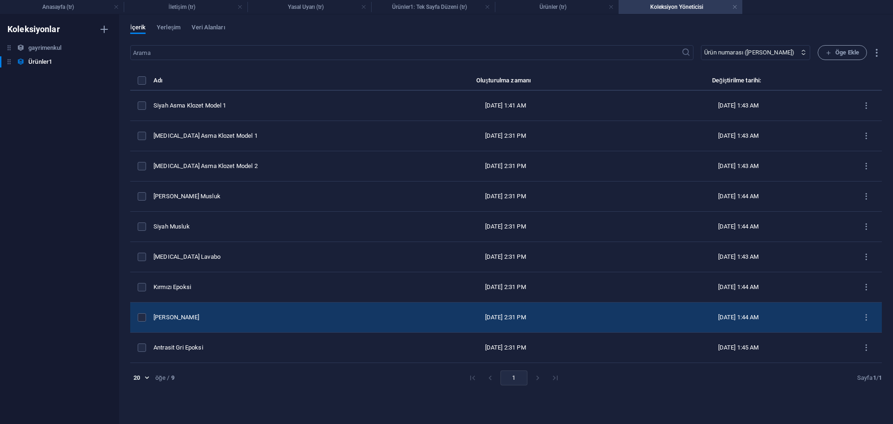
click at [243, 315] on div "[PERSON_NAME]" at bounding box center [266, 317] width 224 height 8
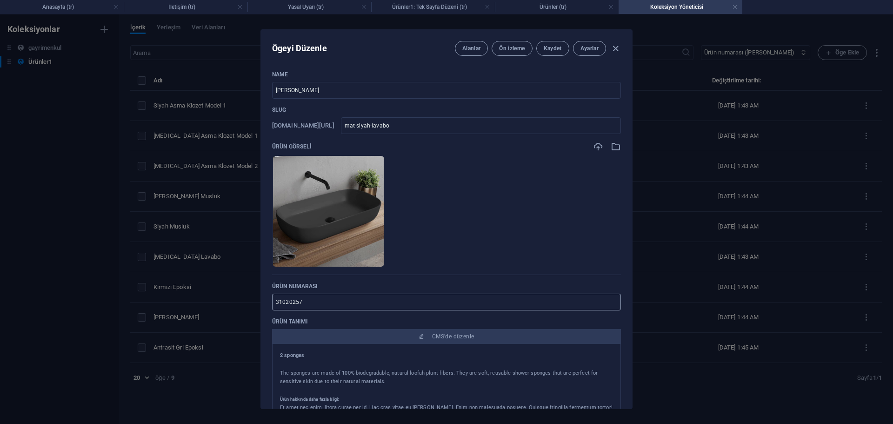
click at [304, 302] on input "31020257" at bounding box center [446, 302] width 349 height 17
click at [198, 283] on div "Ögeyi Düzenle Alanlar Ön izleme Kaydet Ayarlar Name Mat Siyah Lavabo ​ Slug [DO…" at bounding box center [446, 218] width 893 height 409
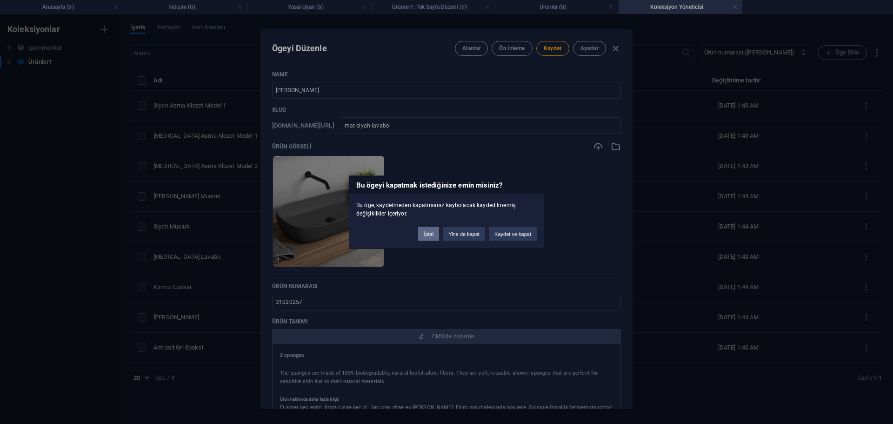
click at [426, 234] on button "İptal" at bounding box center [428, 234] width 21 height 14
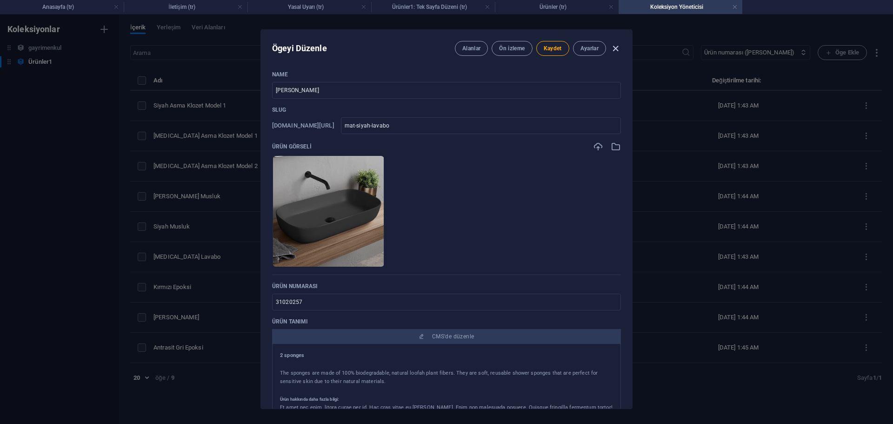
click at [617, 47] on icon "button" at bounding box center [616, 48] width 11 height 11
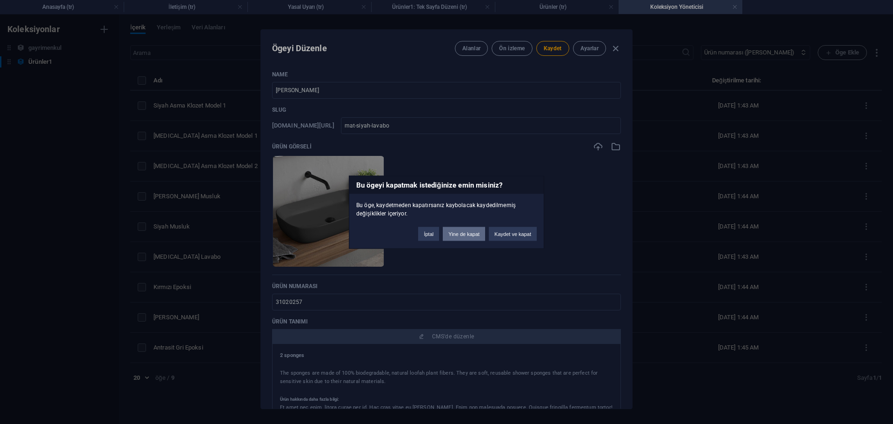
click at [470, 234] on button "Yine de kapat" at bounding box center [464, 234] width 42 height 14
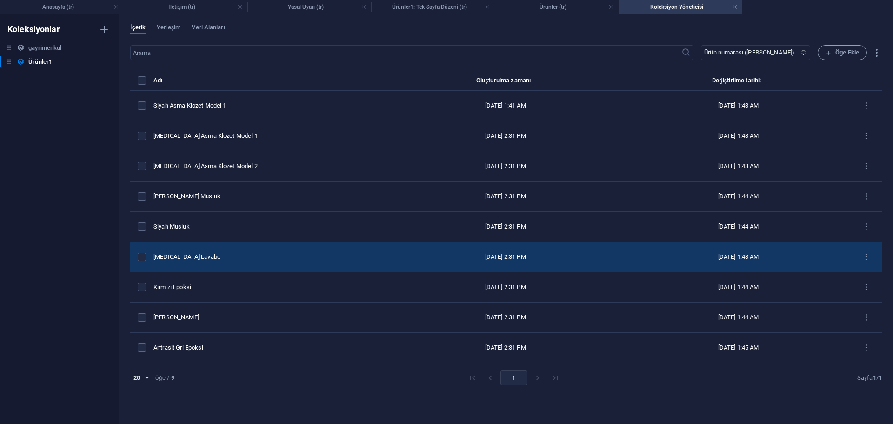
click at [247, 263] on td "[MEDICAL_DATA] Lavabo" at bounding box center [269, 257] width 231 height 30
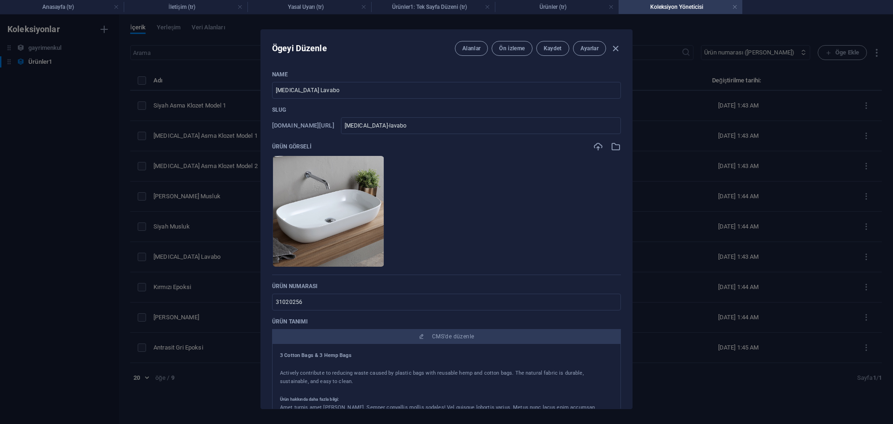
click at [773, 233] on div "Ögeyi Düzenle Alanlar Ön izleme Kaydet Ayarlar Name [MEDICAL_DATA] Lavabo ​ Slu…" at bounding box center [446, 218] width 893 height 409
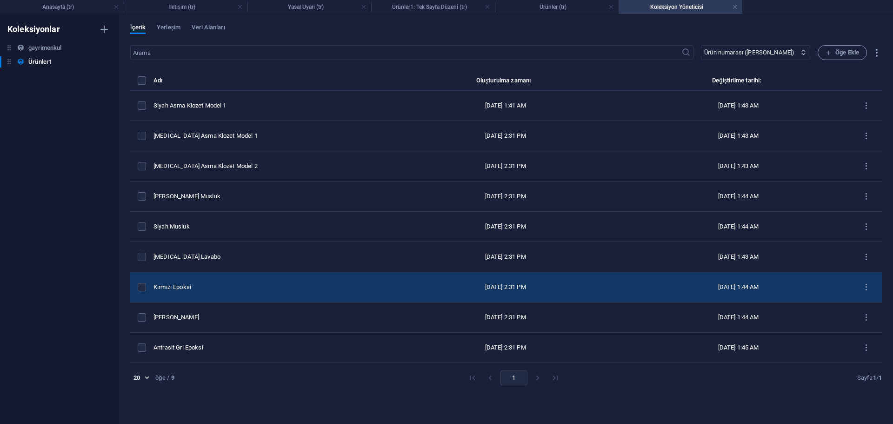
click at [235, 291] on div "Kırmızı Epoksi" at bounding box center [266, 287] width 224 height 8
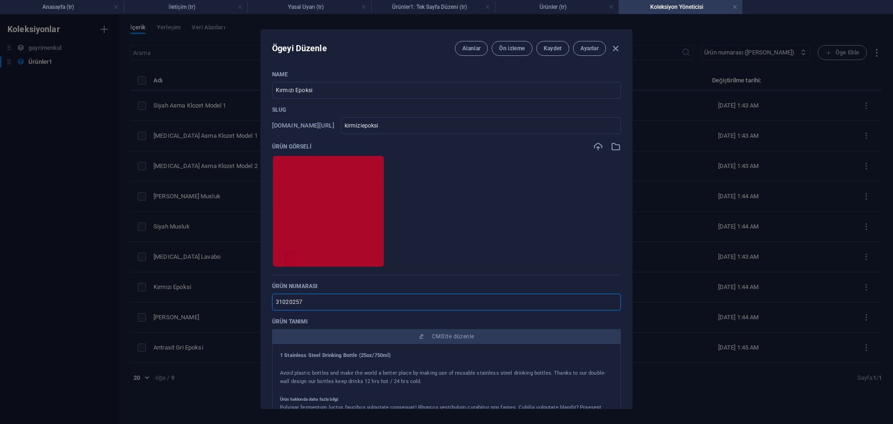
drag, startPoint x: 299, startPoint y: 302, endPoint x: 332, endPoint y: 302, distance: 33.0
click at [332, 302] on input "31020257" at bounding box center [446, 302] width 349 height 17
click at [552, 43] on button "Kaydet" at bounding box center [553, 48] width 33 height 15
click at [736, 208] on div "Ögeyi Düzenle Alanlar Ön izleme Kaydet Ayarlar Name Kırmızı Epoksi ​ Slug [DOMA…" at bounding box center [446, 218] width 893 height 409
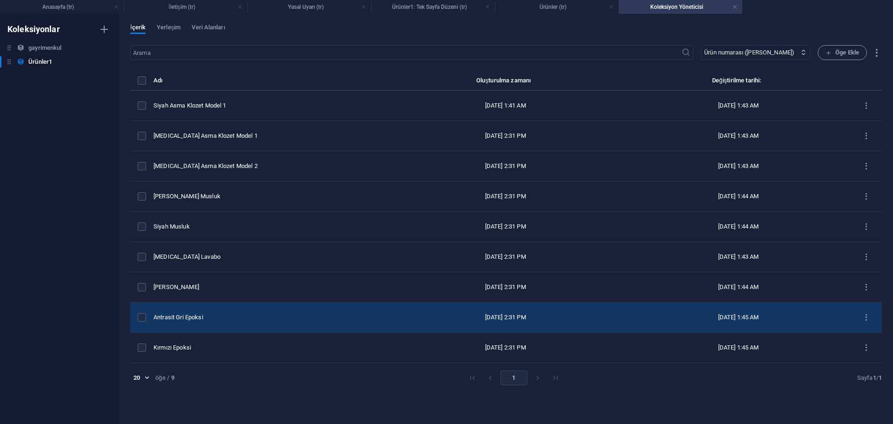
click at [248, 318] on div "Antrasit Gri Epoksi" at bounding box center [266, 317] width 224 height 8
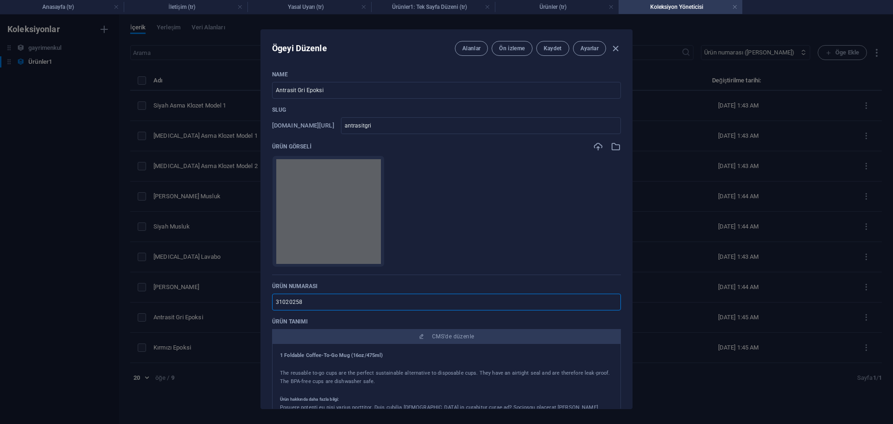
drag, startPoint x: 298, startPoint y: 303, endPoint x: 390, endPoint y: 305, distance: 92.2
click at [390, 305] on input "31020258" at bounding box center [446, 302] width 349 height 17
click at [559, 47] on span "Kaydet" at bounding box center [553, 48] width 18 height 7
click at [729, 171] on div "Ögeyi Düzenle Alanlar Ön izleme Kaydet Ayarlar Name Antrasit Gri Epoksi ​ Slug …" at bounding box center [446, 218] width 893 height 409
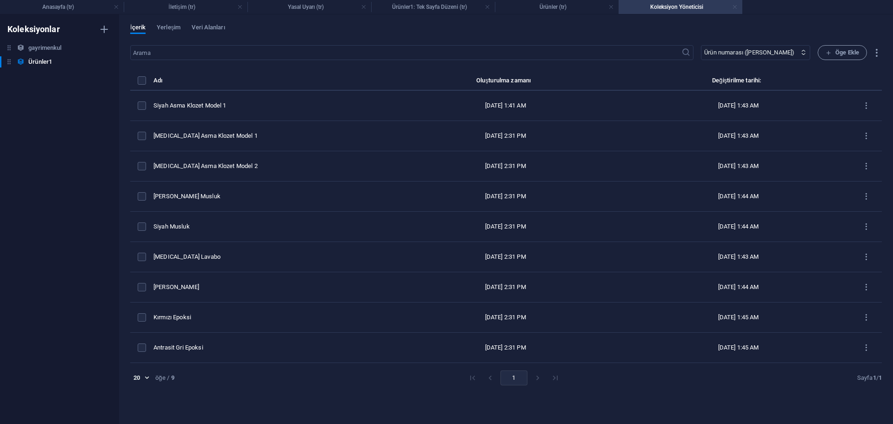
click at [734, 6] on link at bounding box center [735, 7] width 6 height 9
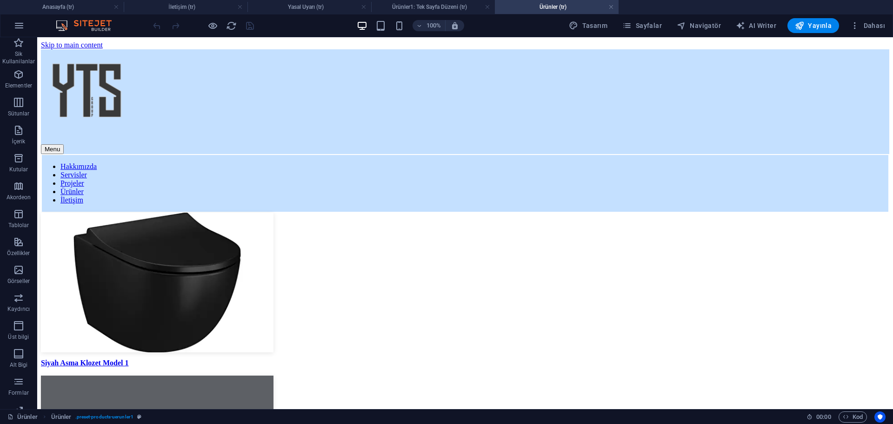
scroll to position [78, 0]
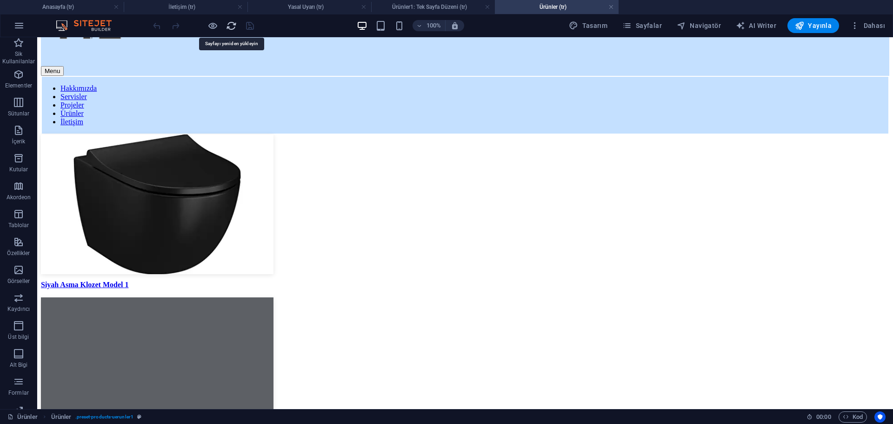
click at [228, 25] on icon "reload" at bounding box center [231, 25] width 11 height 11
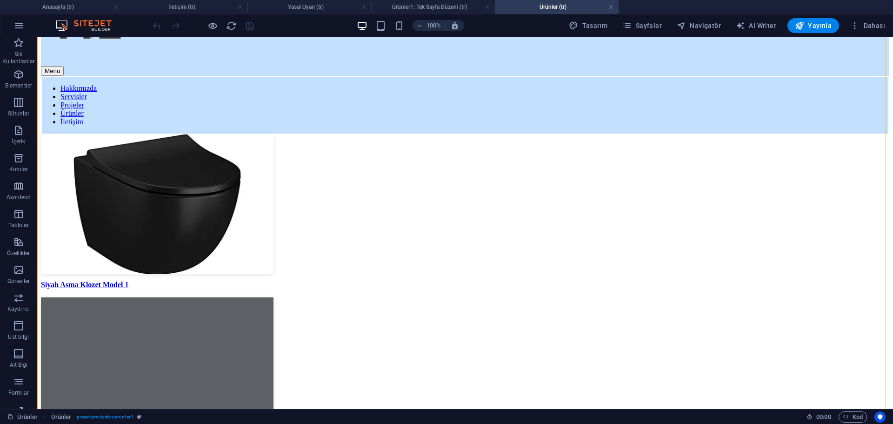
scroll to position [218, 0]
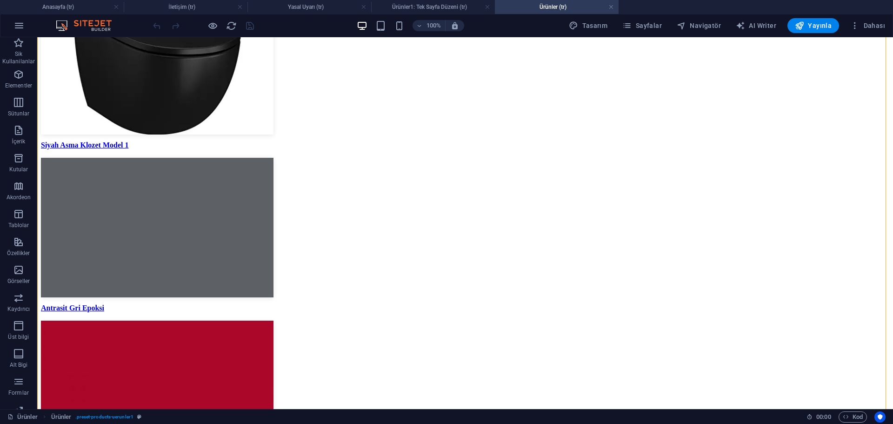
drag, startPoint x: 246, startPoint y: 130, endPoint x: 384, endPoint y: 330, distance: 242.9
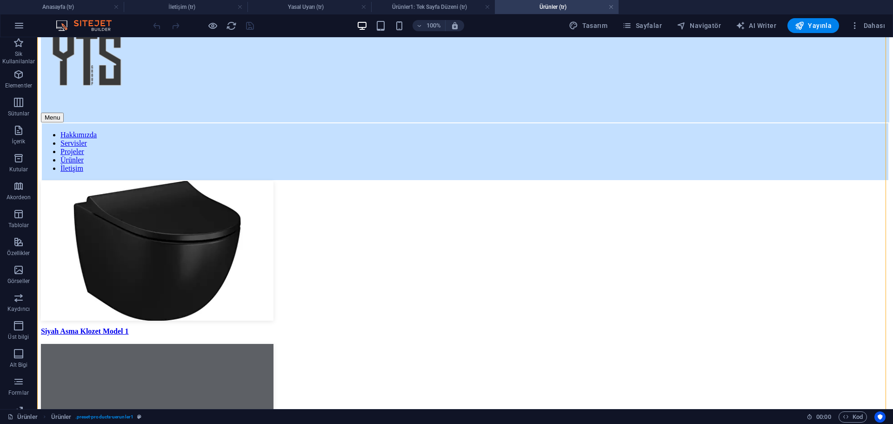
scroll to position [0, 0]
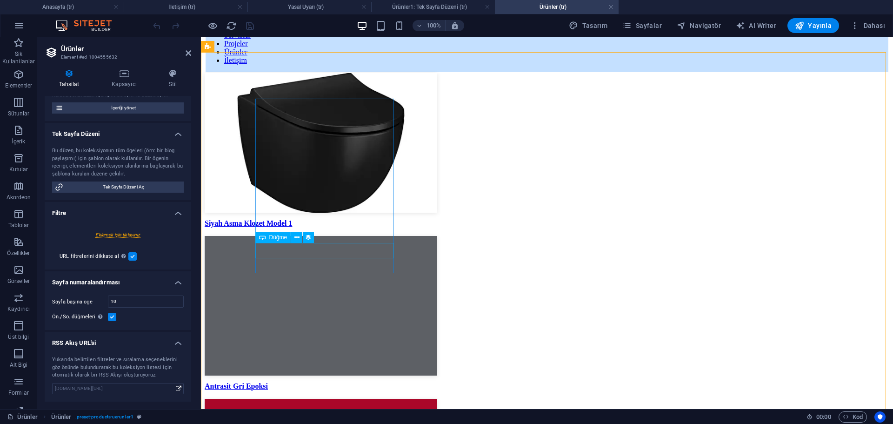
scroll to position [78, 0]
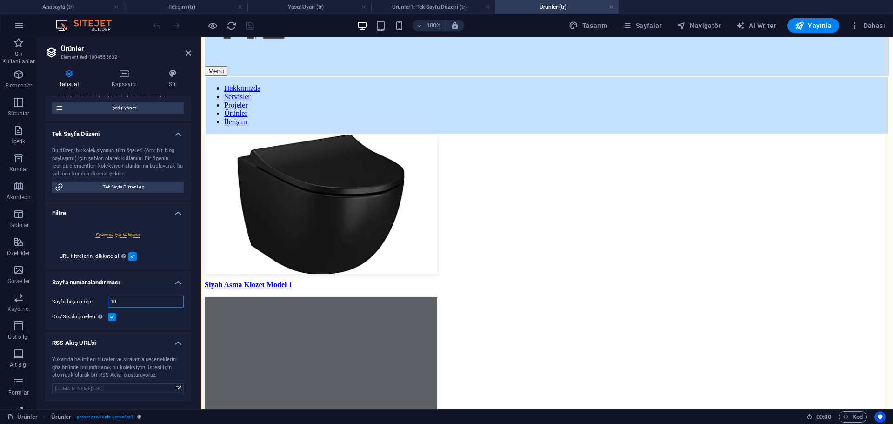
drag, startPoint x: 136, startPoint y: 297, endPoint x: 89, endPoint y: 297, distance: 47.0
click at [90, 297] on div "Sayfa başına öğe 10" at bounding box center [118, 301] width 132 height 12
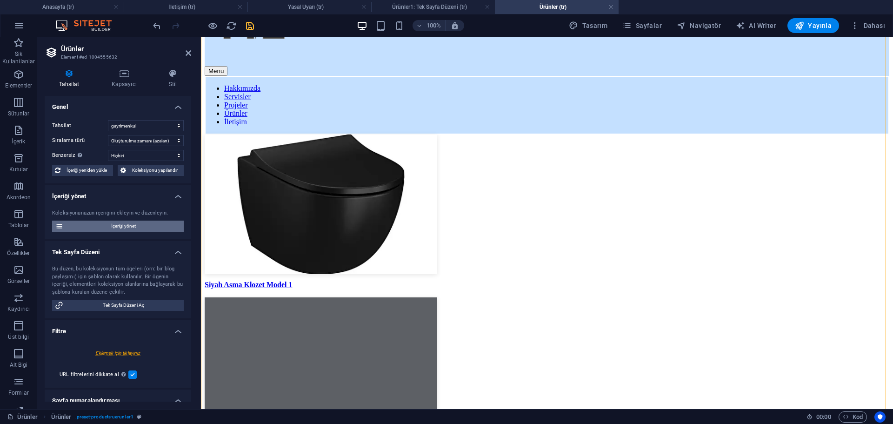
click at [119, 230] on span "İçeriği yönet" at bounding box center [123, 226] width 115 height 11
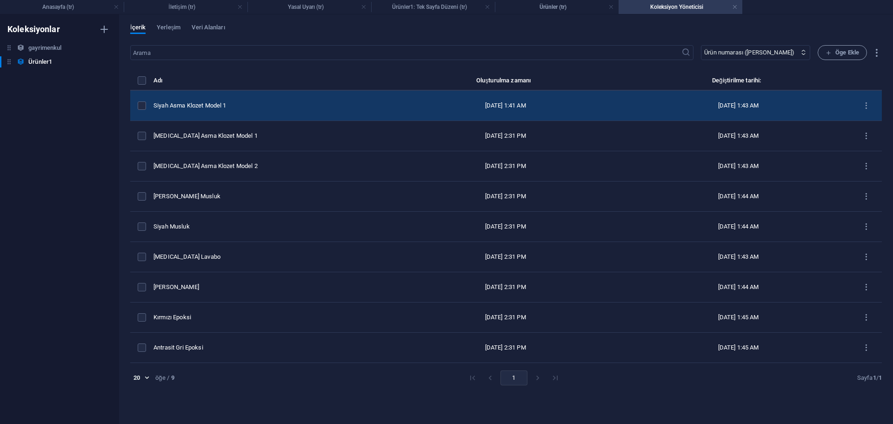
click at [309, 104] on div "Siyah Asma Klozet Model 1" at bounding box center [266, 105] width 224 height 8
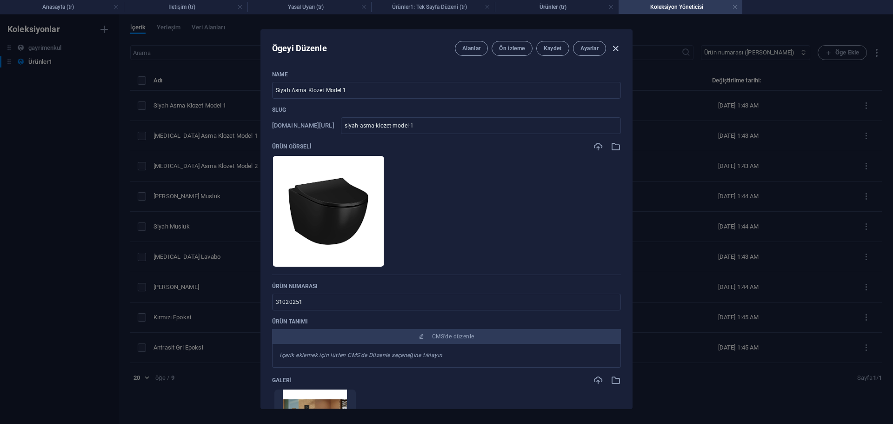
click at [618, 47] on icon "button" at bounding box center [616, 48] width 11 height 11
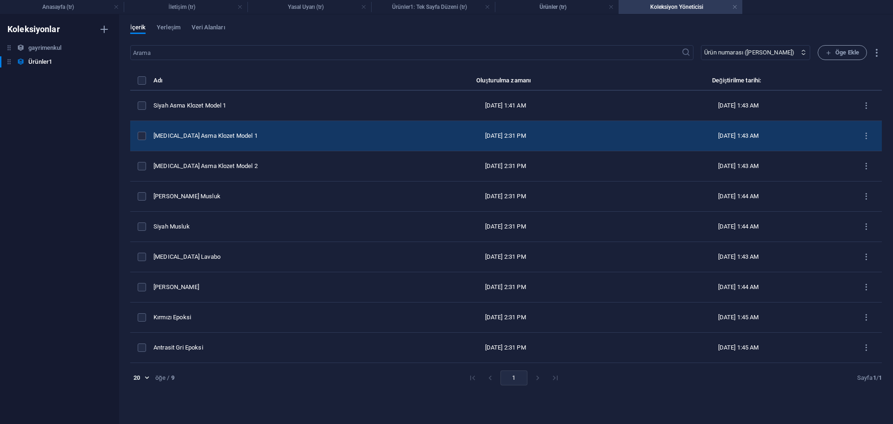
click at [326, 144] on td "[MEDICAL_DATA] Asma Klozet Model 1" at bounding box center [269, 136] width 231 height 30
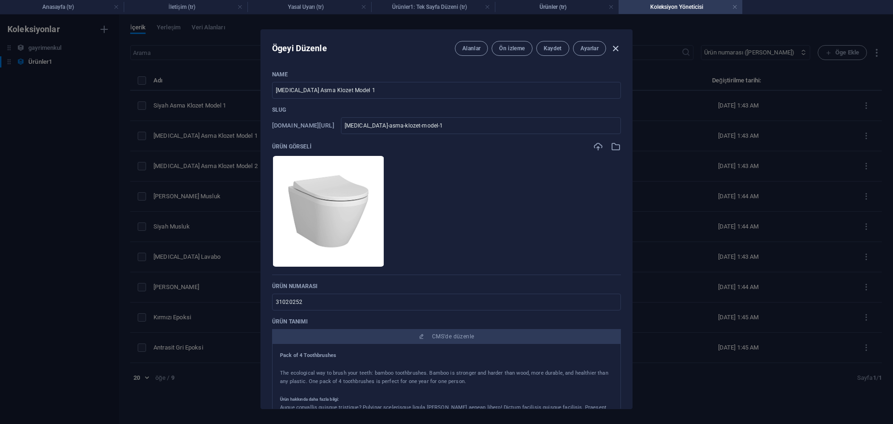
click at [617, 46] on icon "button" at bounding box center [616, 48] width 11 height 11
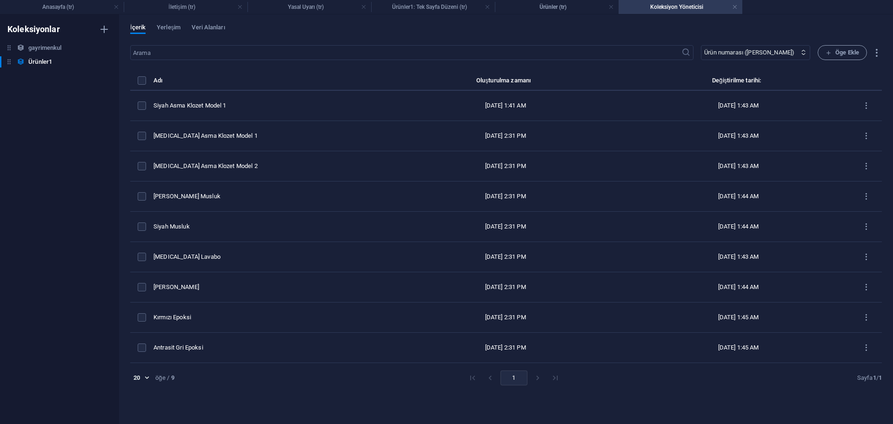
click at [723, 380] on div "20 20 öğe / 9 1 Sayfa 1 / 1" at bounding box center [506, 377] width 752 height 15
click at [141, 375] on body "[DOMAIN_NAME] Anasayfa (tr) İletişim (tr) Yasal Uyarı (tr) Ürünler1: Tek Sayfa …" at bounding box center [446, 212] width 893 height 424
click at [146, 371] on li "20" at bounding box center [140, 368] width 25 height 19
click at [229, 380] on div "20 20 öğe / 9 1 Sayfa 1 / 1" at bounding box center [506, 377] width 752 height 15
click at [47, 49] on h6 "gayrimenkul" at bounding box center [44, 47] width 33 height 11
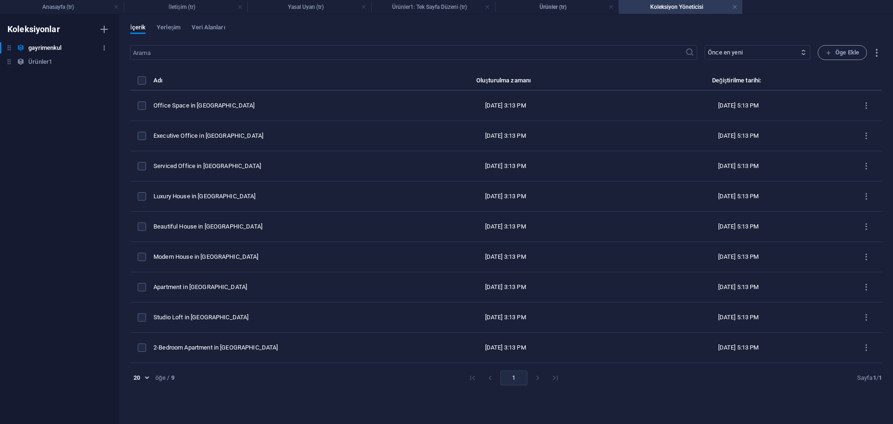
click at [109, 50] on button "button" at bounding box center [104, 47] width 11 height 15
click at [97, 108] on h6 "Sil" at bounding box center [113, 111] width 42 height 11
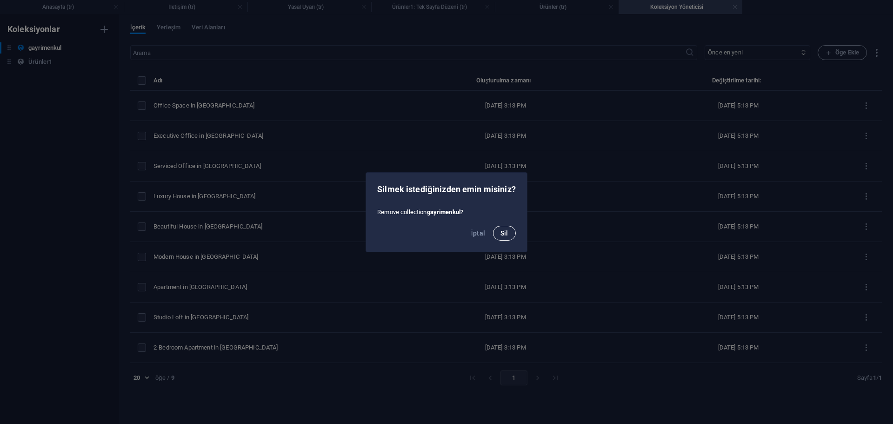
click at [509, 232] on button "Sil" at bounding box center [504, 233] width 23 height 15
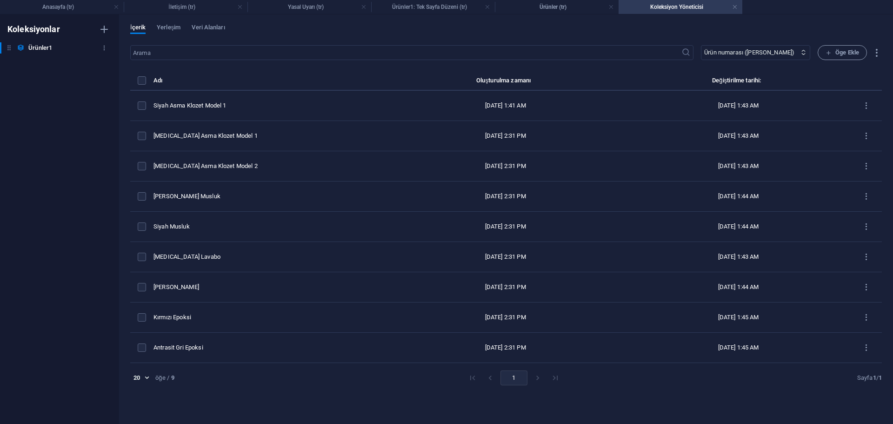
click at [42, 48] on h6 "Ürünler1" at bounding box center [40, 47] width 24 height 11
click at [554, 12] on h4 "Ürünler (tr)" at bounding box center [557, 7] width 124 height 10
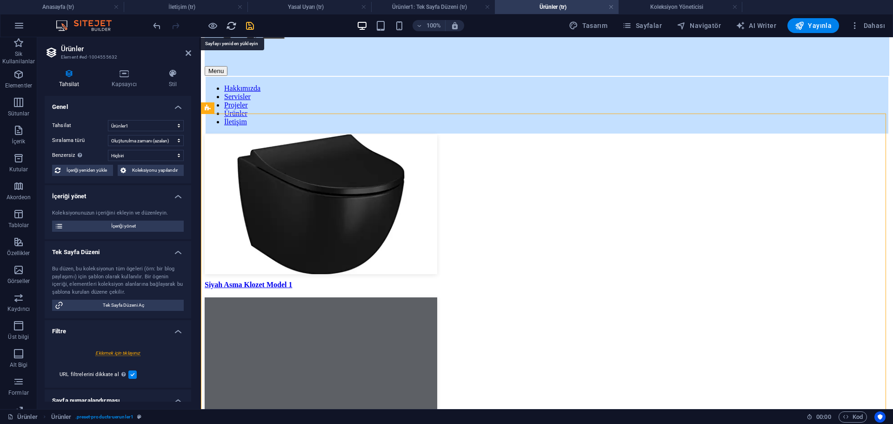
click at [231, 25] on icon "reload" at bounding box center [231, 25] width 11 height 11
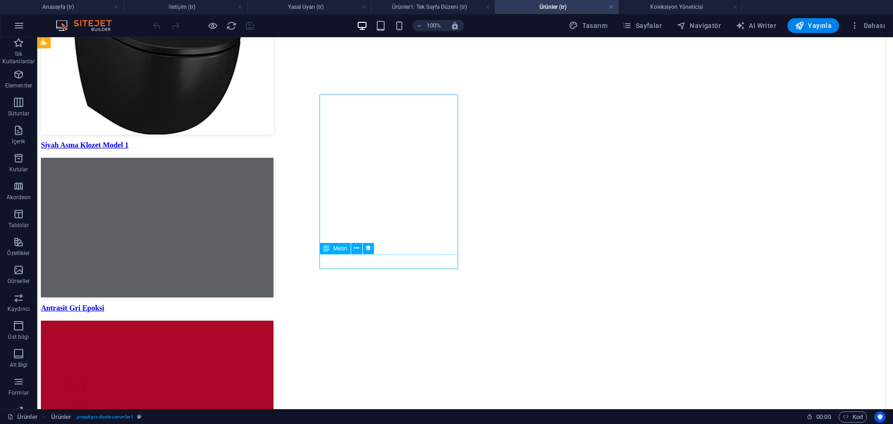
scroll to position [0, 0]
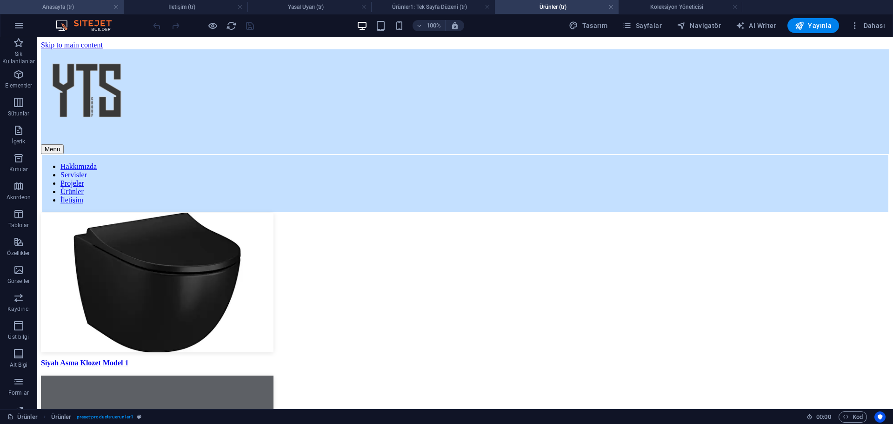
click at [92, 10] on h4 "Anasayfa (tr)" at bounding box center [62, 7] width 124 height 10
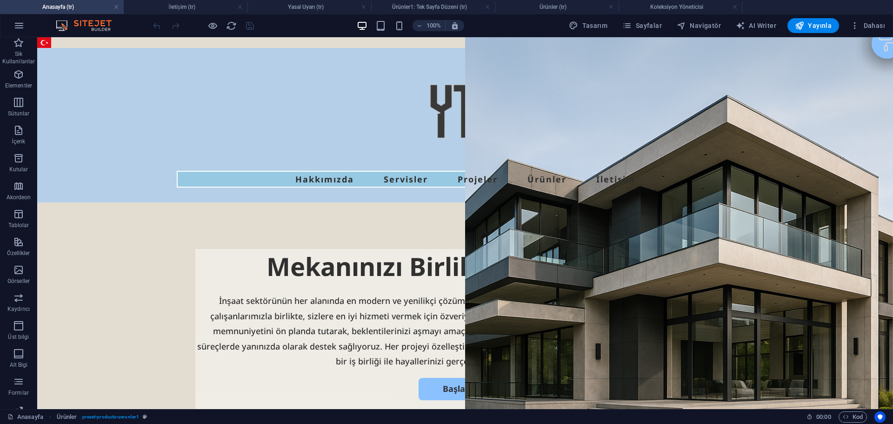
drag, startPoint x: 888, startPoint y: 220, endPoint x: 928, endPoint y: 47, distance: 177.7
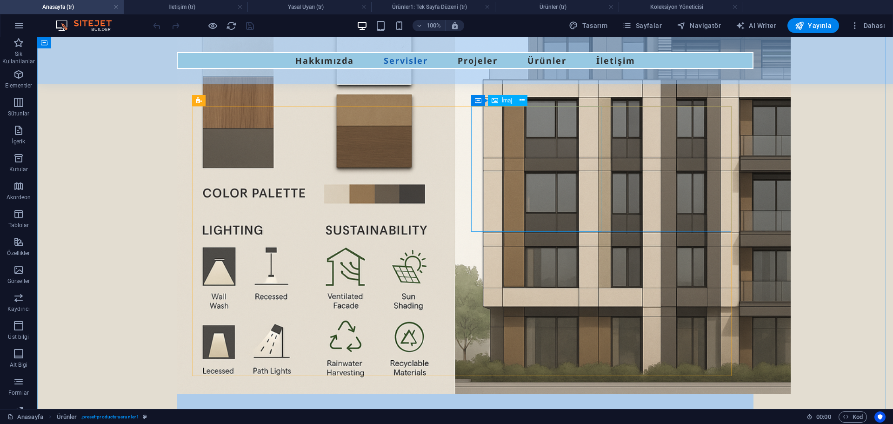
scroll to position [1163, 0]
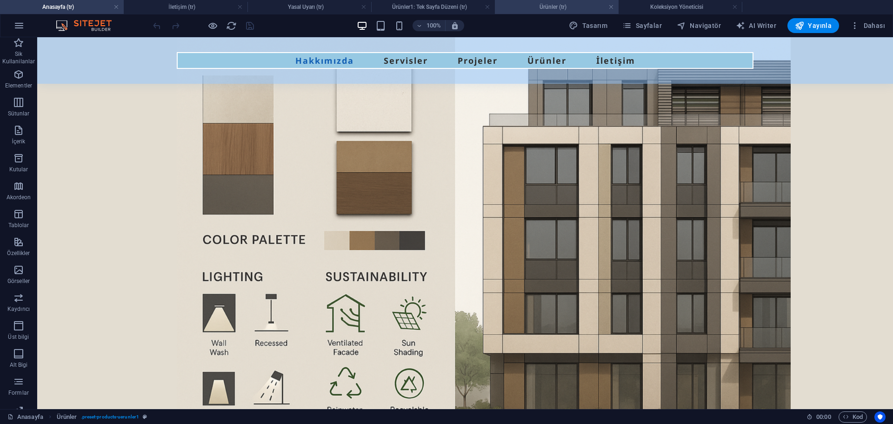
click at [563, 8] on h4 "Ürünler (tr)" at bounding box center [557, 7] width 124 height 10
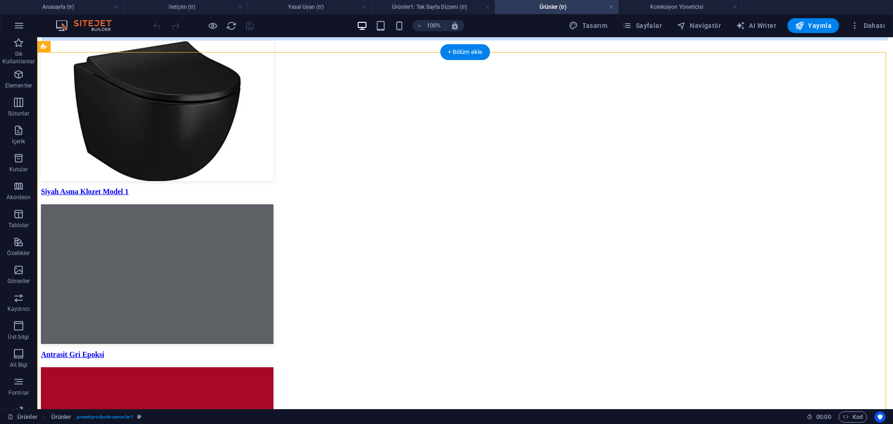
scroll to position [218, 0]
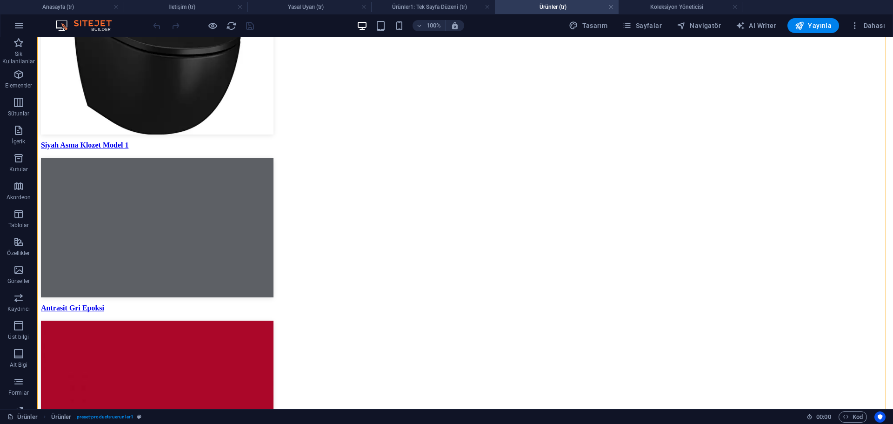
drag, startPoint x: 220, startPoint y: 129, endPoint x: 367, endPoint y: 323, distance: 243.1
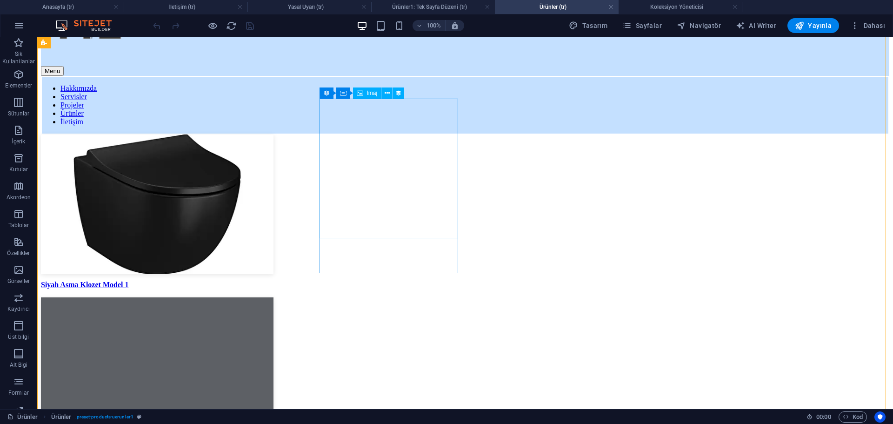
scroll to position [32, 0]
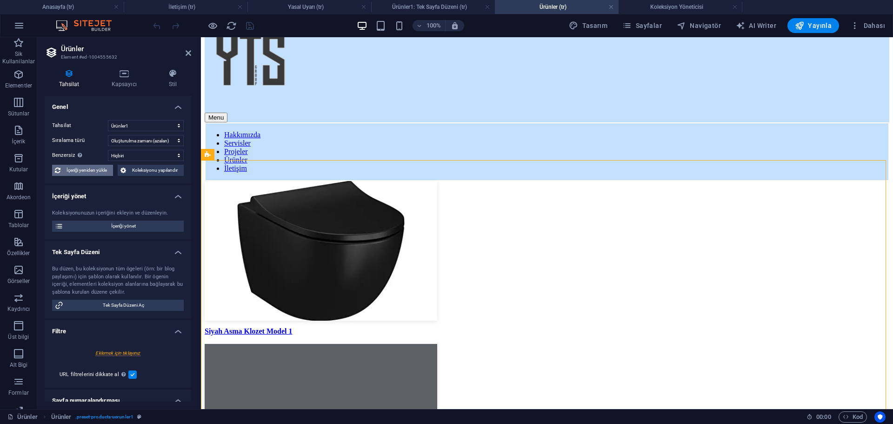
click at [88, 172] on span "İçeriği yeniden yükle" at bounding box center [86, 170] width 47 height 11
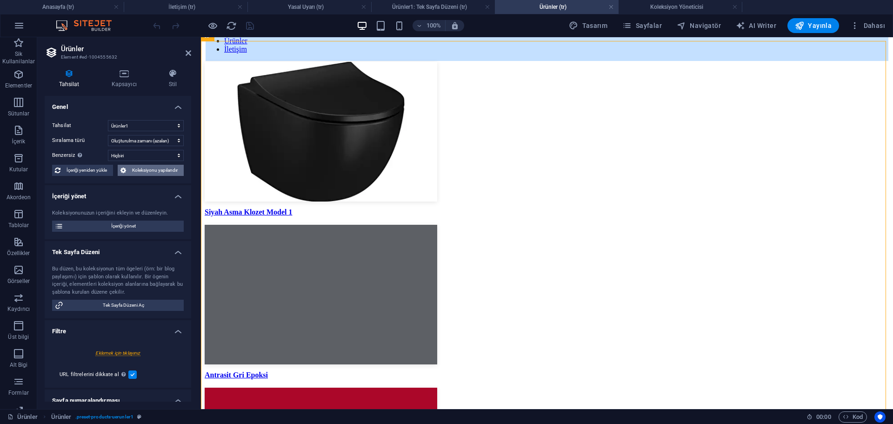
click at [146, 170] on span "Koleksiyonu yapılandır" at bounding box center [155, 170] width 52 height 11
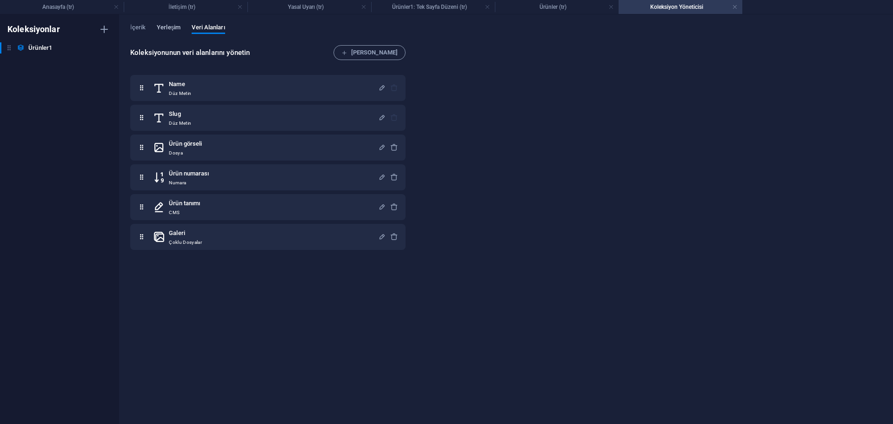
click at [176, 29] on span "Yerleşim" at bounding box center [169, 28] width 24 height 13
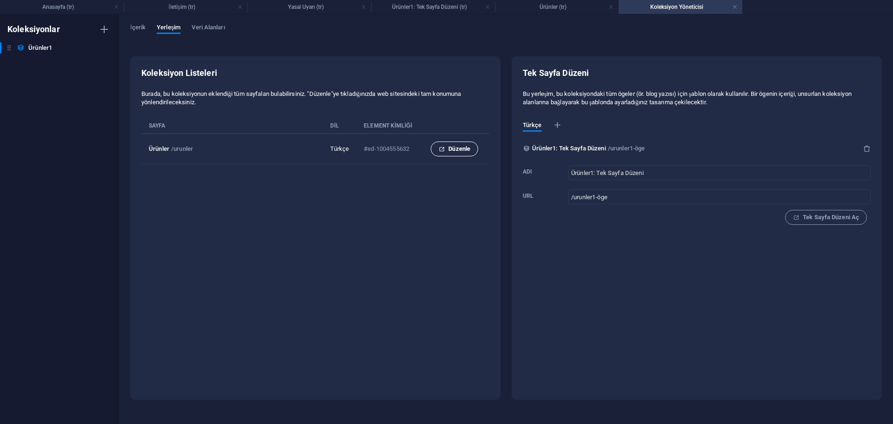
drag, startPoint x: 450, startPoint y: 149, endPoint x: 244, endPoint y: 111, distance: 208.7
click at [450, 149] on span "Düzenle" at bounding box center [455, 148] width 32 height 11
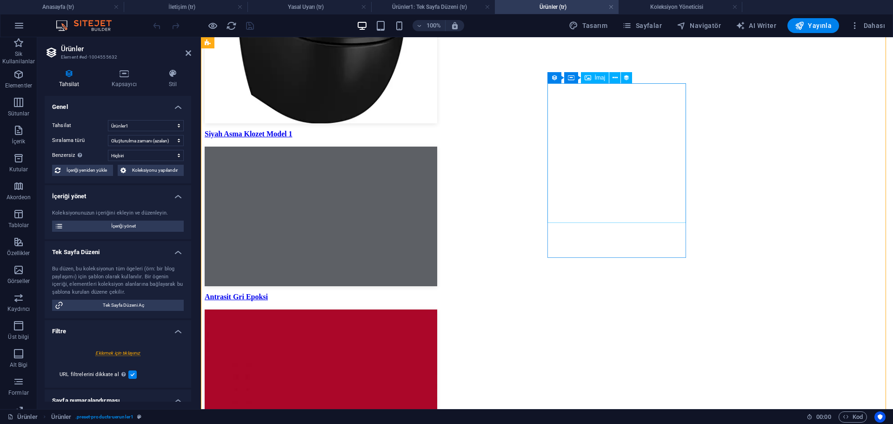
scroll to position [369, 0]
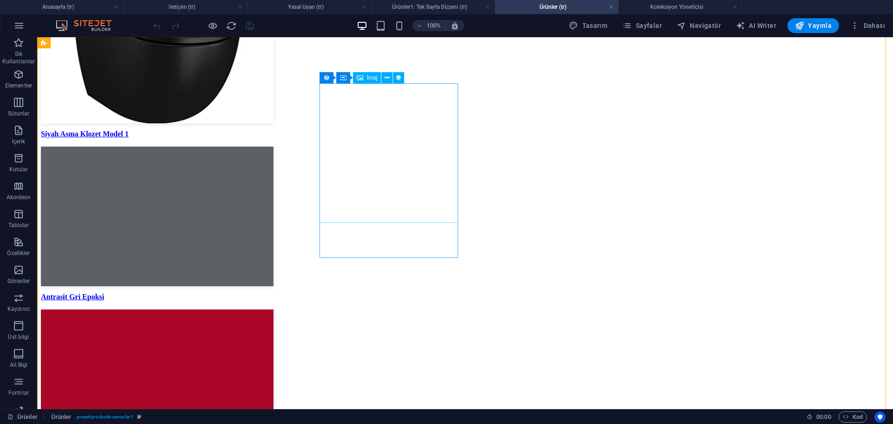
scroll to position [275, 0]
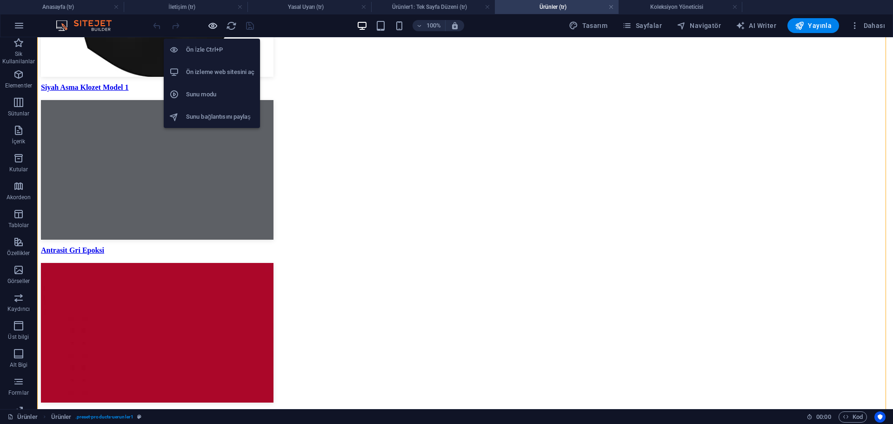
click at [218, 27] on icon "button" at bounding box center [213, 25] width 11 height 11
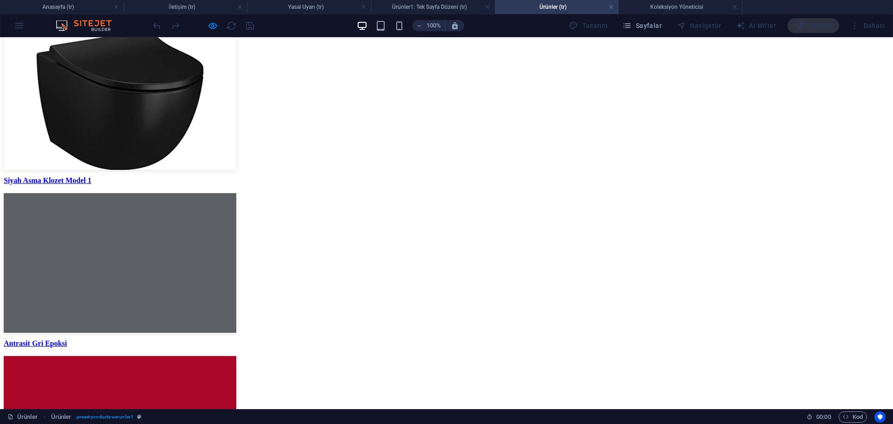
scroll to position [0, 0]
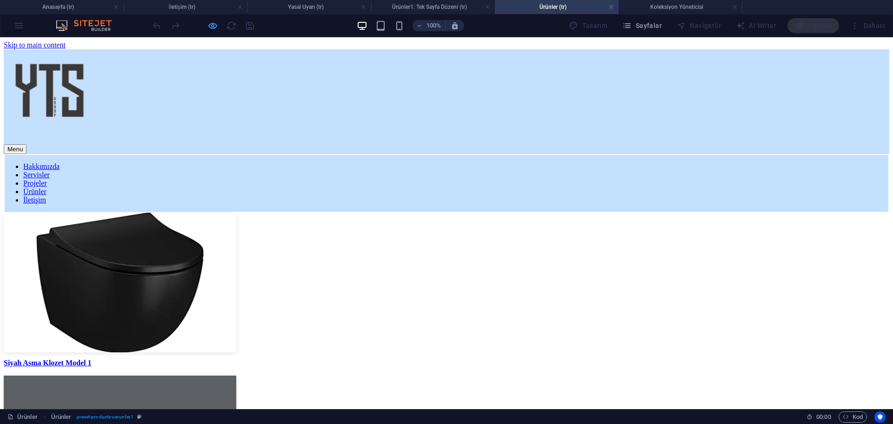
click at [208, 27] on icon "button" at bounding box center [213, 25] width 11 height 11
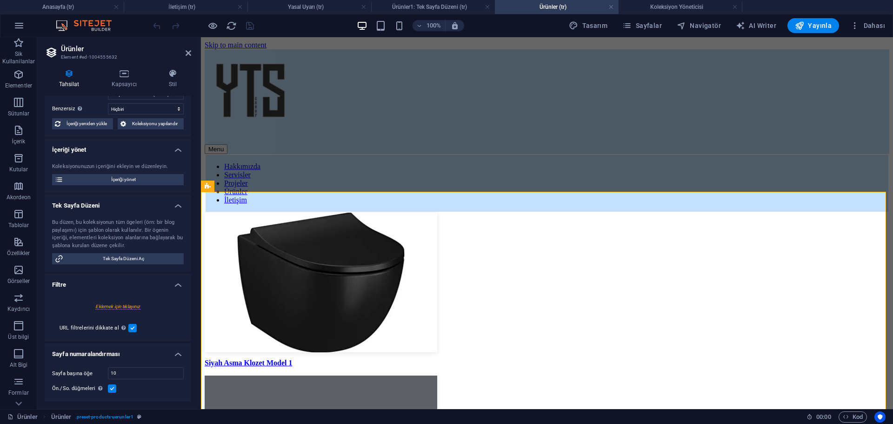
scroll to position [118, 0]
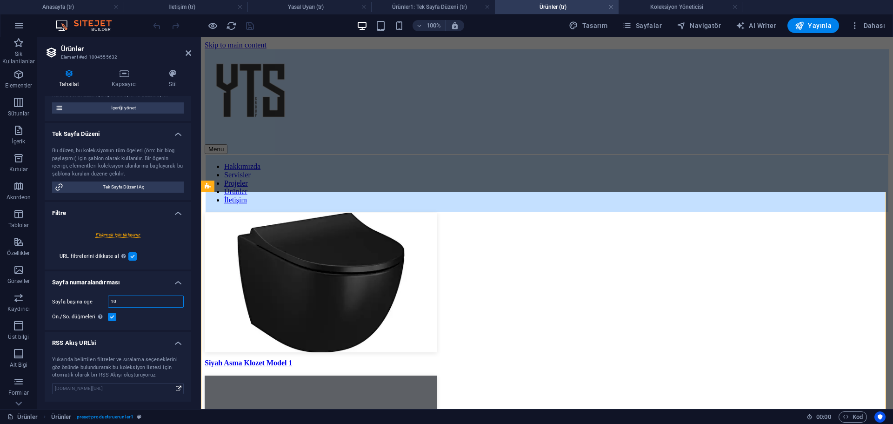
drag, startPoint x: 106, startPoint y: 300, endPoint x: 100, endPoint y: 299, distance: 6.1
click at [100, 299] on div "Sayfa başına öğe 10" at bounding box center [118, 301] width 132 height 12
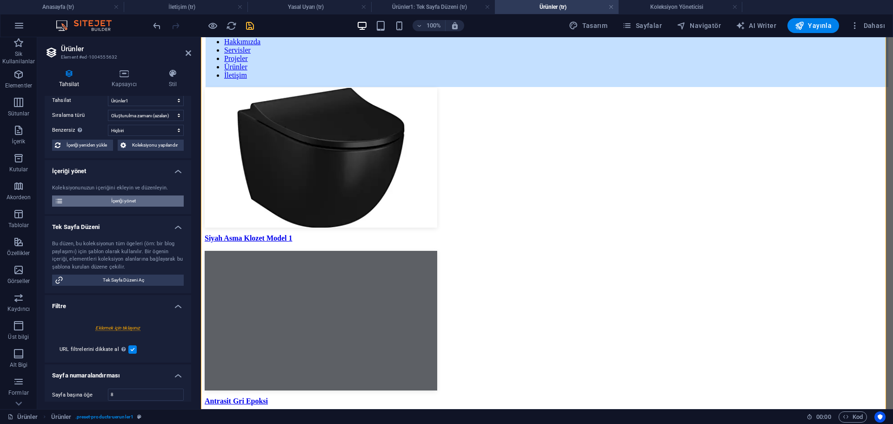
scroll to position [0, 0]
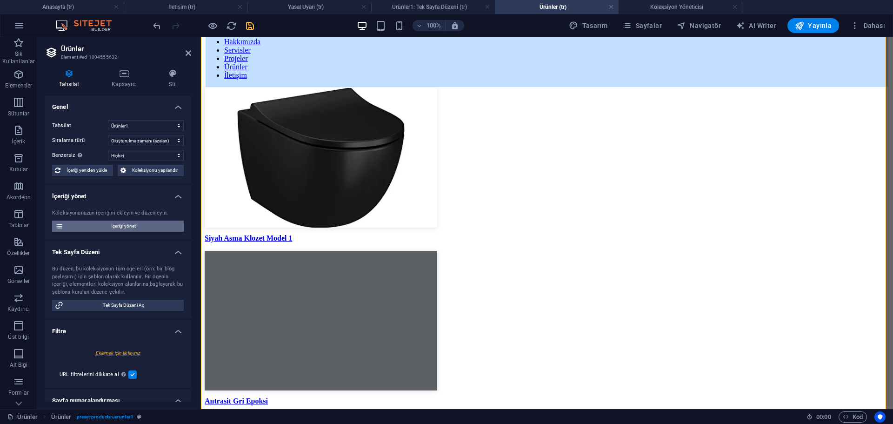
click at [125, 229] on span "İçeriği yönet" at bounding box center [123, 226] width 115 height 11
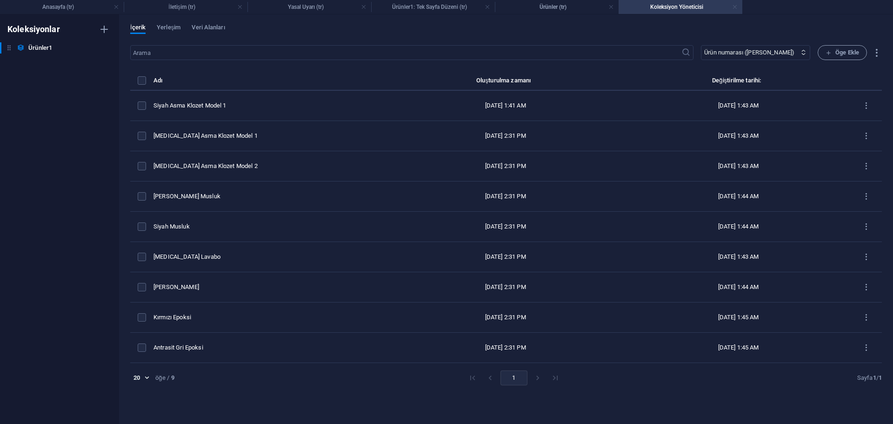
click at [736, 9] on link at bounding box center [735, 7] width 6 height 9
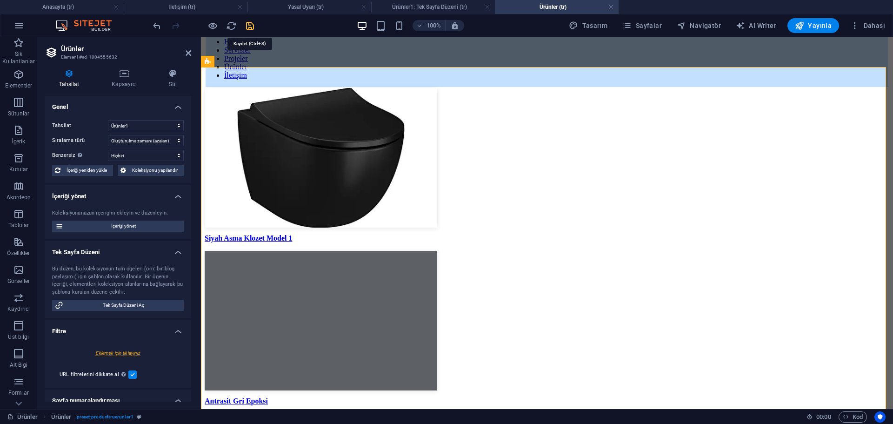
click at [253, 26] on icon "save" at bounding box center [250, 25] width 11 height 11
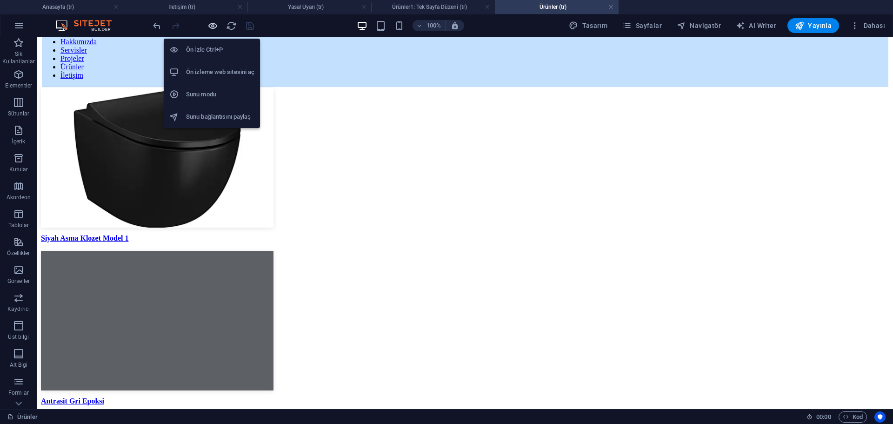
click at [212, 25] on icon "button" at bounding box center [213, 25] width 11 height 11
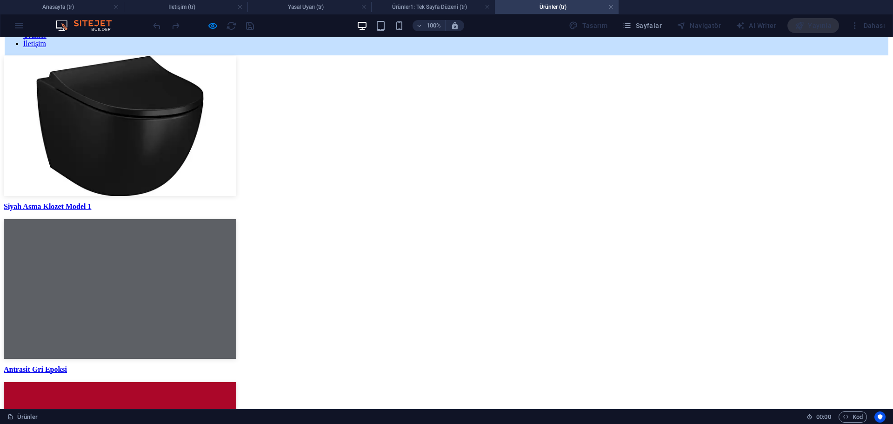
scroll to position [203, 0]
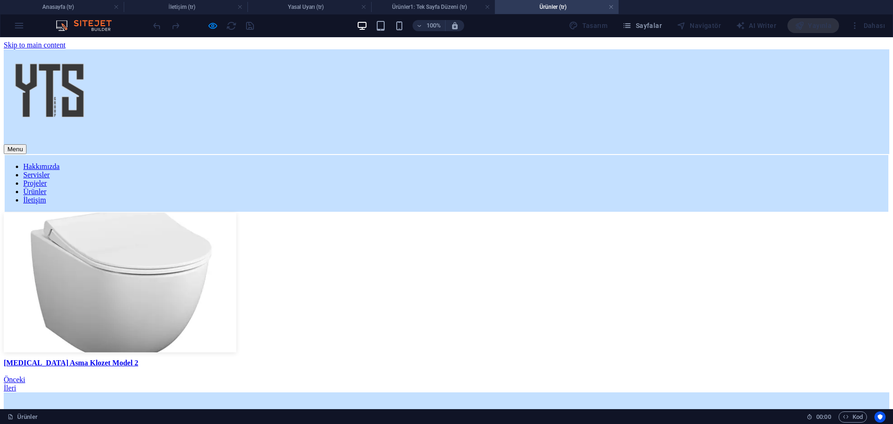
scroll to position [93, 0]
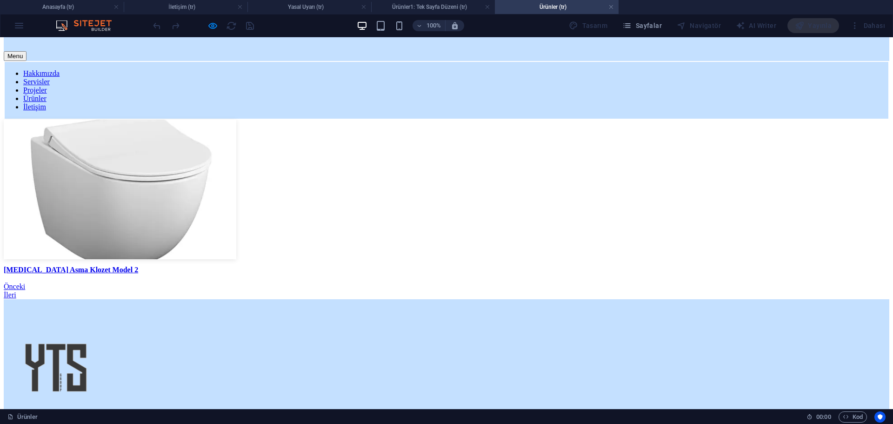
click at [209, 259] on img at bounding box center [120, 190] width 233 height 140
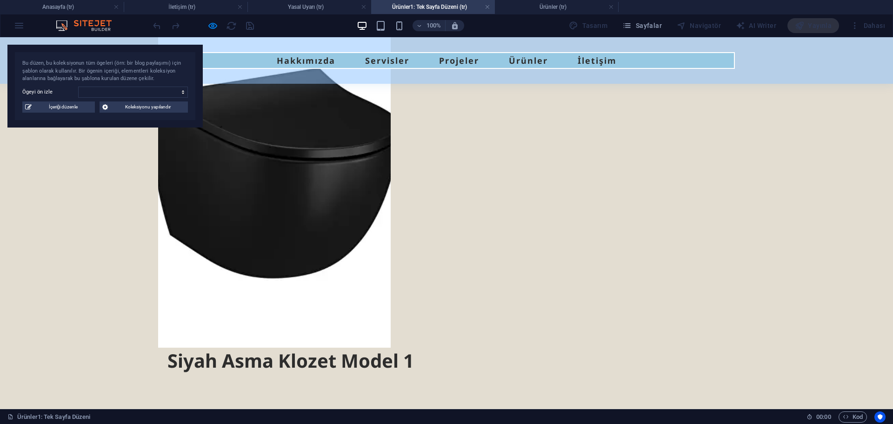
scroll to position [0, 0]
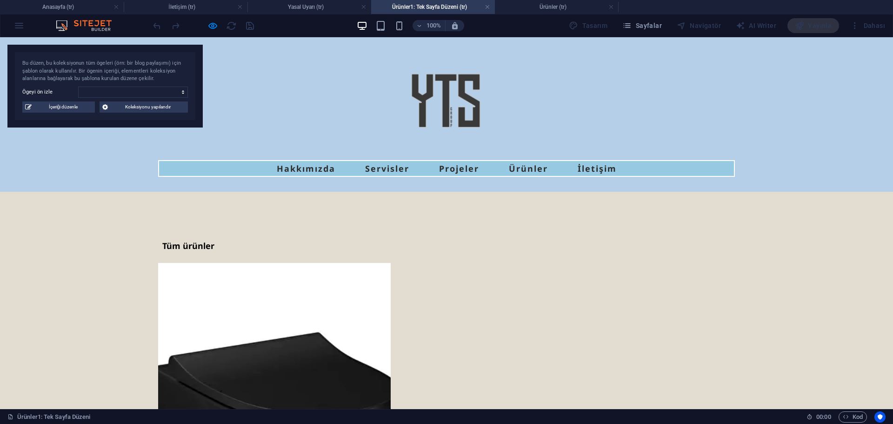
click at [183, 247] on link "Tüm ürünler" at bounding box center [186, 246] width 57 height 13
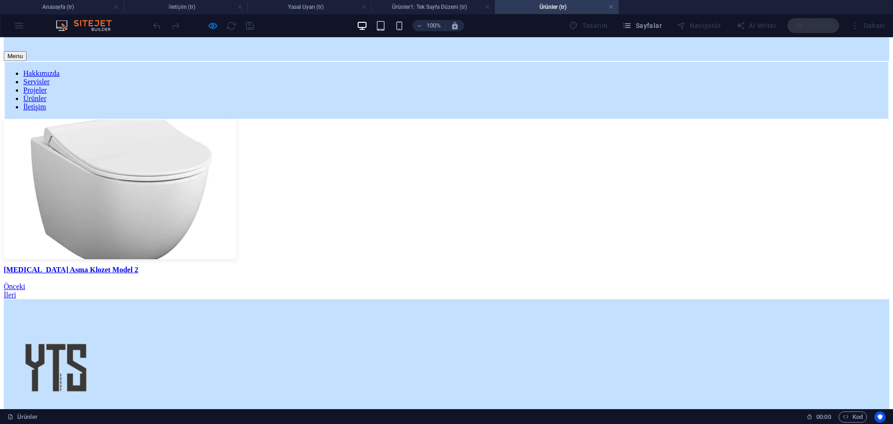
click at [25, 290] on link "Önceki" at bounding box center [14, 286] width 21 height 8
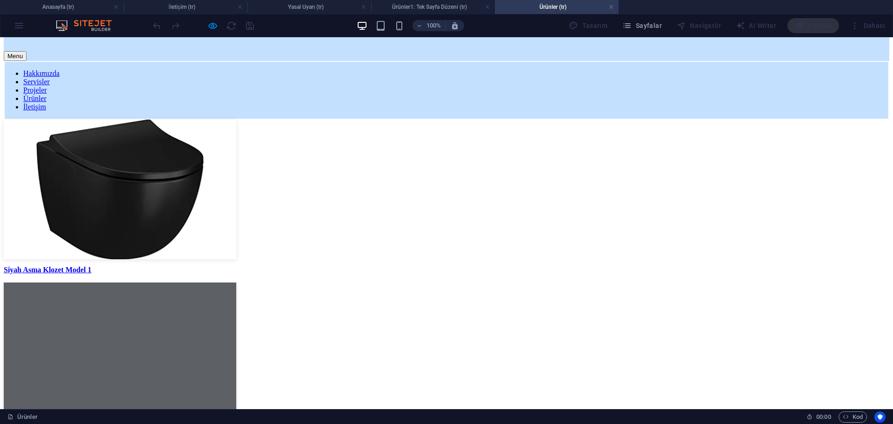
click at [236, 199] on img at bounding box center [120, 190] width 233 height 140
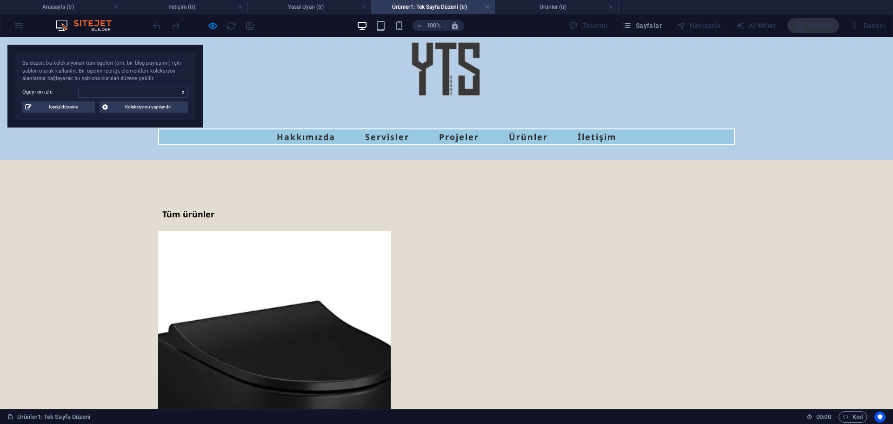
scroll to position [0, 0]
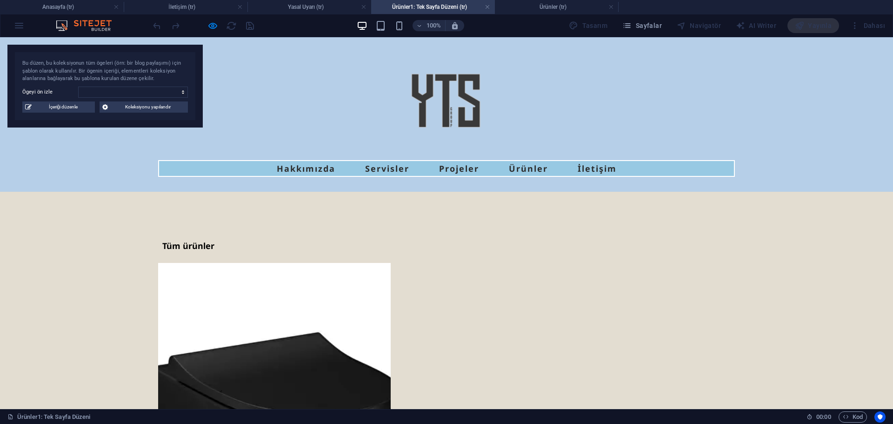
click at [177, 248] on link "Tüm ürünler" at bounding box center [186, 246] width 57 height 13
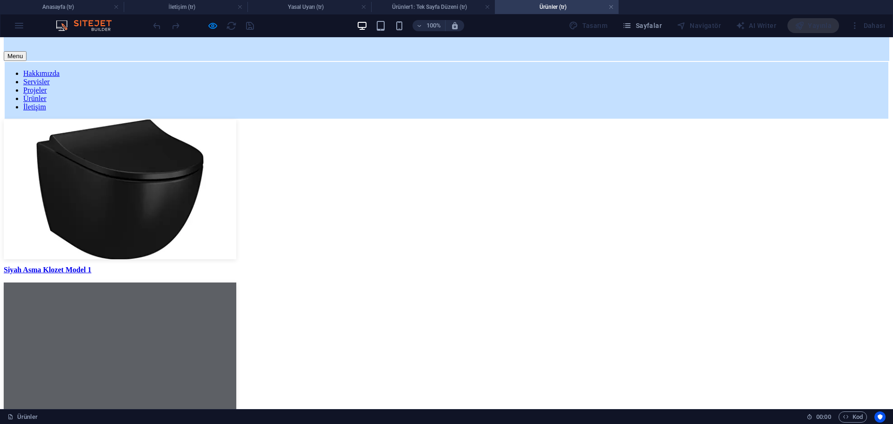
click at [236, 282] on img at bounding box center [120, 352] width 233 height 140
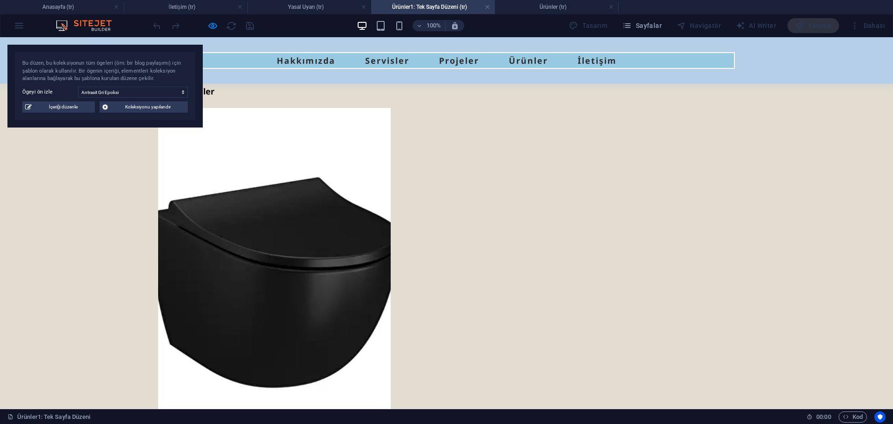
scroll to position [0, 0]
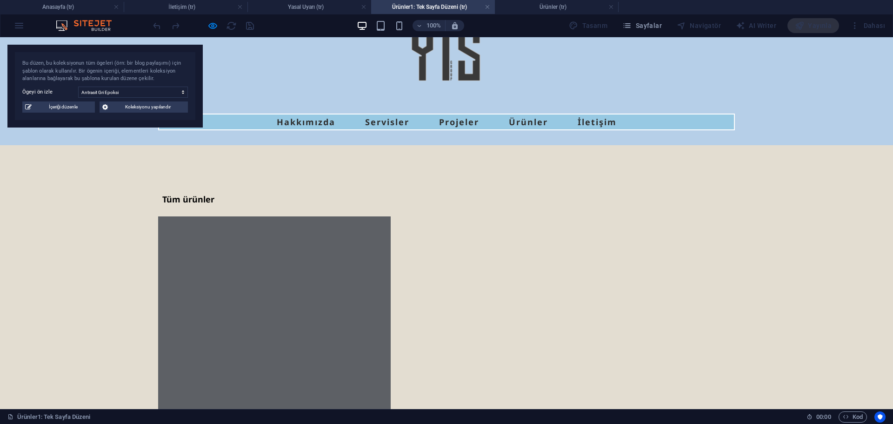
click at [198, 196] on link "Tüm ürünler" at bounding box center [186, 199] width 57 height 13
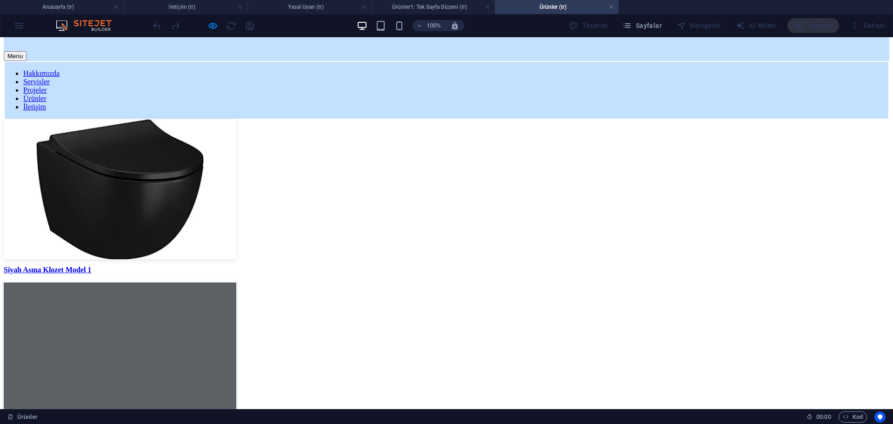
drag, startPoint x: 498, startPoint y: 220, endPoint x: 485, endPoint y: 215, distance: 14.3
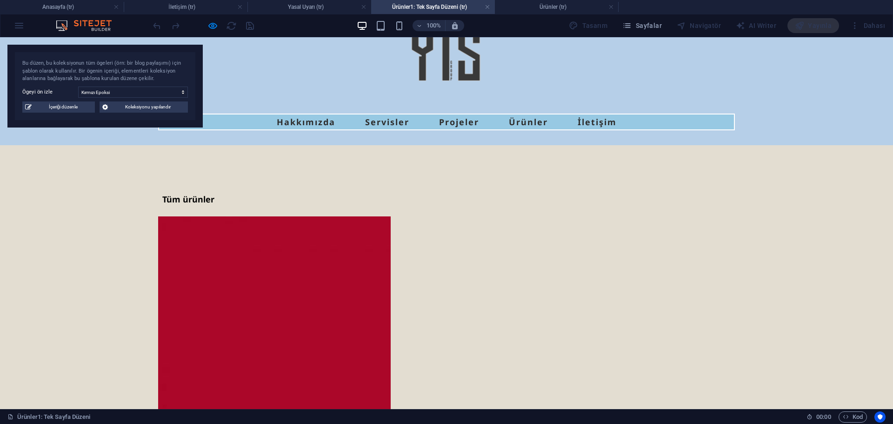
click at [194, 199] on link "Tüm ürünler" at bounding box center [186, 199] width 57 height 13
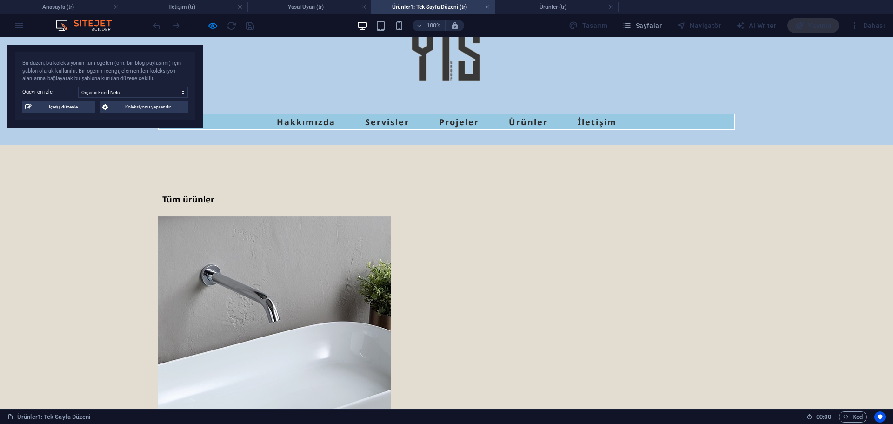
click at [208, 195] on link "Tüm ürünler" at bounding box center [186, 199] width 57 height 13
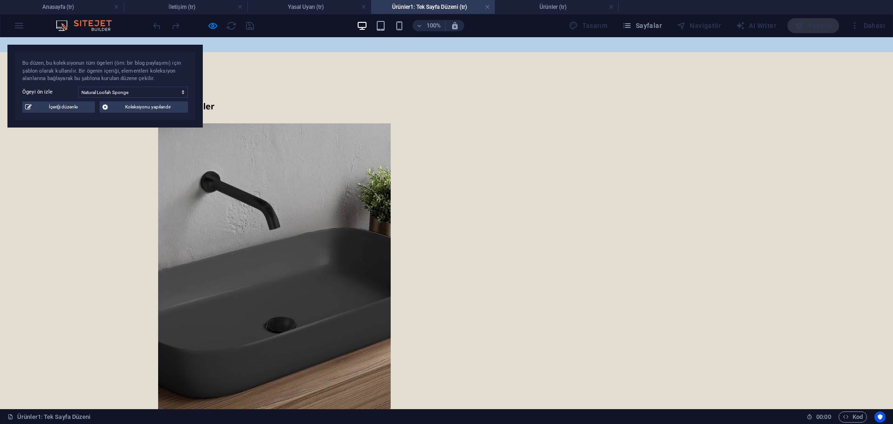
click at [214, 102] on link "Tüm ürünler" at bounding box center [186, 106] width 57 height 13
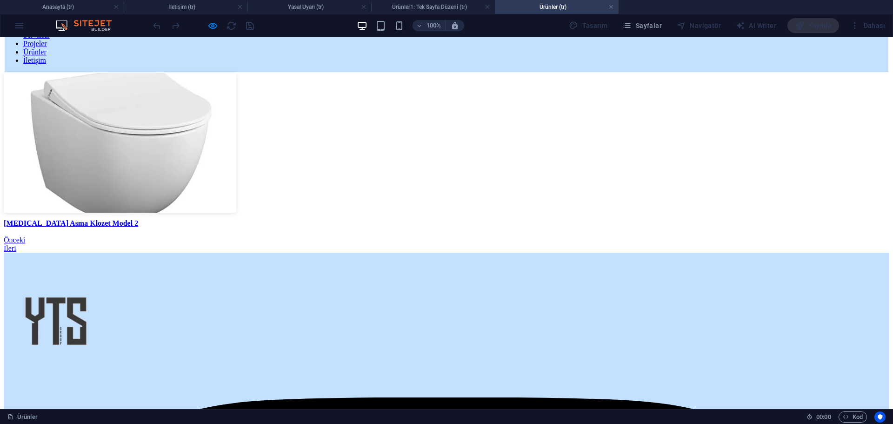
click at [25, 244] on link "Önceki" at bounding box center [14, 240] width 21 height 8
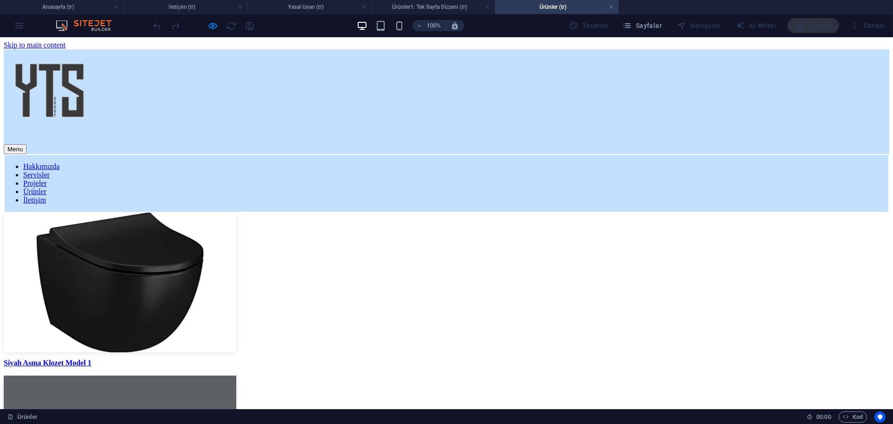
click at [47, 188] on link "Ürünler" at bounding box center [34, 192] width 23 height 8
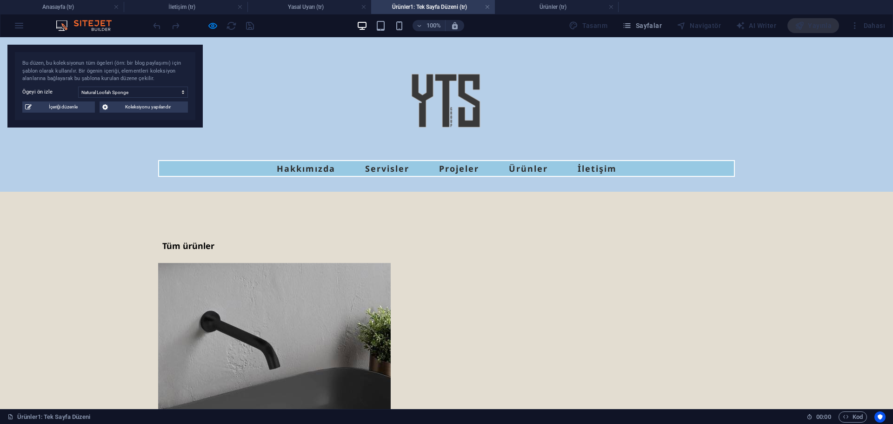
click at [470, 111] on img at bounding box center [446, 106] width 93 height 93
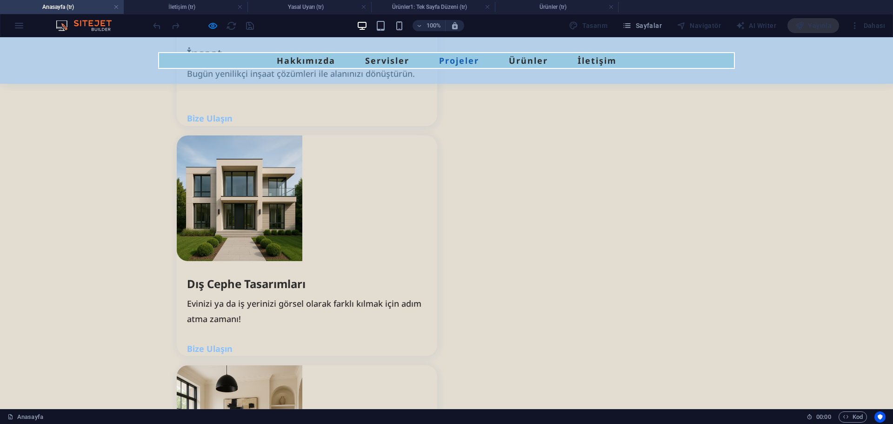
drag, startPoint x: 887, startPoint y: 262, endPoint x: 859, endPoint y: 452, distance: 192.8
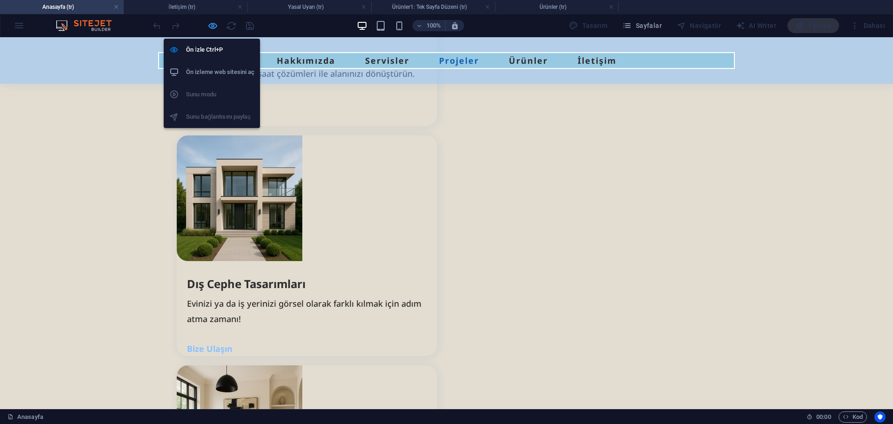
click at [209, 26] on icon "button" at bounding box center [213, 25] width 11 height 11
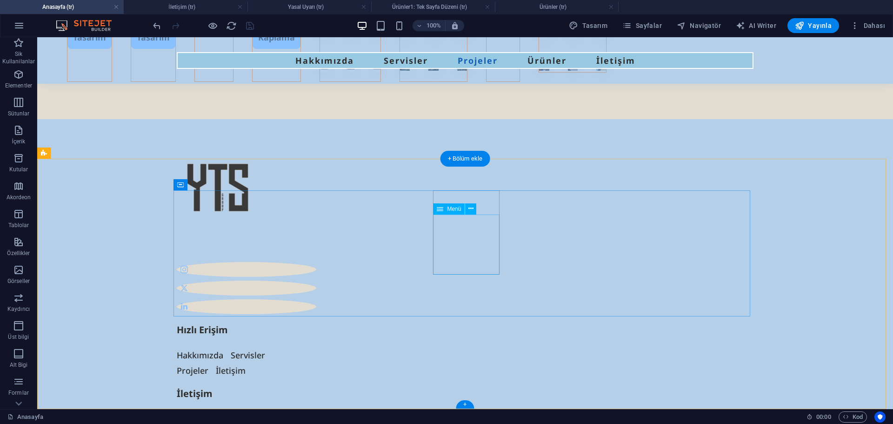
click at [307, 348] on nav "Hakkımızda Servisler Projeler İletişim" at bounding box center [242, 363] width 130 height 30
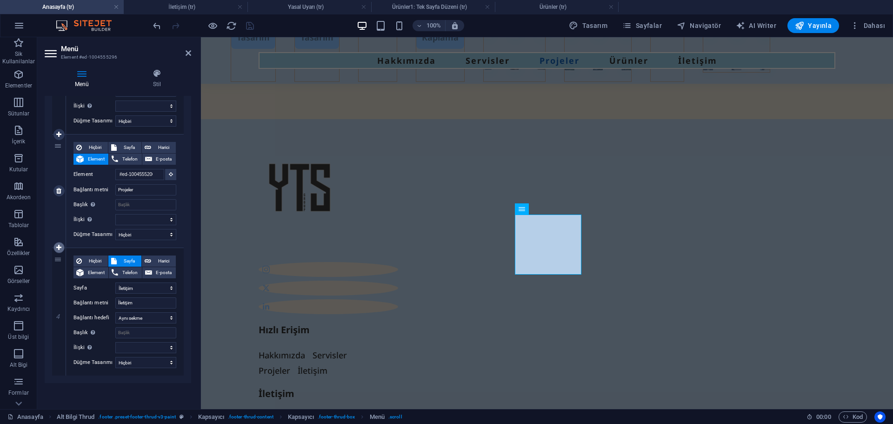
click at [60, 248] on icon at bounding box center [58, 247] width 5 height 7
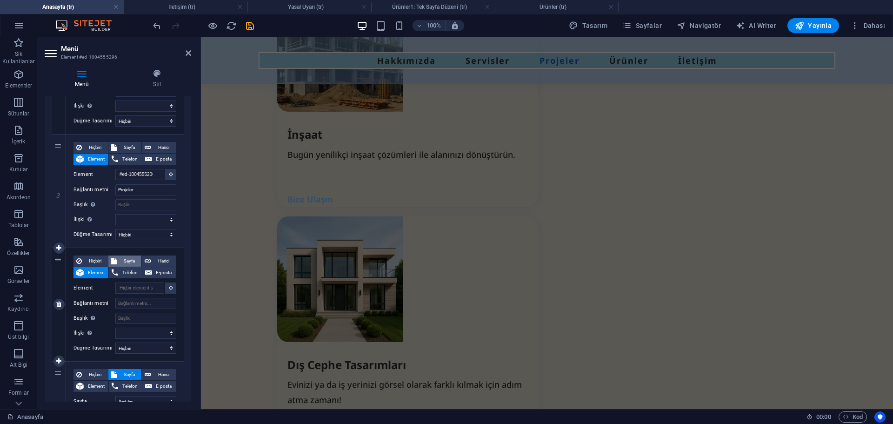
click at [125, 258] on span "Sayfa" at bounding box center [129, 260] width 19 height 11
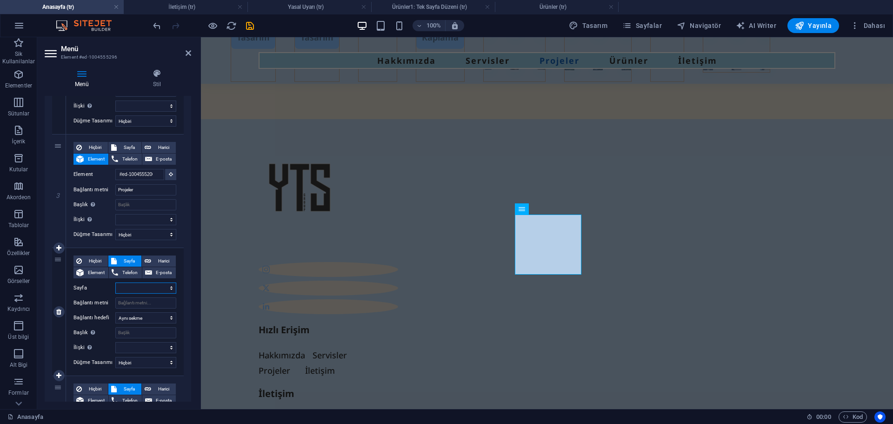
click at [145, 288] on select "Anasayfa İletişim Yasal Uyarı Gizlilik Ürünler" at bounding box center [145, 287] width 61 height 11
click at [115, 282] on select "Anasayfa İletişim Yasal Uyarı Gizlilik Ürünler" at bounding box center [145, 287] width 61 height 11
click at [143, 302] on input "Bağlantı metni" at bounding box center [145, 302] width 61 height 11
click at [334, 119] on div "İç Tasarım Dış Tasarım İnşaat Zemin Kaplama" at bounding box center [547, 60] width 692 height 117
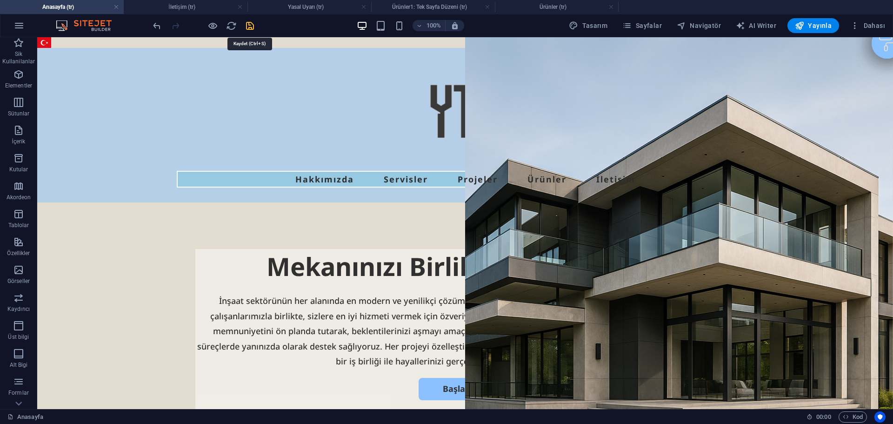
click at [251, 25] on icon "save" at bounding box center [250, 25] width 11 height 11
click at [239, 8] on link at bounding box center [240, 7] width 6 height 9
click at [242, 7] on link at bounding box center [240, 7] width 6 height 9
click at [236, 7] on h4 "Ürünler1: Tek Sayfa Düzeni (tr)" at bounding box center [186, 7] width 124 height 10
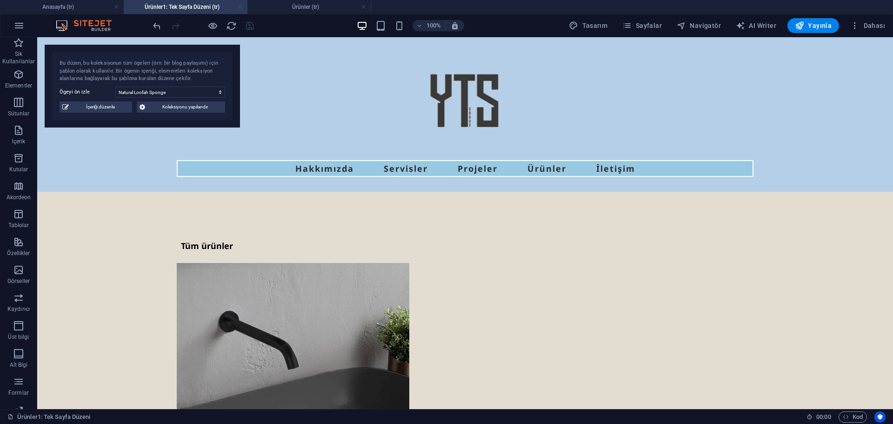
click at [239, 7] on link at bounding box center [240, 7] width 6 height 9
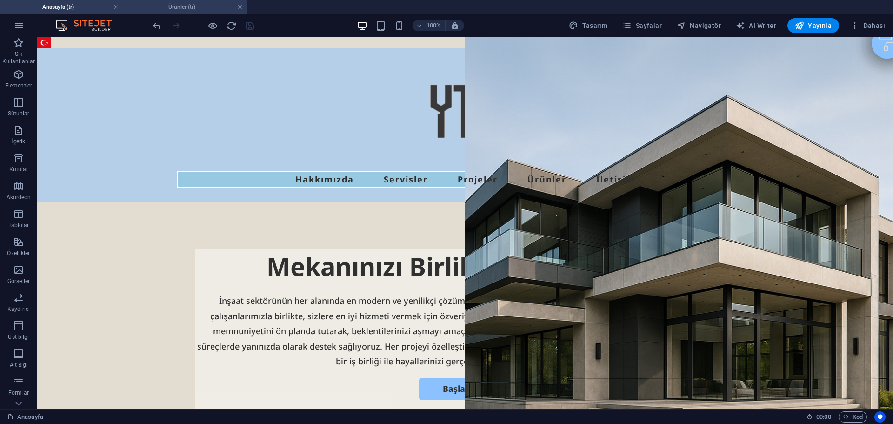
click at [192, 11] on h4 "Ürünler (tr)" at bounding box center [186, 7] width 124 height 10
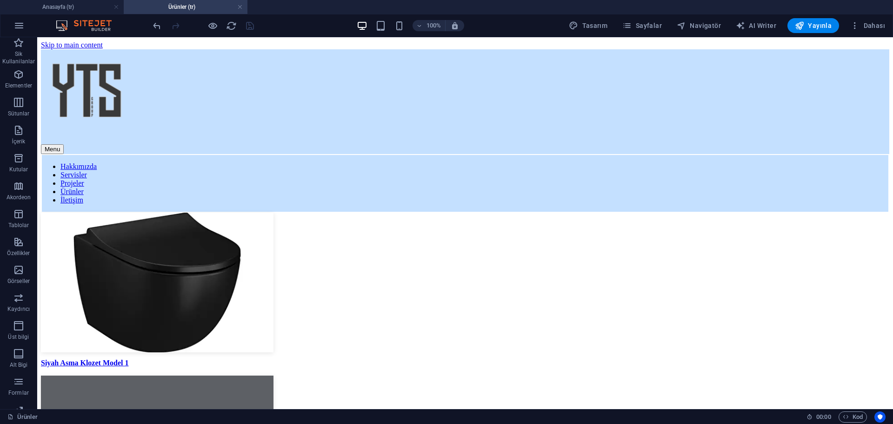
scroll to position [125, 0]
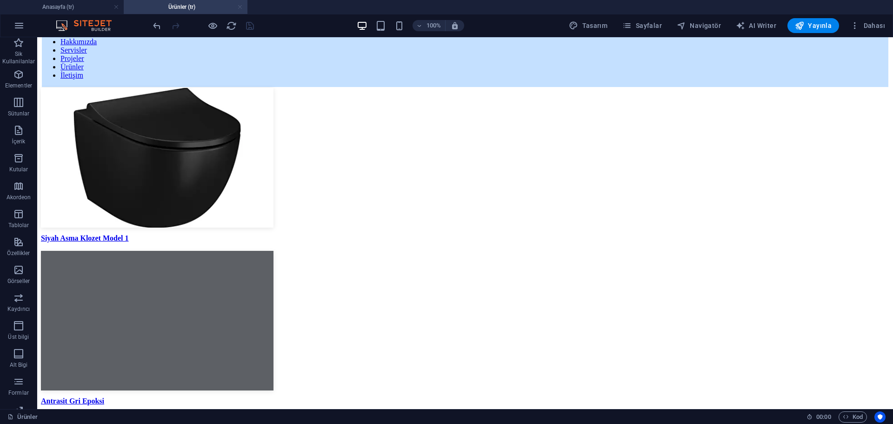
click at [241, 8] on link at bounding box center [240, 7] width 6 height 9
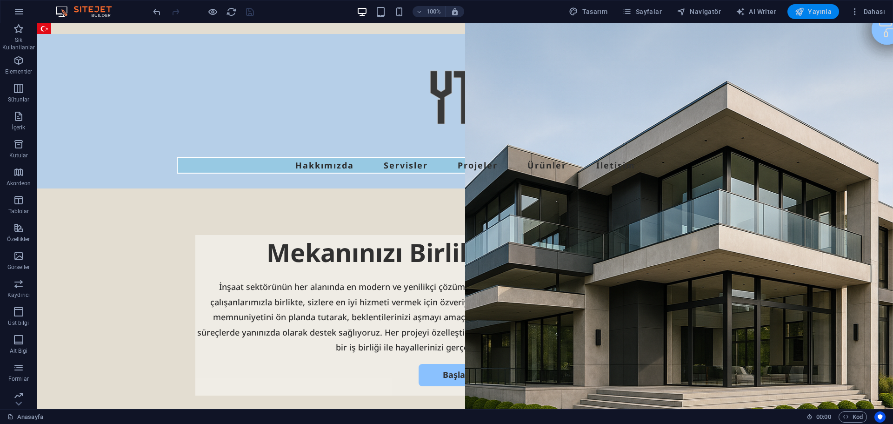
click at [812, 11] on span "Yayınla" at bounding box center [813, 11] width 37 height 9
